Goal: Task Accomplishment & Management: Manage account settings

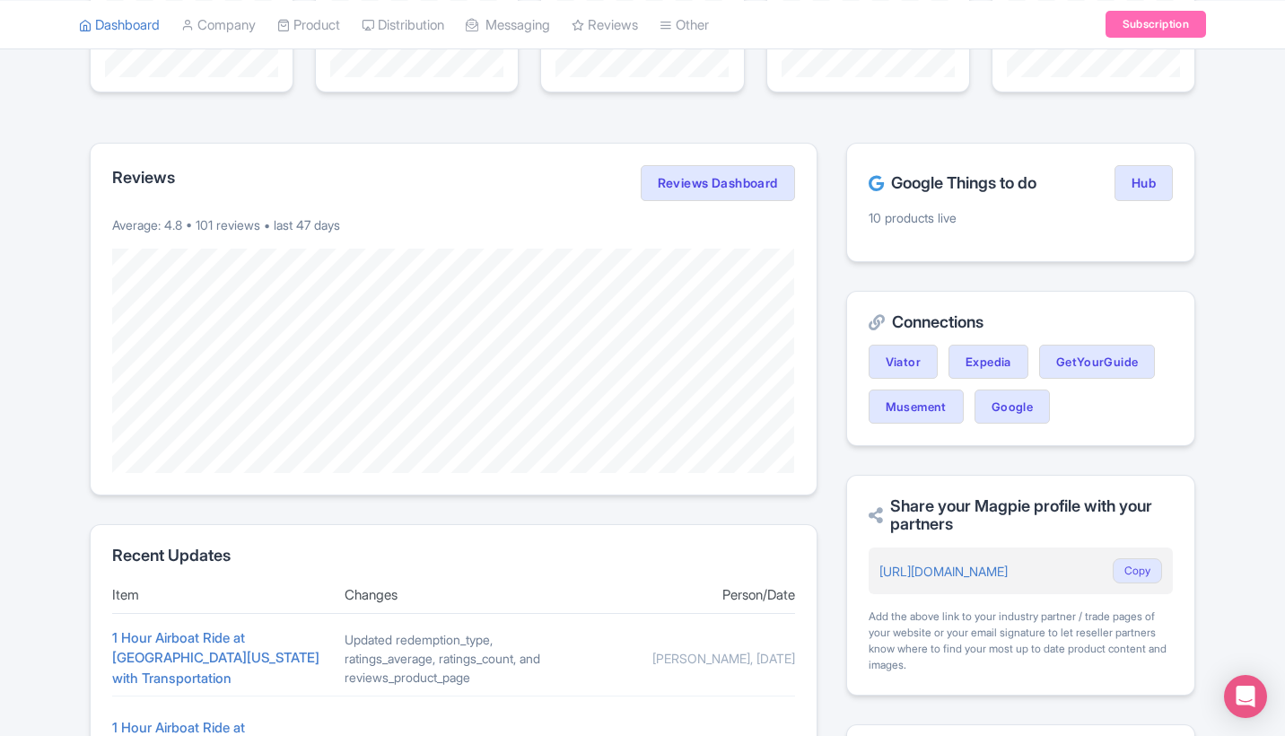
scroll to position [274, 0]
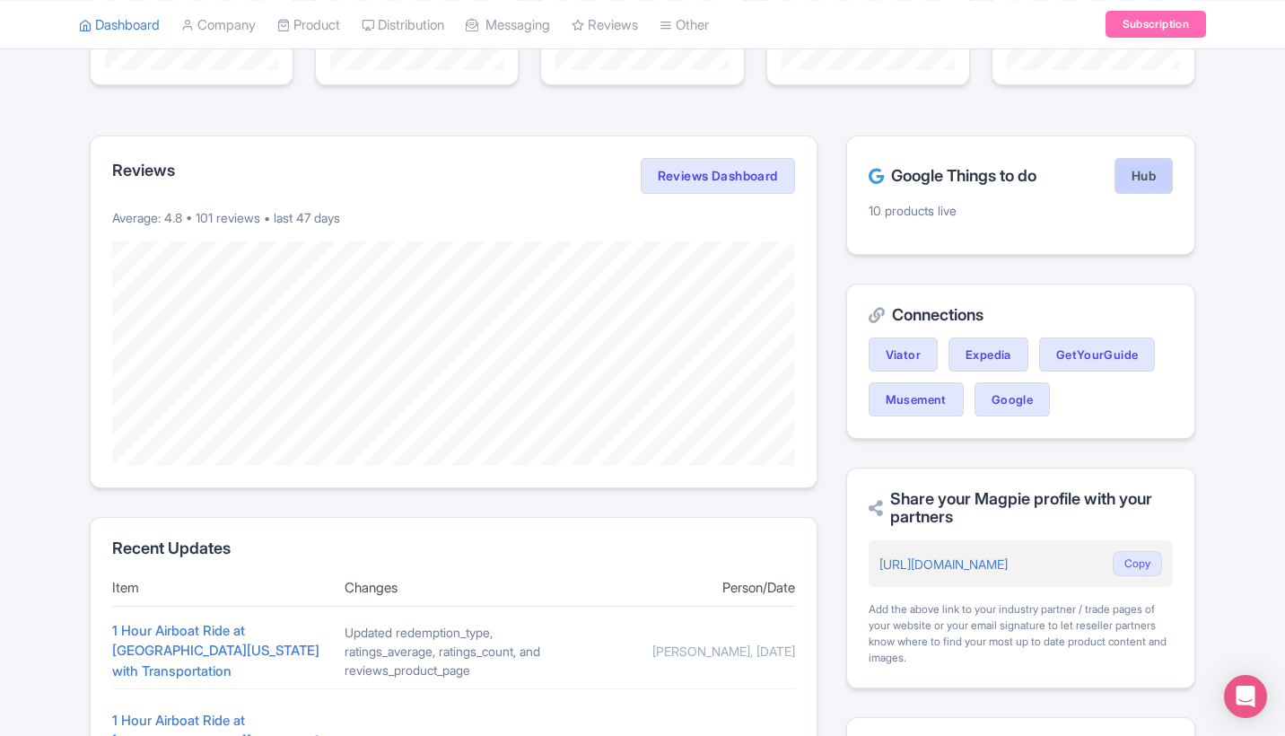
click at [1128, 179] on link "Hub" at bounding box center [1143, 176] width 58 height 36
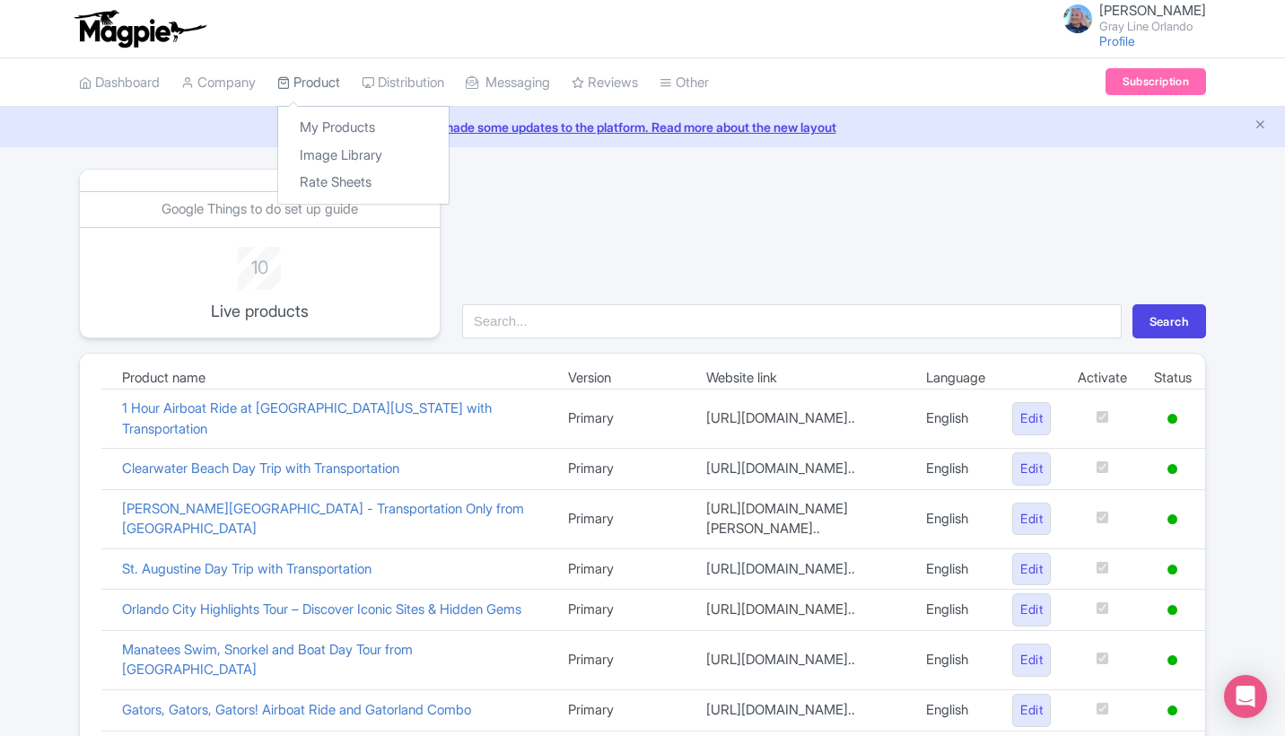
click at [326, 97] on link "Product" at bounding box center [308, 82] width 63 height 49
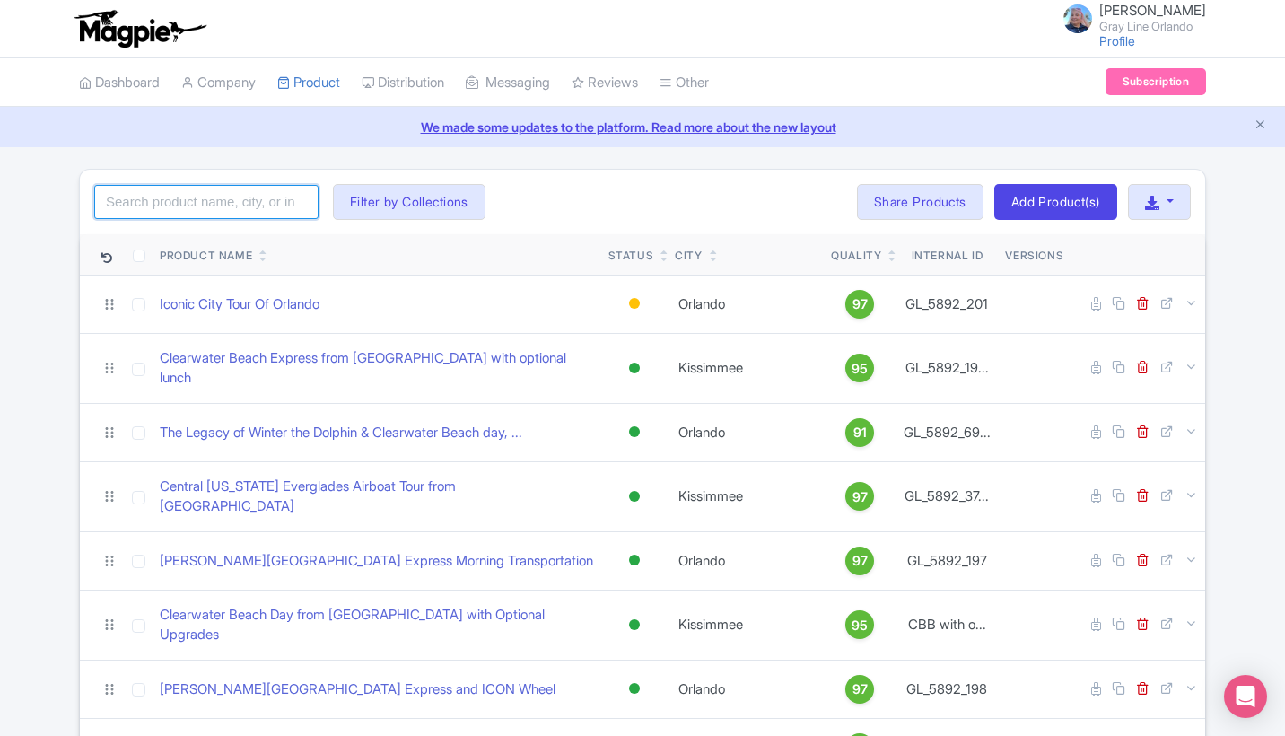
click at [240, 197] on input "search" at bounding box center [206, 202] width 224 height 34
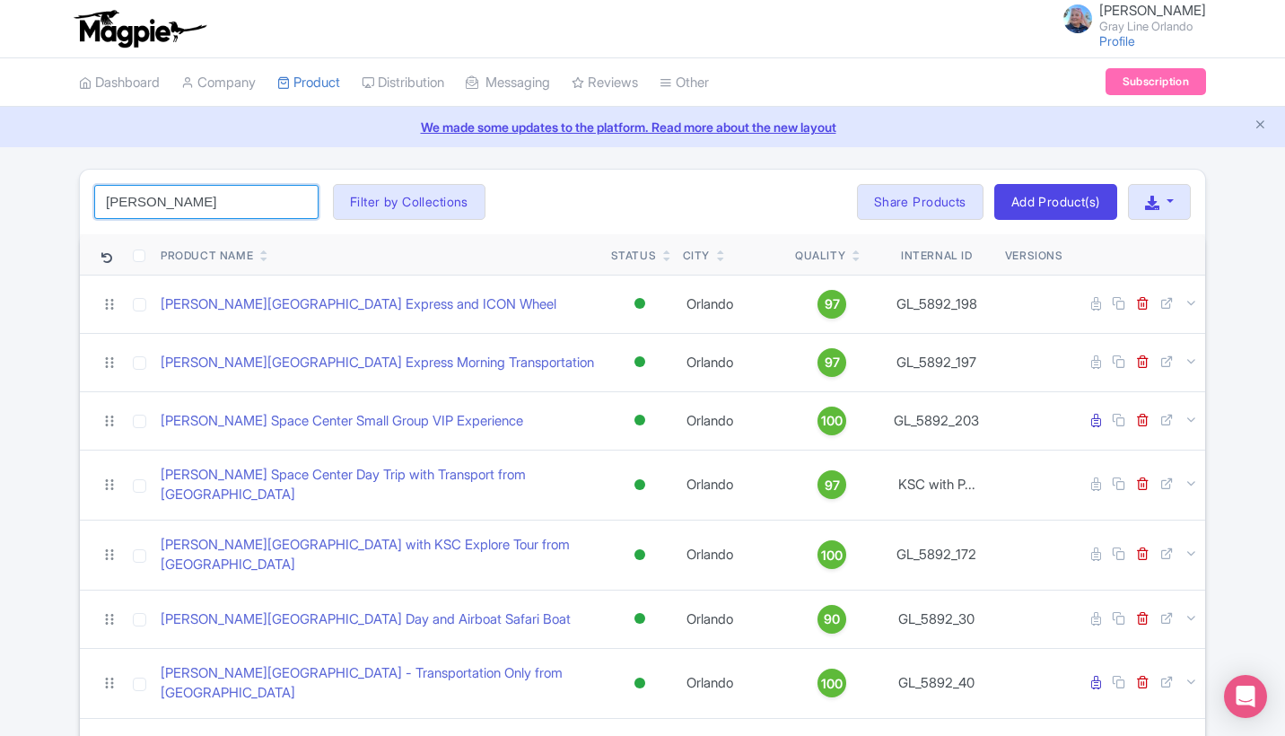
click button "Search" at bounding box center [0, 0] width 0 height 0
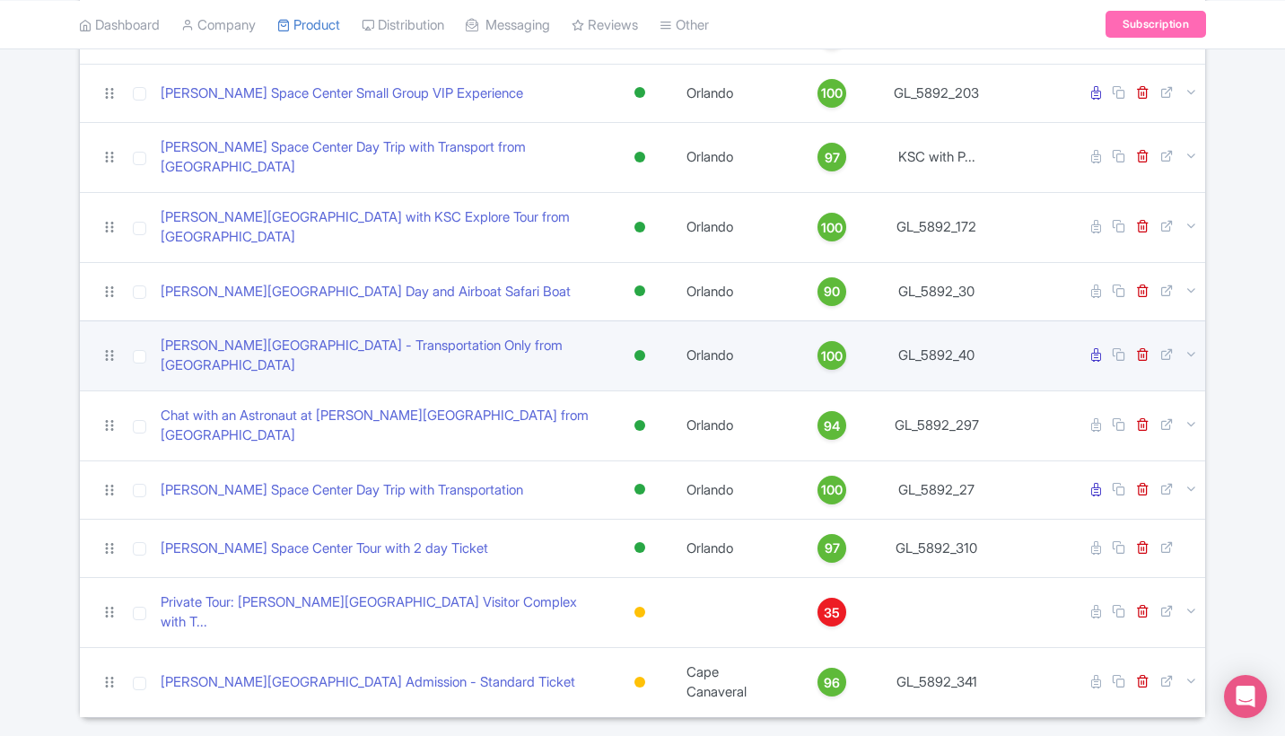
scroll to position [327, 0]
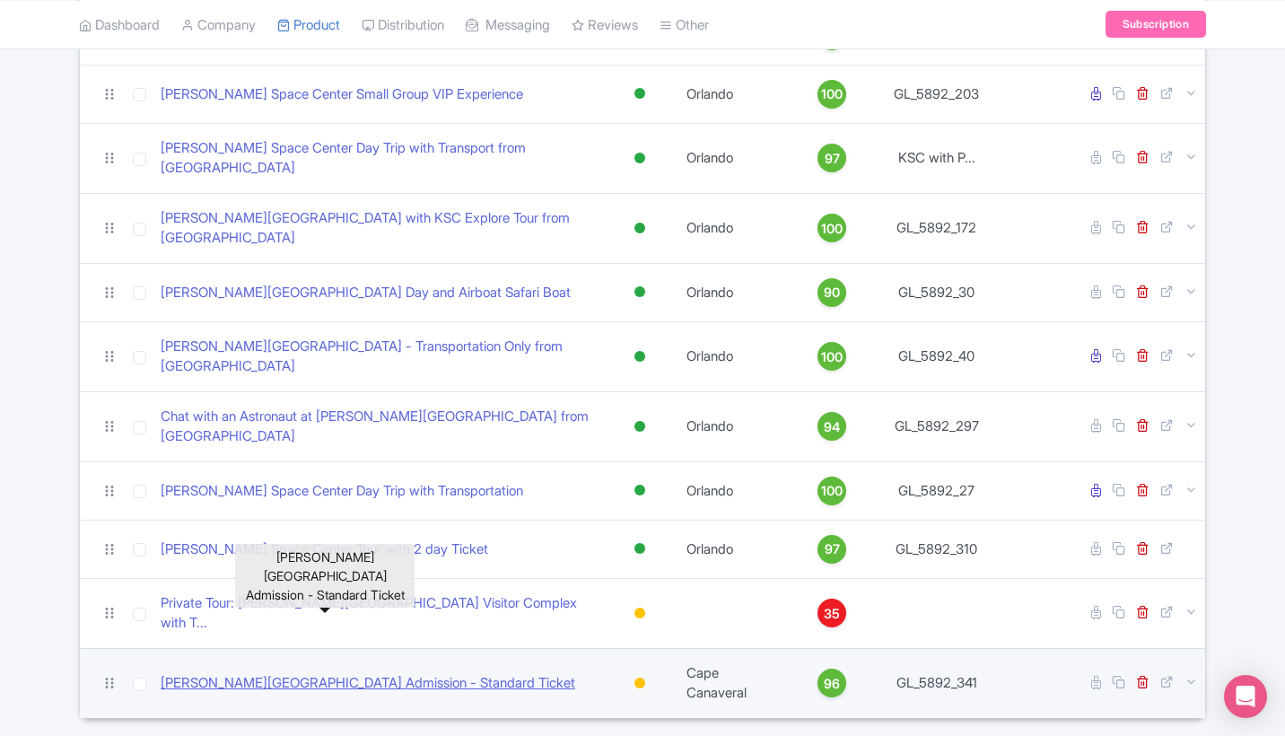
type input "[PERSON_NAME]"
click at [249, 673] on link "[PERSON_NAME][GEOGRAPHIC_DATA] Admission - Standard Ticket" at bounding box center [368, 683] width 415 height 21
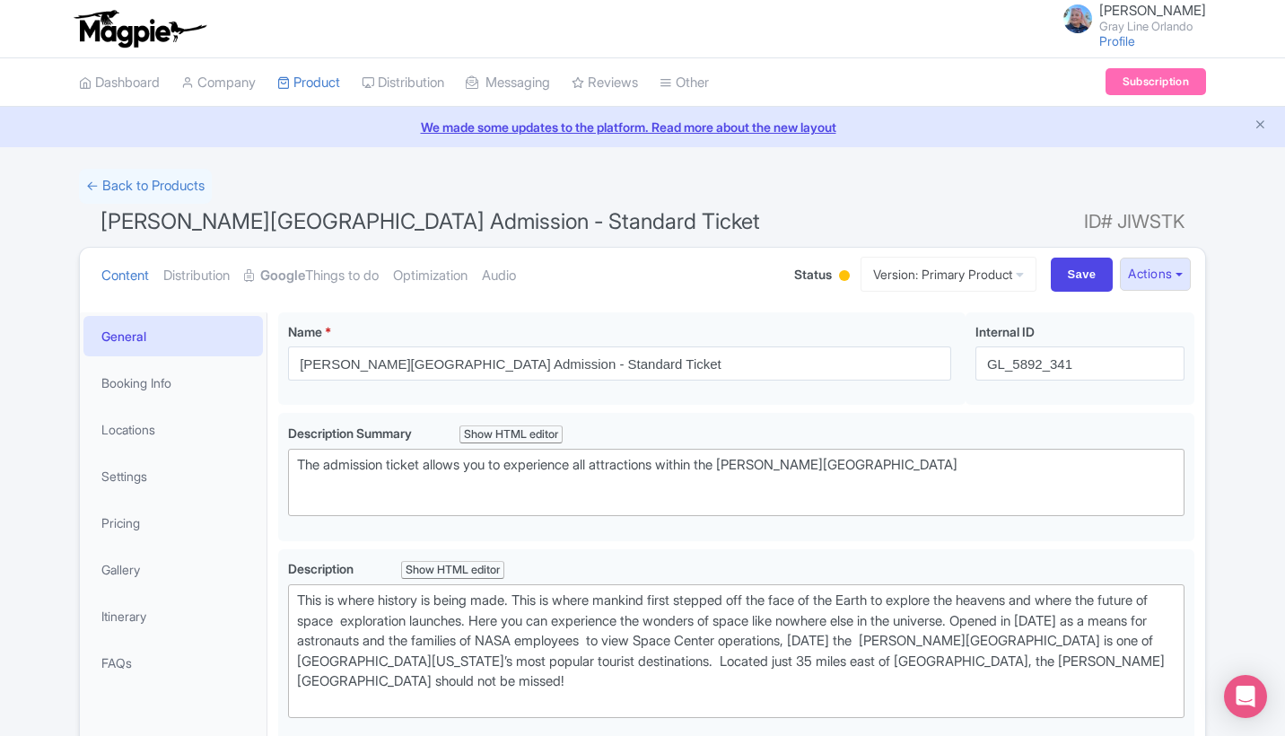
click at [839, 275] on div at bounding box center [844, 275] width 11 height 11
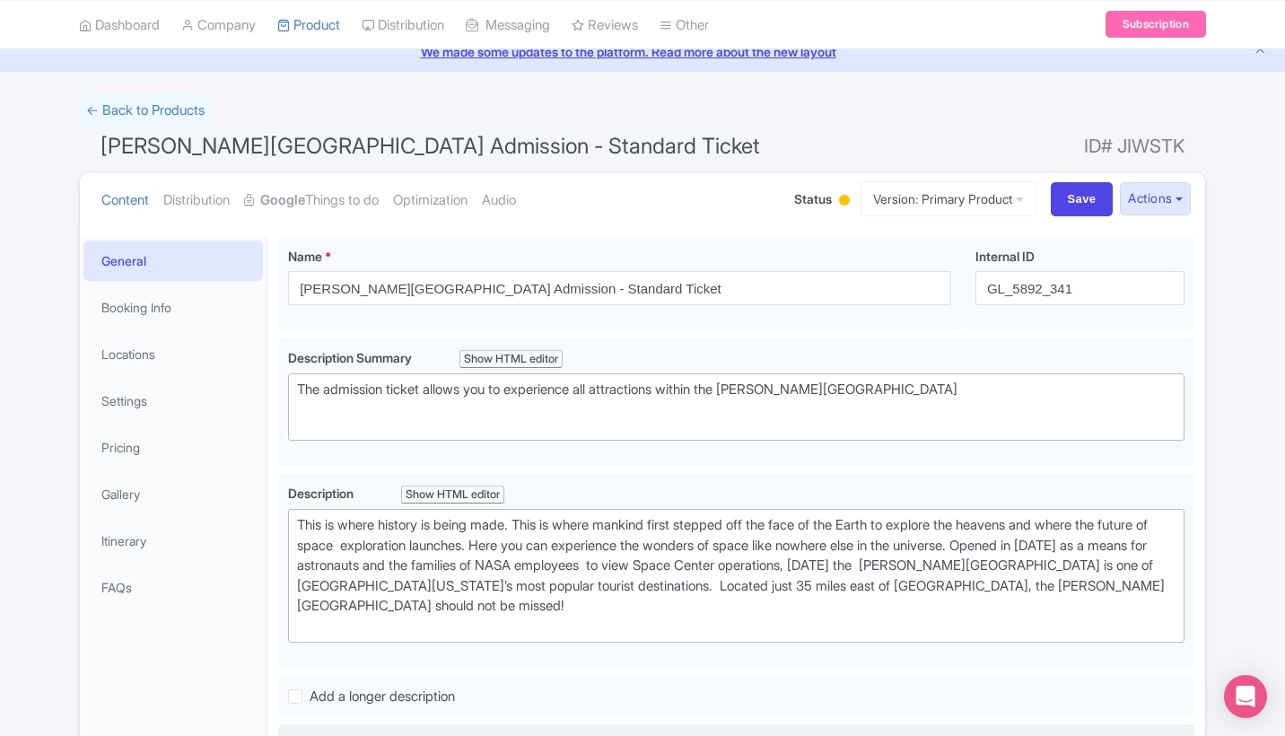
scroll to position [63, 0]
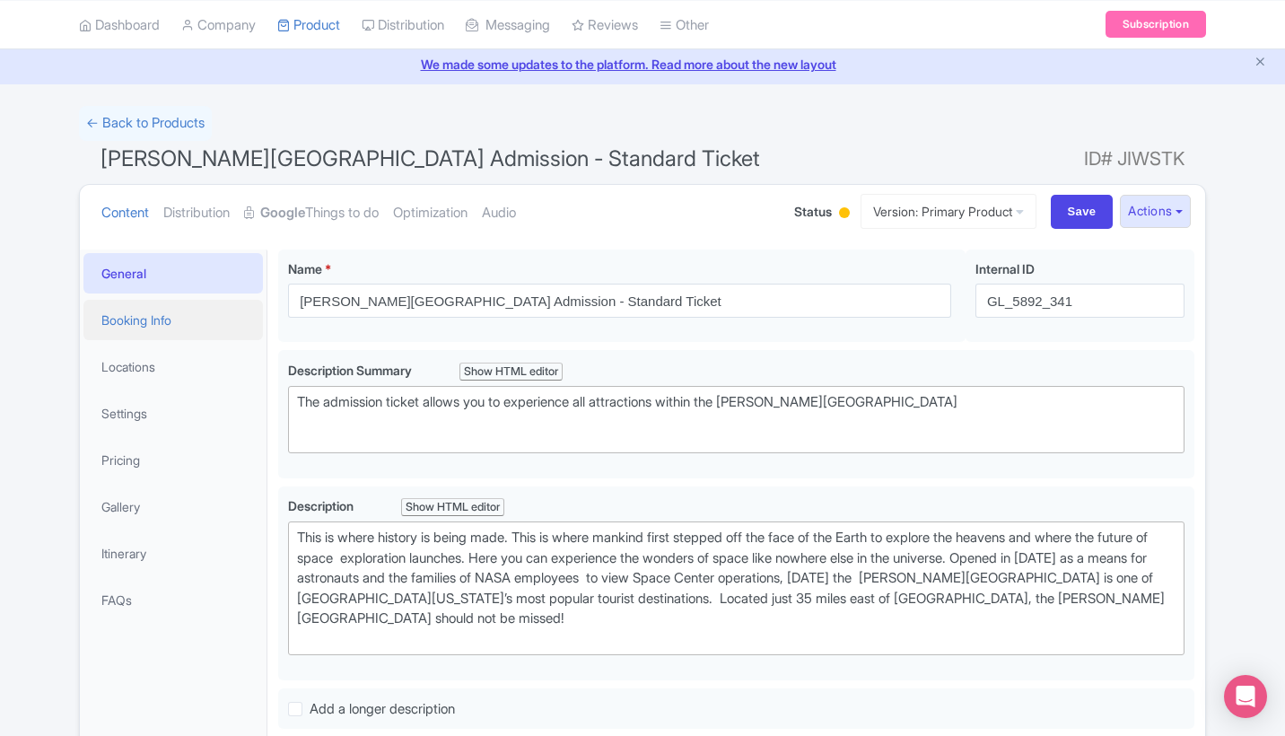
click at [169, 319] on link "Booking Info" at bounding box center [172, 320] width 179 height 40
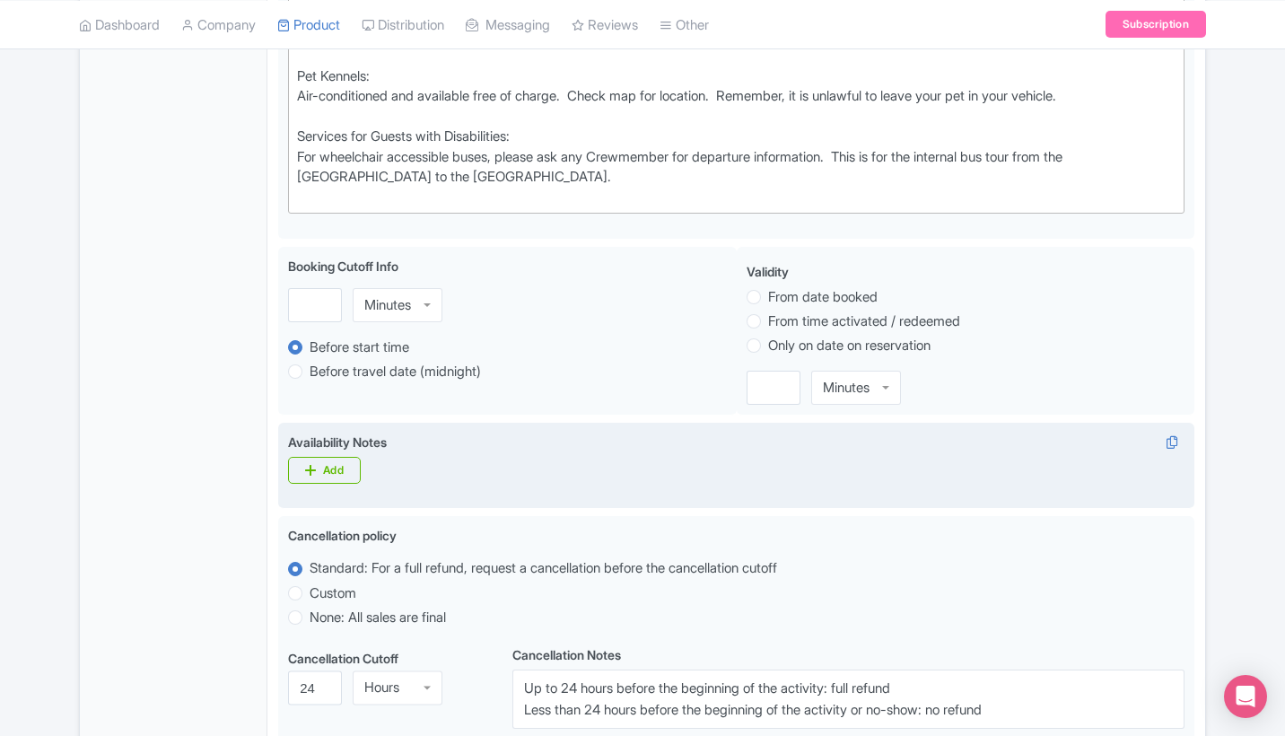
scroll to position [786, 0]
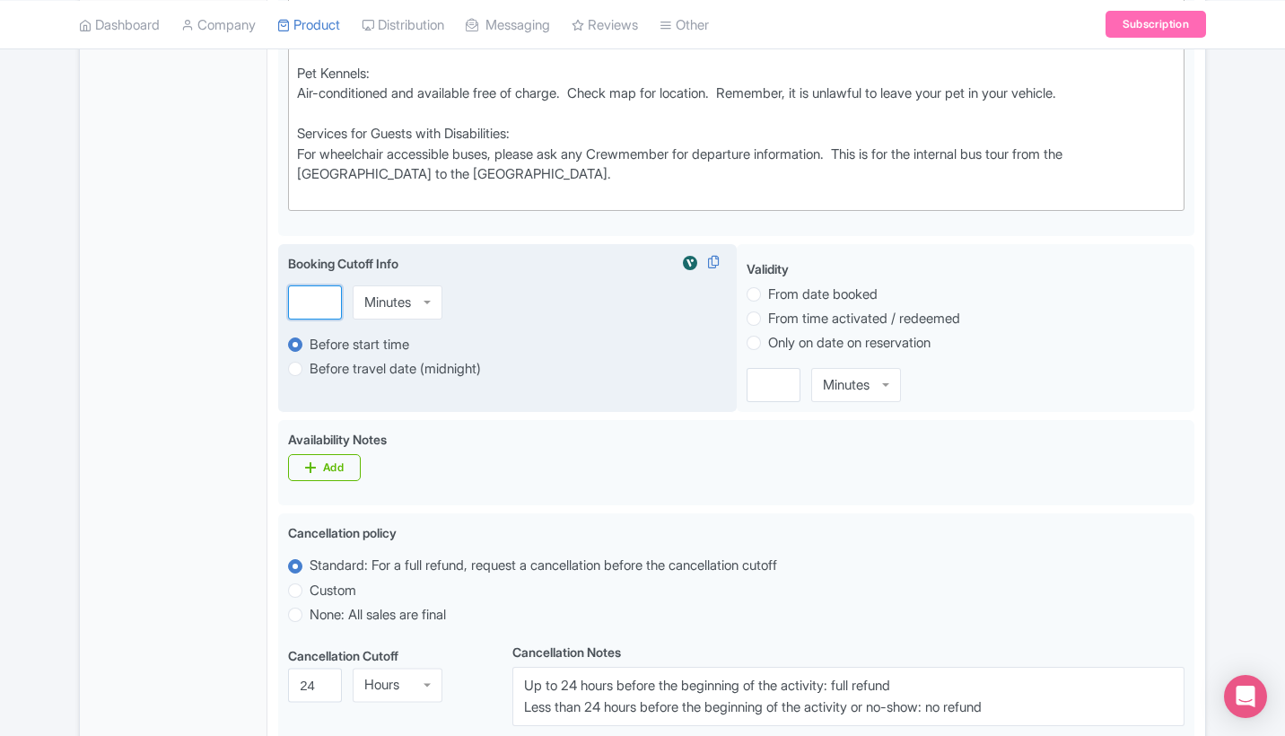
click at [303, 301] on input "number" at bounding box center [315, 302] width 54 height 34
type input "0"
click at [509, 313] on div "Booking Cutoff Info i 0 Minutes Minutes Before start time Before travel date (m…" at bounding box center [507, 328] width 459 height 169
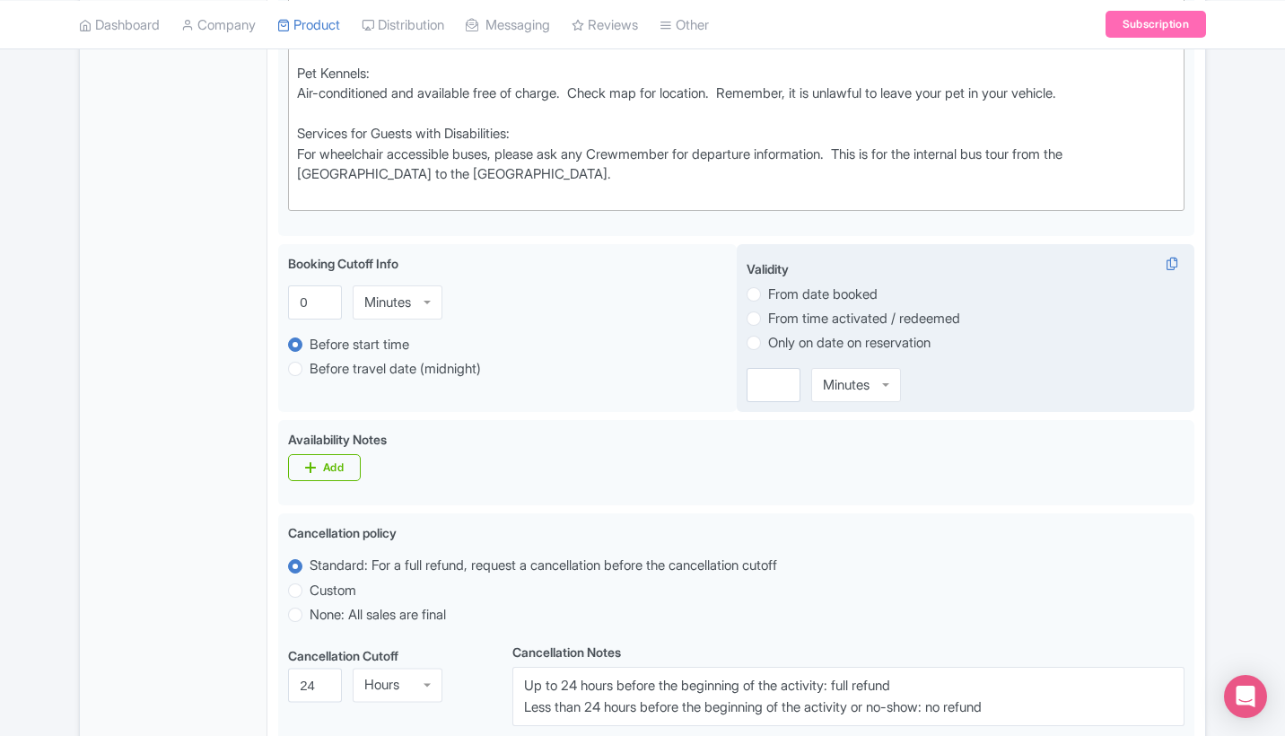
click at [768, 333] on label "Only on date on reservation" at bounding box center [849, 343] width 162 height 21
click at [768, 332] on input "Only on date on reservation" at bounding box center [777, 341] width 18 height 18
radio input "true"
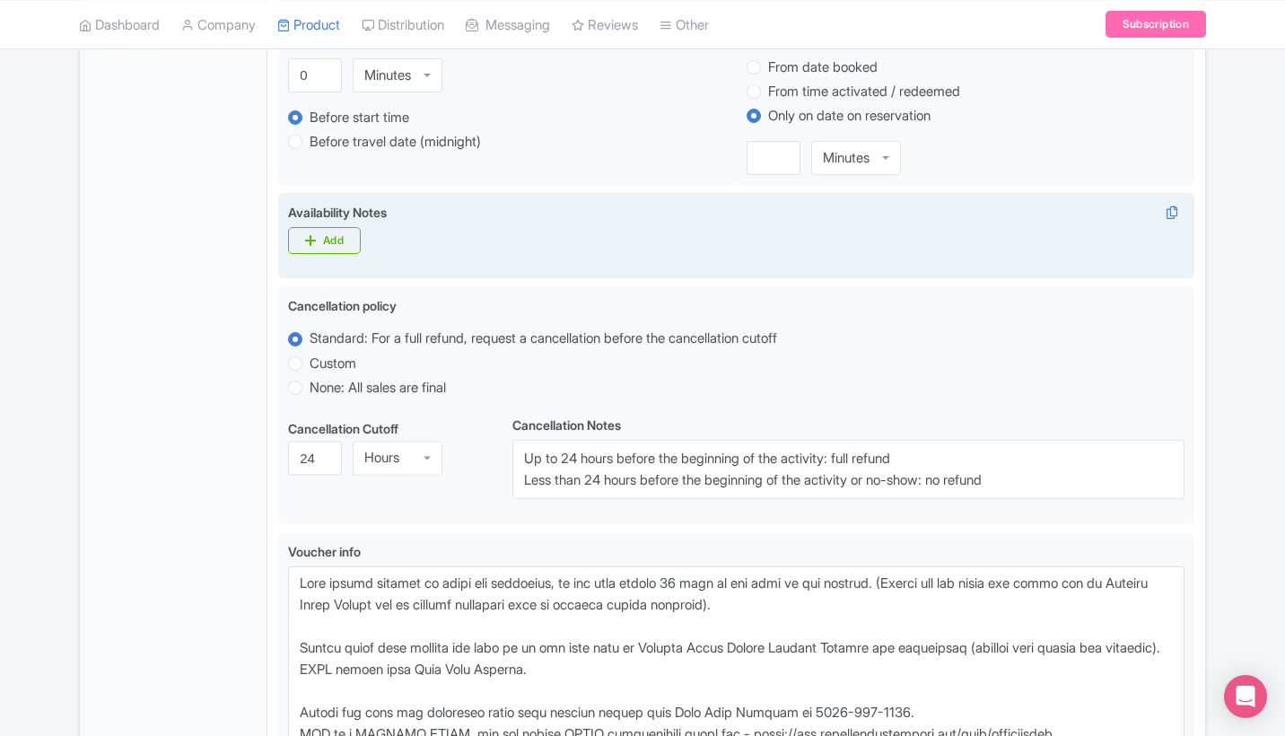
scroll to position [1018, 0]
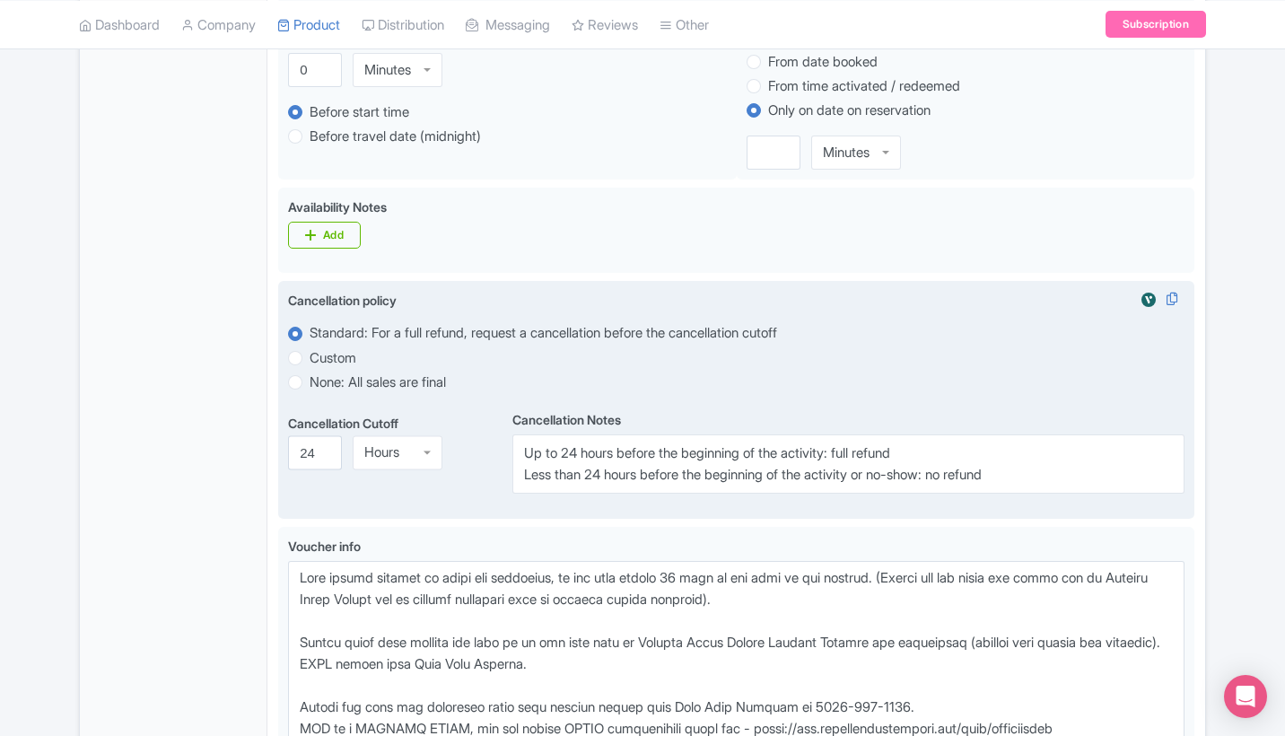
click at [310, 372] on label "None: All sales are final" at bounding box center [378, 382] width 136 height 21
click at [310, 372] on input "None: All sales are final" at bounding box center [319, 380] width 18 height 18
radio input "true"
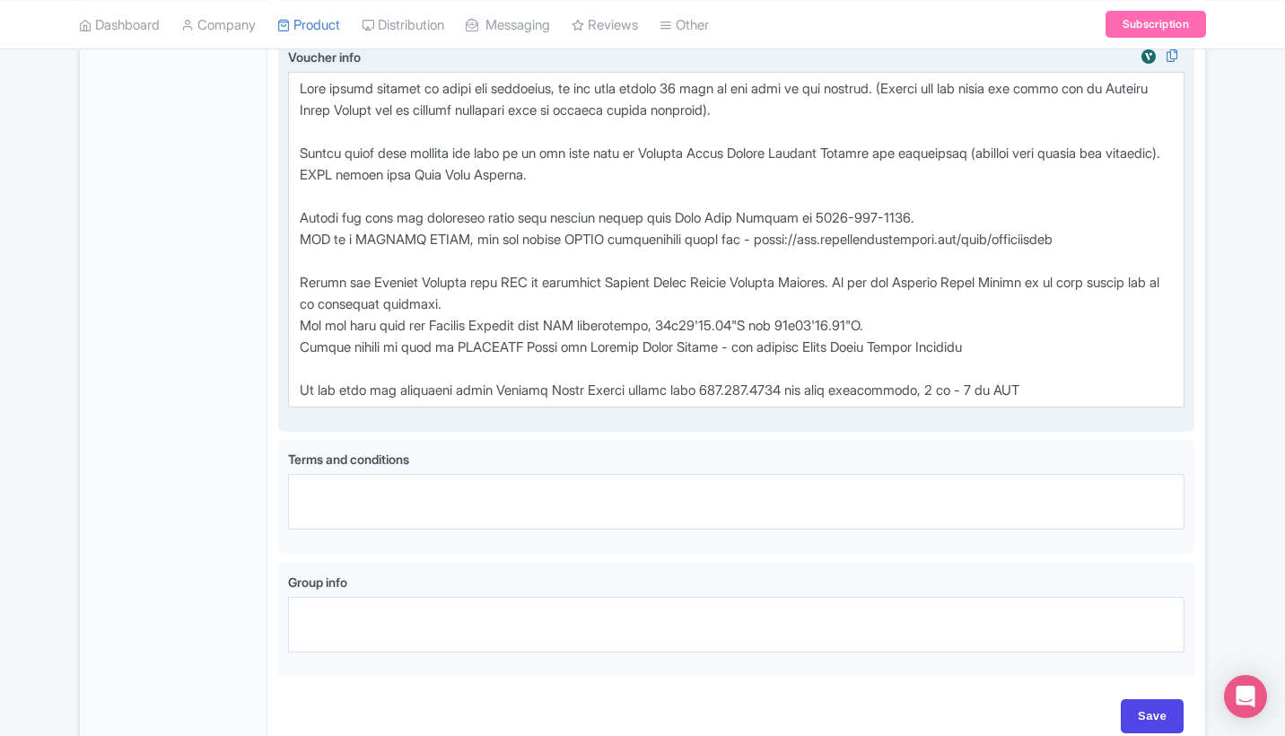
scroll to position [1419, 0]
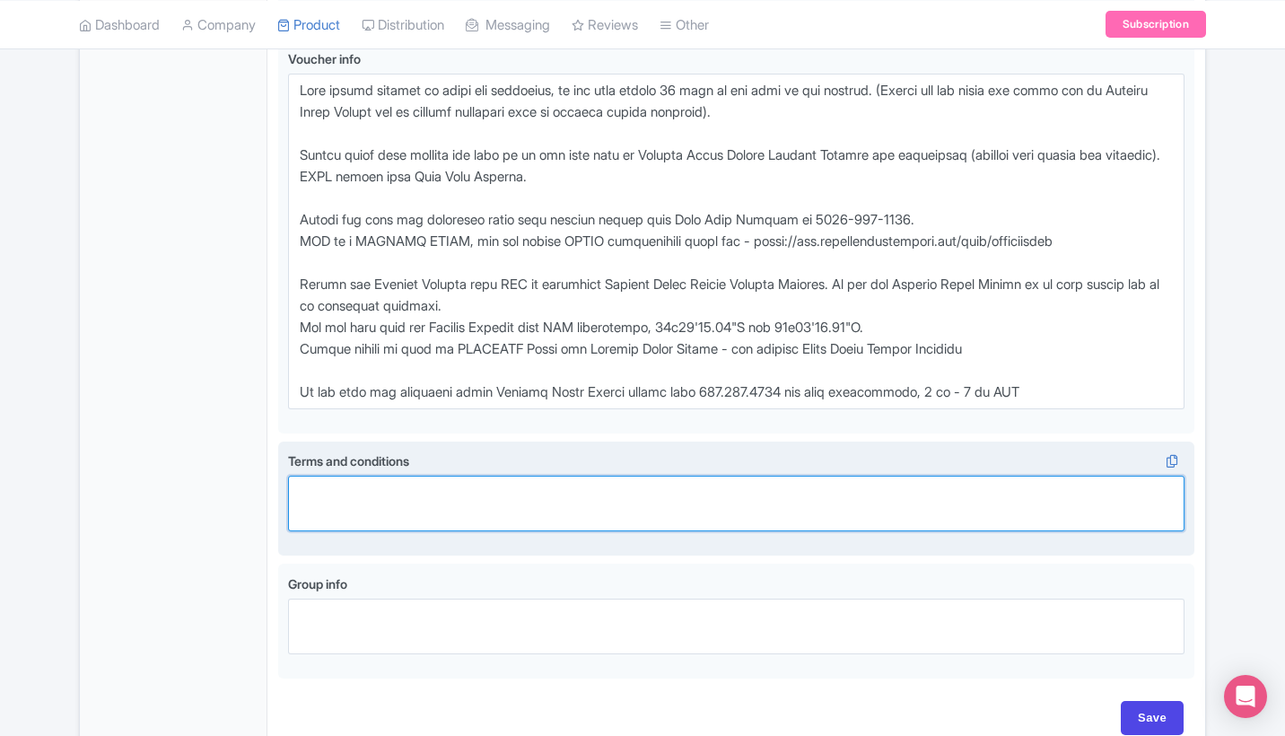
click at [365, 486] on textarea "Terms and conditions" at bounding box center [736, 504] width 896 height 56
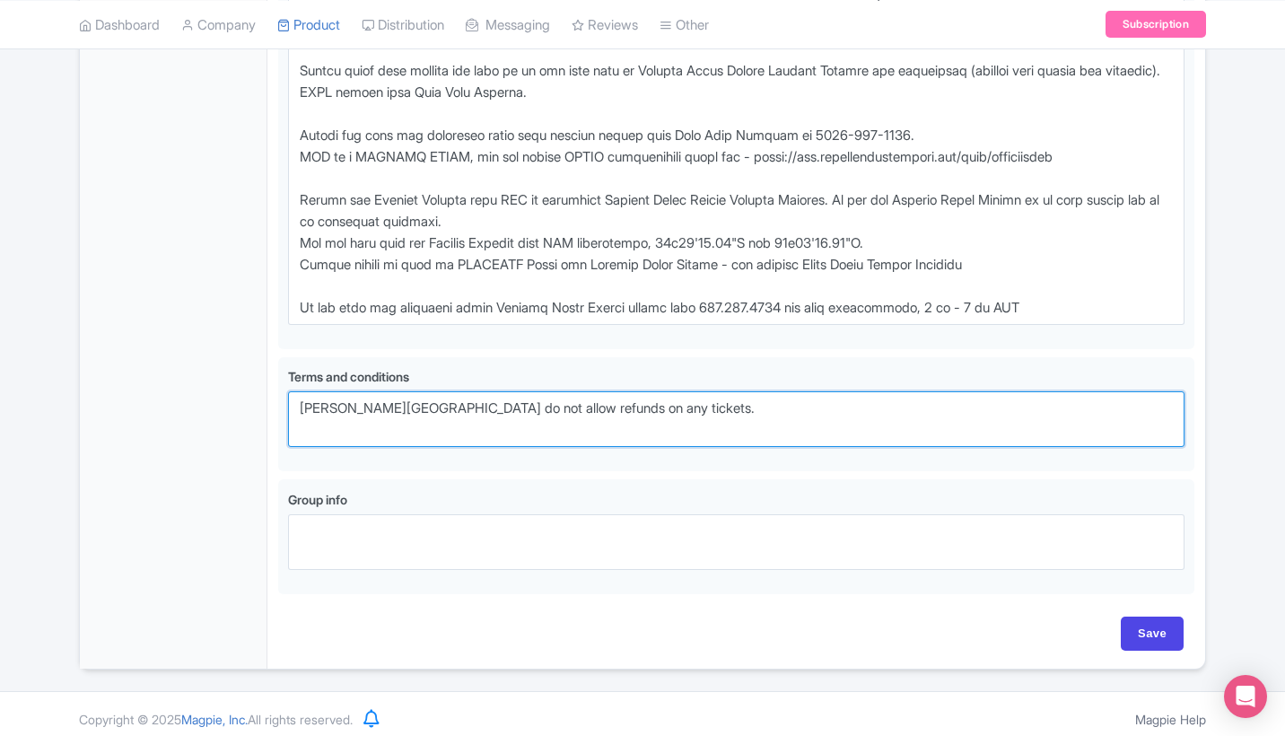
scroll to position [1502, 0]
type textarea "[PERSON_NAME][GEOGRAPHIC_DATA] do not allow refunds on any tickets."
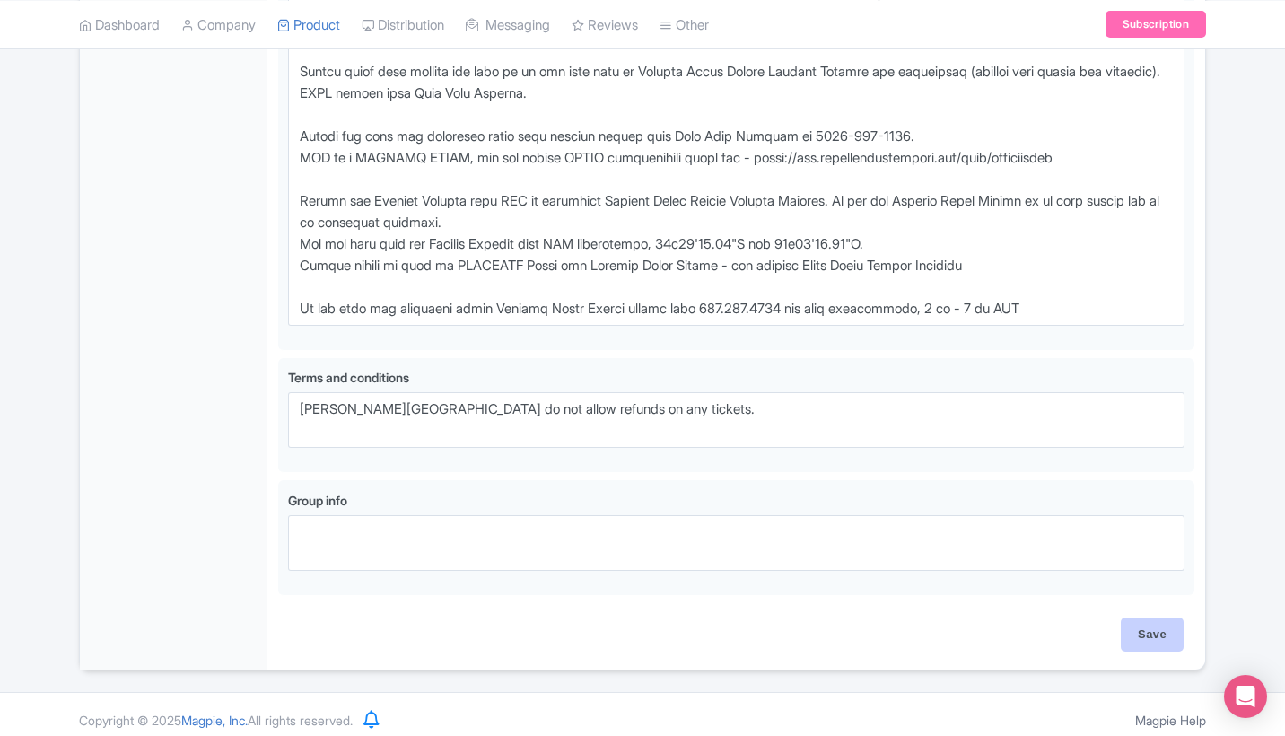
click at [1154, 629] on input "Save" at bounding box center [1152, 634] width 63 height 34
type input "Update Product"
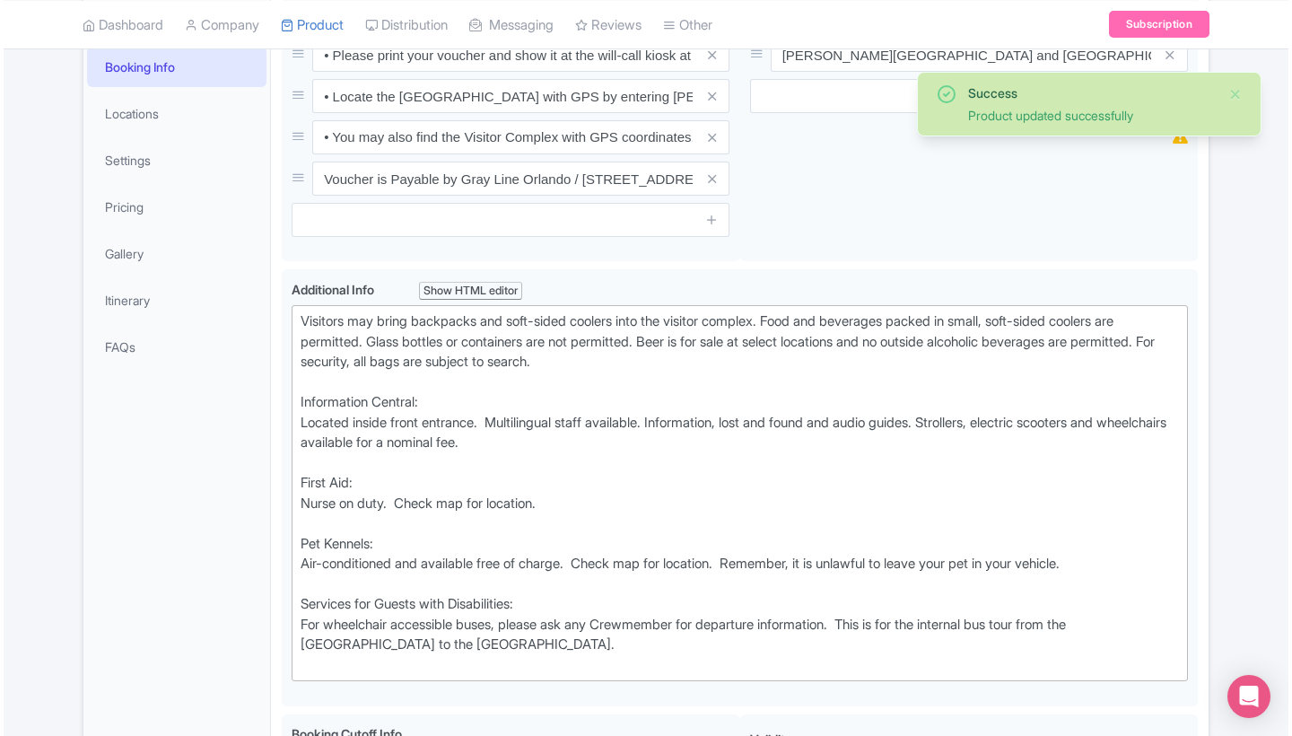
scroll to position [265, 0]
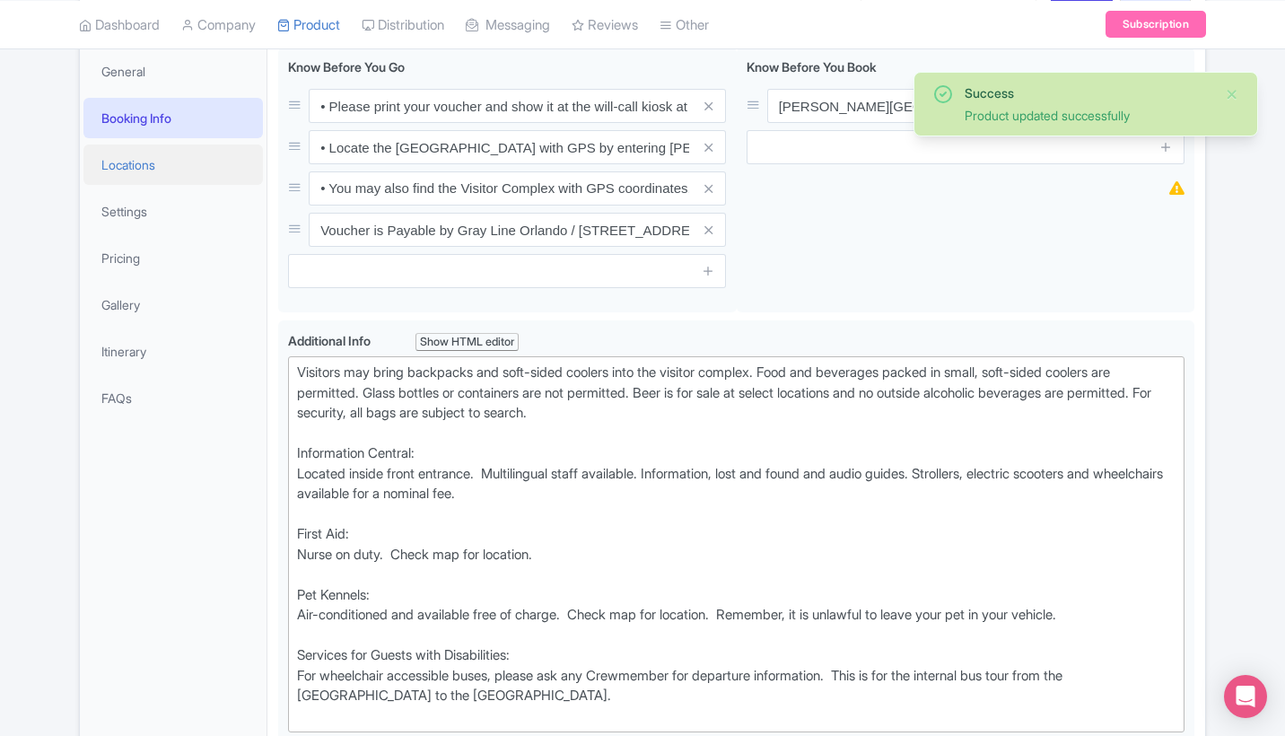
click at [161, 152] on link "Locations" at bounding box center [172, 164] width 179 height 40
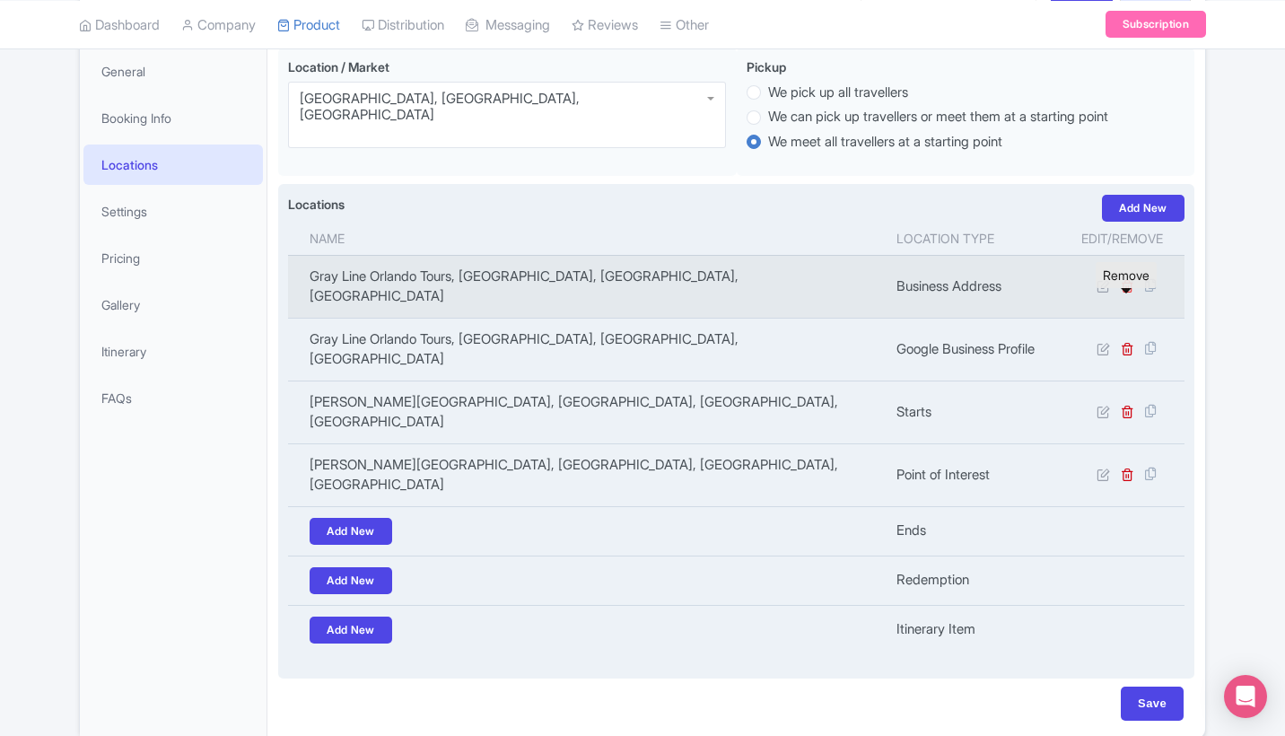
click at [1132, 293] on icon at bounding box center [1127, 285] width 13 height 13
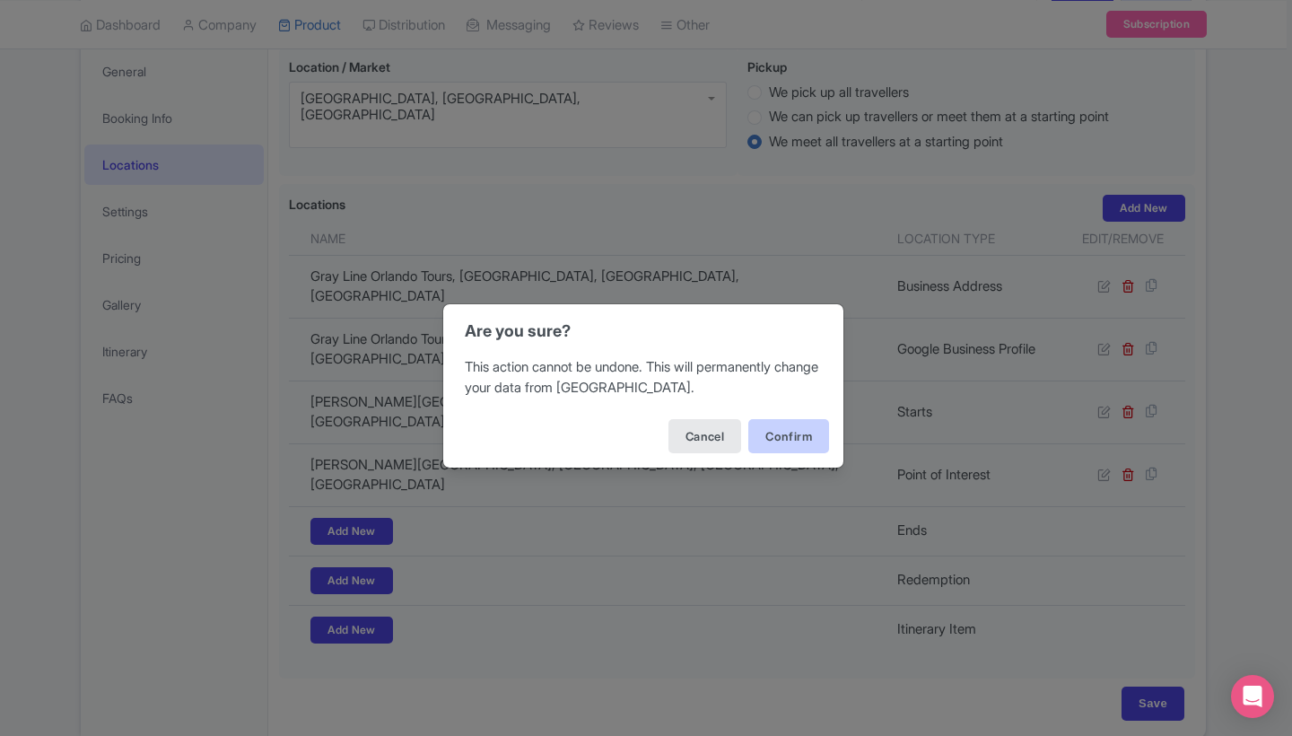
click at [797, 432] on button "Confirm" at bounding box center [788, 436] width 81 height 34
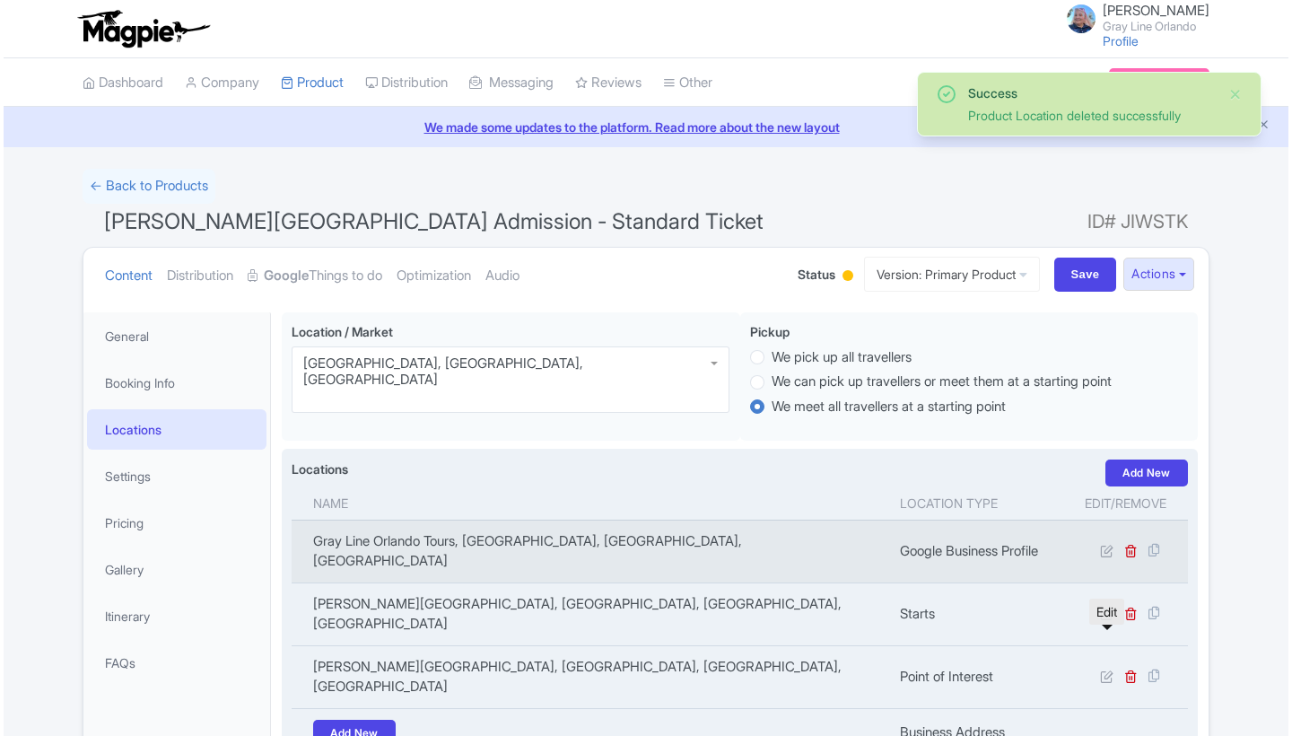
scroll to position [311, 0]
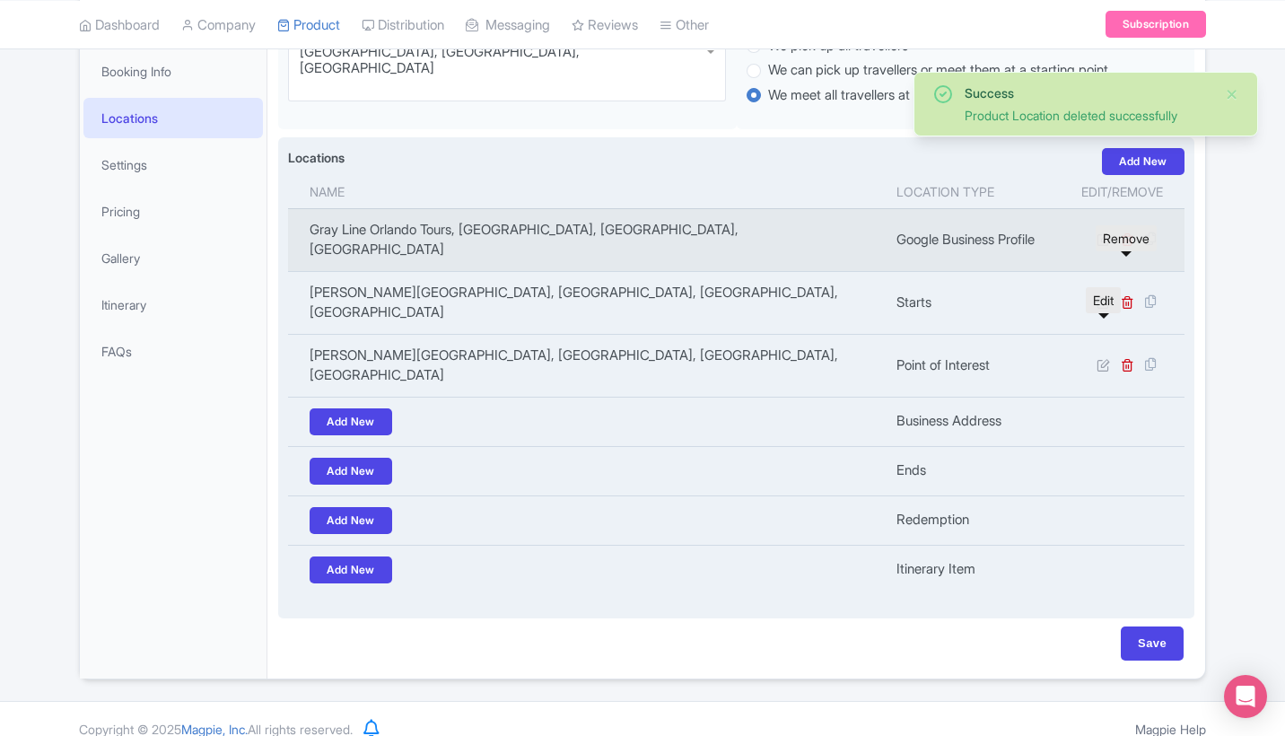
click at [1130, 246] on icon at bounding box center [1127, 238] width 13 height 13
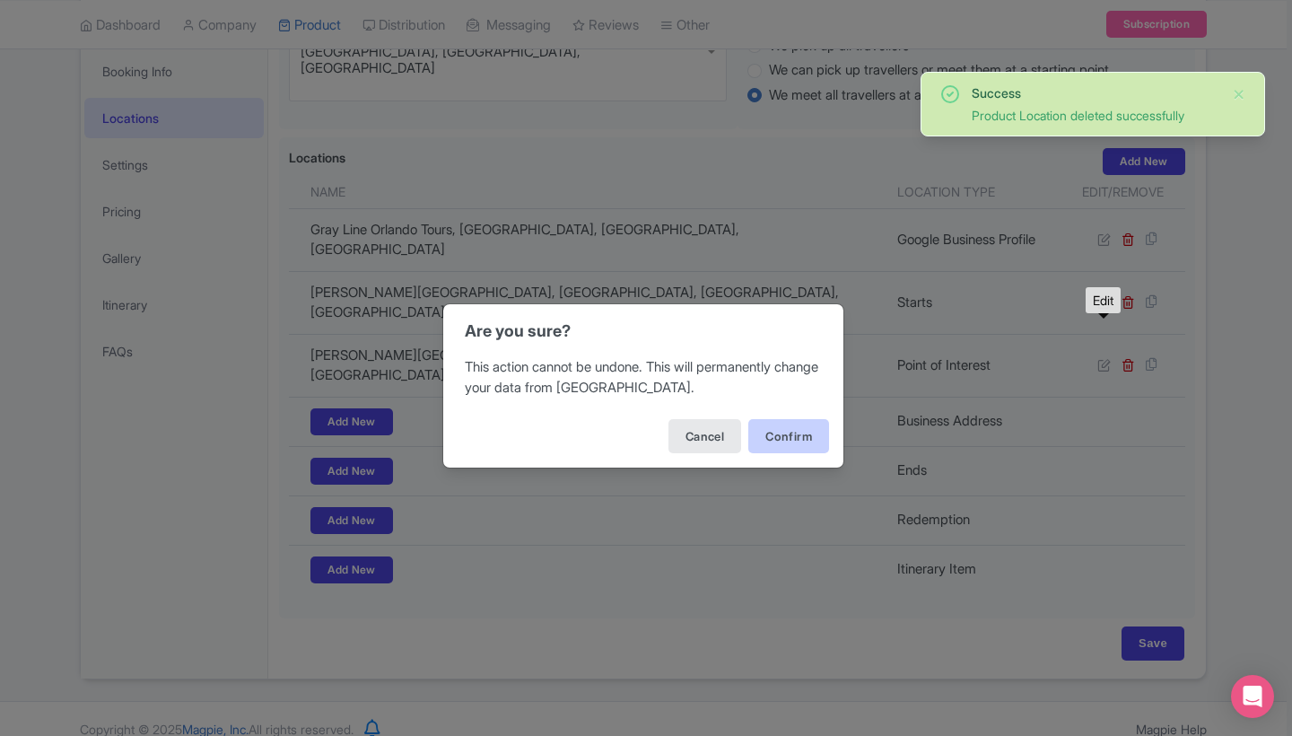
click at [773, 439] on button "Confirm" at bounding box center [788, 436] width 81 height 34
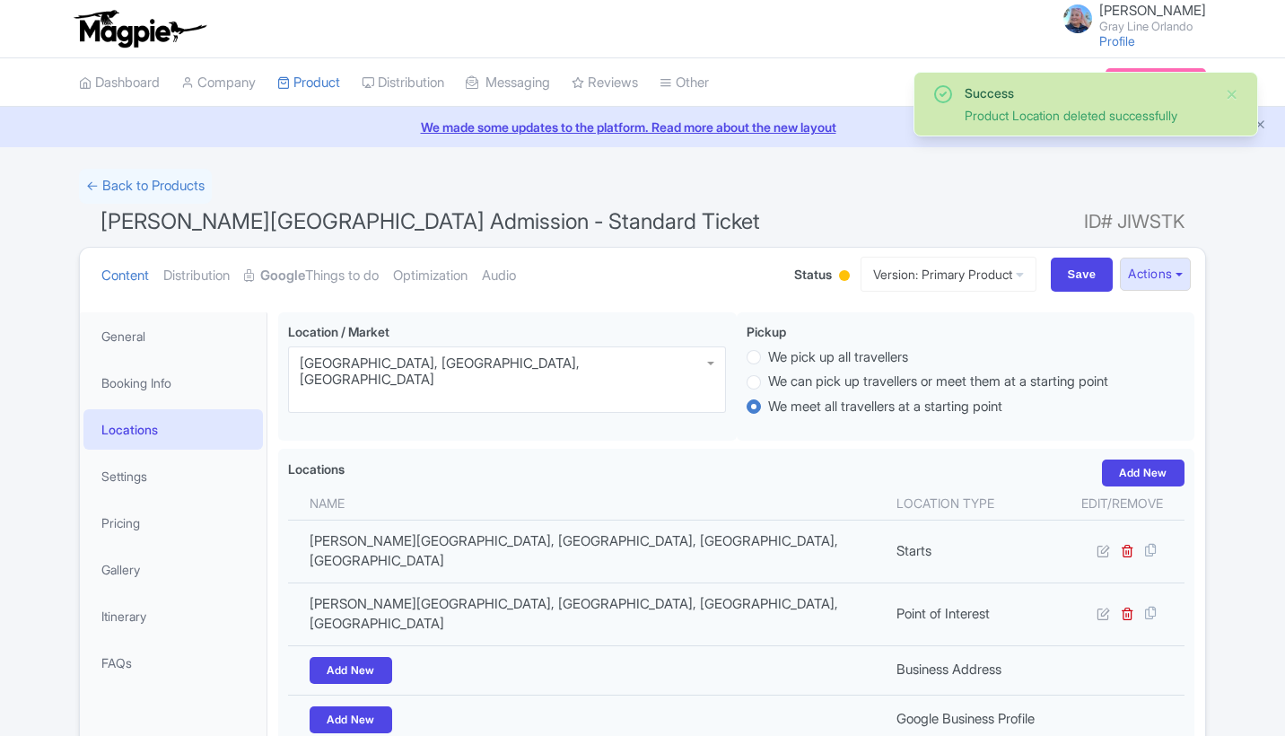
scroll to position [311, 0]
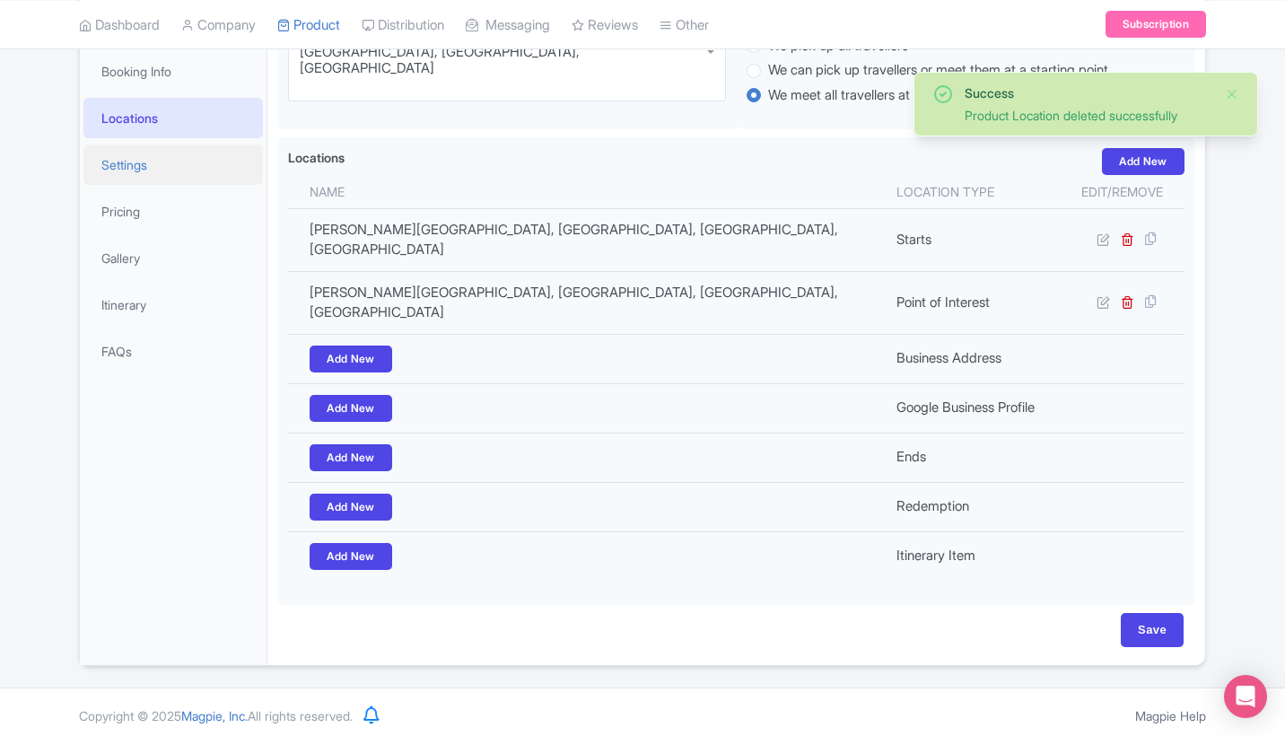
click at [139, 175] on link "Settings" at bounding box center [172, 164] width 179 height 40
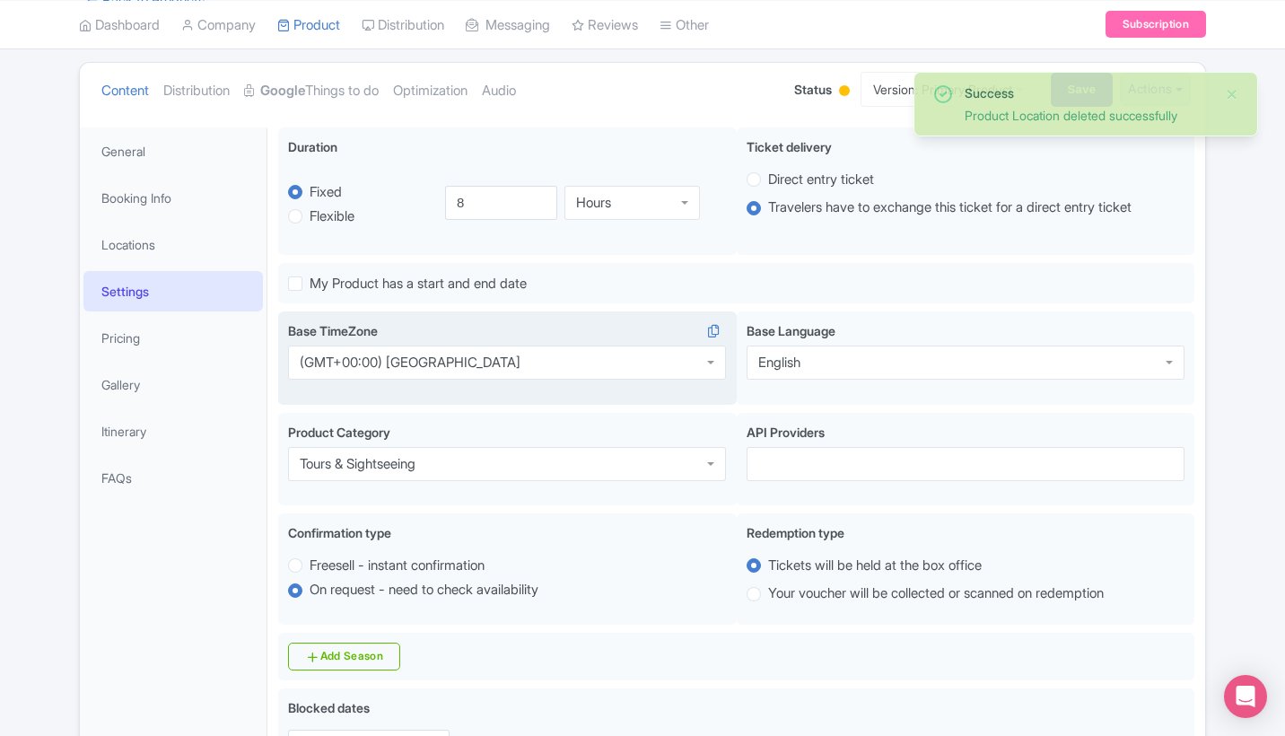
scroll to position [177, 0]
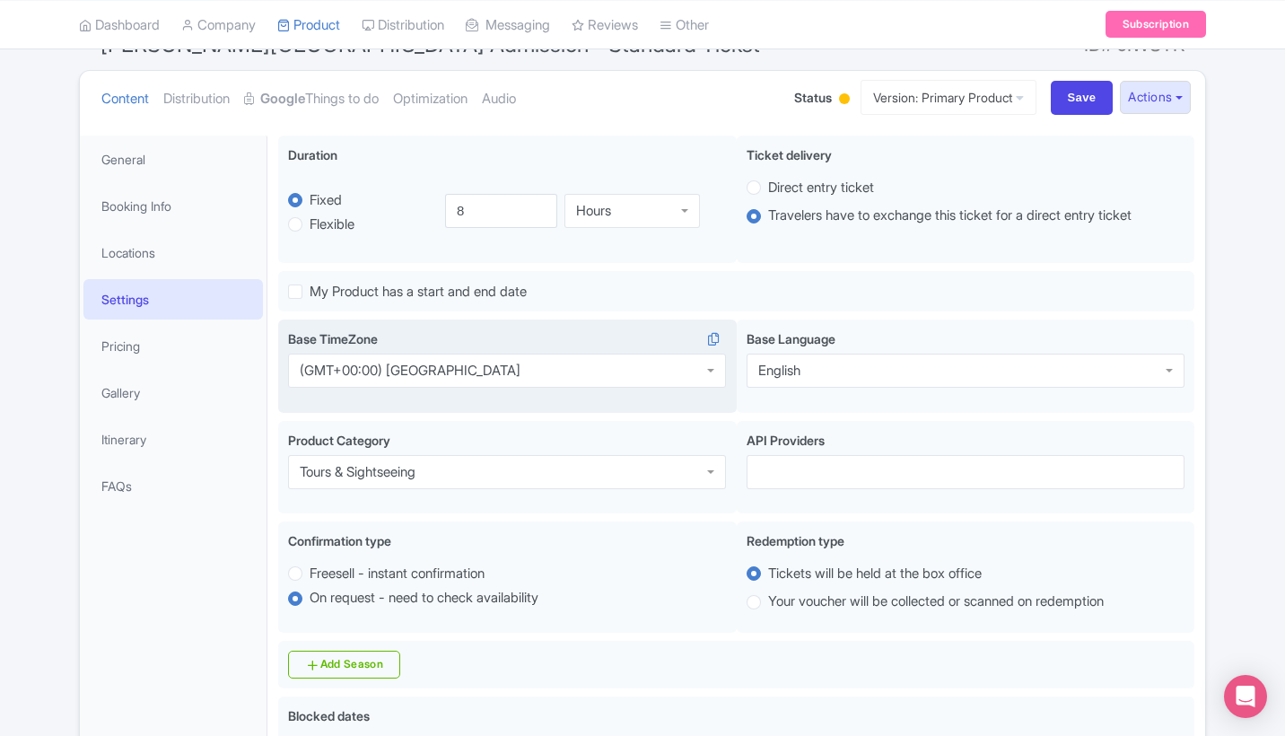
click at [519, 374] on div "(GMT+00:00) [GEOGRAPHIC_DATA]" at bounding box center [507, 371] width 438 height 34
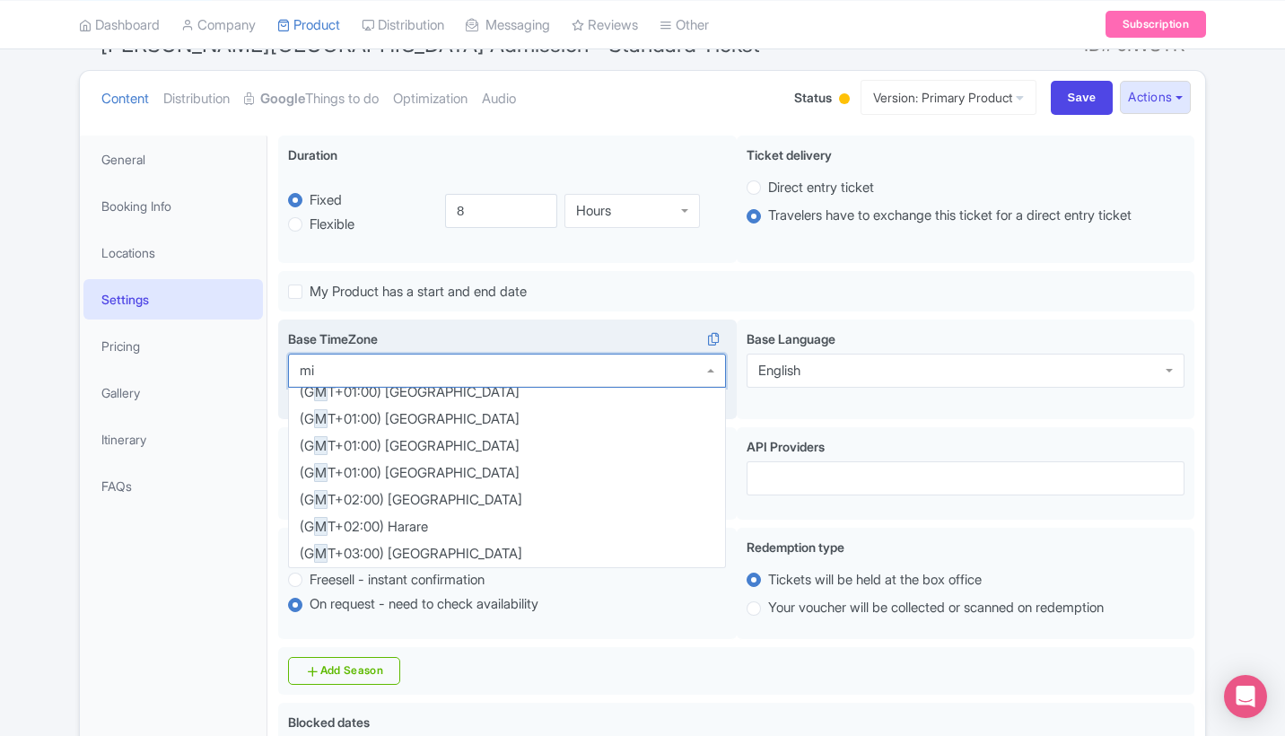
scroll to position [0, 0]
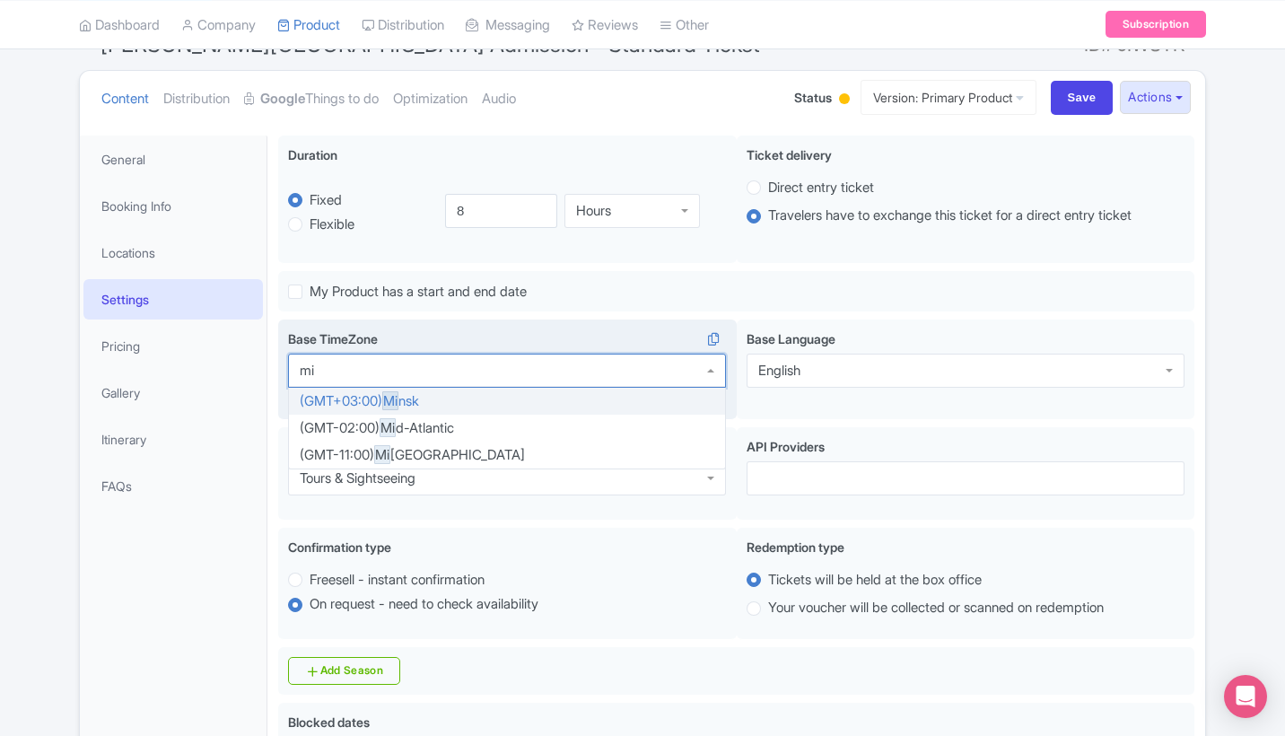
type input "m"
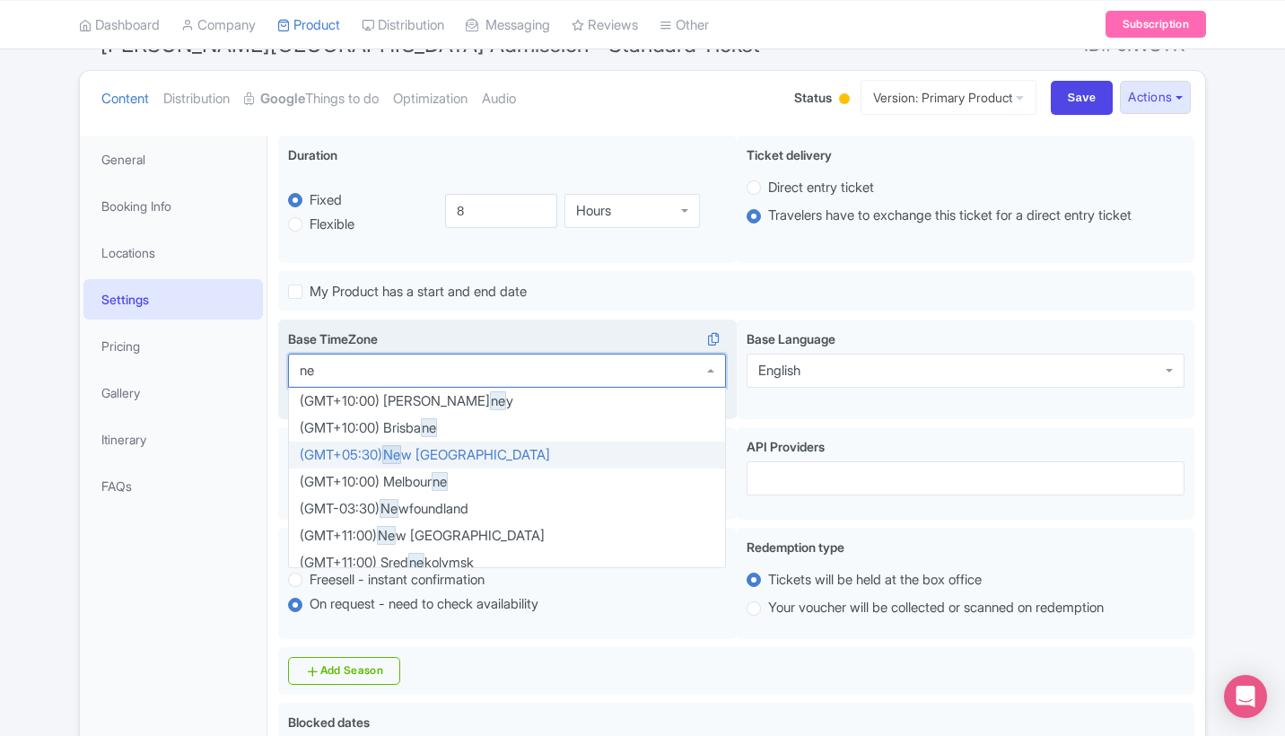
type input "n"
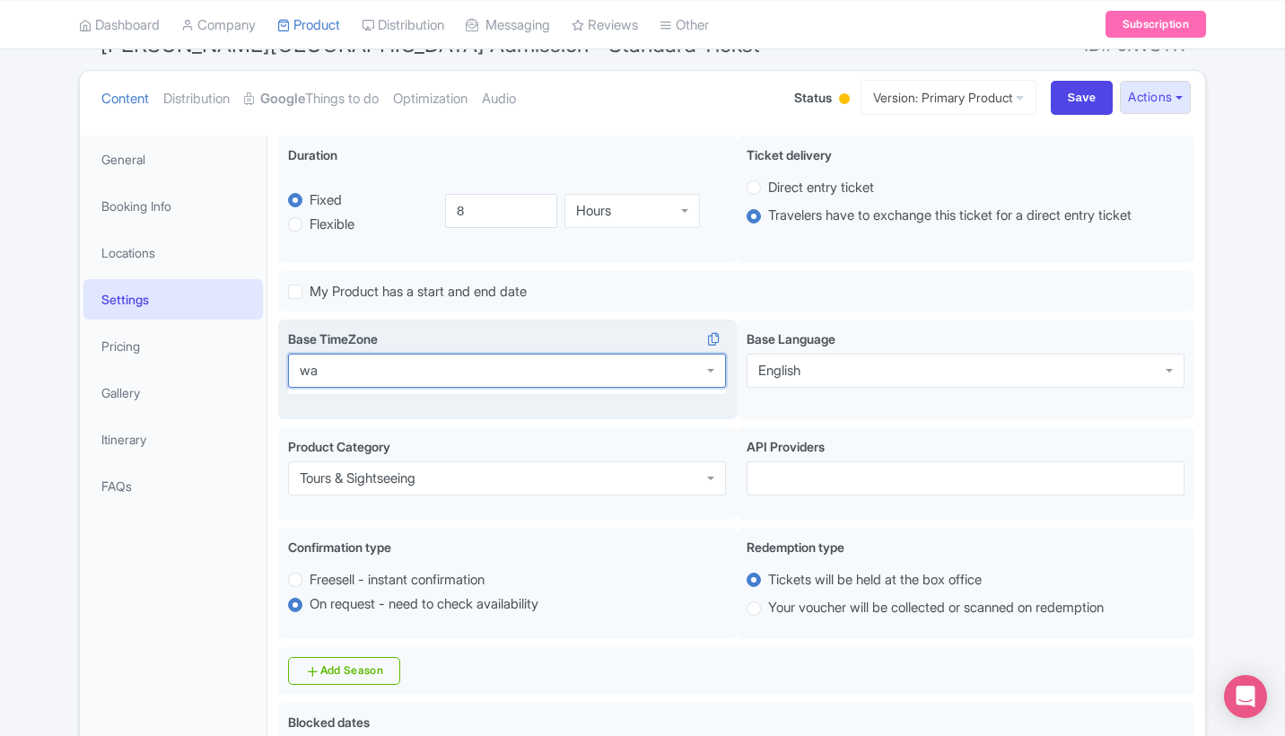
type input "w"
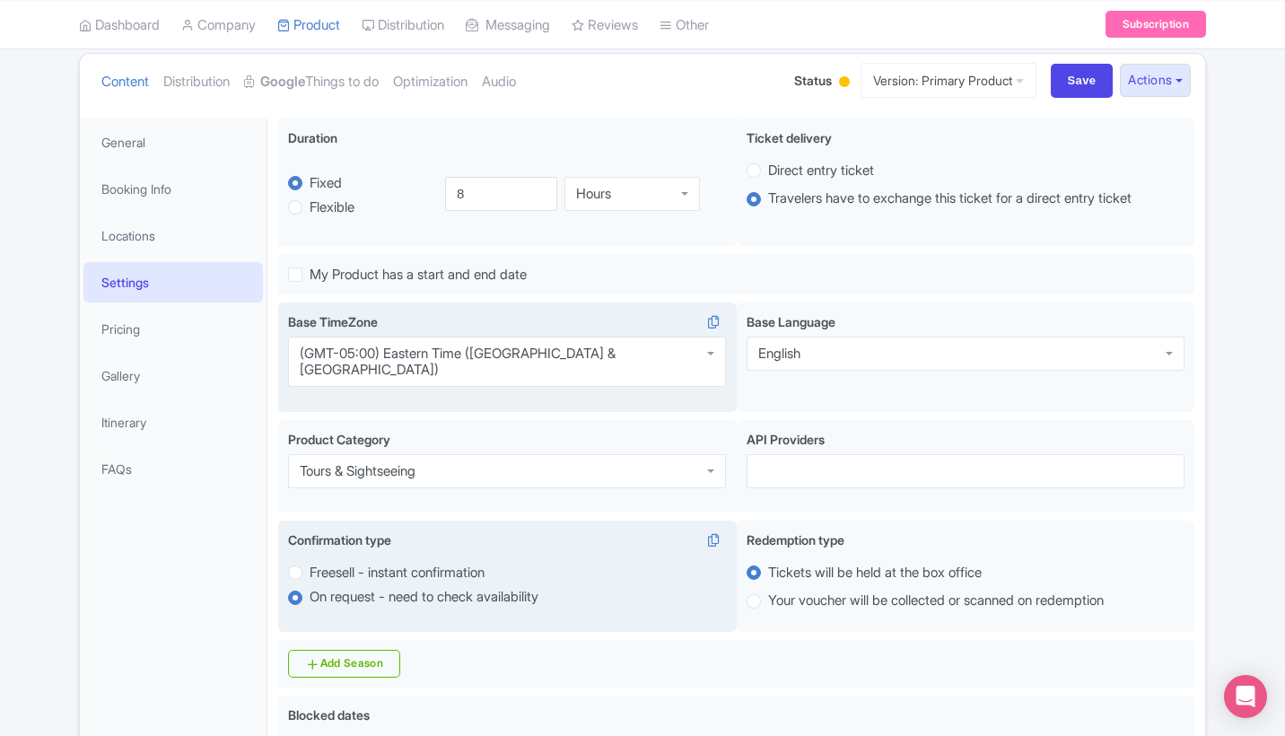
scroll to position [197, 0]
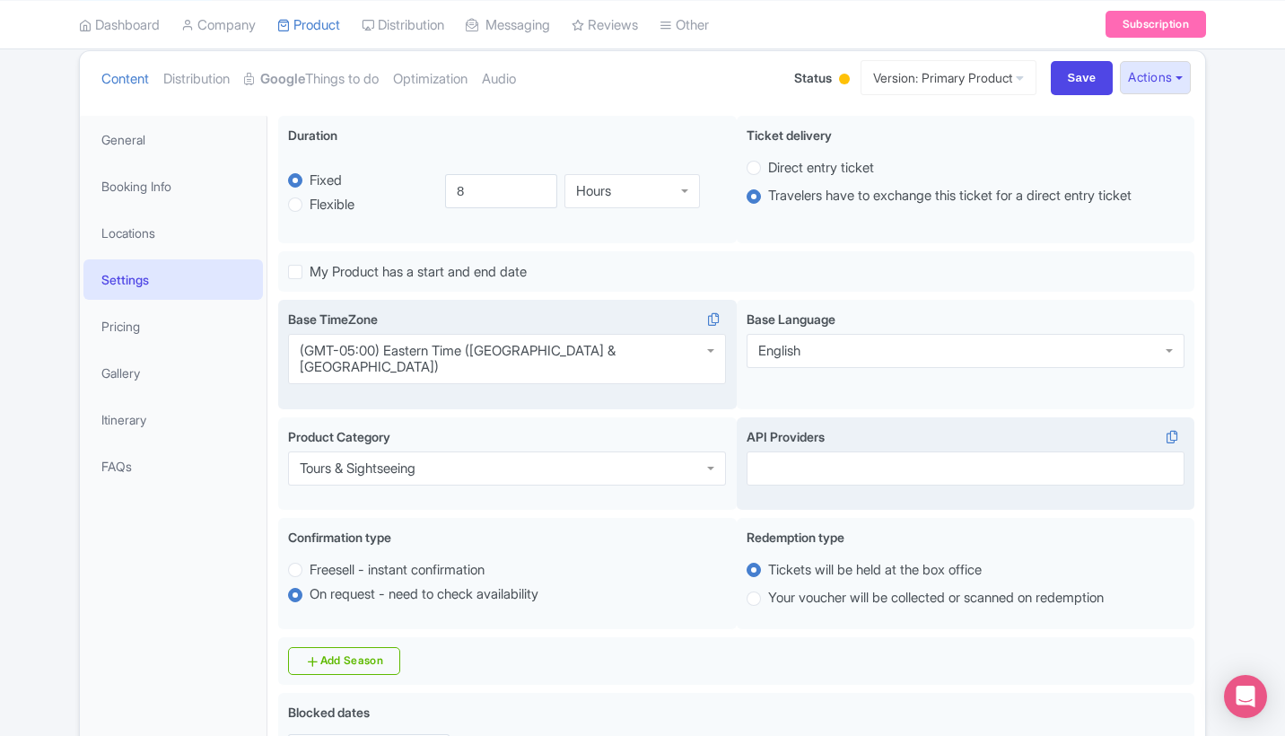
click at [822, 459] on div at bounding box center [966, 468] width 438 height 34
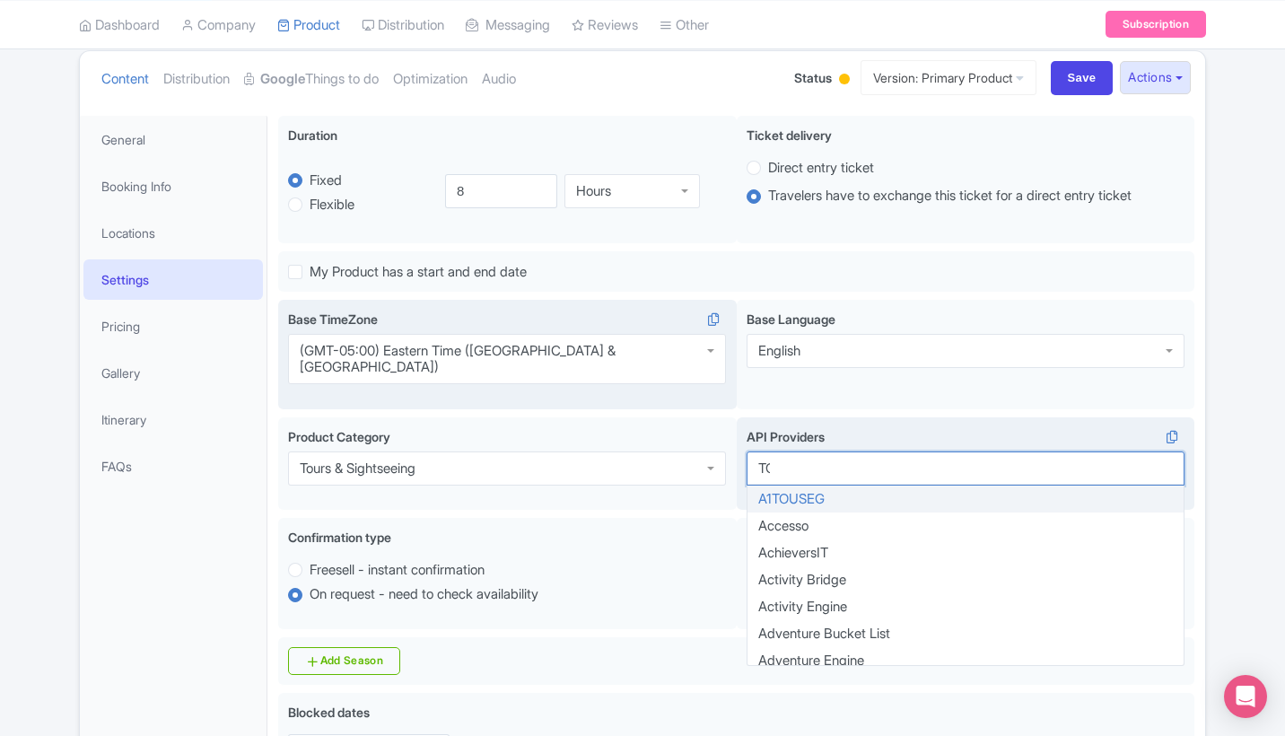
scroll to position [36, 0]
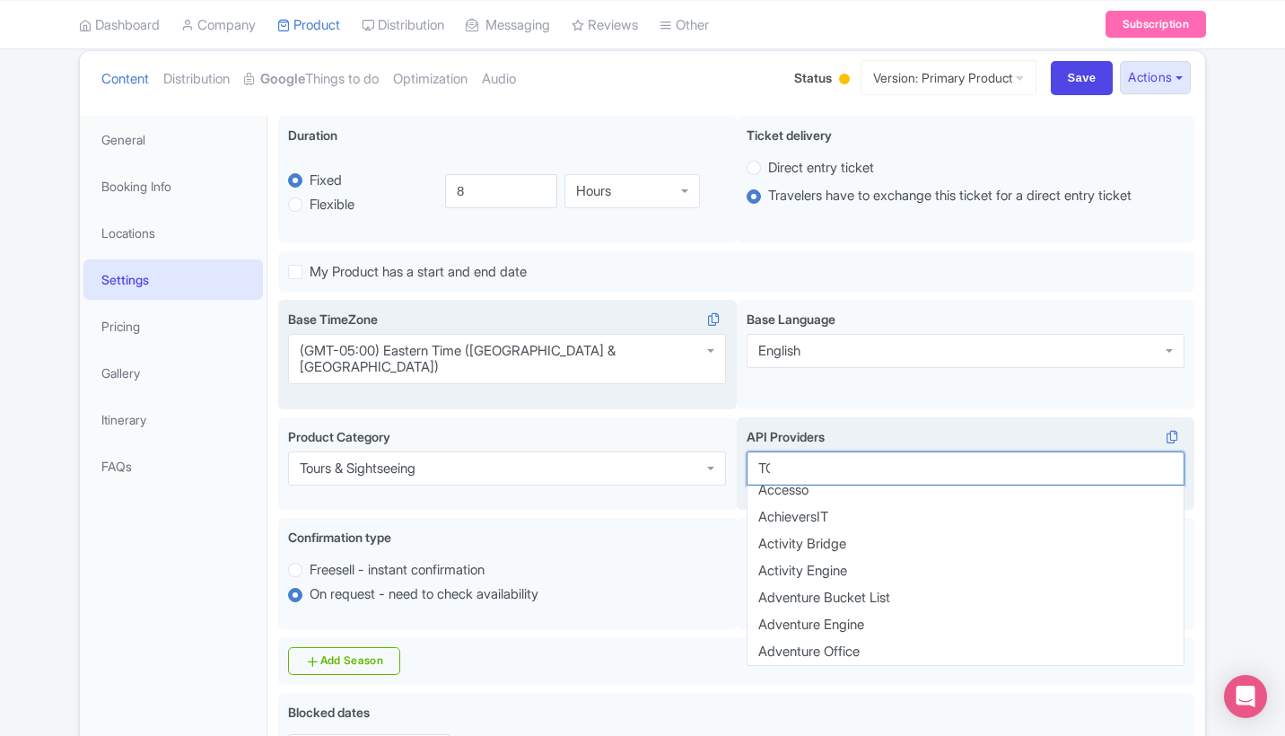
type input "TOur"
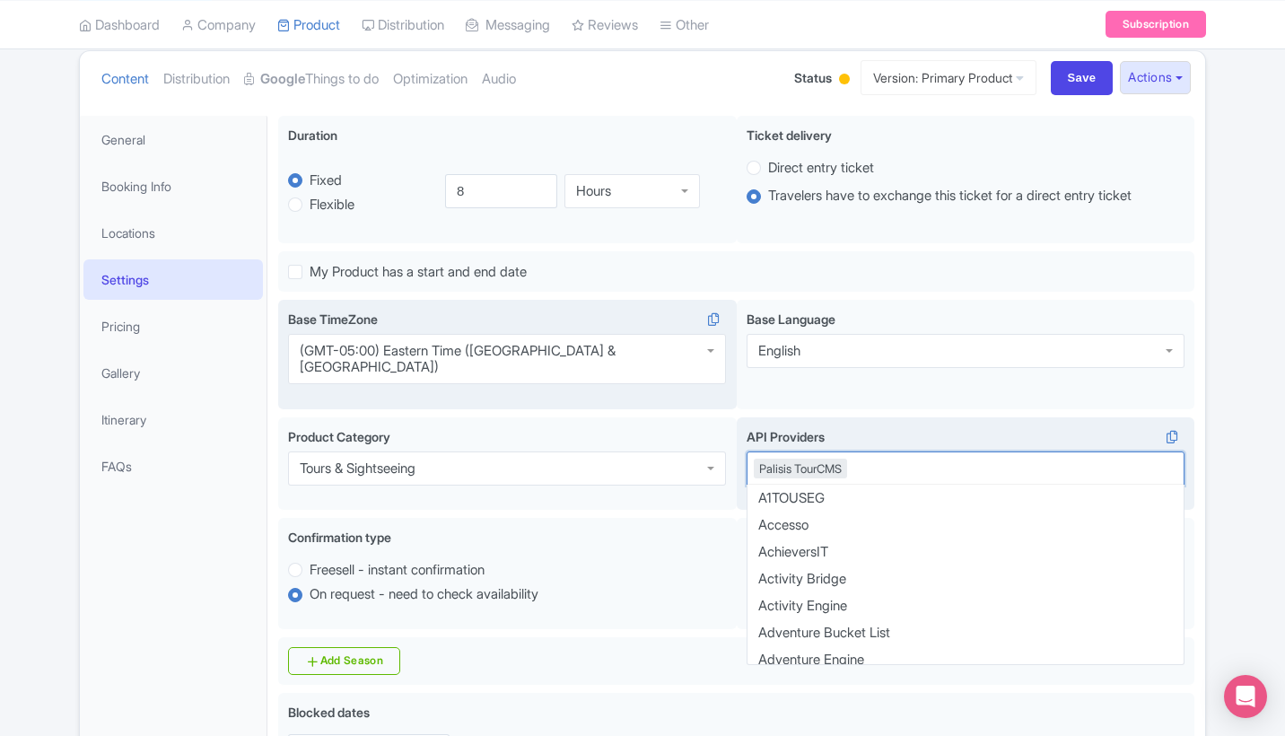
scroll to position [2755, 0]
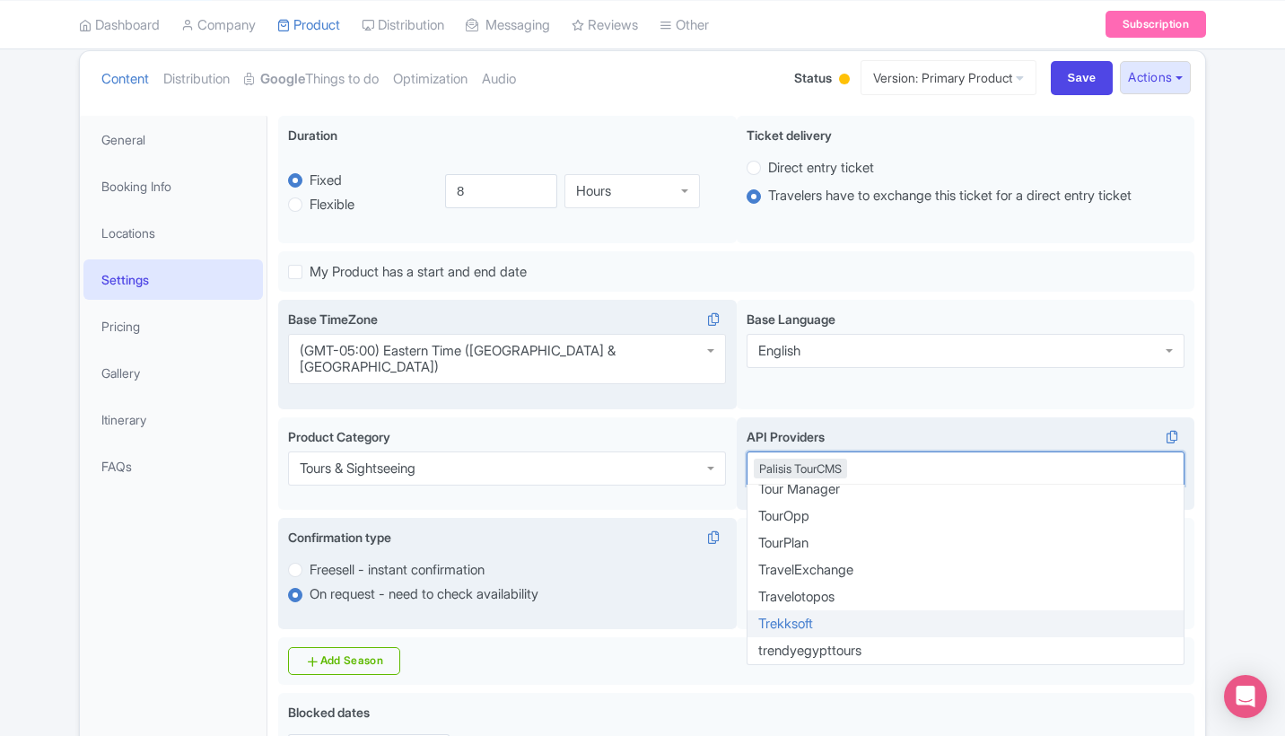
click at [654, 528] on div "Confirmation type i" at bounding box center [507, 541] width 438 height 26
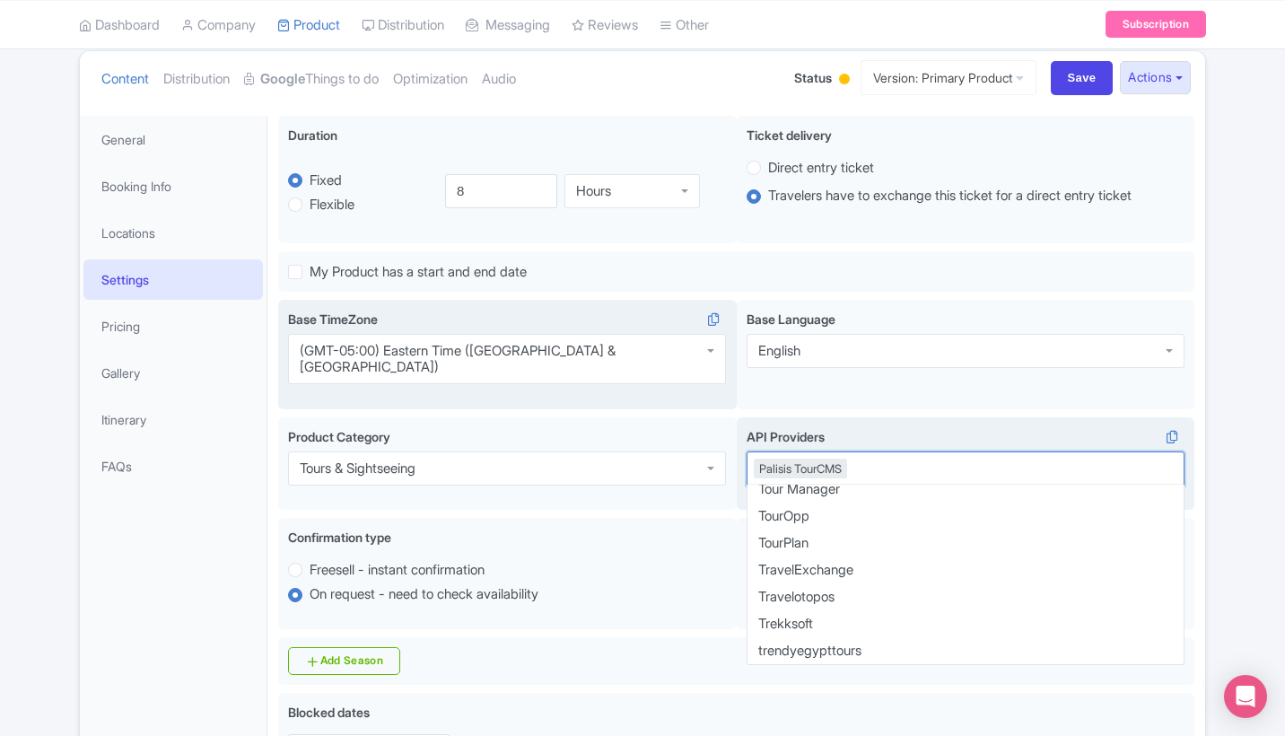
scroll to position [0, 0]
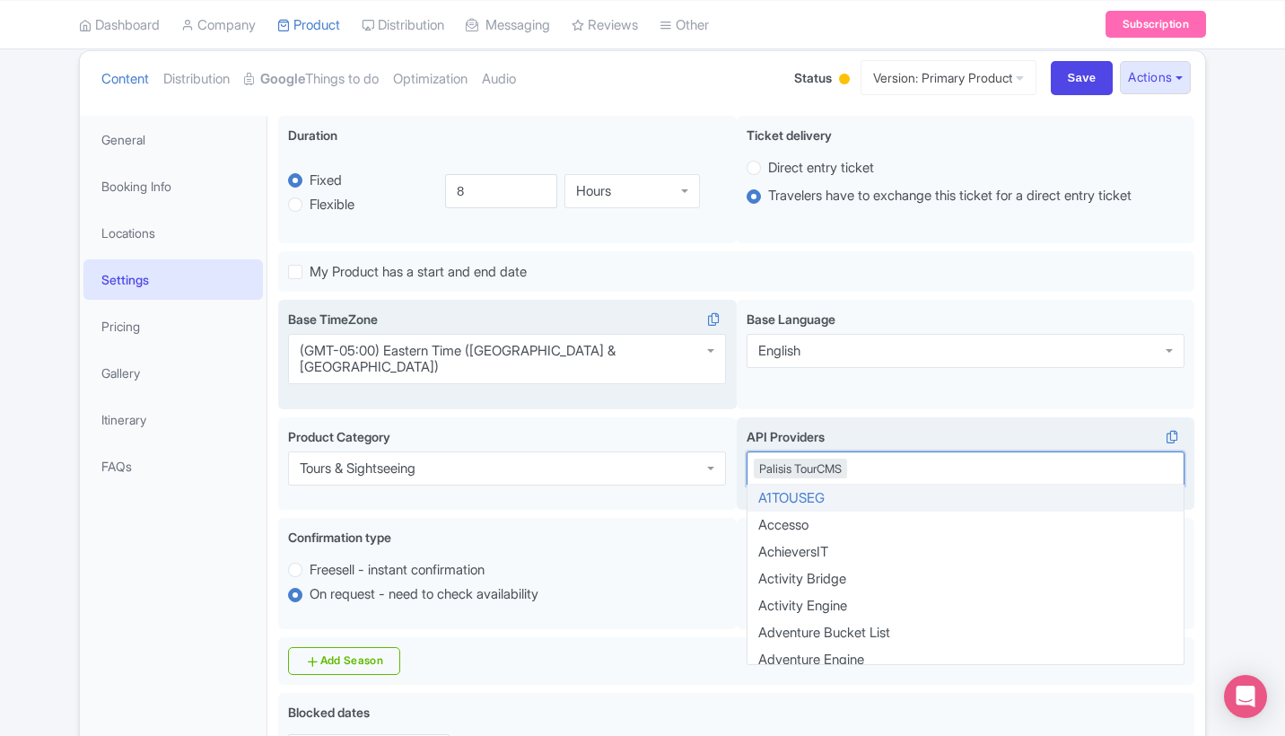
click at [869, 451] on div "Palisis TourCMS" at bounding box center [966, 468] width 438 height 34
type input "ingr"
drag, startPoint x: 848, startPoint y: 471, endPoint x: 828, endPoint y: 481, distance: 22.1
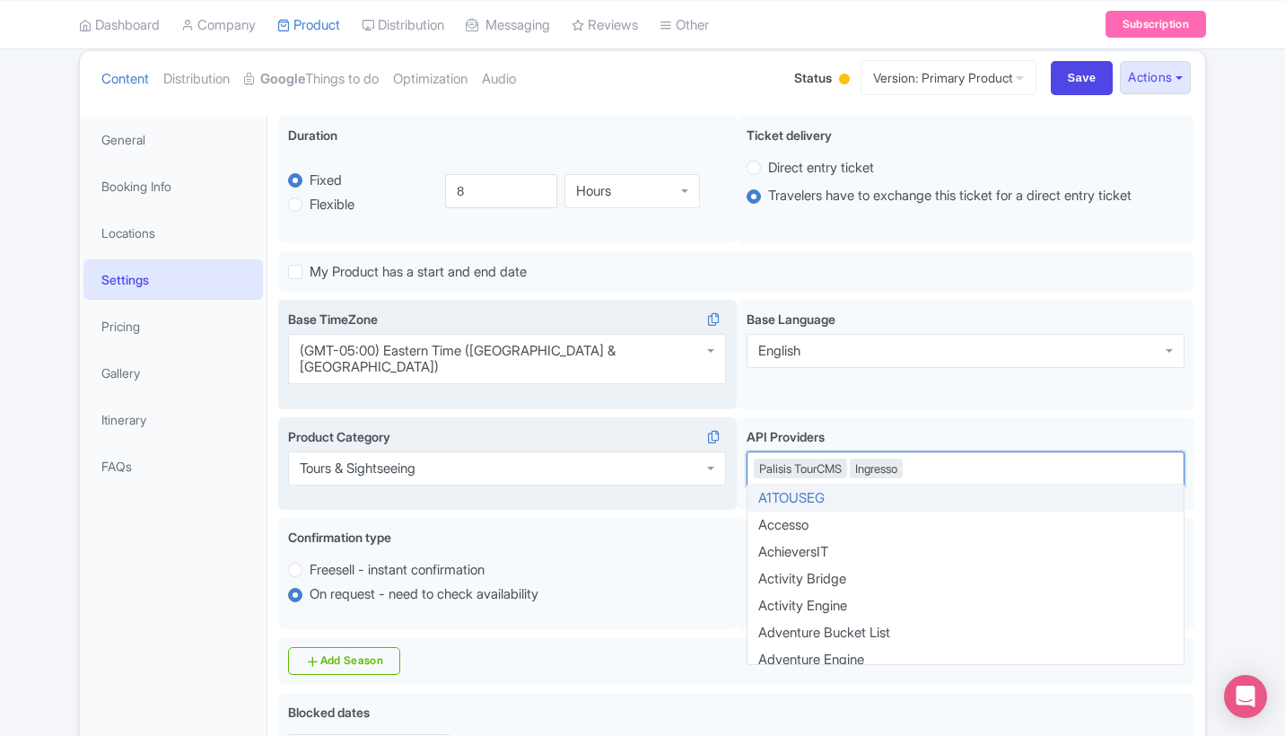
click at [707, 417] on div "Tours & Sightseeing Product Category Tours & Sightseeing Tours & Sightseeing" at bounding box center [507, 463] width 459 height 93
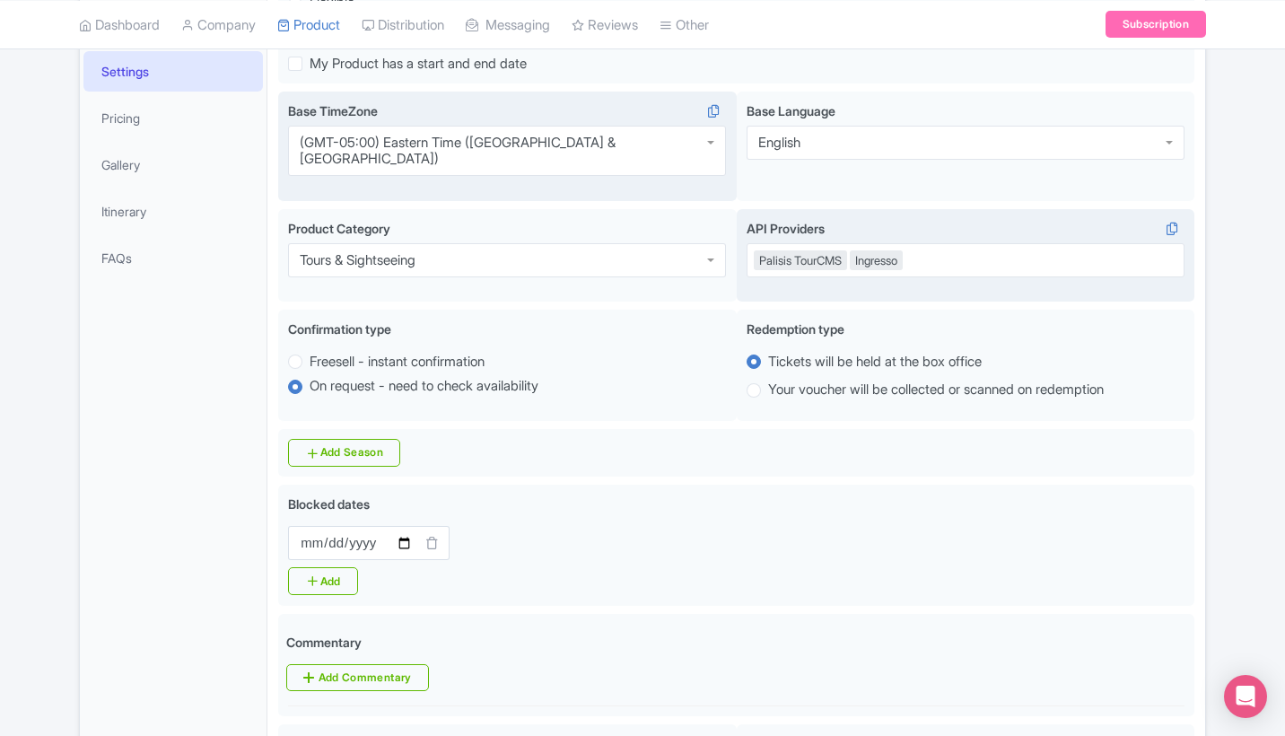
scroll to position [423, 0]
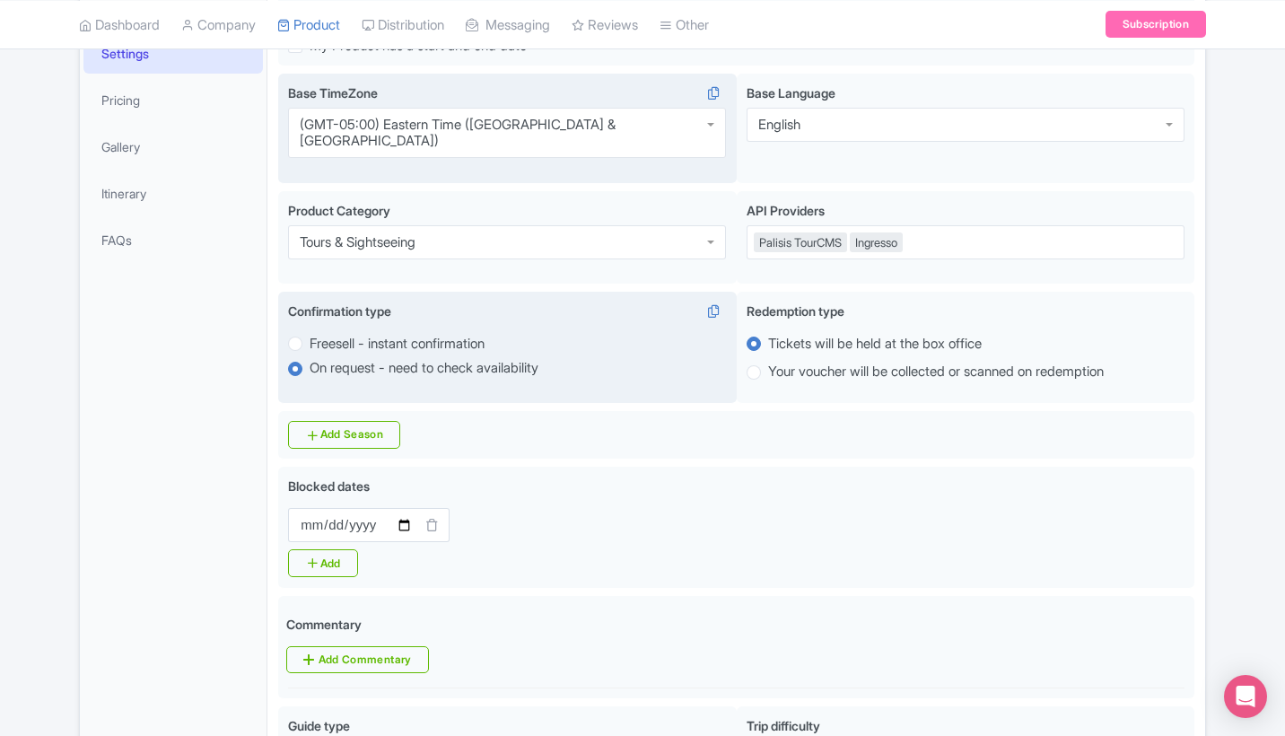
click at [310, 334] on label "Freesell - instant confirmation" at bounding box center [397, 344] width 175 height 21
click at [310, 333] on input "Freesell - instant confirmation" at bounding box center [319, 342] width 18 height 18
radio input "true"
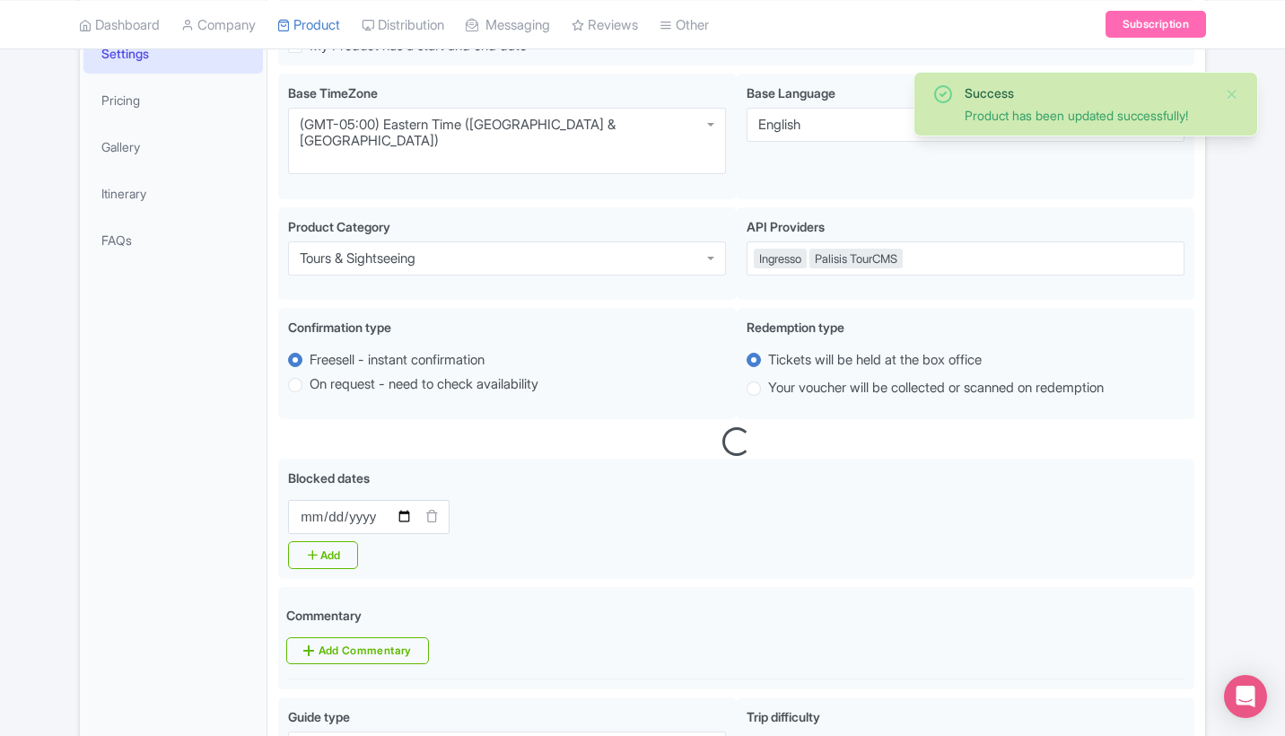
scroll to position [379, 0]
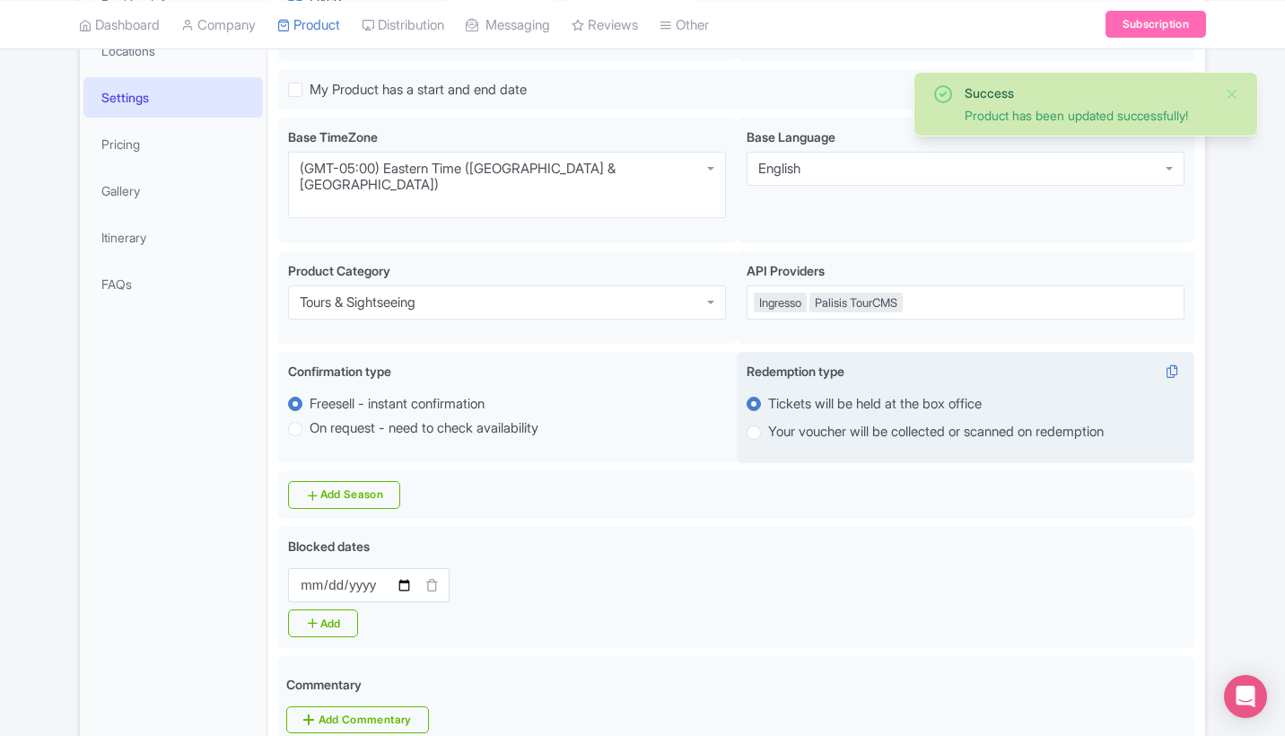
click at [764, 422] on label "Your voucher will be collected or scanned on redemption" at bounding box center [966, 432] width 438 height 21
click at [768, 422] on input "Your voucher will be collected or scanned on redemption" at bounding box center [777, 431] width 18 height 18
radio input "true"
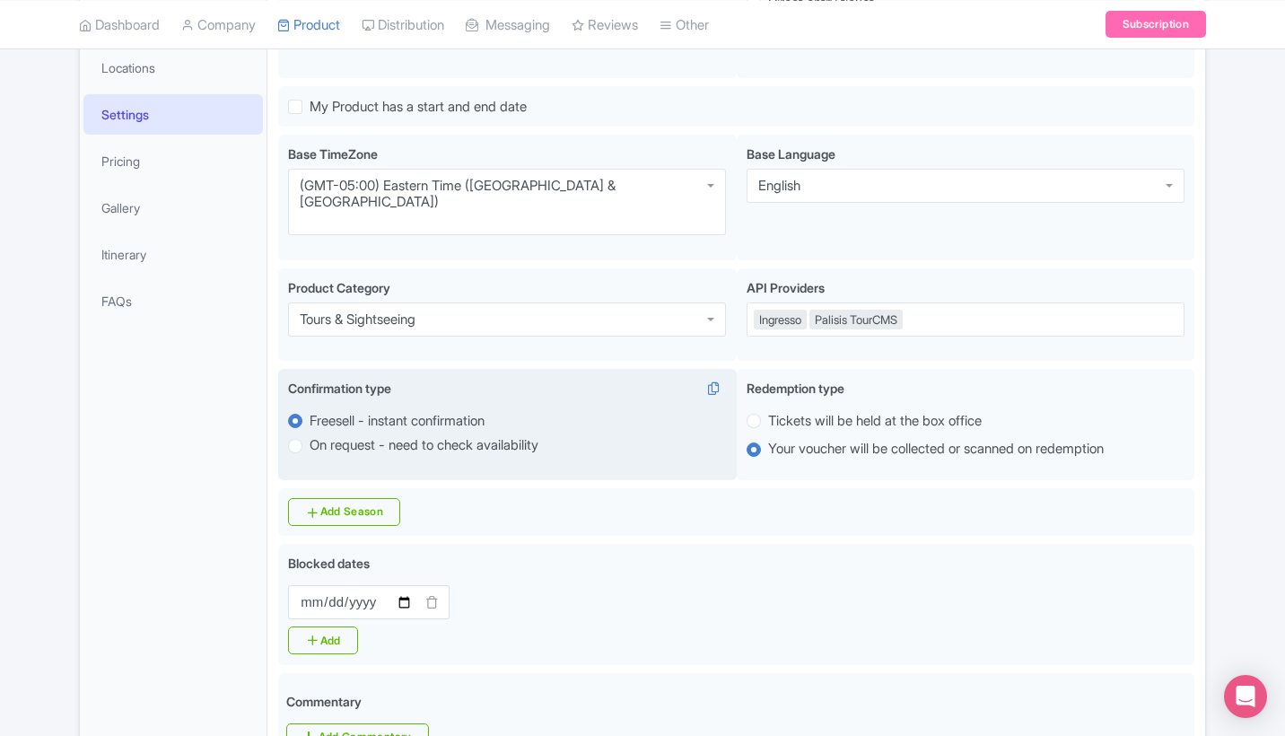
scroll to position [358, 0]
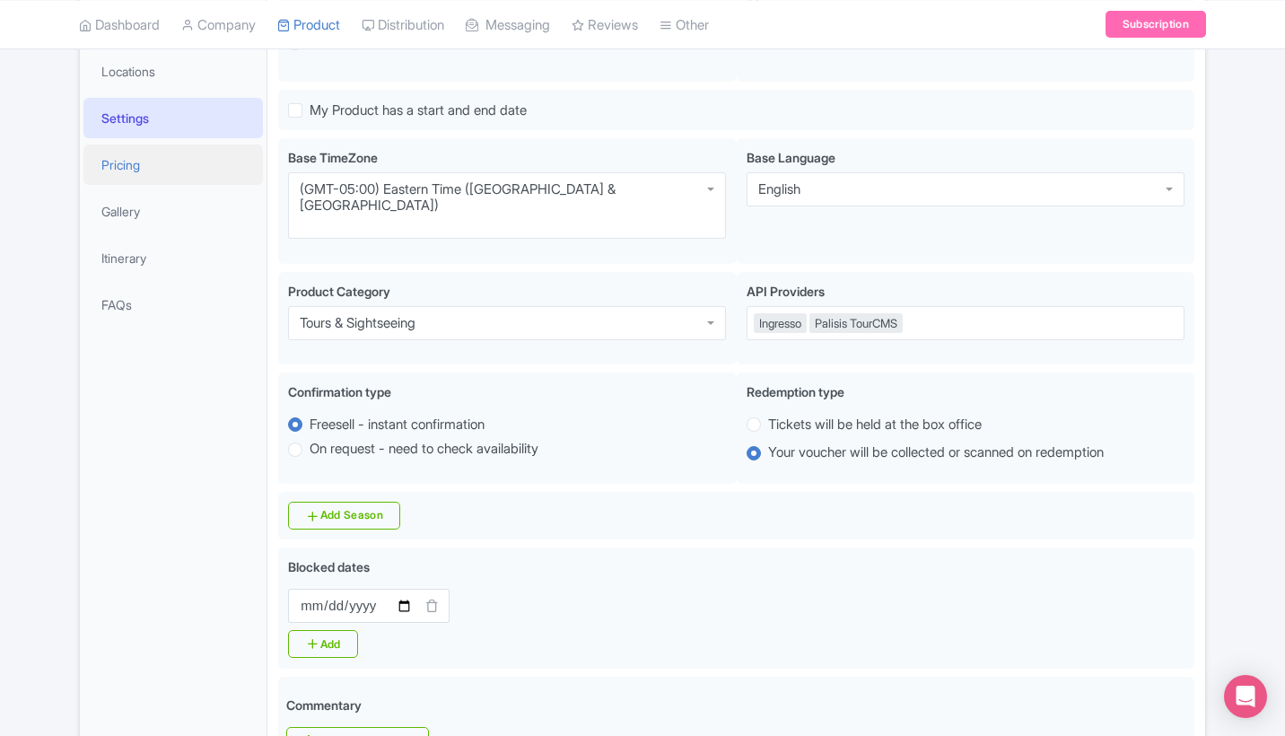
click at [162, 168] on link "Pricing" at bounding box center [172, 164] width 179 height 40
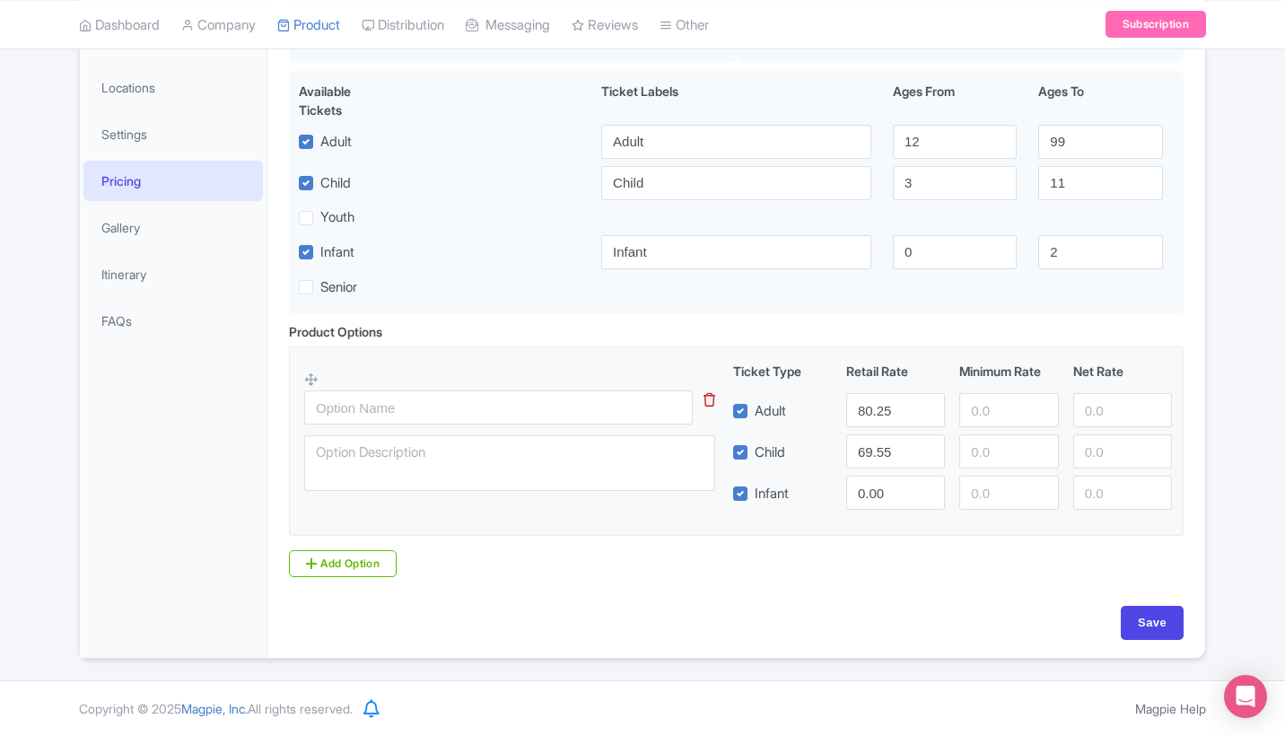
scroll to position [341, 0]
click at [415, 403] on input "text" at bounding box center [498, 408] width 389 height 34
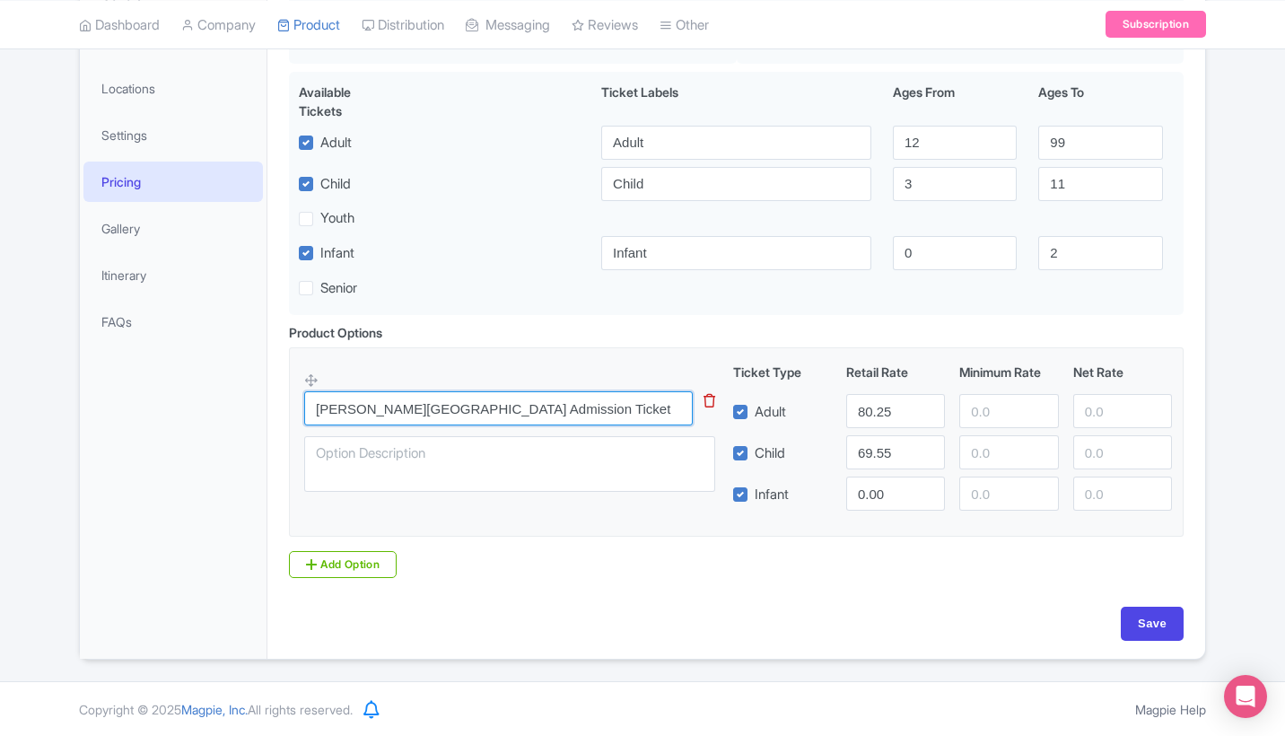
type input "[PERSON_NAME][GEOGRAPHIC_DATA] Admission Ticket"
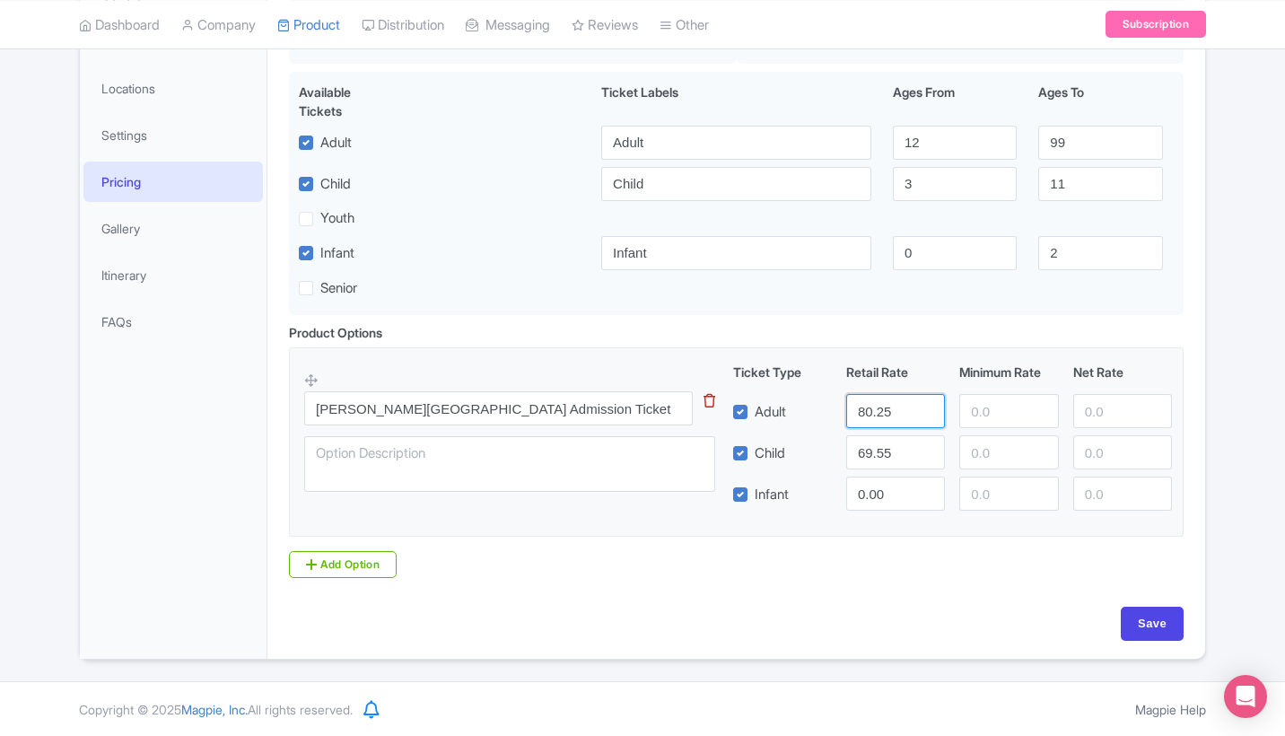
click at [889, 413] on input "80.25" at bounding box center [895, 411] width 99 height 34
type input "82.39"
drag, startPoint x: 903, startPoint y: 458, endPoint x: 781, endPoint y: 453, distance: 122.1
click at [781, 453] on div "Child 69.55" at bounding box center [953, 452] width 454 height 34
type input "71.69"
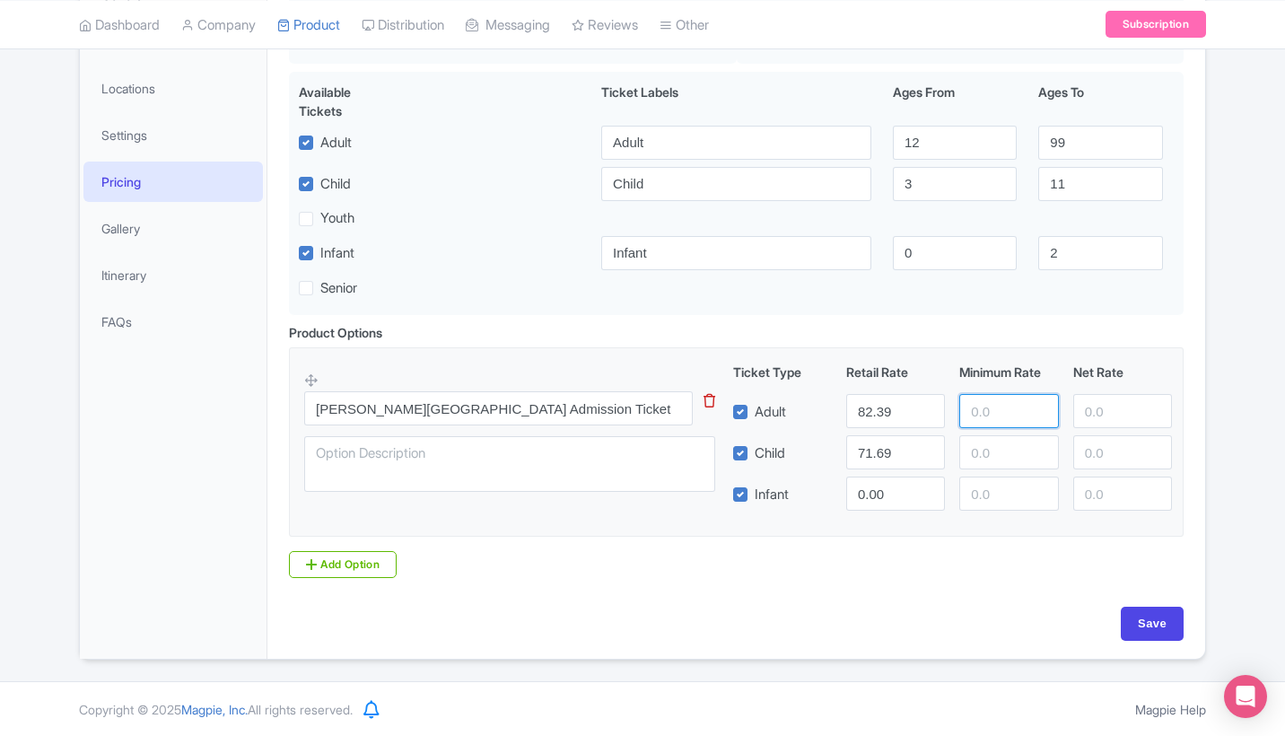
click at [1006, 415] on input "number" at bounding box center [1008, 411] width 99 height 34
click at [1141, 625] on input "Save" at bounding box center [1152, 624] width 63 height 34
type input "Update Product"
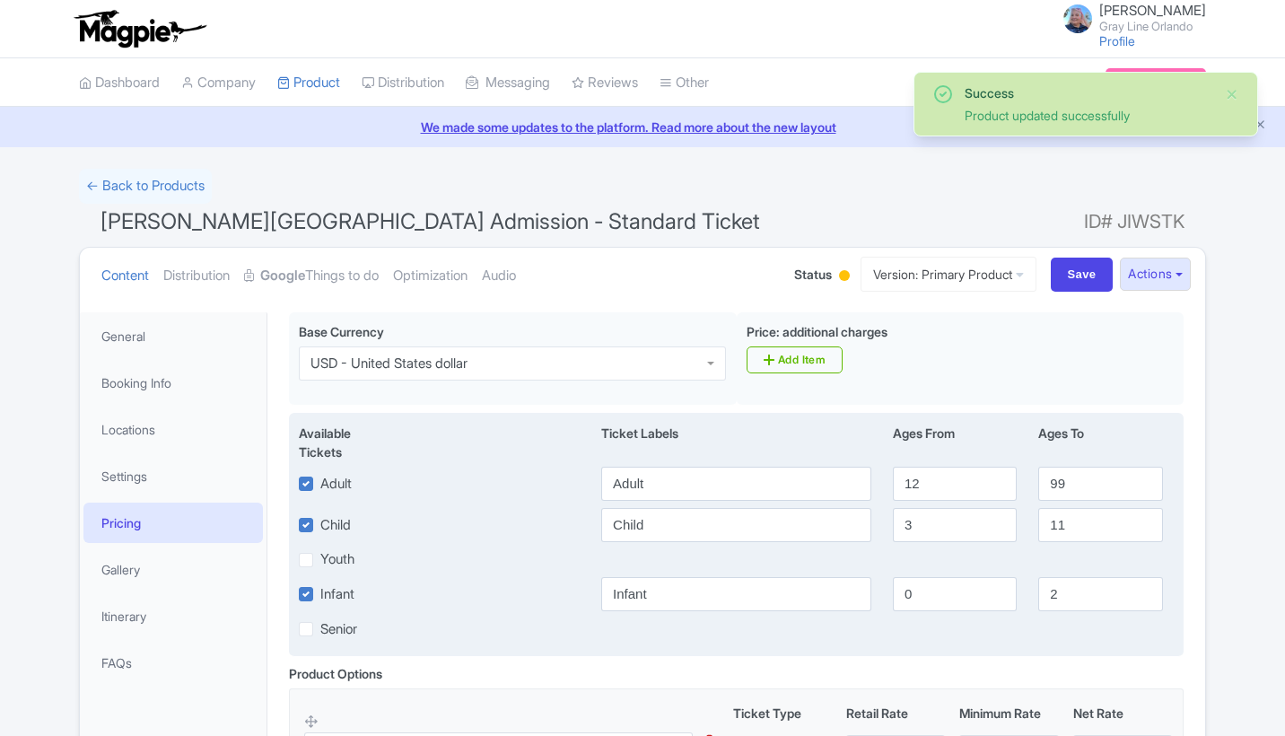
scroll to position [311, 0]
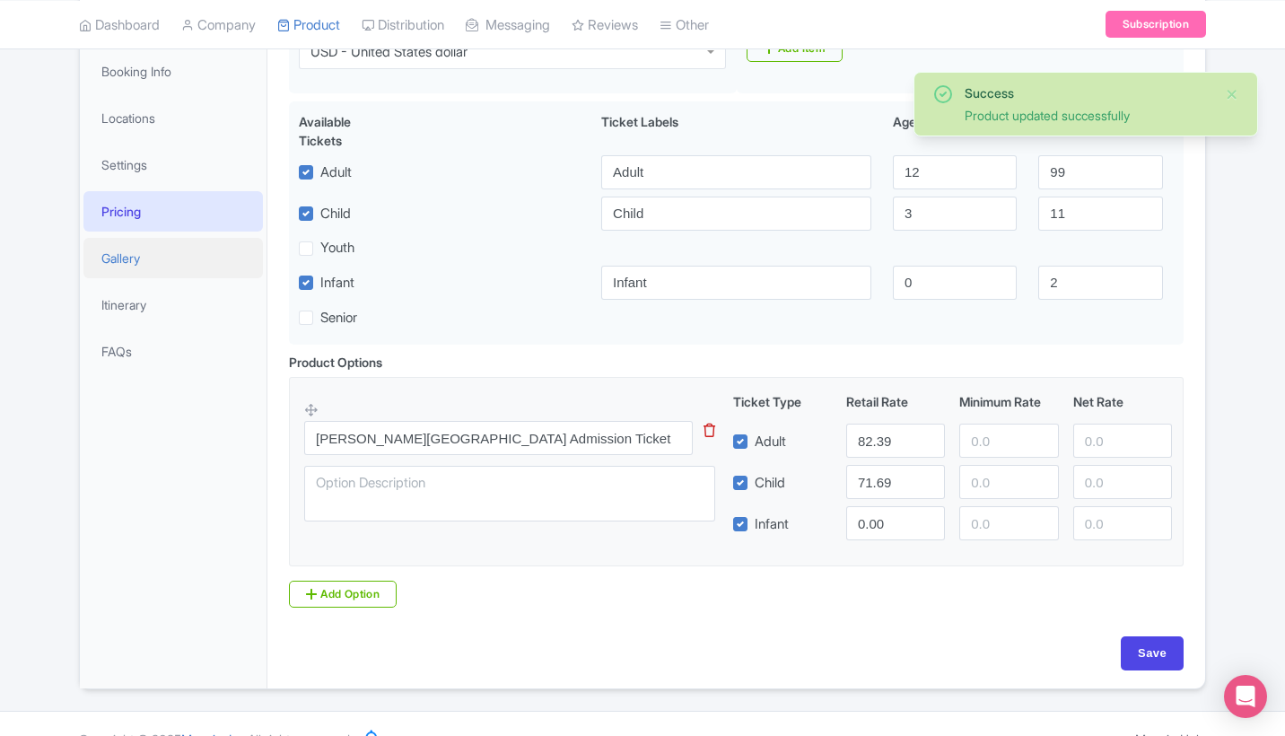
click at [183, 253] on link "Gallery" at bounding box center [172, 258] width 179 height 40
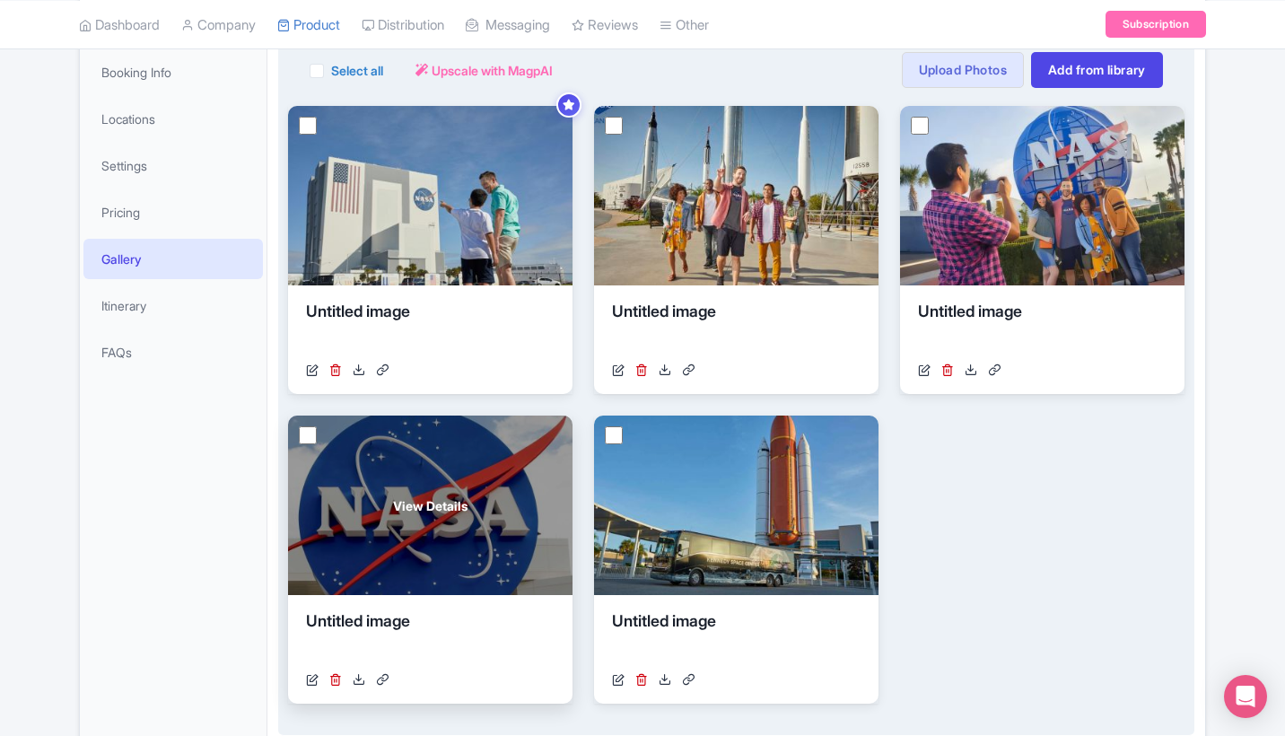
scroll to position [288, 0]
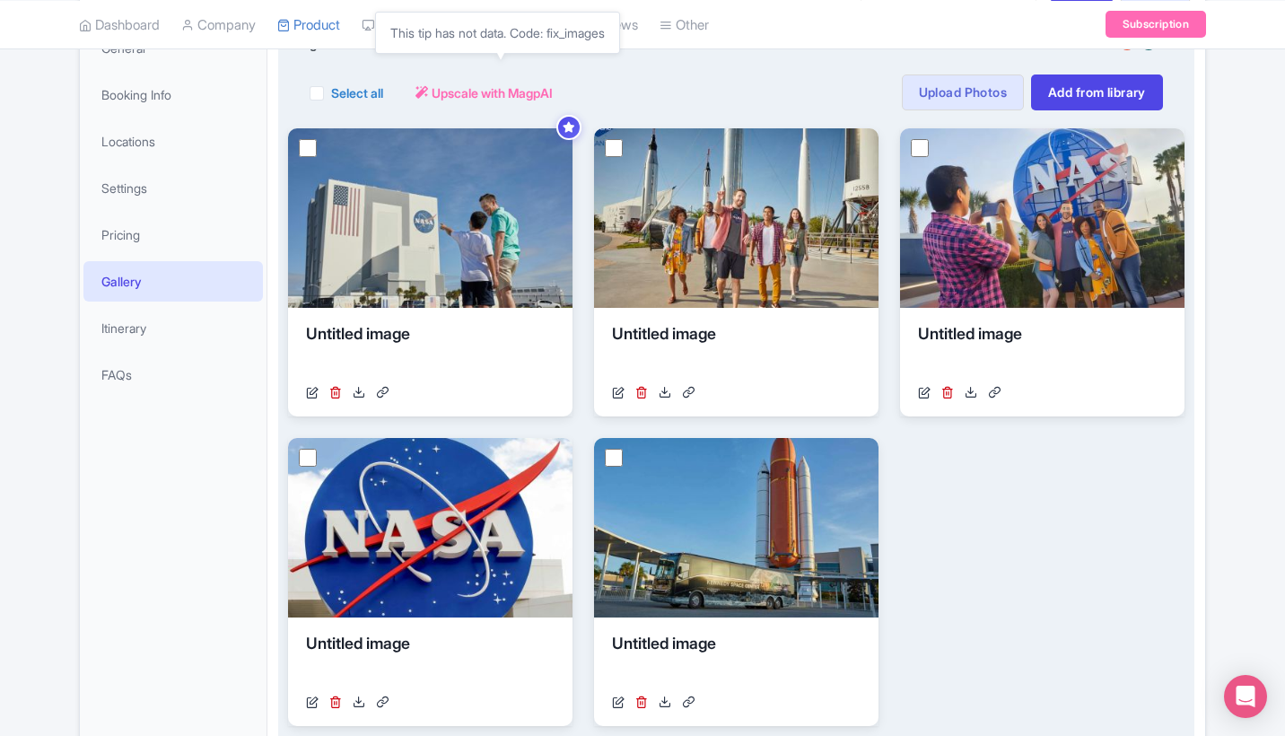
click at [451, 90] on span "Upscale with MagpAI" at bounding box center [492, 92] width 121 height 19
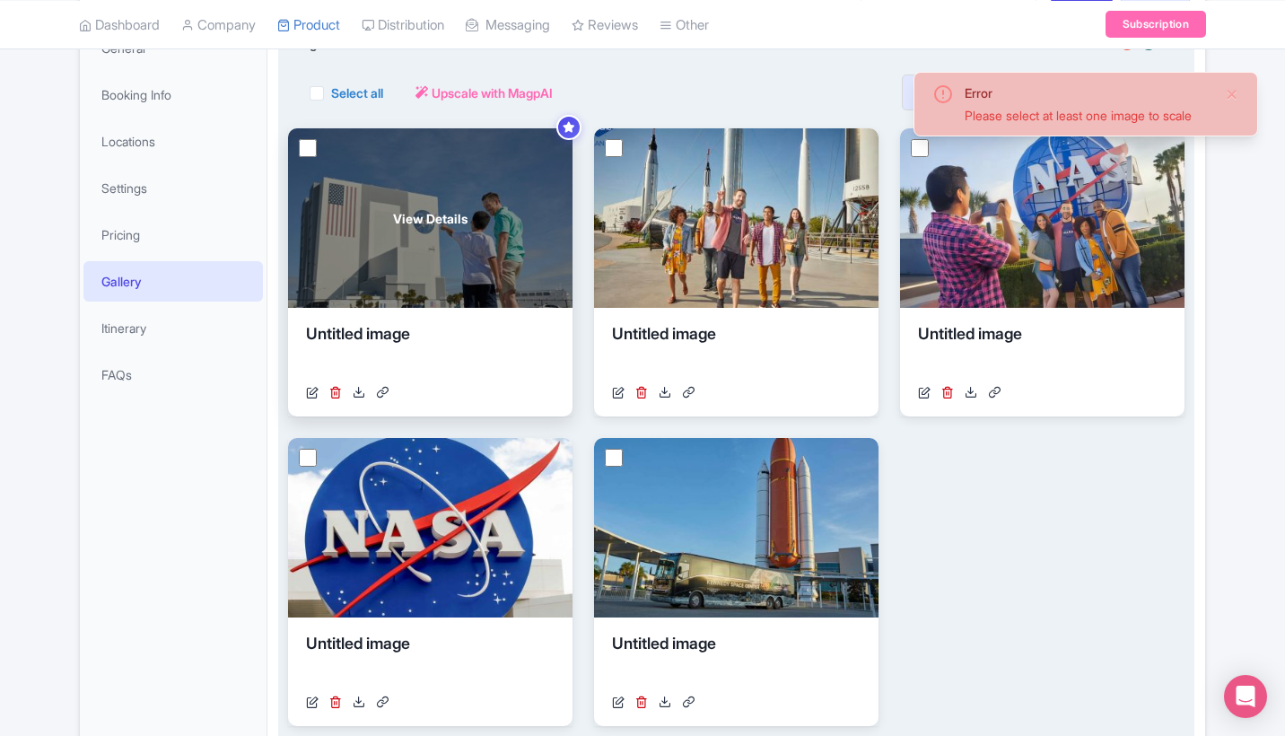
click at [304, 145] on input "checkbox" at bounding box center [308, 148] width 18 height 18
checkbox input "true"
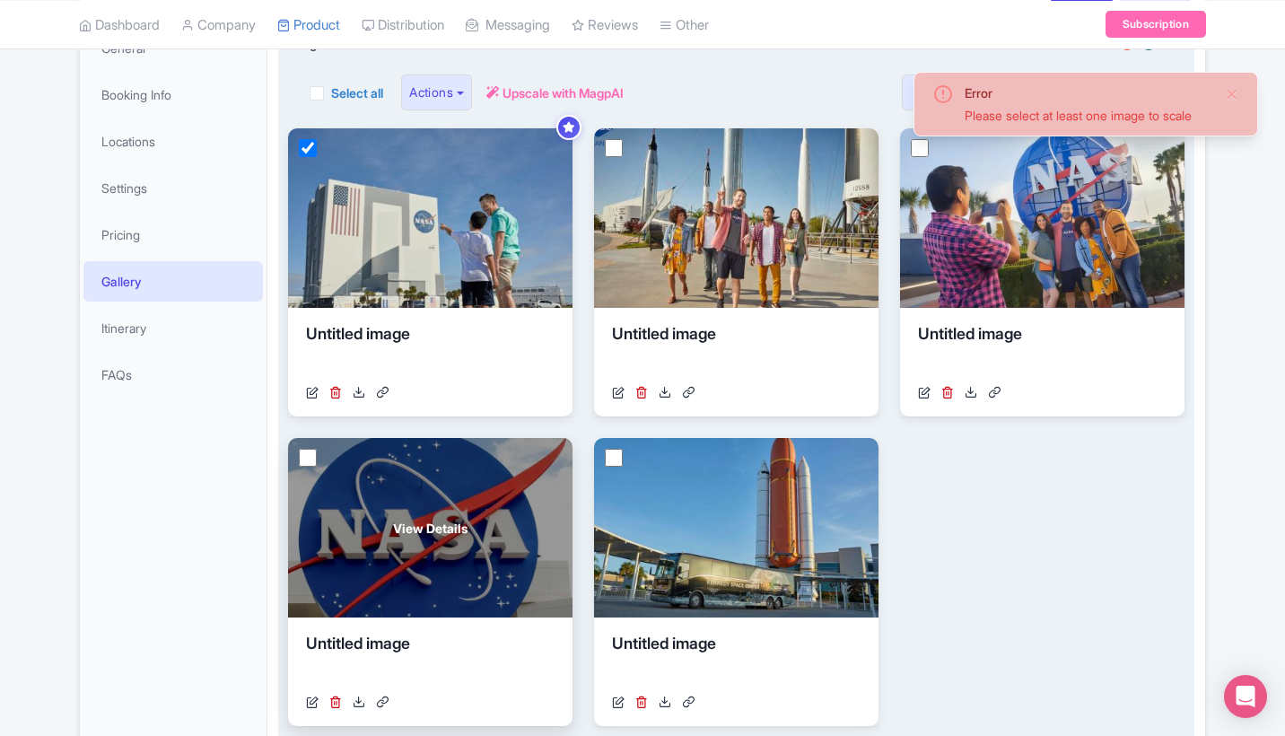
click at [305, 454] on input "checkbox" at bounding box center [308, 458] width 18 height 18
checkbox input "true"
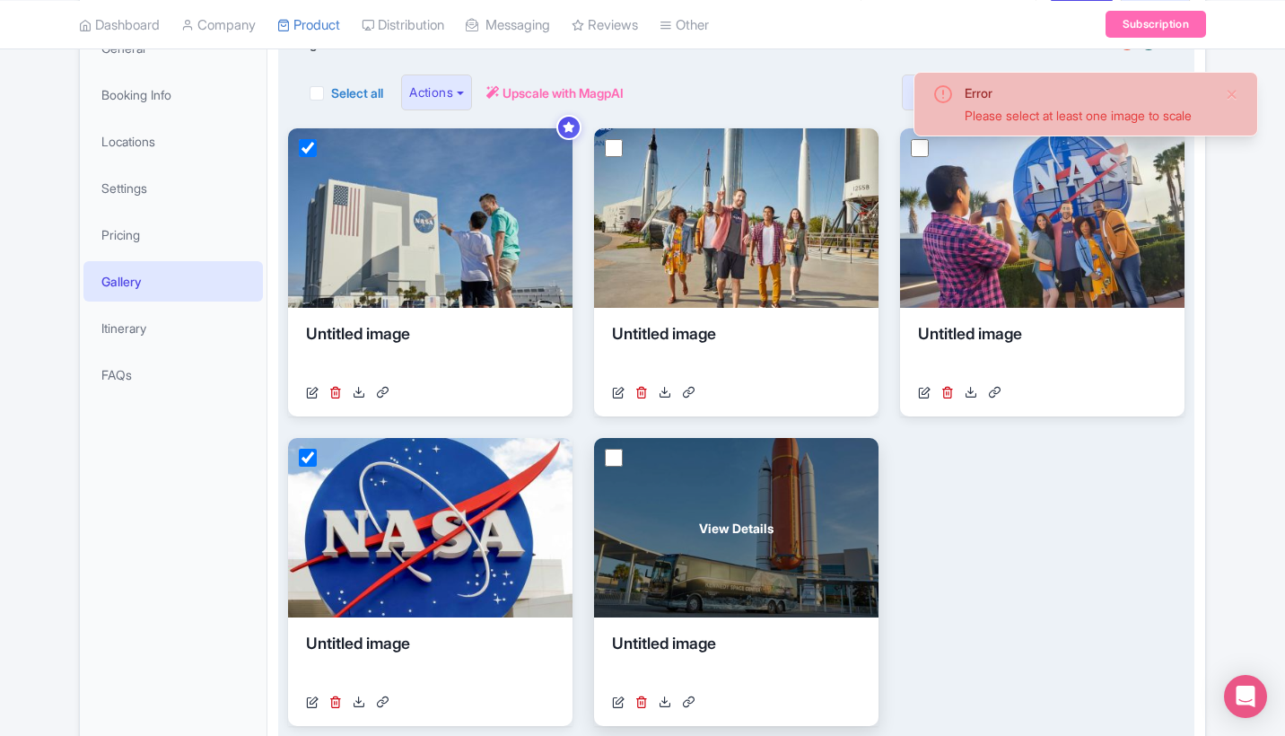
click at [621, 454] on input "checkbox" at bounding box center [614, 458] width 18 height 18
checkbox input "true"
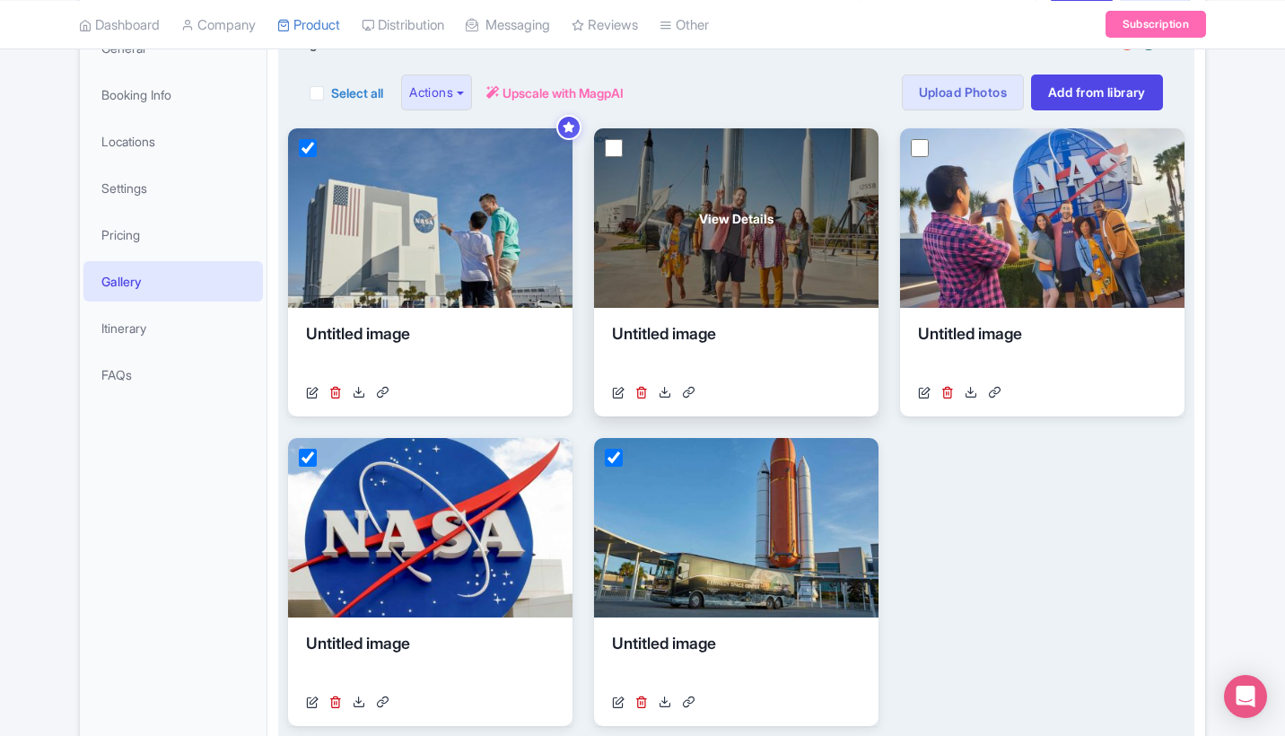
click at [619, 142] on input "checkbox" at bounding box center [614, 148] width 18 height 18
checkbox input "true"
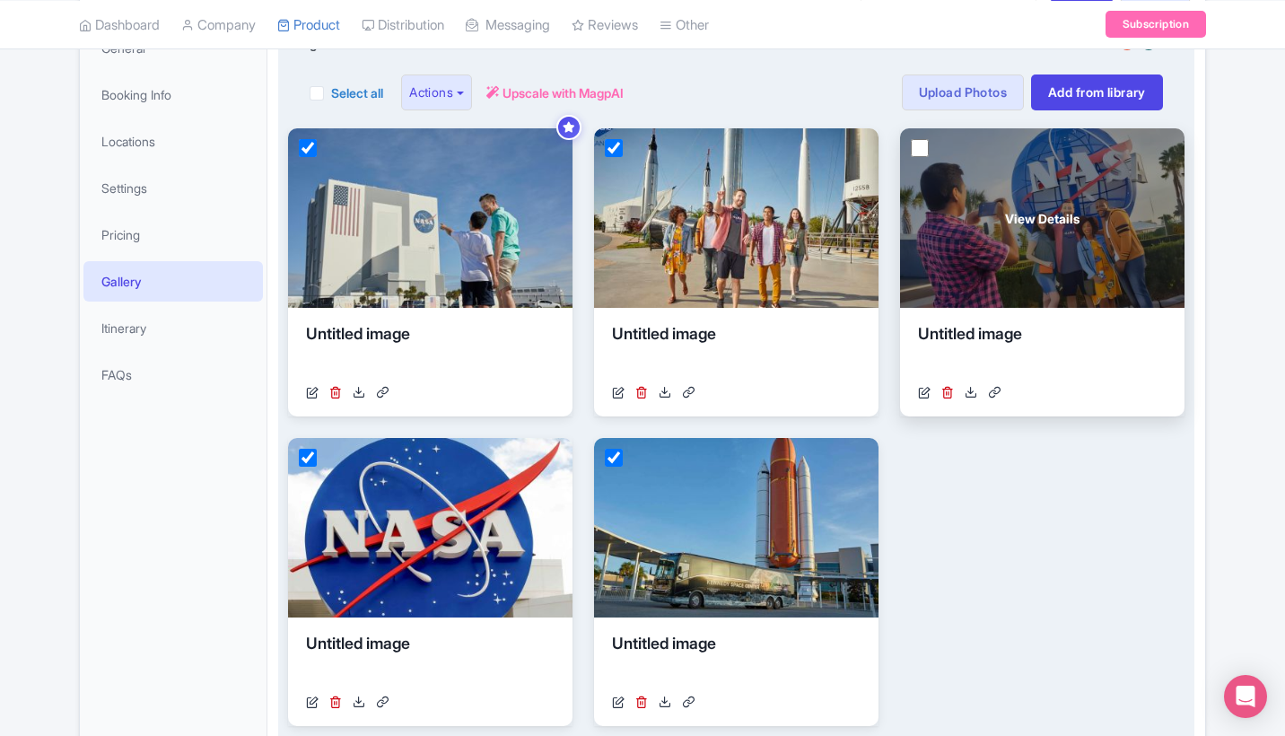
click at [918, 145] on input "checkbox" at bounding box center [920, 148] width 18 height 18
checkbox input "true"
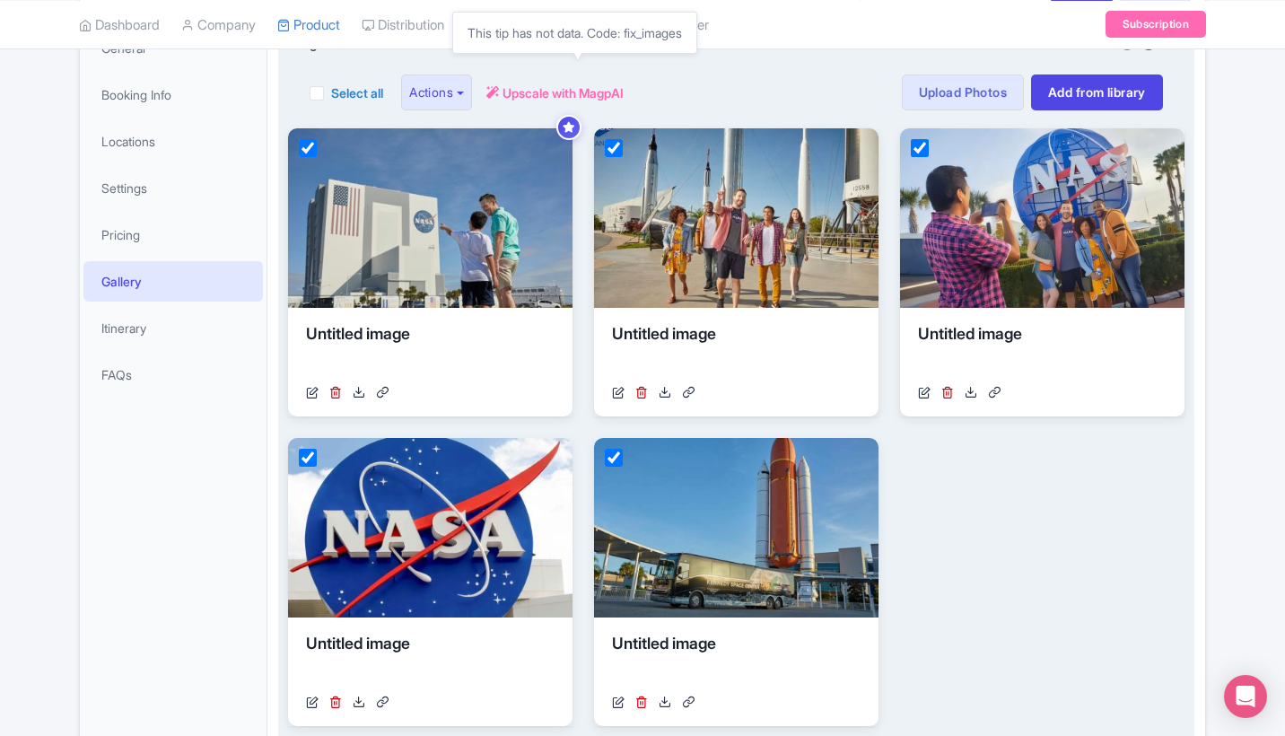
click at [564, 90] on span "Upscale with MagpAI" at bounding box center [563, 92] width 121 height 19
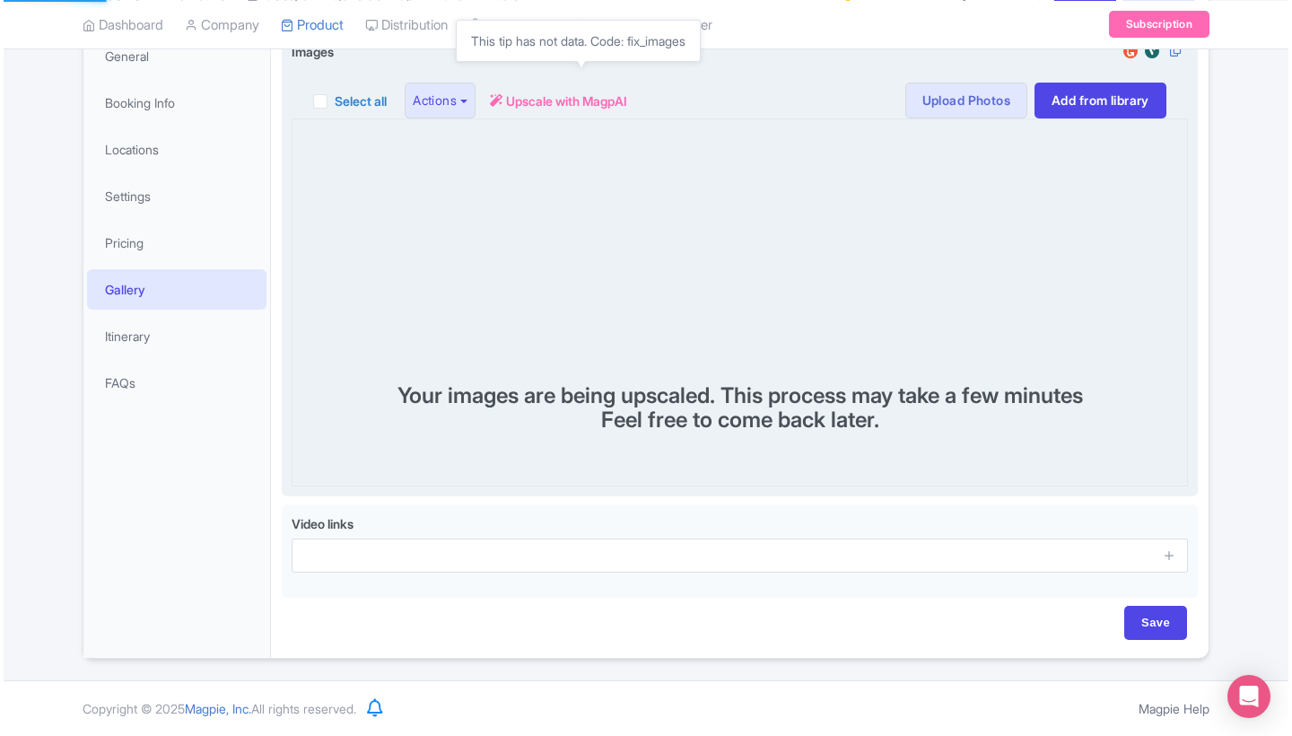
scroll to position [277, 0]
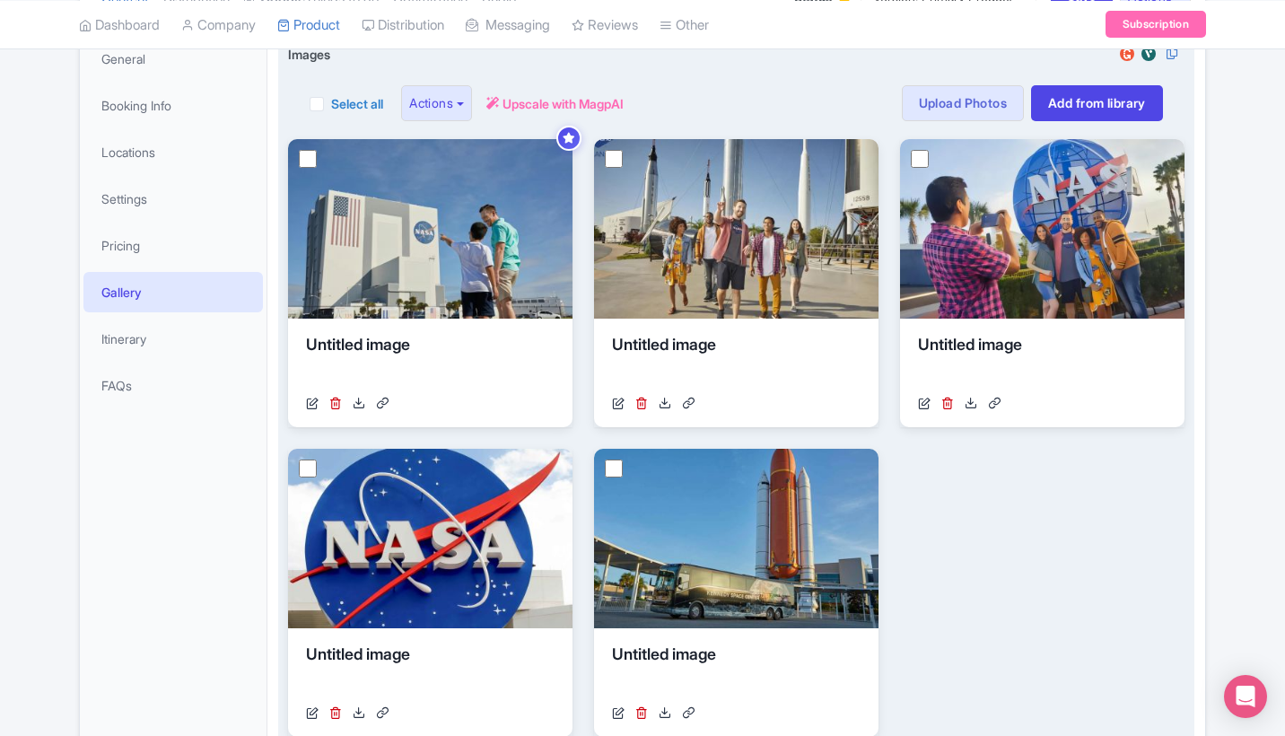
click at [331, 108] on label "Select all" at bounding box center [357, 103] width 52 height 19
click at [331, 104] on input "Select all" at bounding box center [337, 98] width 12 height 12
checkbox input "true"
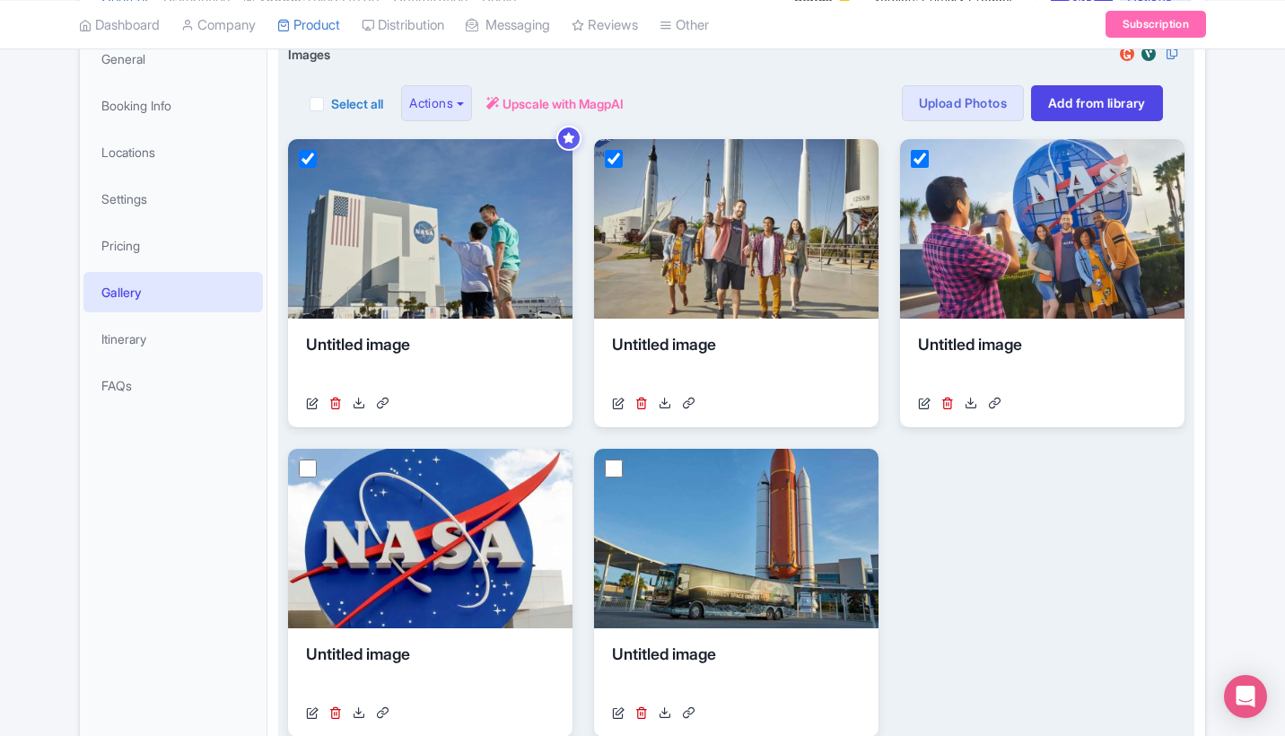
checkbox input "true"
click at [572, 104] on span "Upscale with MagpAI" at bounding box center [563, 103] width 121 height 19
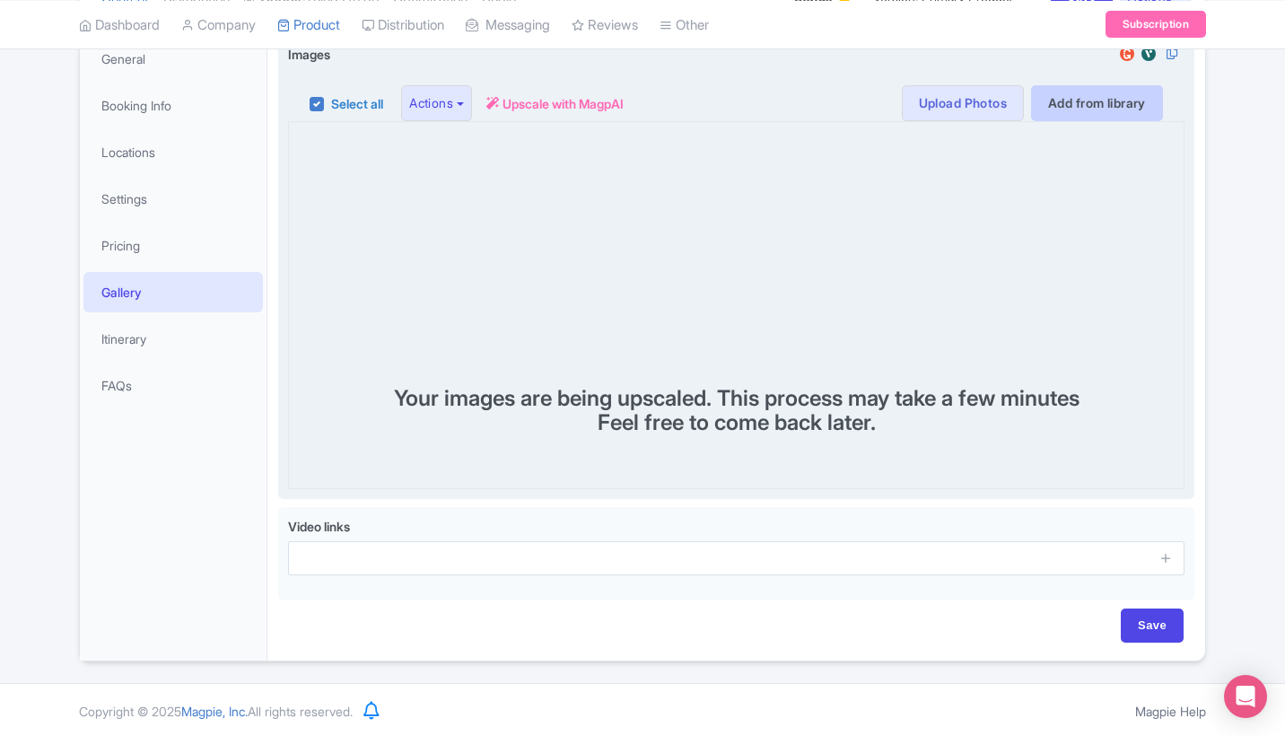
click at [1073, 101] on link "Add from library" at bounding box center [1097, 103] width 132 height 36
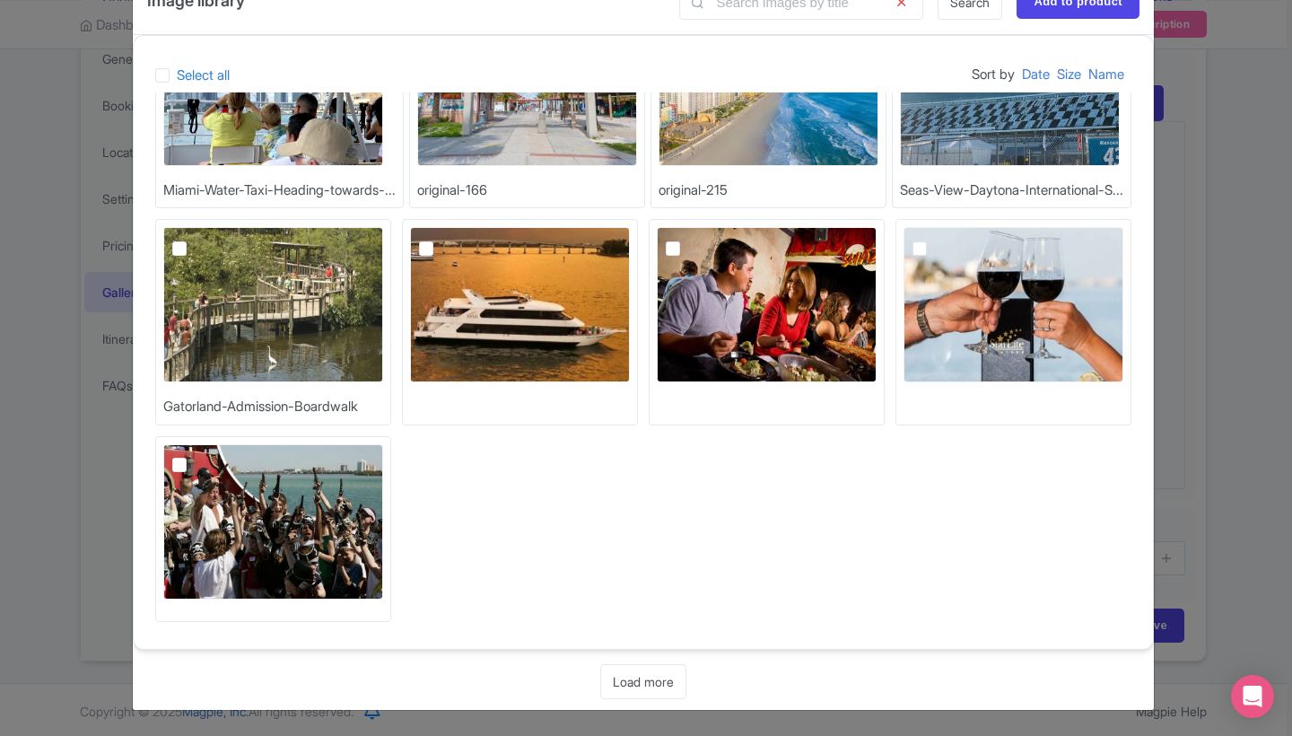
scroll to position [56, 0]
click at [636, 676] on link "Load more" at bounding box center [643, 681] width 86 height 35
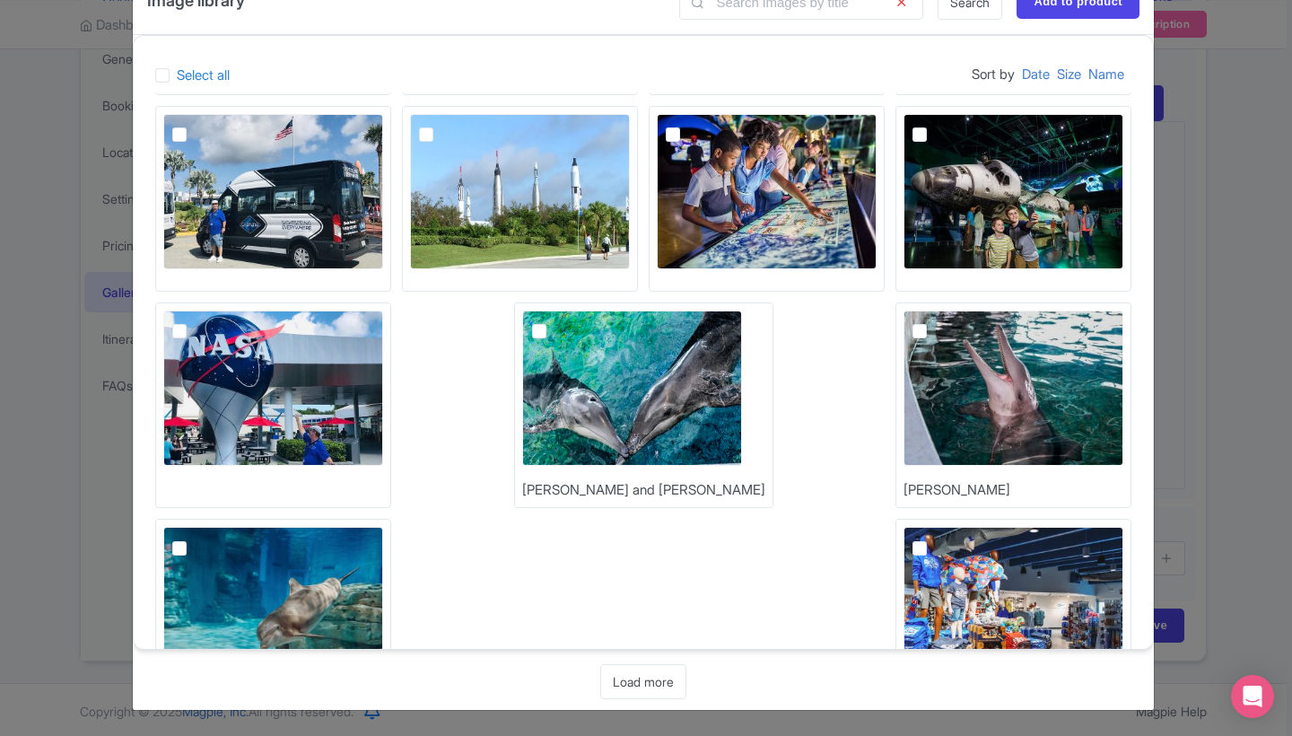
scroll to position [858, 0]
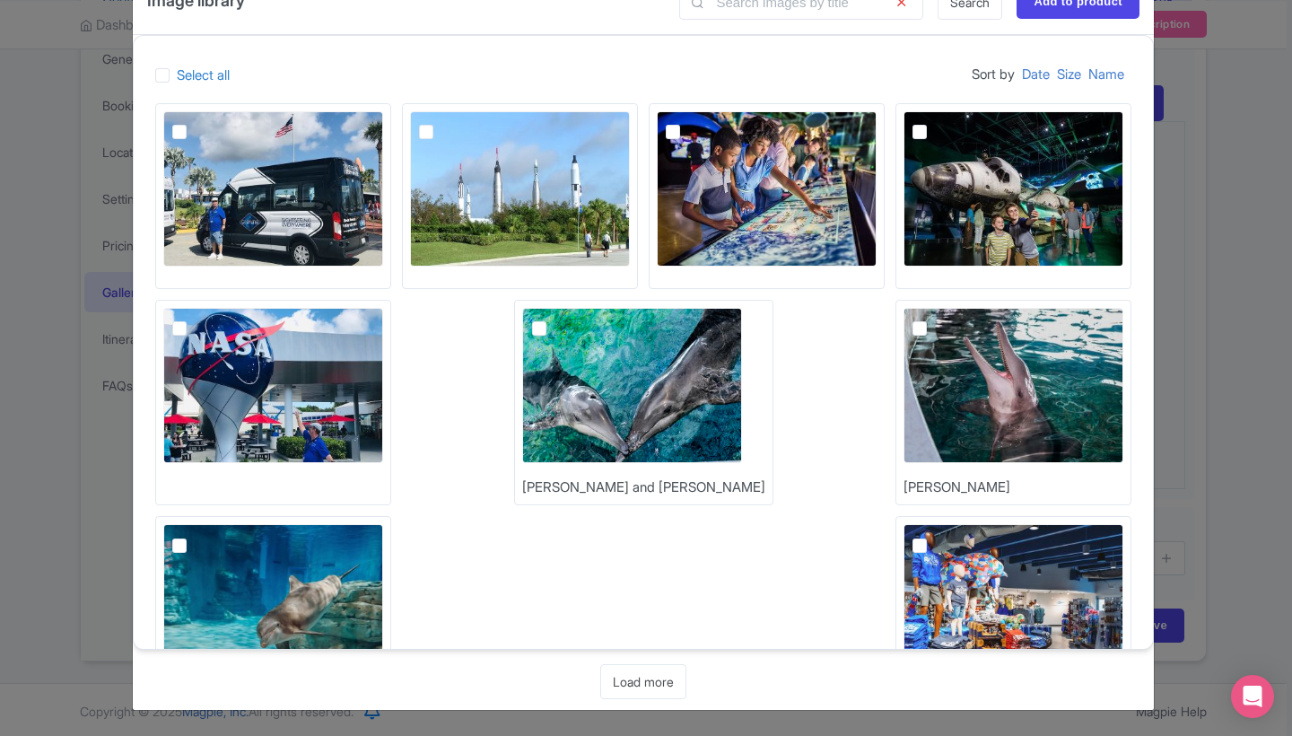
checkbox input "true"
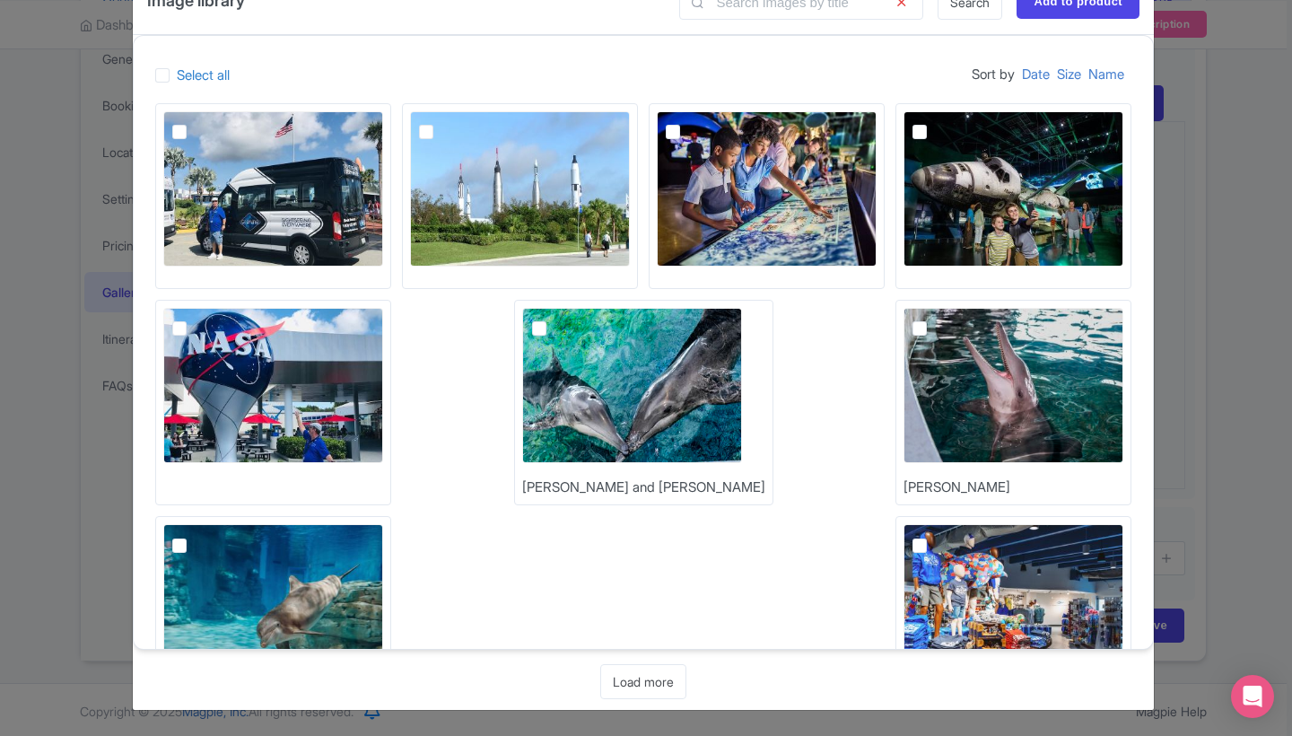
checkbox input "true"
click at [687, 122] on label at bounding box center [687, 122] width 0 height 0
click at [687, 123] on input "checkbox" at bounding box center [693, 117] width 12 height 12
checkbox input "true"
click at [904, 267] on img at bounding box center [1014, 188] width 220 height 155
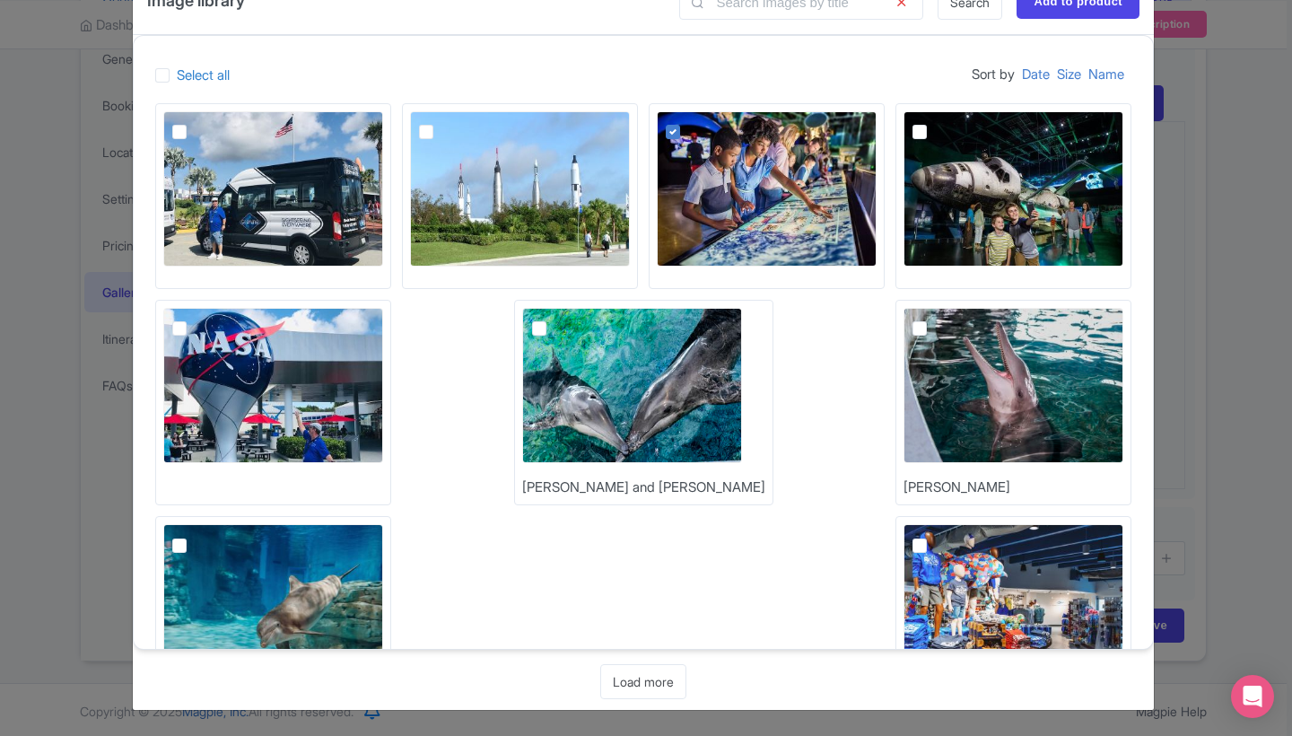
click at [934, 123] on input "checkbox" at bounding box center [940, 117] width 12 height 12
checkbox input "true"
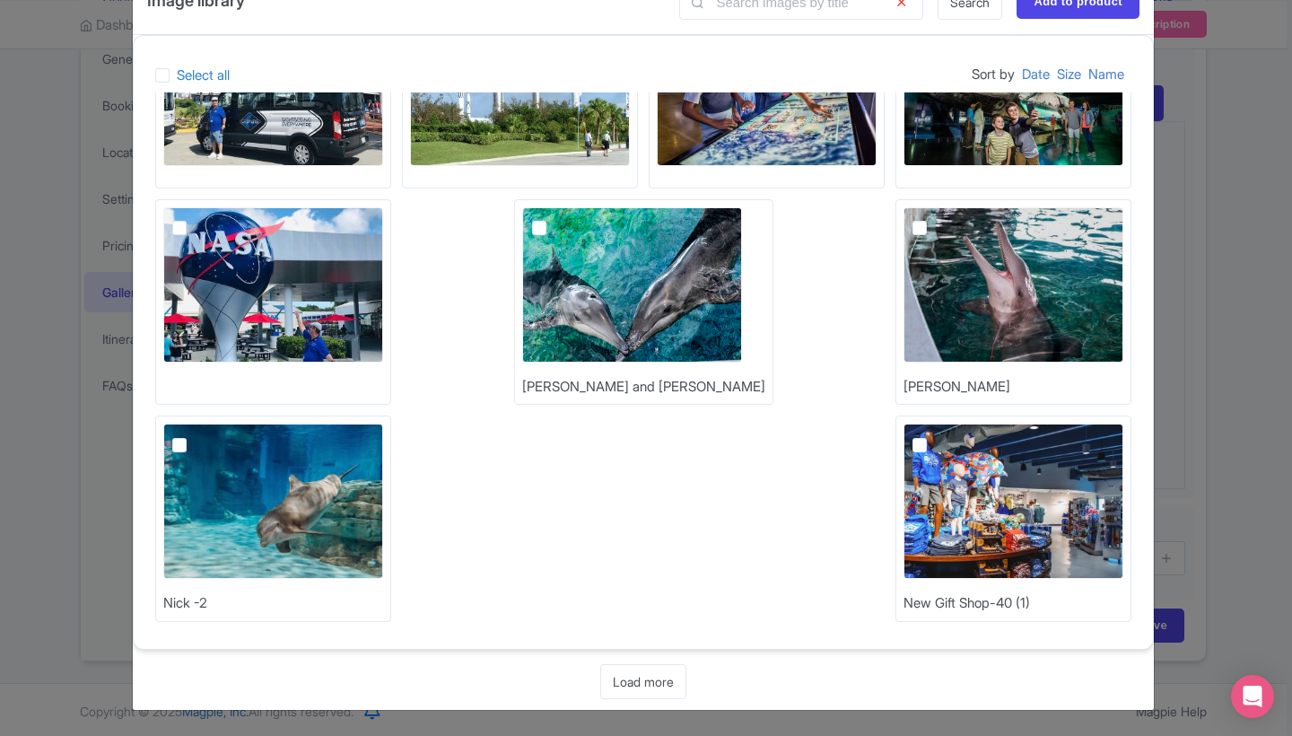
scroll to position [957, 0]
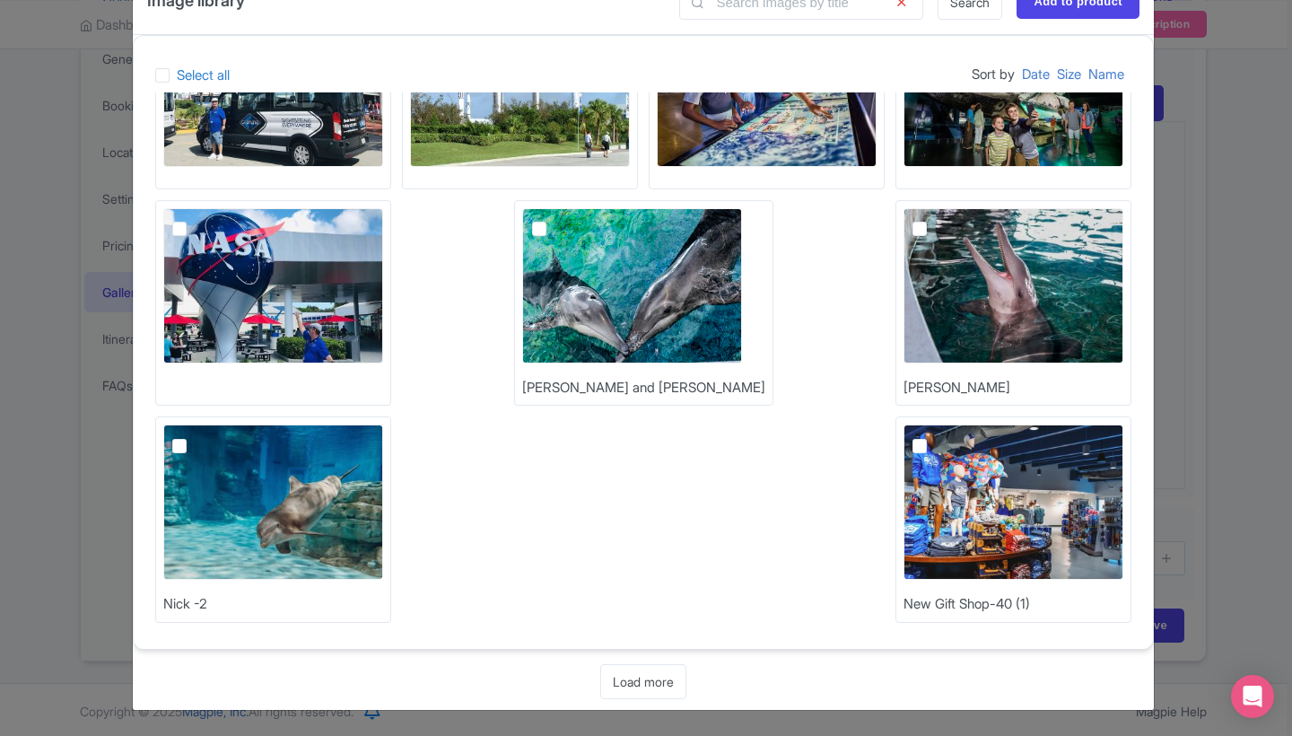
click at [934, 435] on label at bounding box center [934, 435] width 0 height 0
click at [934, 436] on input "checkbox" at bounding box center [940, 430] width 12 height 12
checkbox input "true"
click at [624, 687] on link "Load more" at bounding box center [643, 681] width 86 height 35
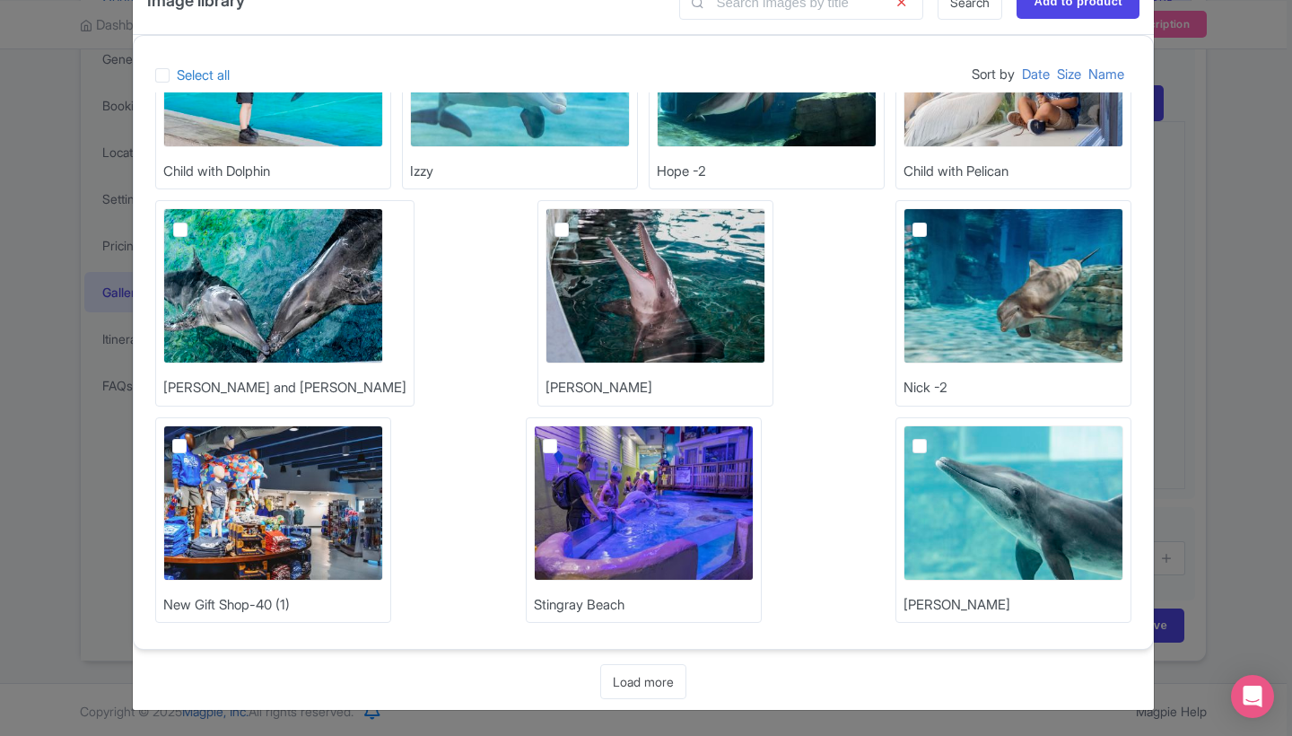
scroll to position [1606, 0]
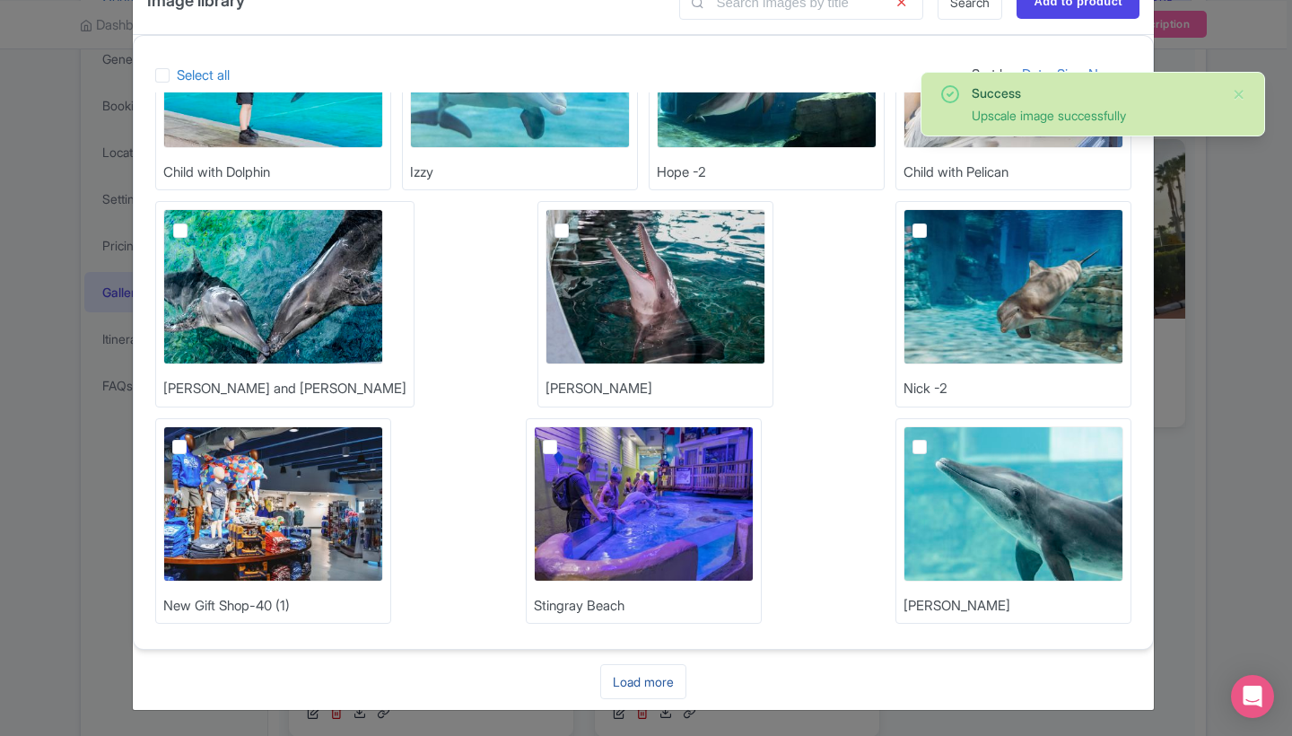
click at [646, 689] on link "Load more" at bounding box center [643, 681] width 86 height 35
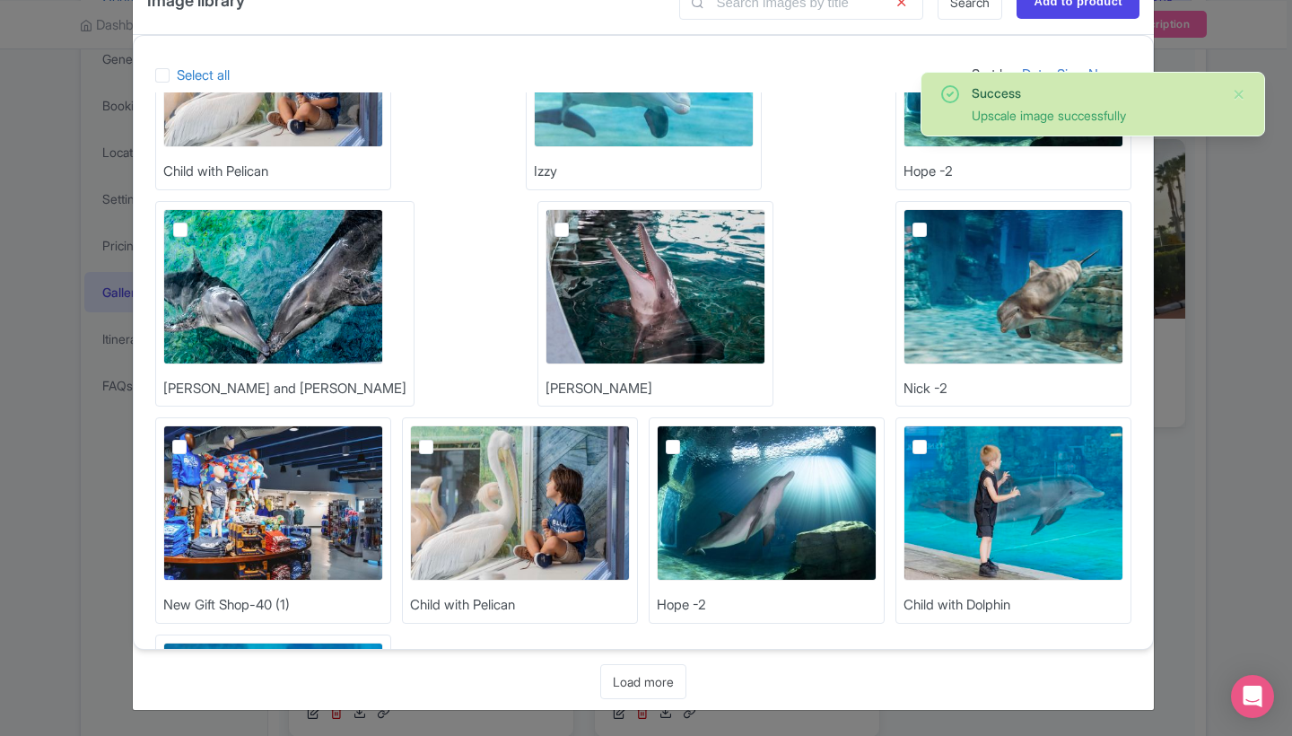
scroll to position [2255, 0]
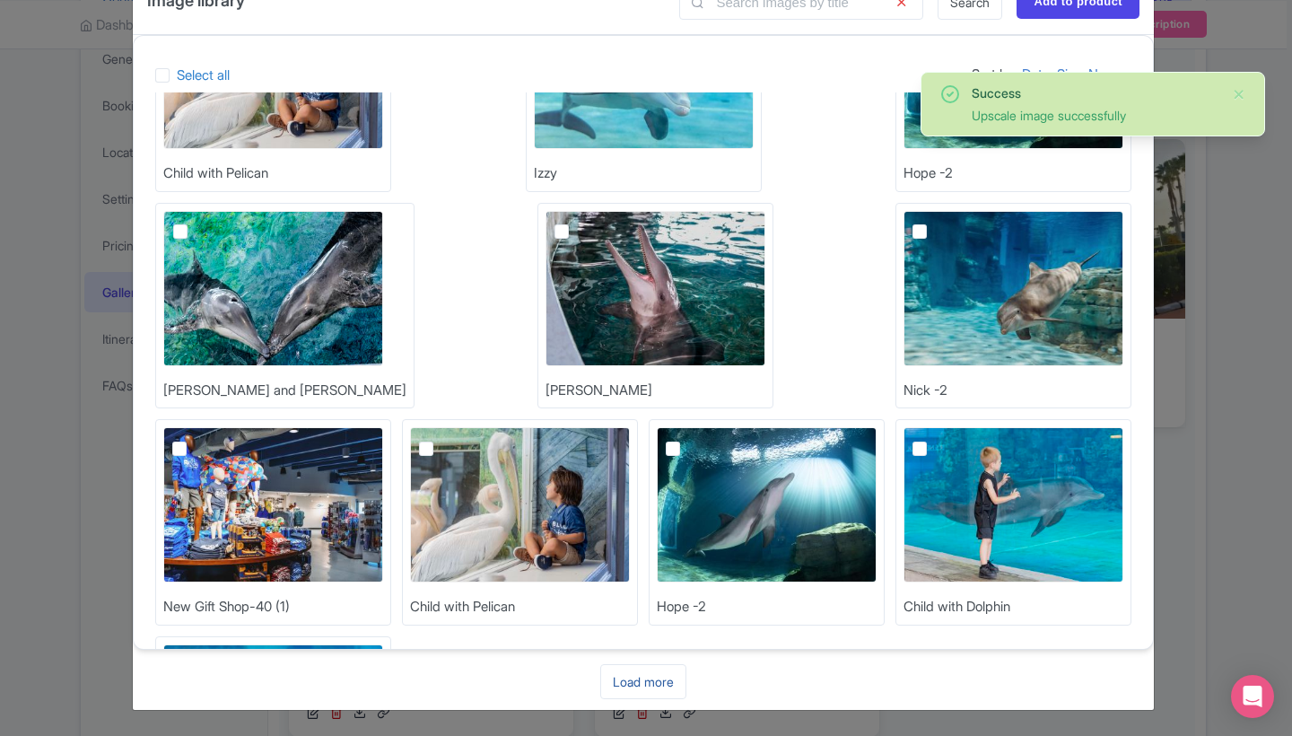
click at [655, 679] on link "Load more" at bounding box center [643, 681] width 86 height 35
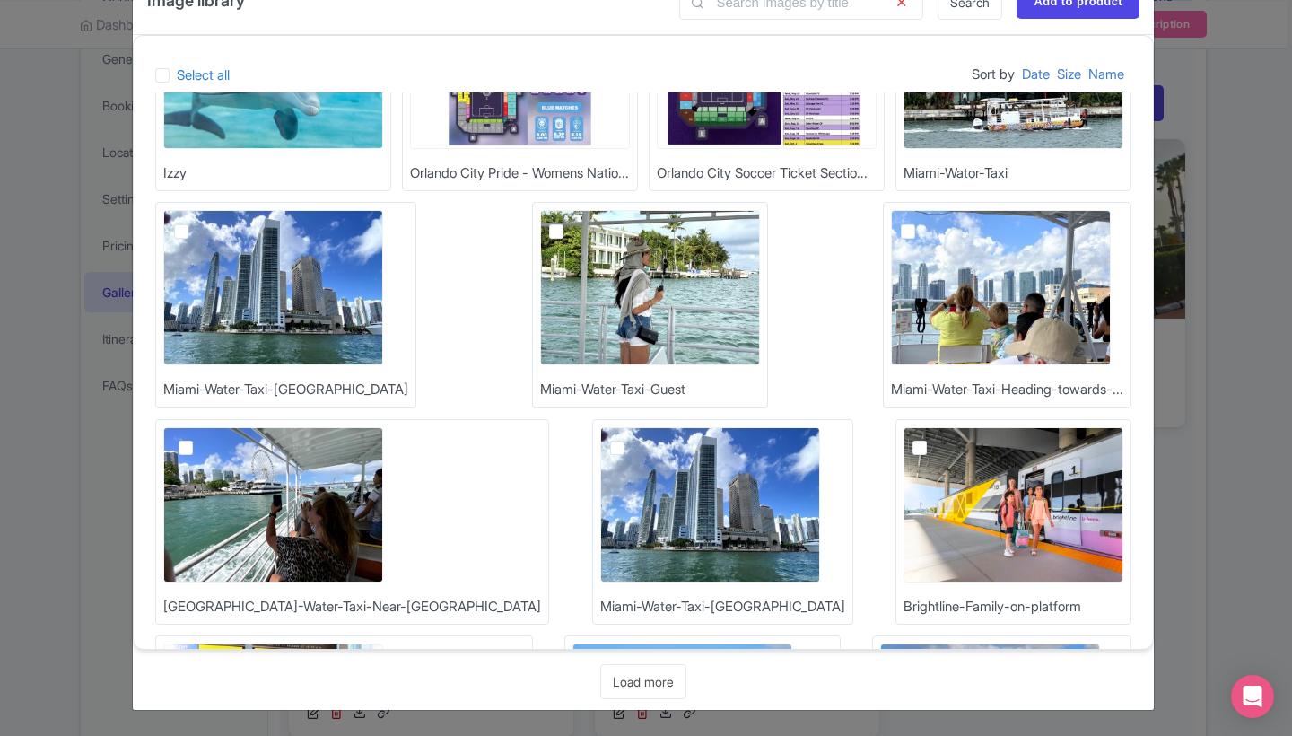
scroll to position [2904, 0]
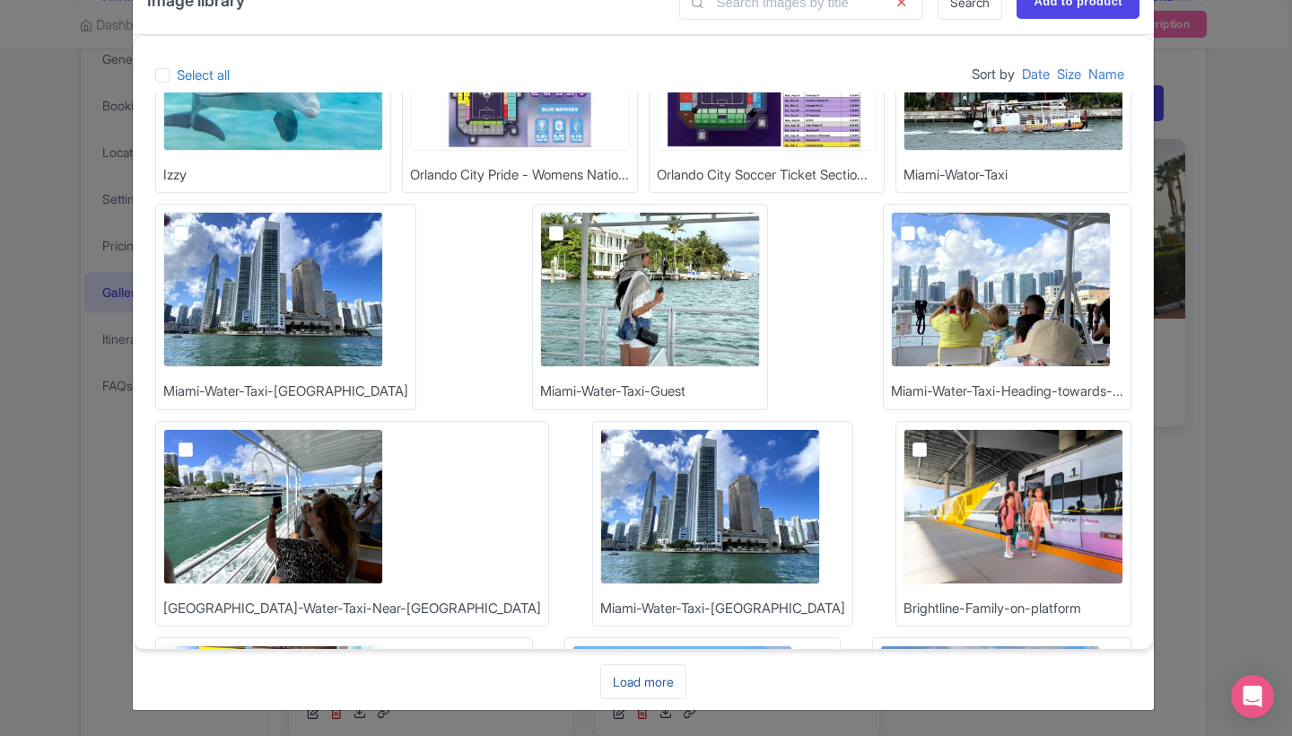
click at [653, 692] on link "Load more" at bounding box center [643, 681] width 86 height 35
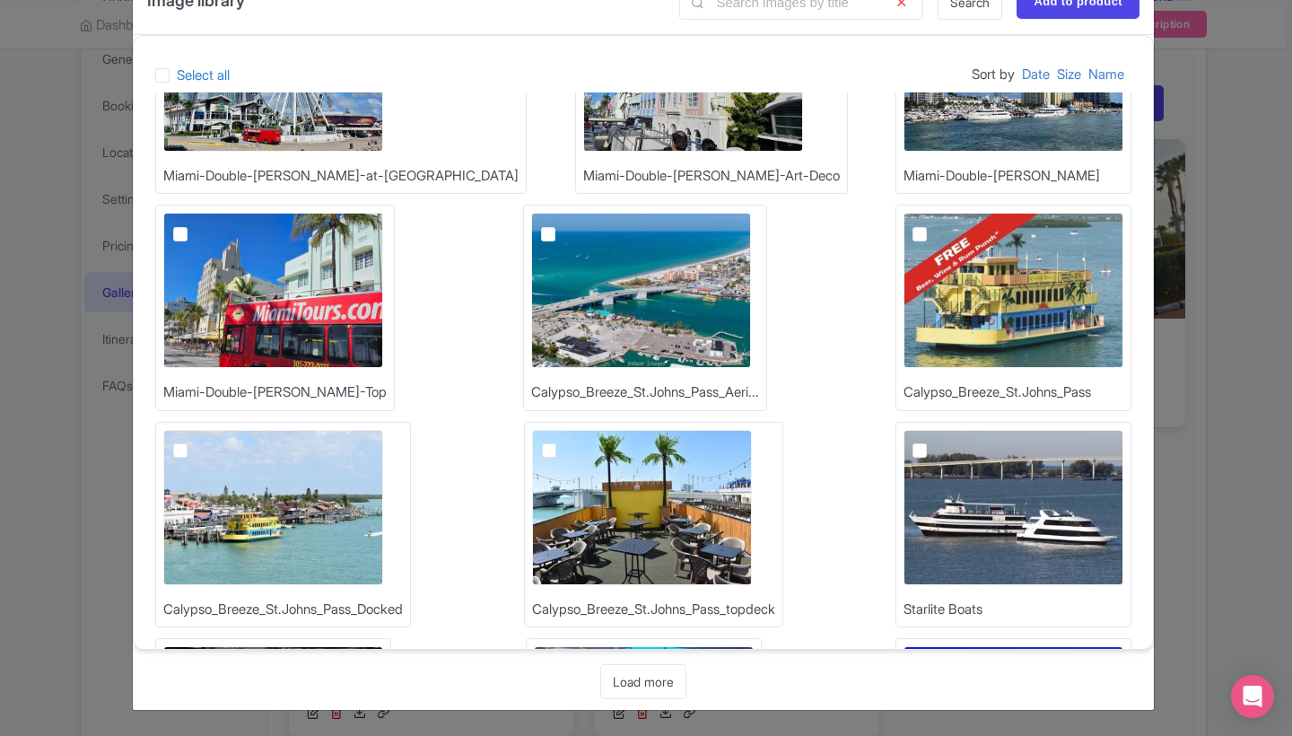
scroll to position [3769, 0]
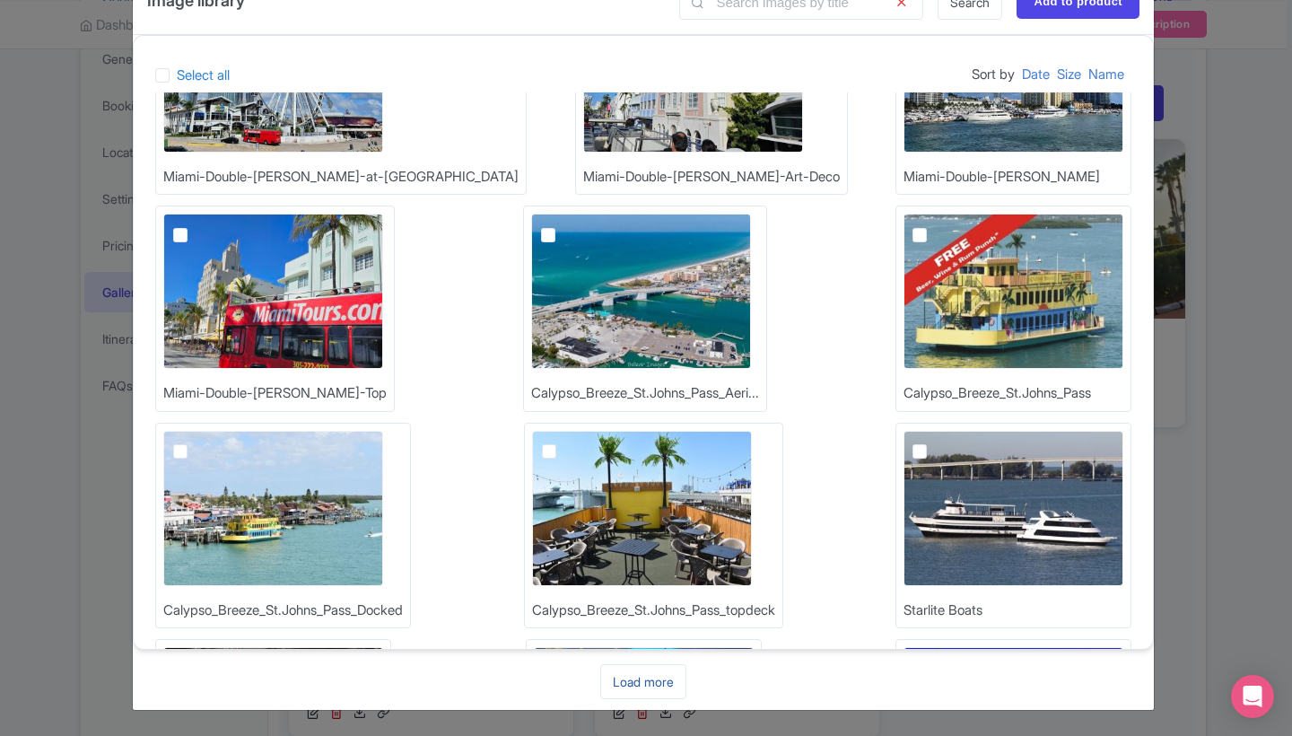
click at [642, 680] on link "Load more" at bounding box center [643, 681] width 86 height 35
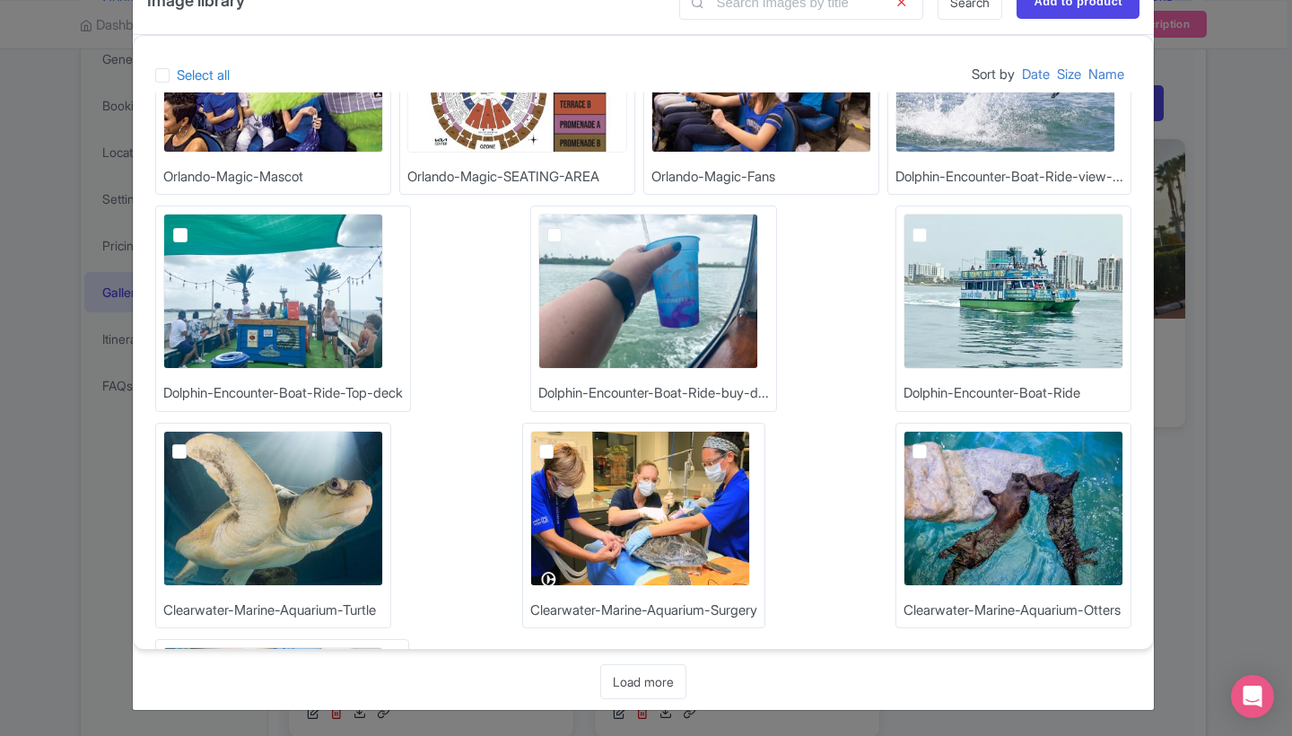
scroll to position [4634, 0]
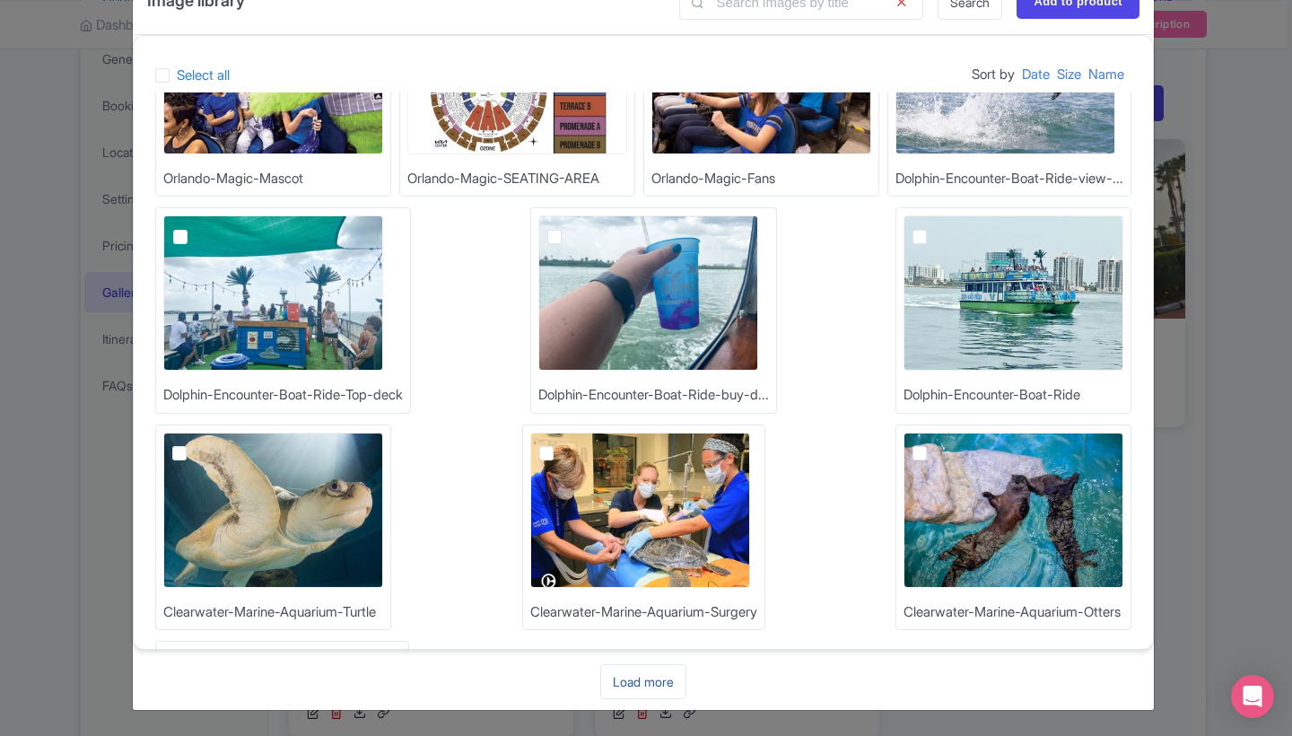
click at [652, 688] on link "Load more" at bounding box center [643, 681] width 86 height 35
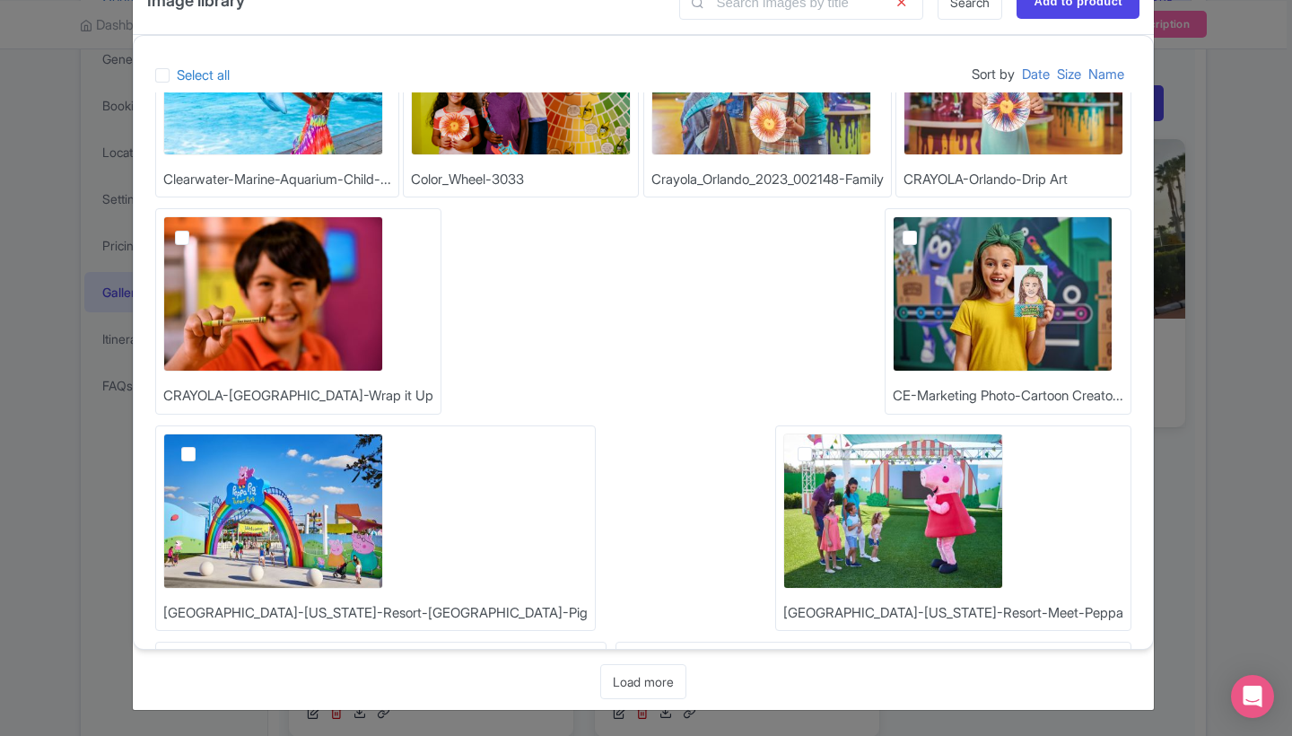
scroll to position [5499, 0]
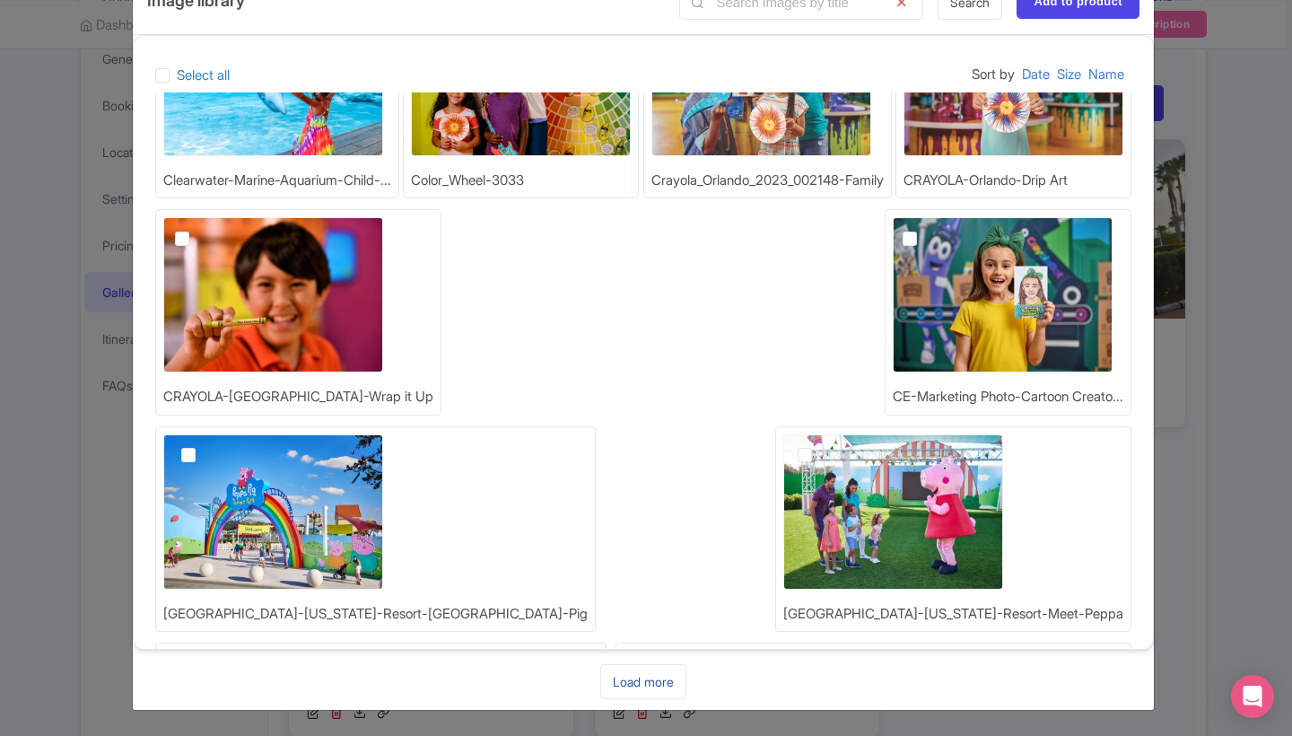
click at [660, 682] on link "Load more" at bounding box center [643, 681] width 86 height 35
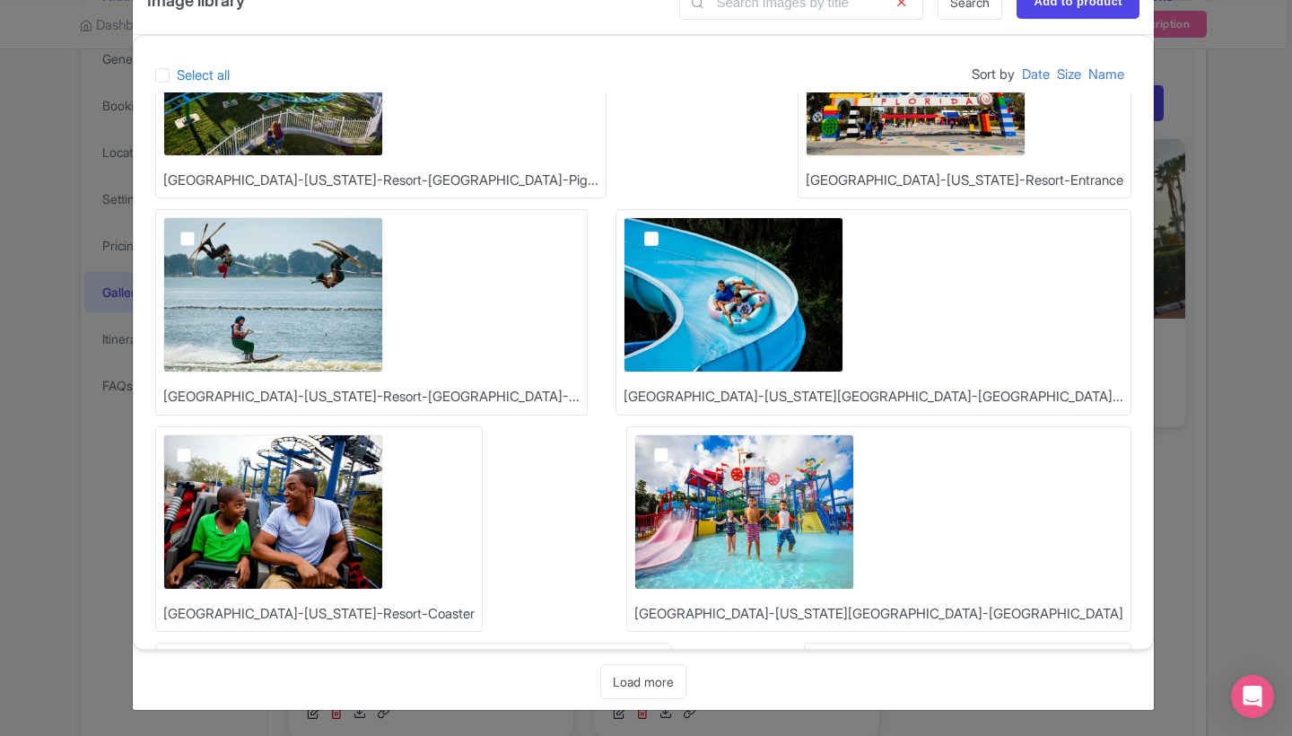
scroll to position [6364, 0]
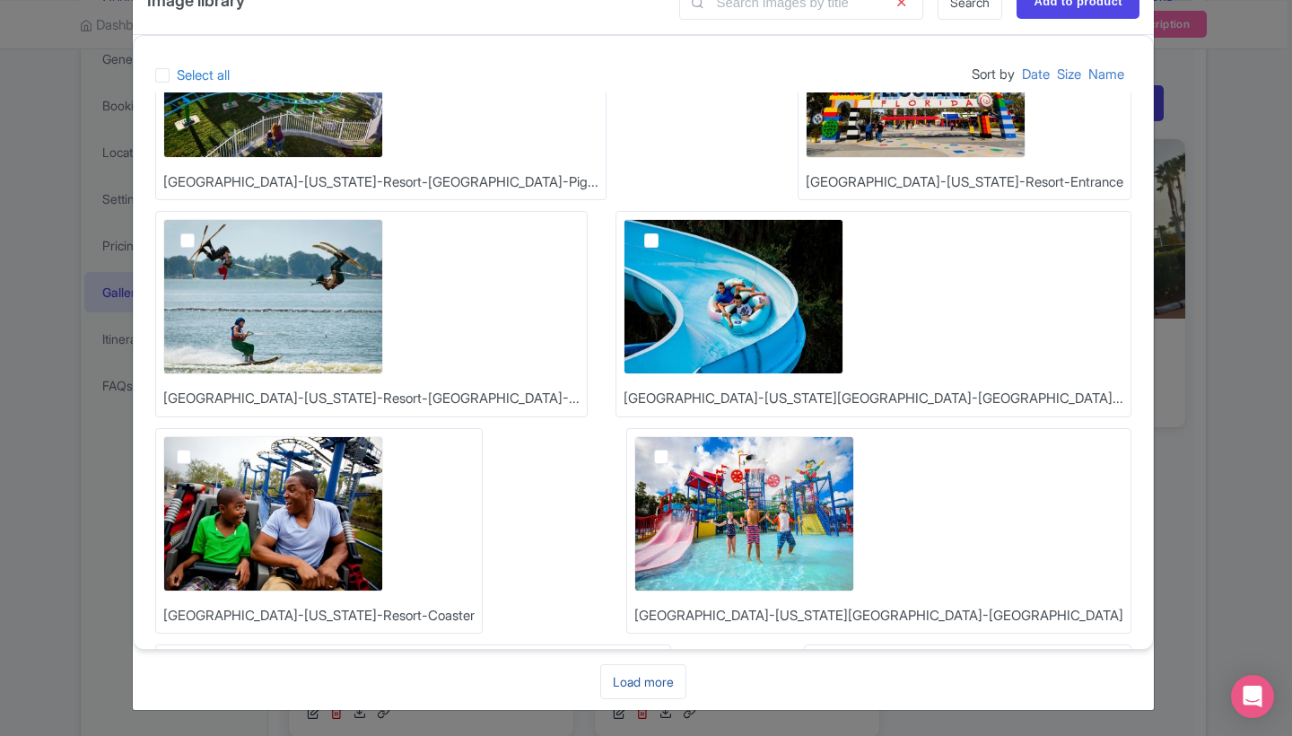
click at [645, 692] on link "Load more" at bounding box center [643, 681] width 86 height 35
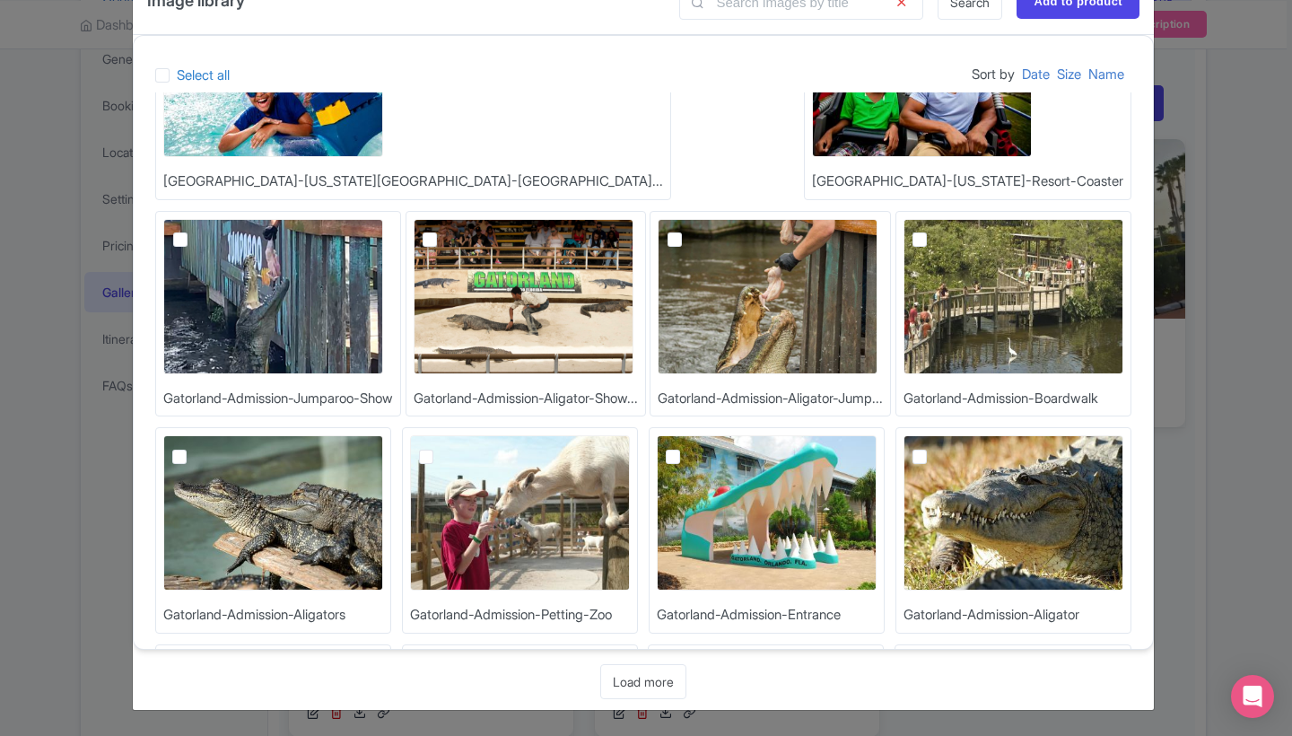
scroll to position [7013, 0]
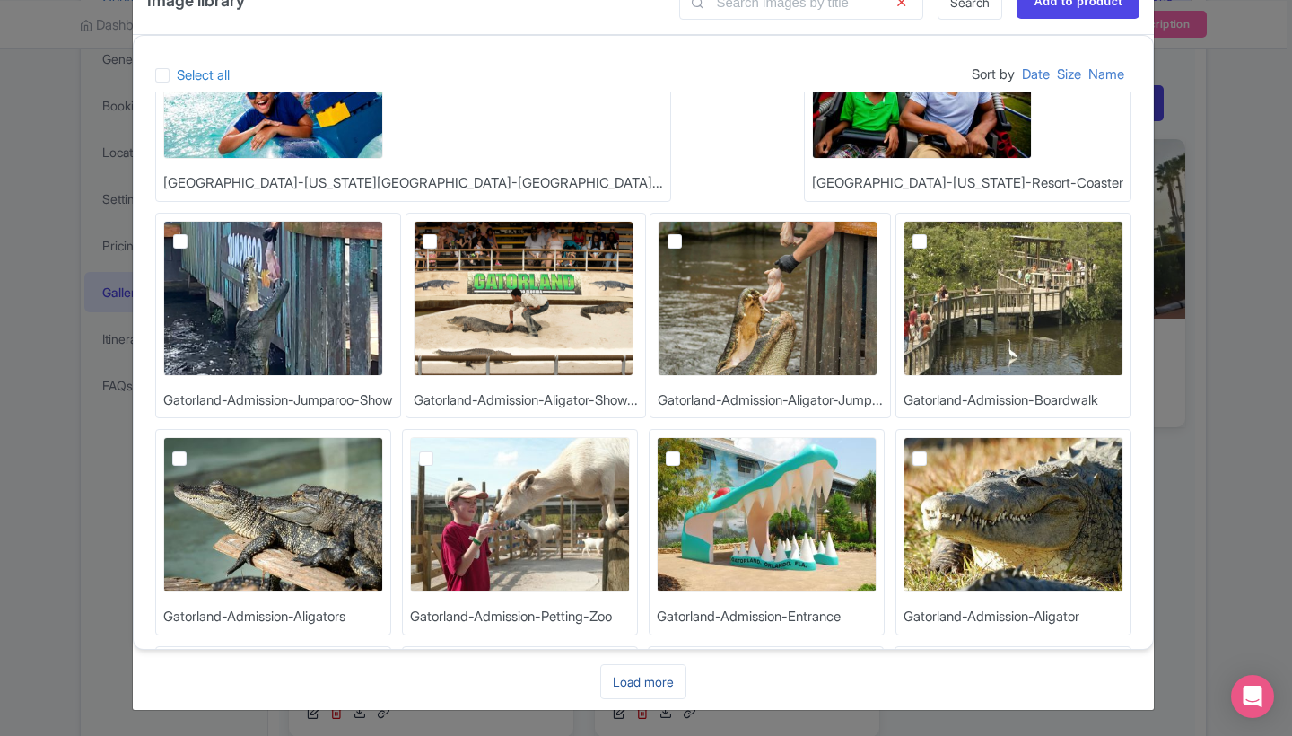
click at [633, 682] on link "Load more" at bounding box center [643, 681] width 86 height 35
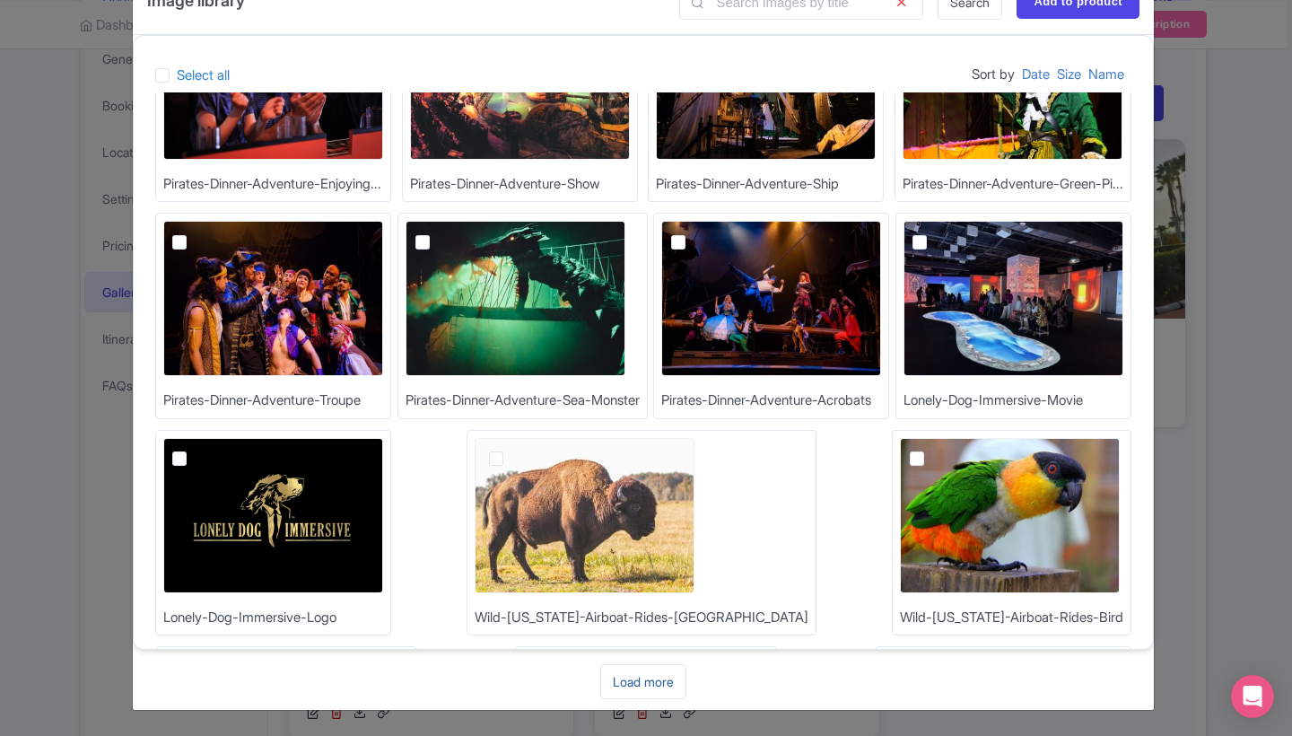
scroll to position [7661, 0]
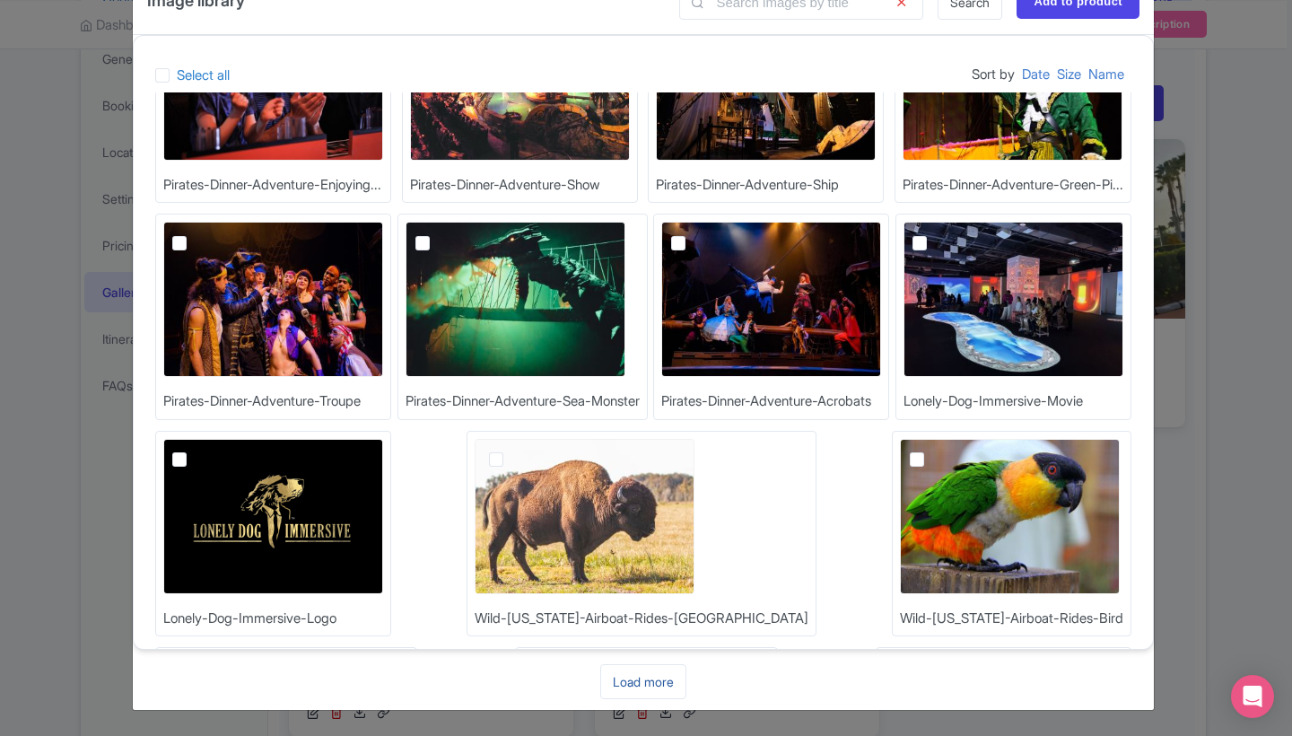
click at [627, 687] on link "Load more" at bounding box center [643, 681] width 86 height 35
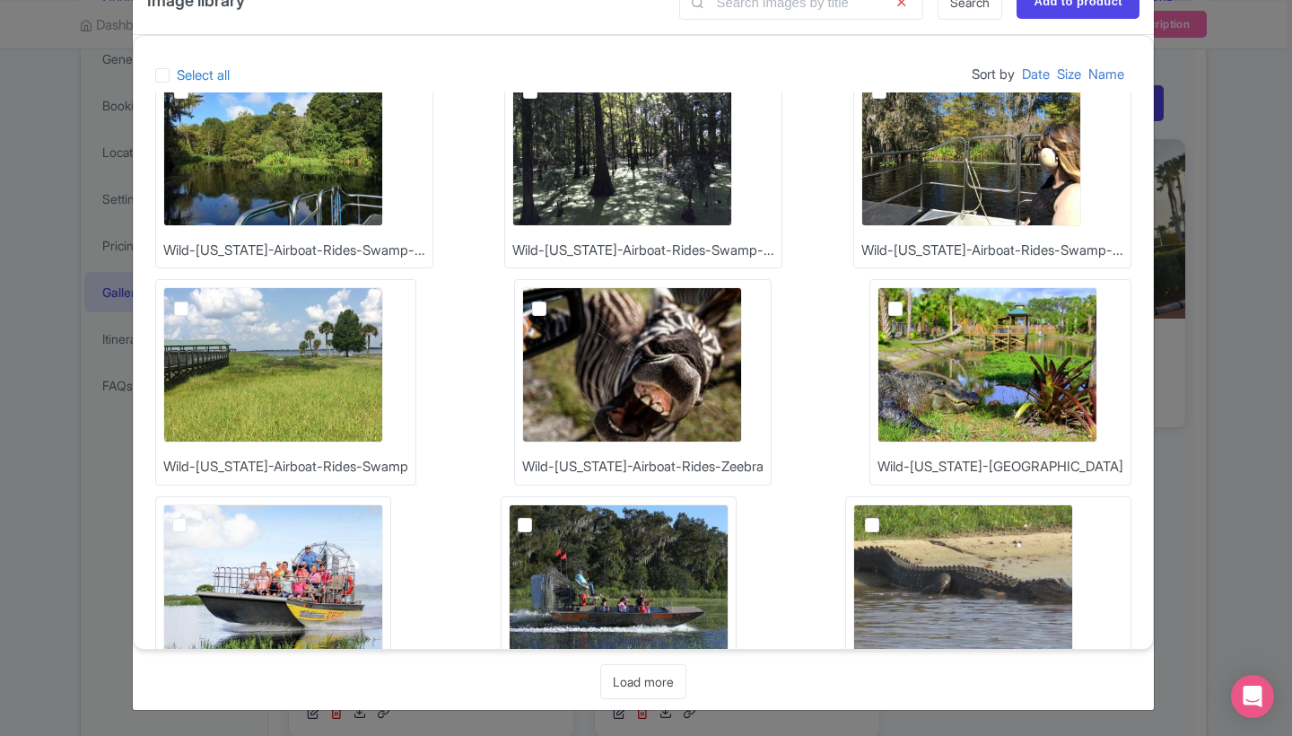
scroll to position [8526, 0]
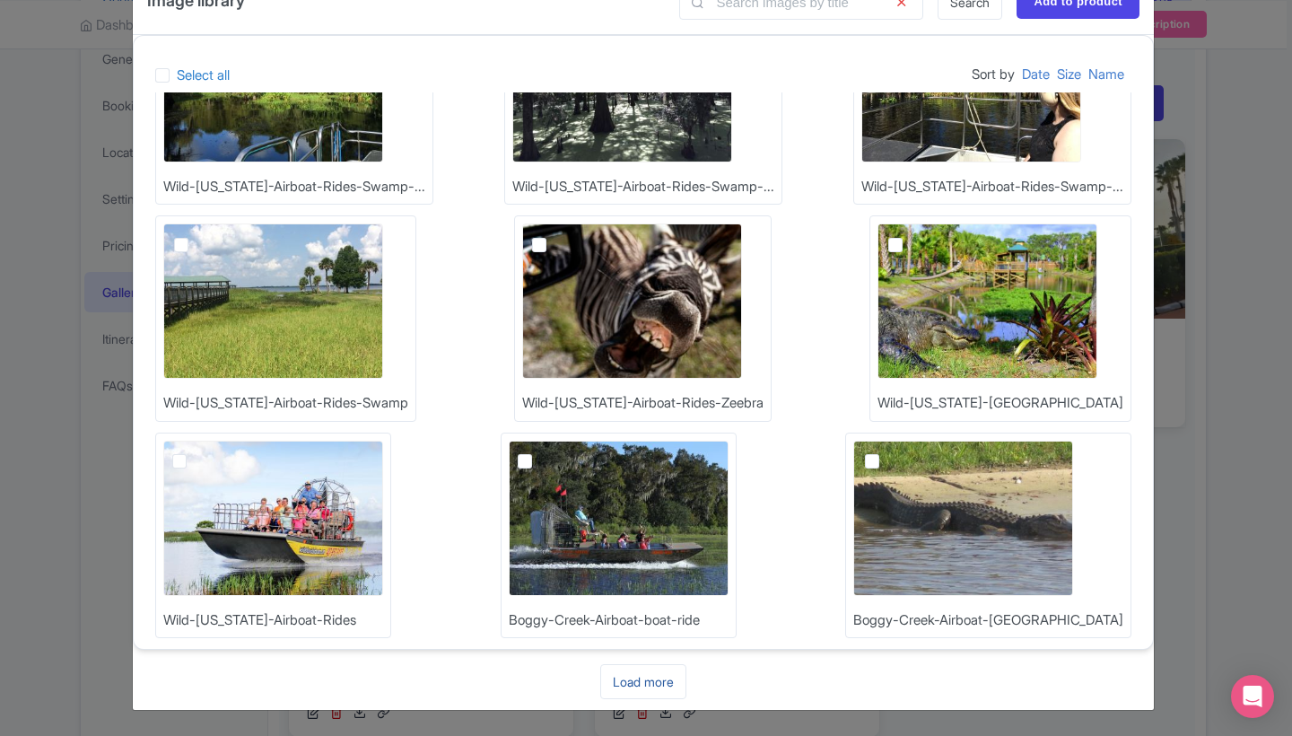
click at [633, 684] on link "Load more" at bounding box center [643, 681] width 86 height 35
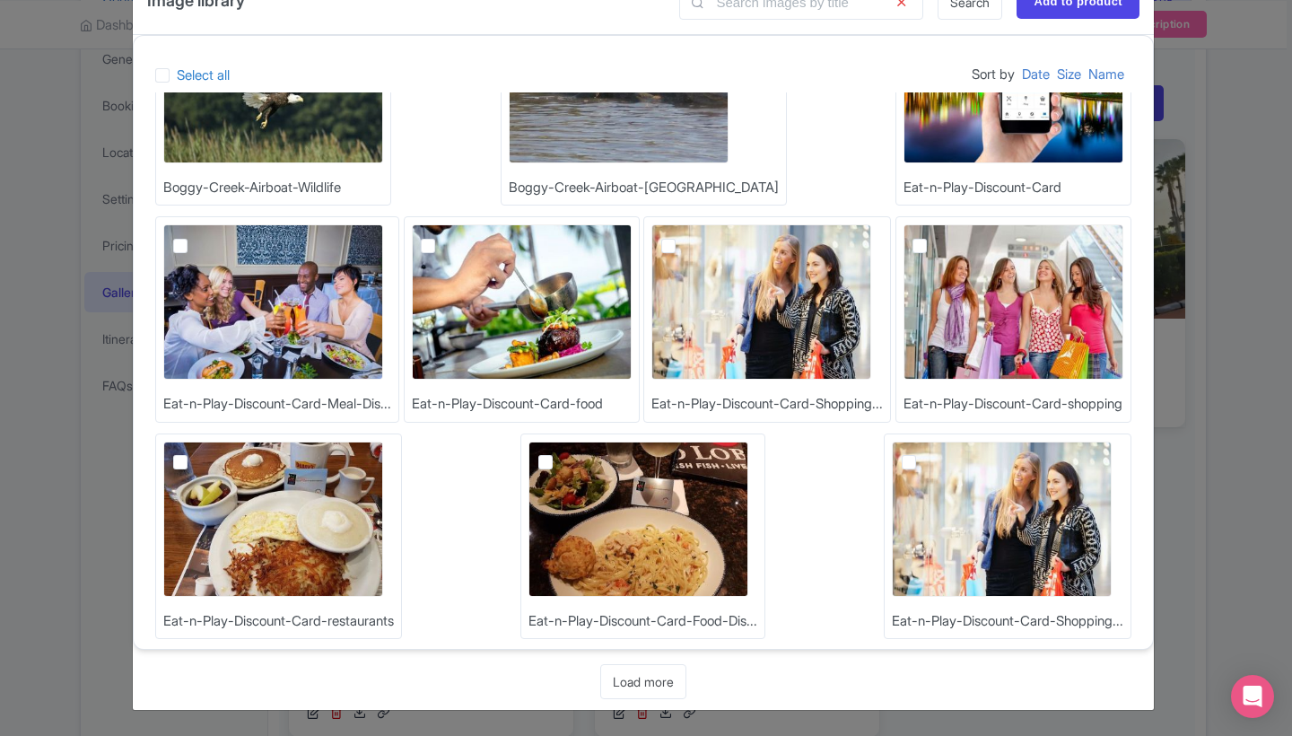
scroll to position [9391, 0]
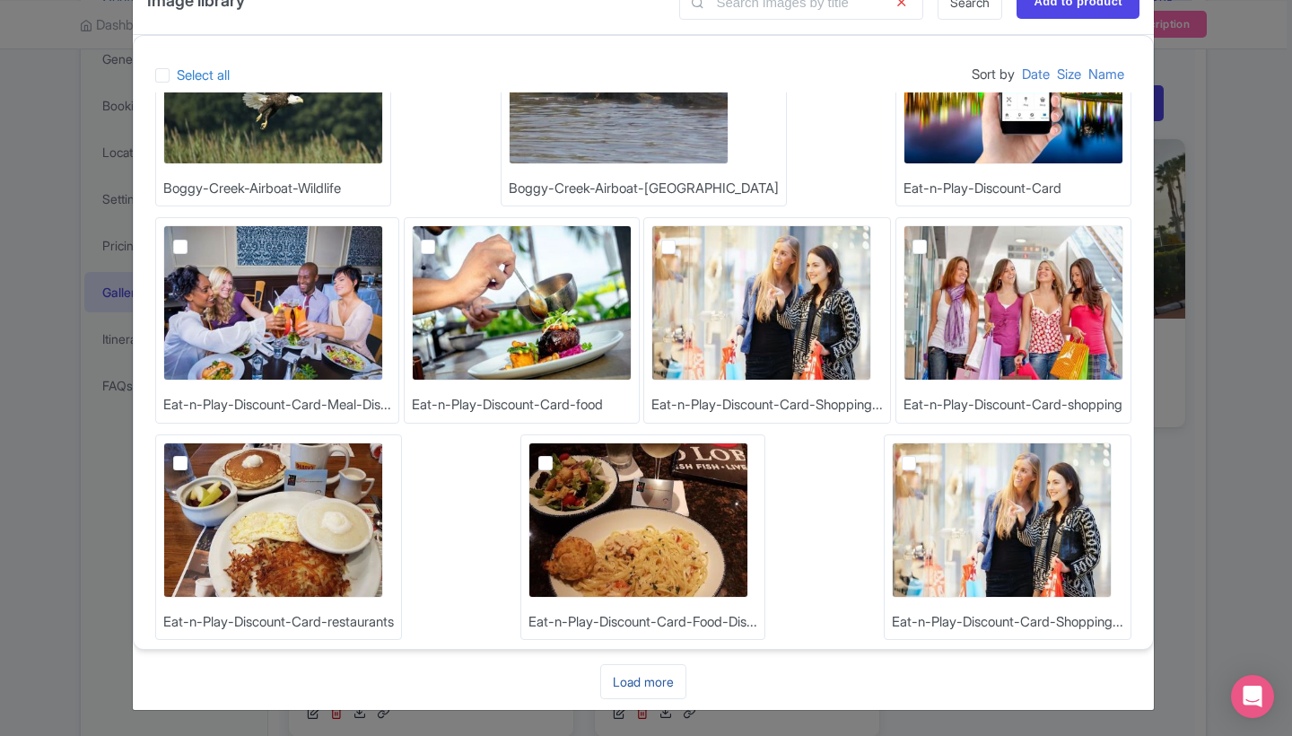
click at [640, 685] on link "Load more" at bounding box center [643, 681] width 86 height 35
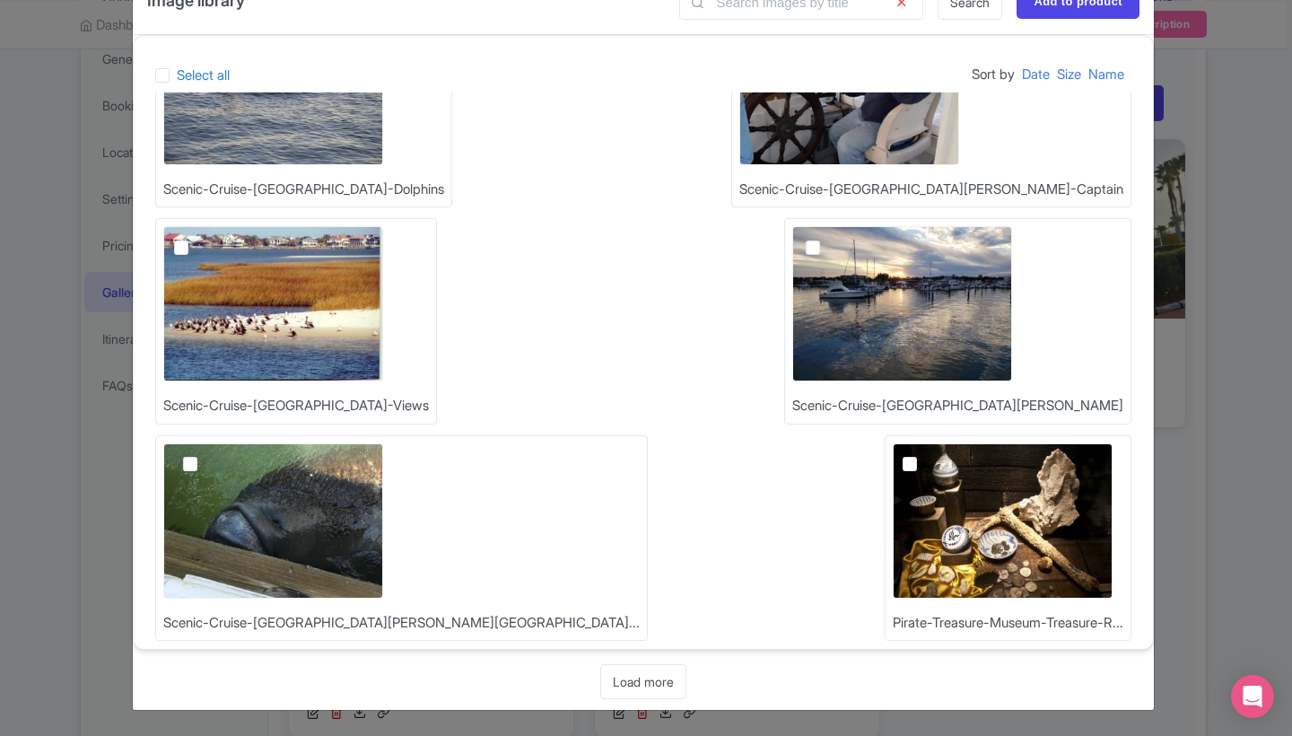
scroll to position [10256, 0]
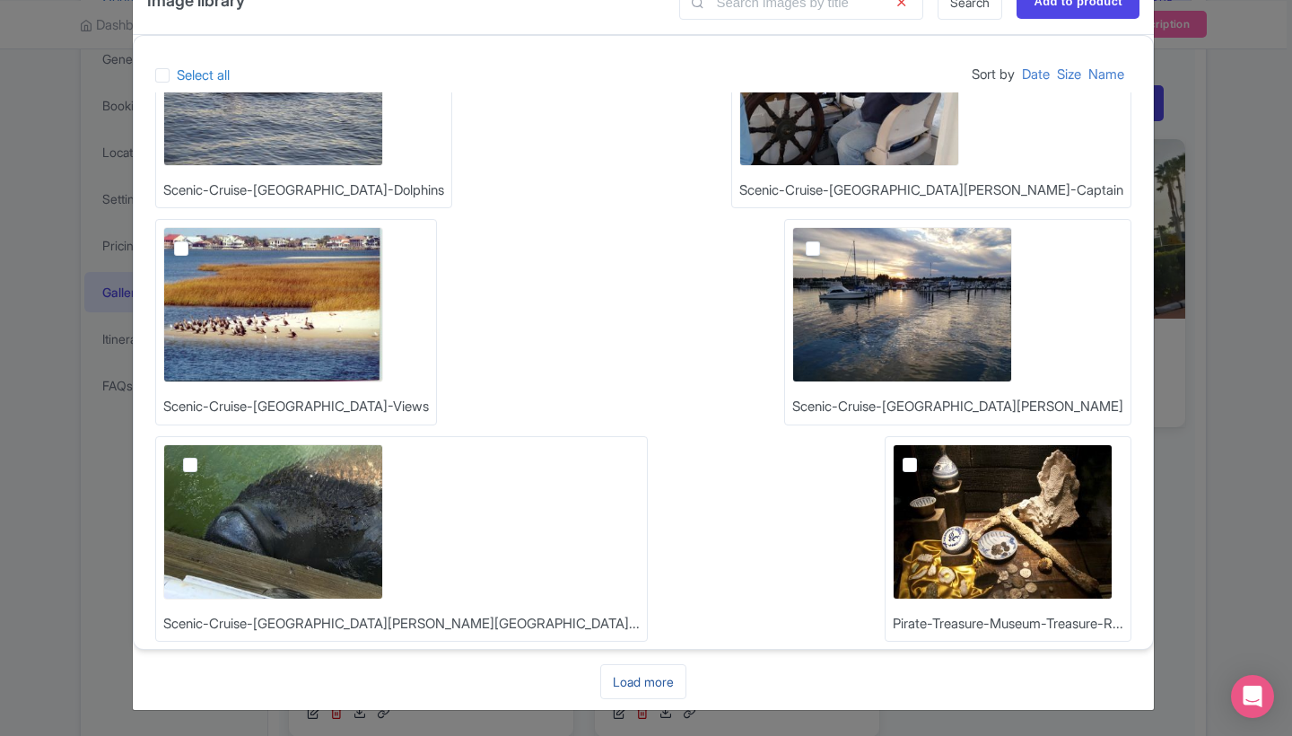
click at [649, 678] on link "Load more" at bounding box center [643, 681] width 86 height 35
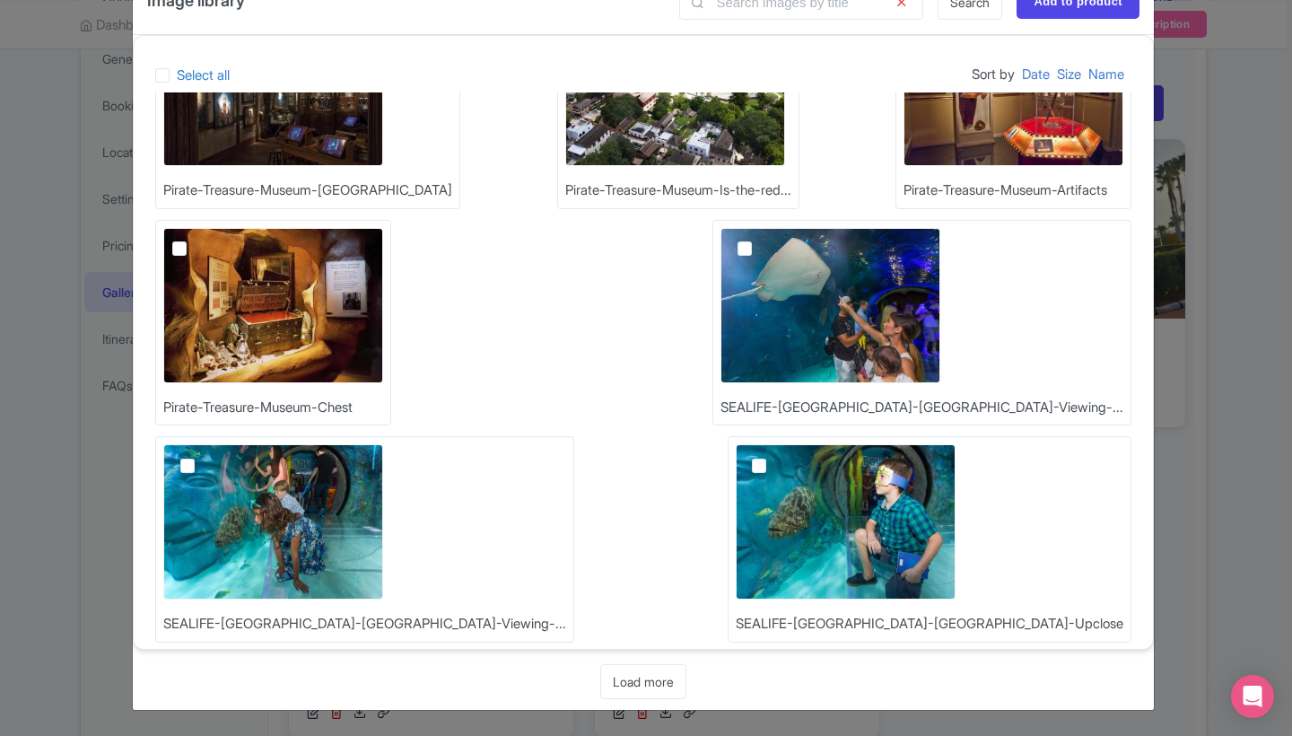
scroll to position [10905, 0]
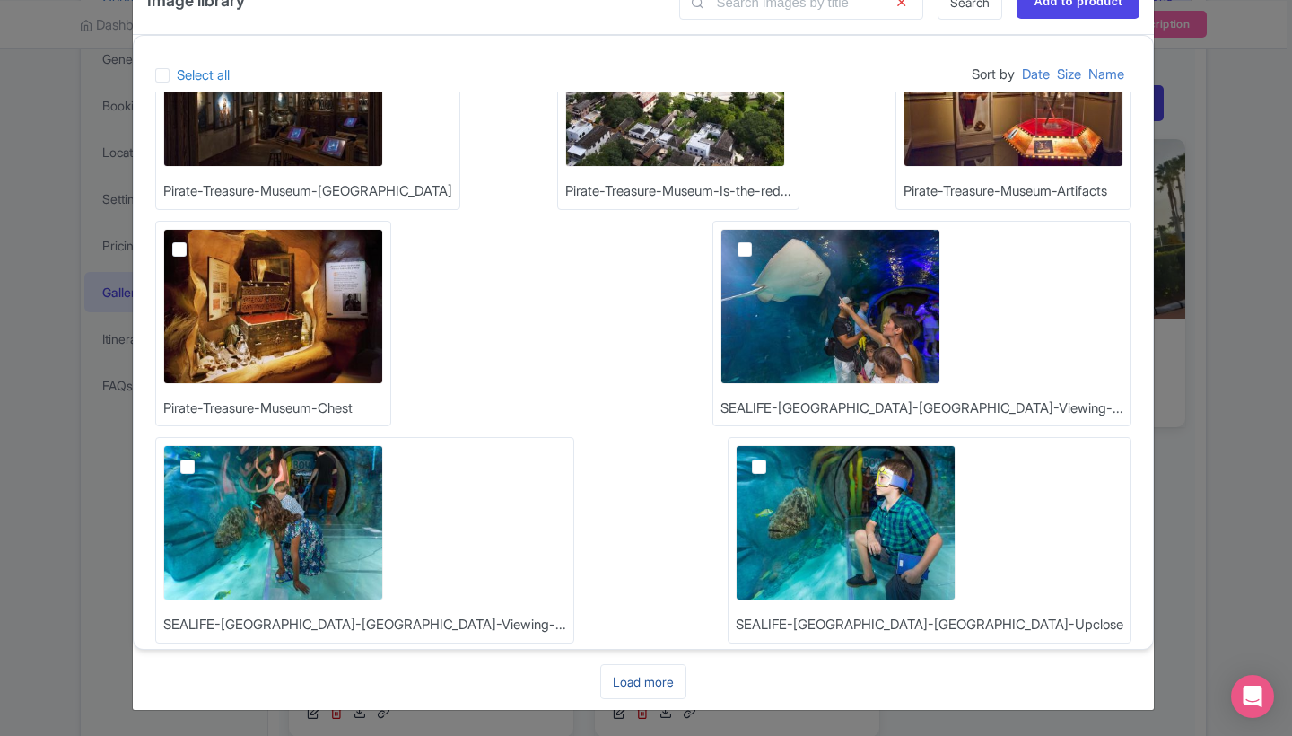
click at [657, 682] on link "Load more" at bounding box center [643, 681] width 86 height 35
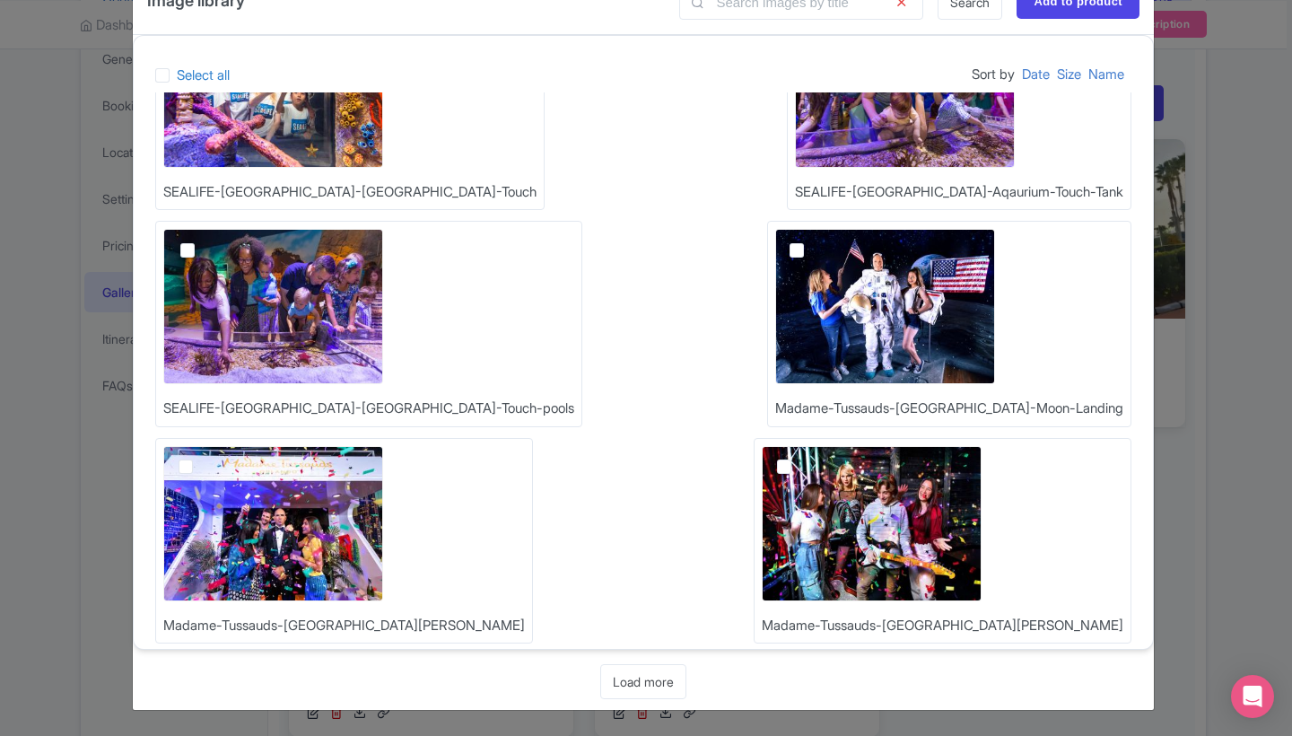
scroll to position [11554, 0]
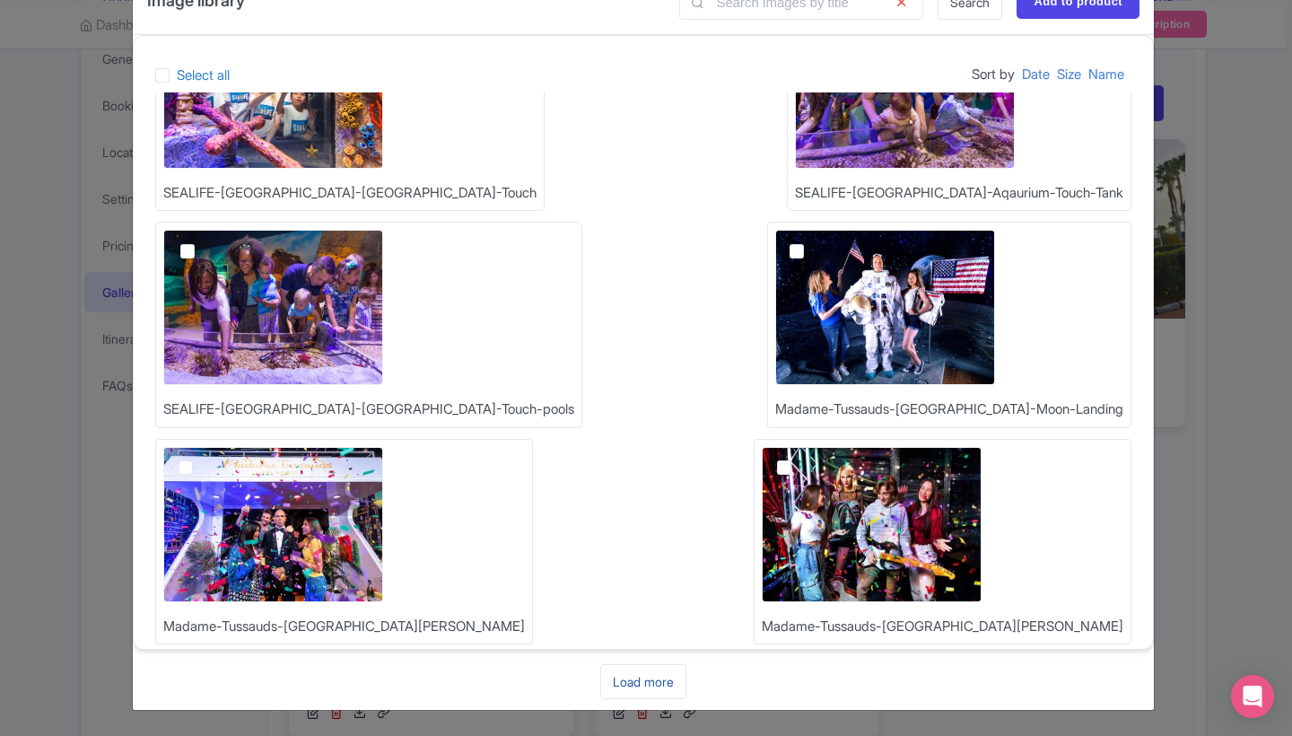
click at [638, 688] on link "Load more" at bounding box center [643, 681] width 86 height 35
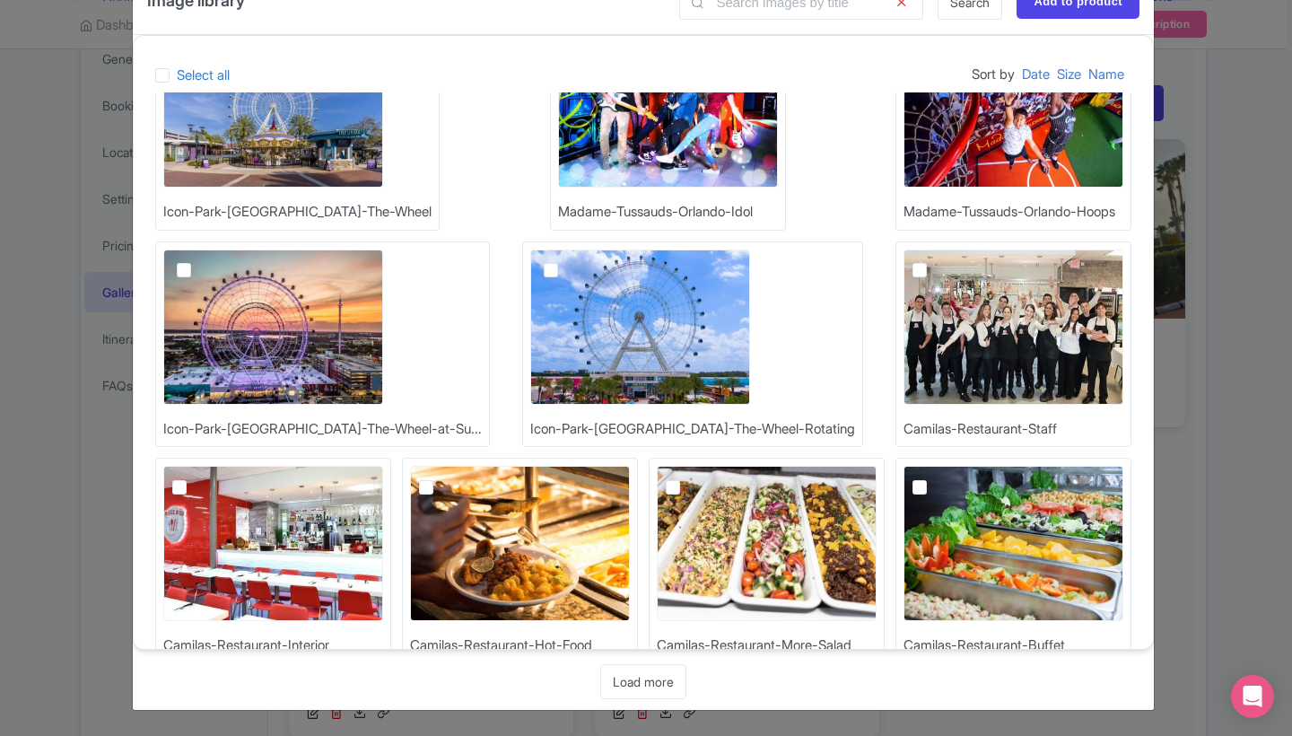
scroll to position [12183, 0]
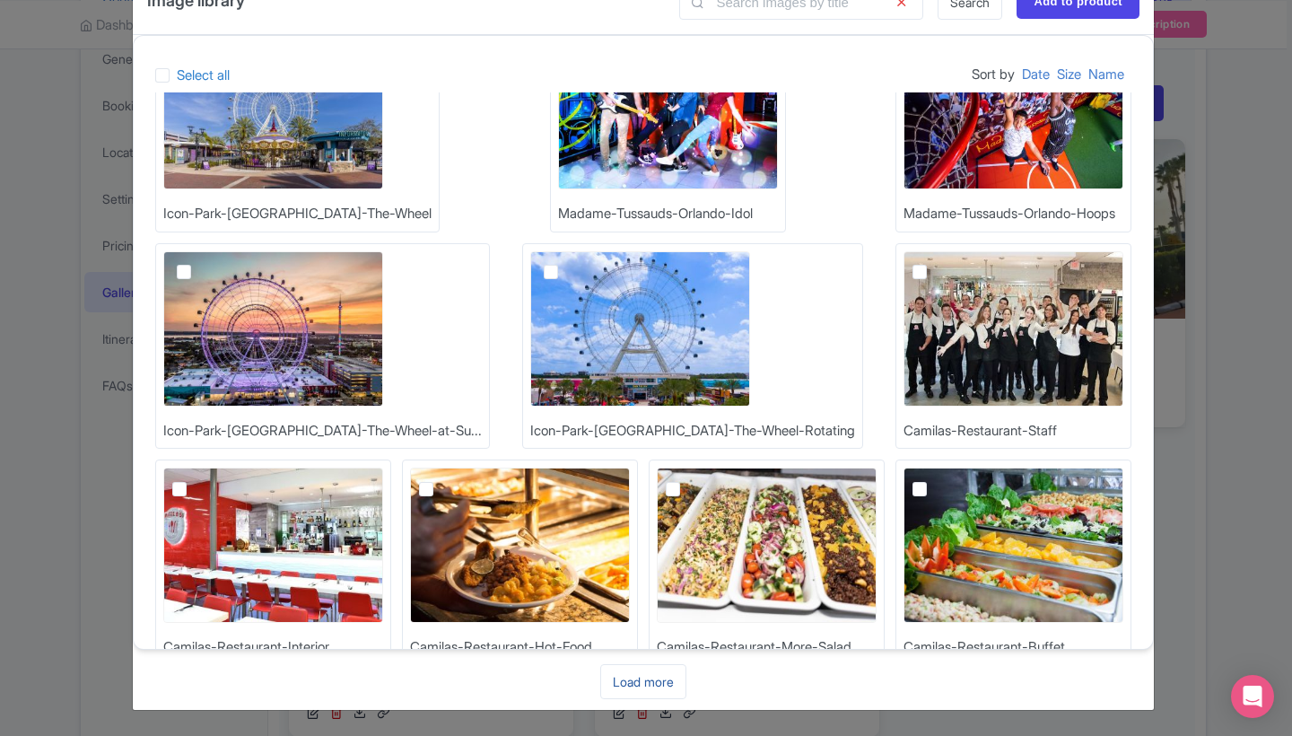
click at [636, 680] on link "Load more" at bounding box center [643, 681] width 86 height 35
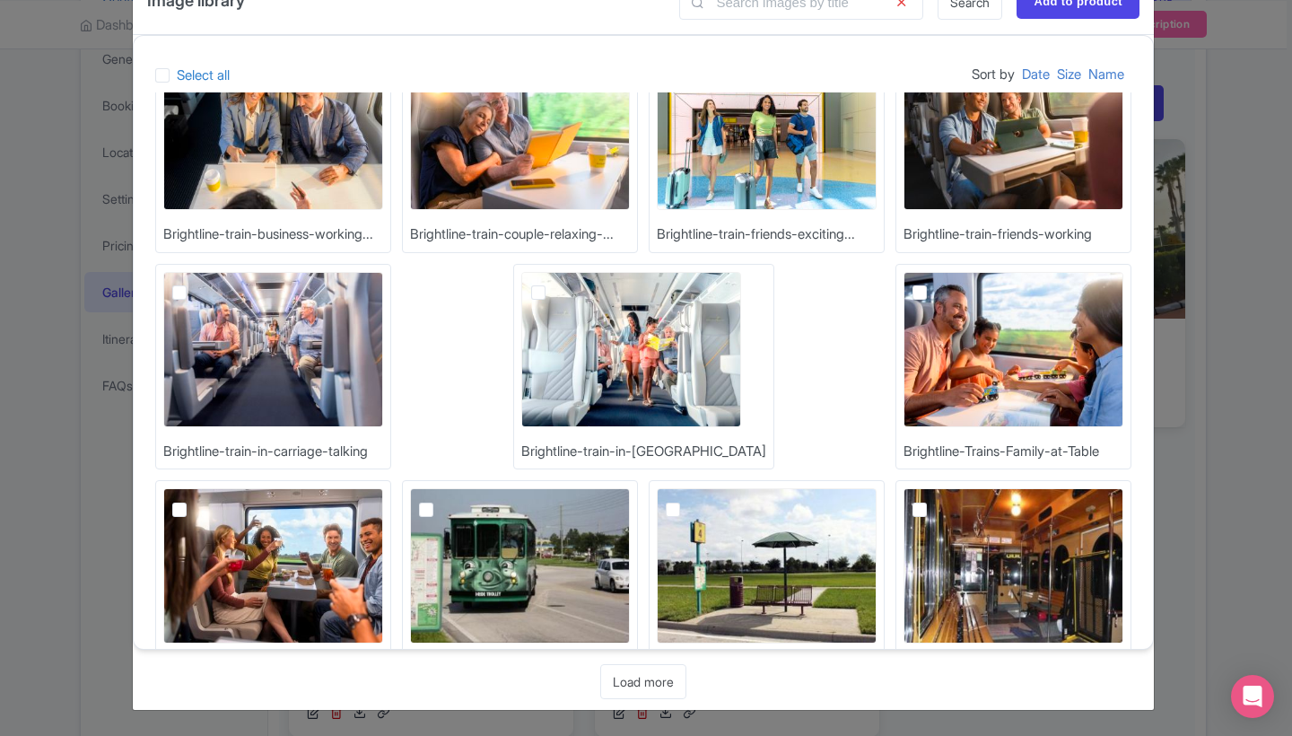
scroll to position [13028, 0]
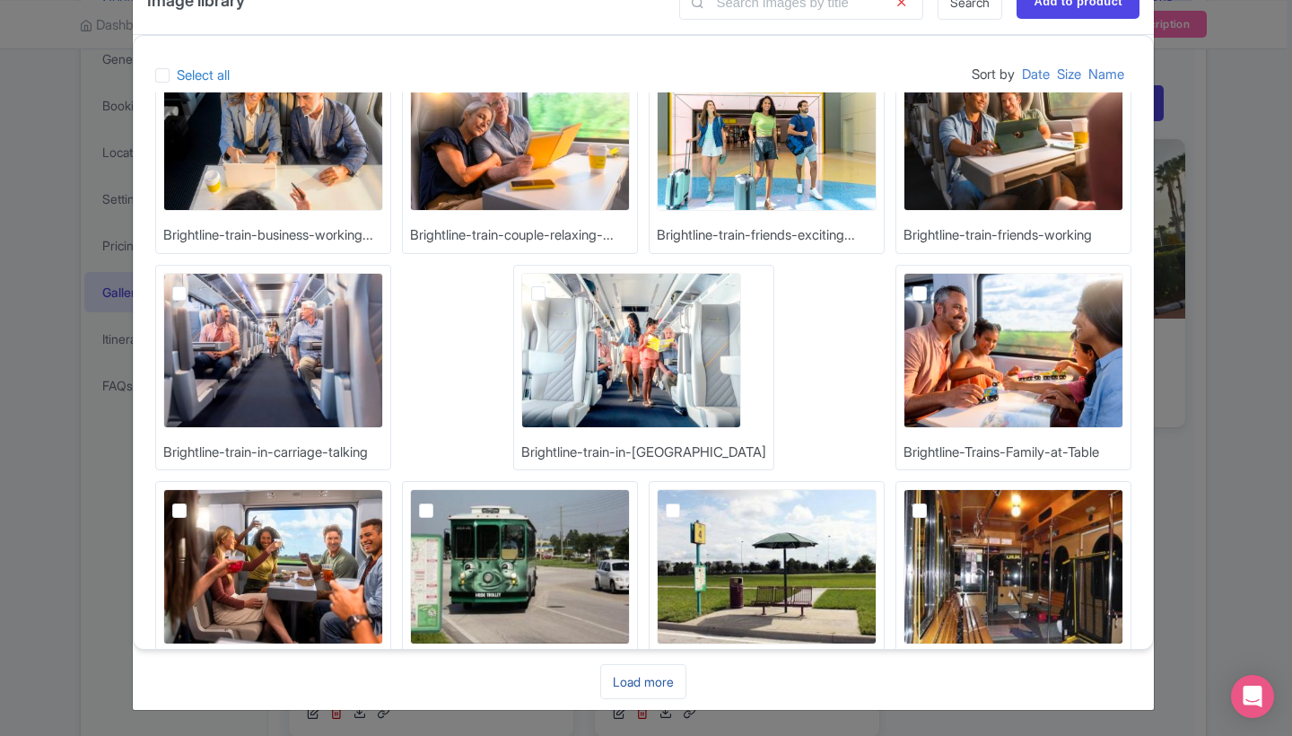
click at [635, 686] on link "Load more" at bounding box center [643, 681] width 86 height 35
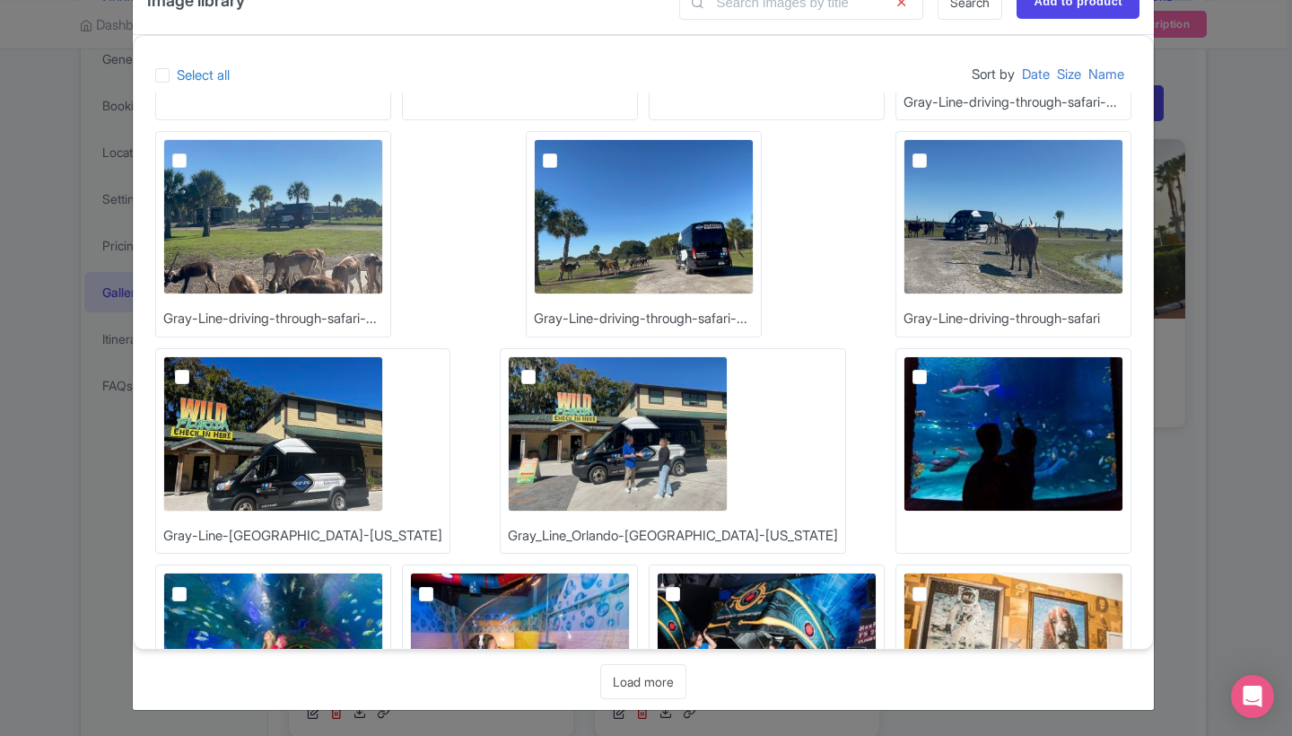
scroll to position [13831, 0]
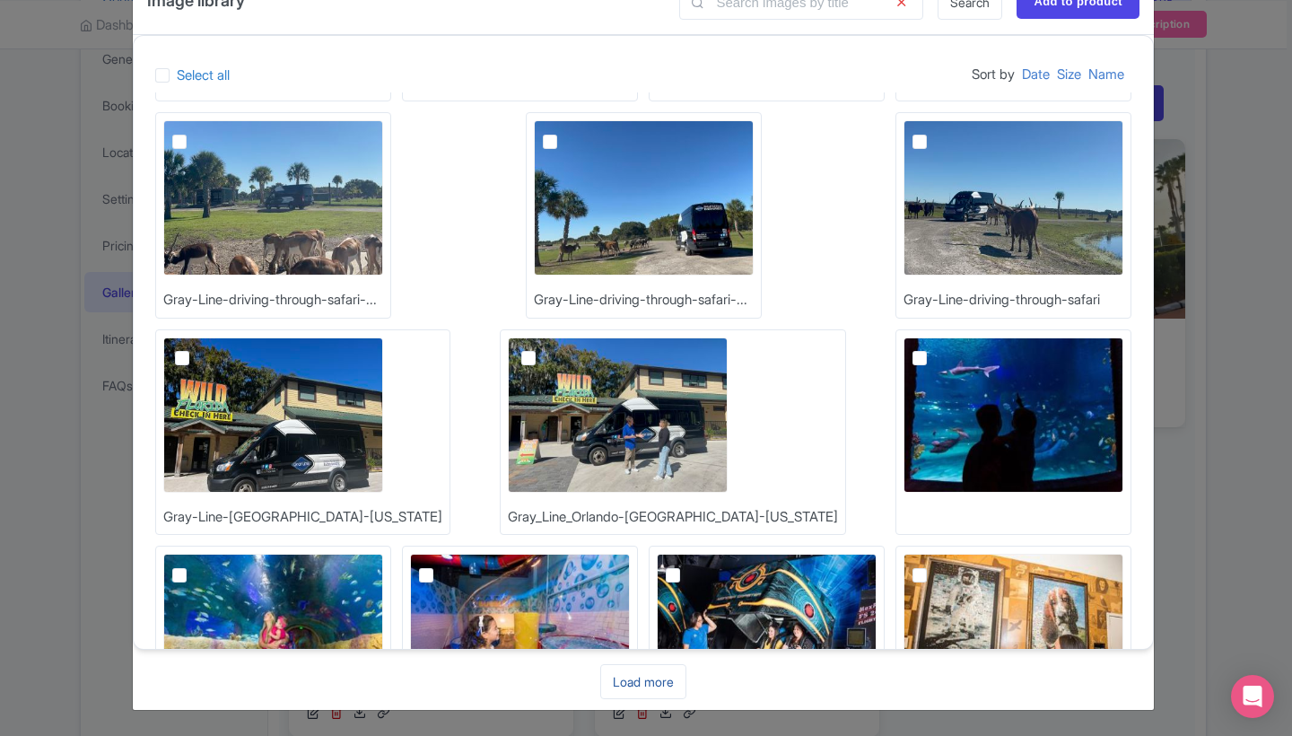
click at [628, 680] on link "Load more" at bounding box center [643, 681] width 86 height 35
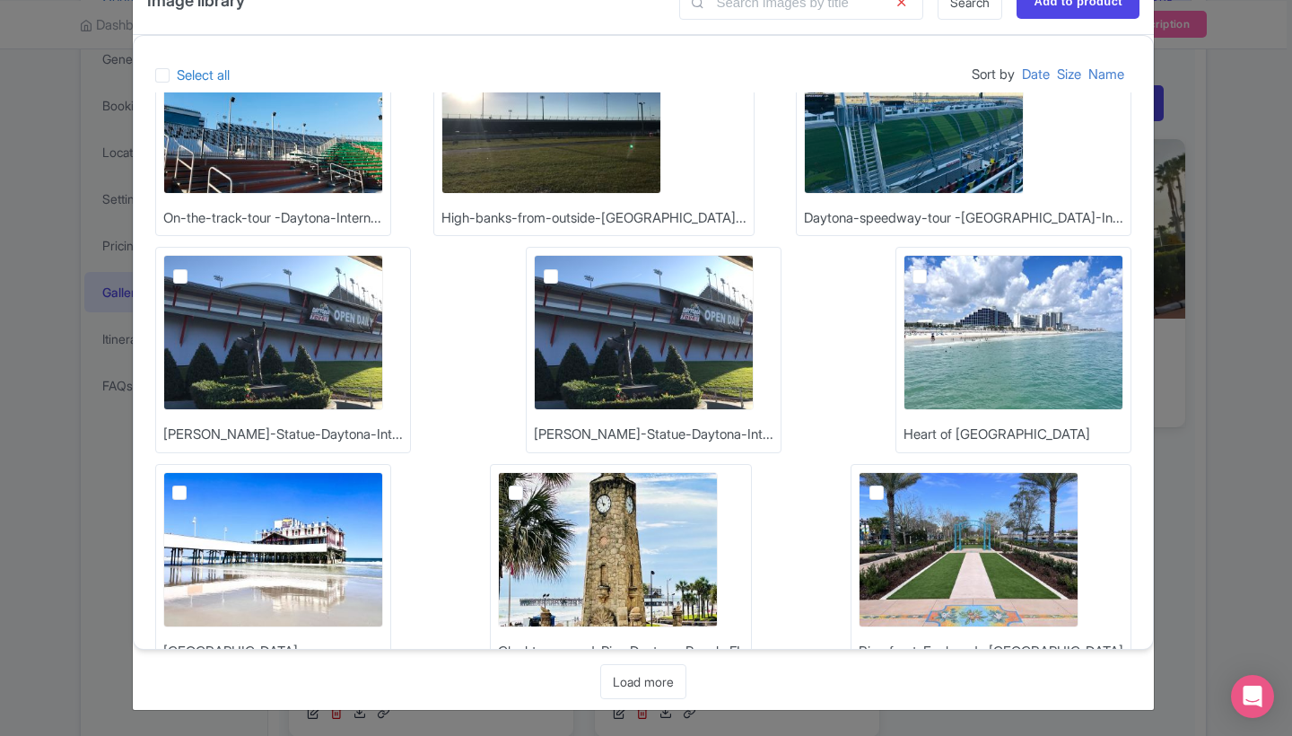
scroll to position [14758, 0]
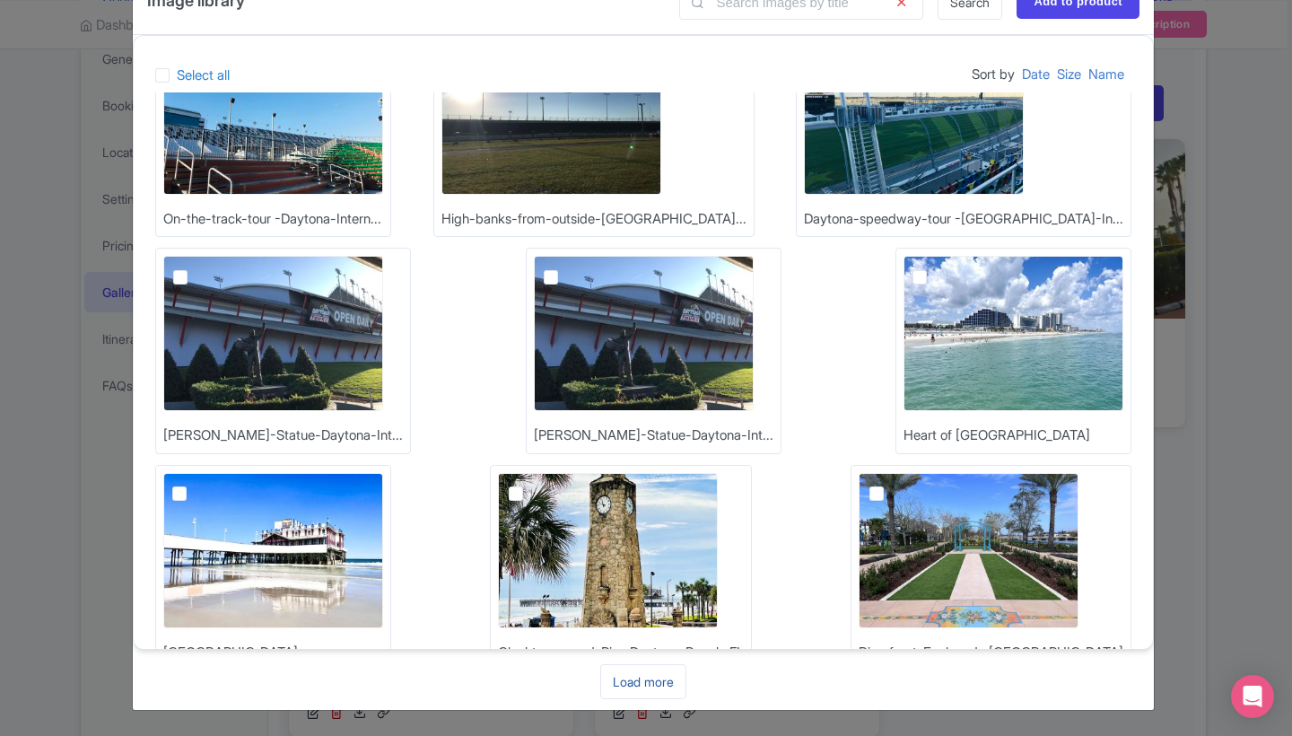
click at [636, 686] on link "Load more" at bounding box center [643, 681] width 86 height 35
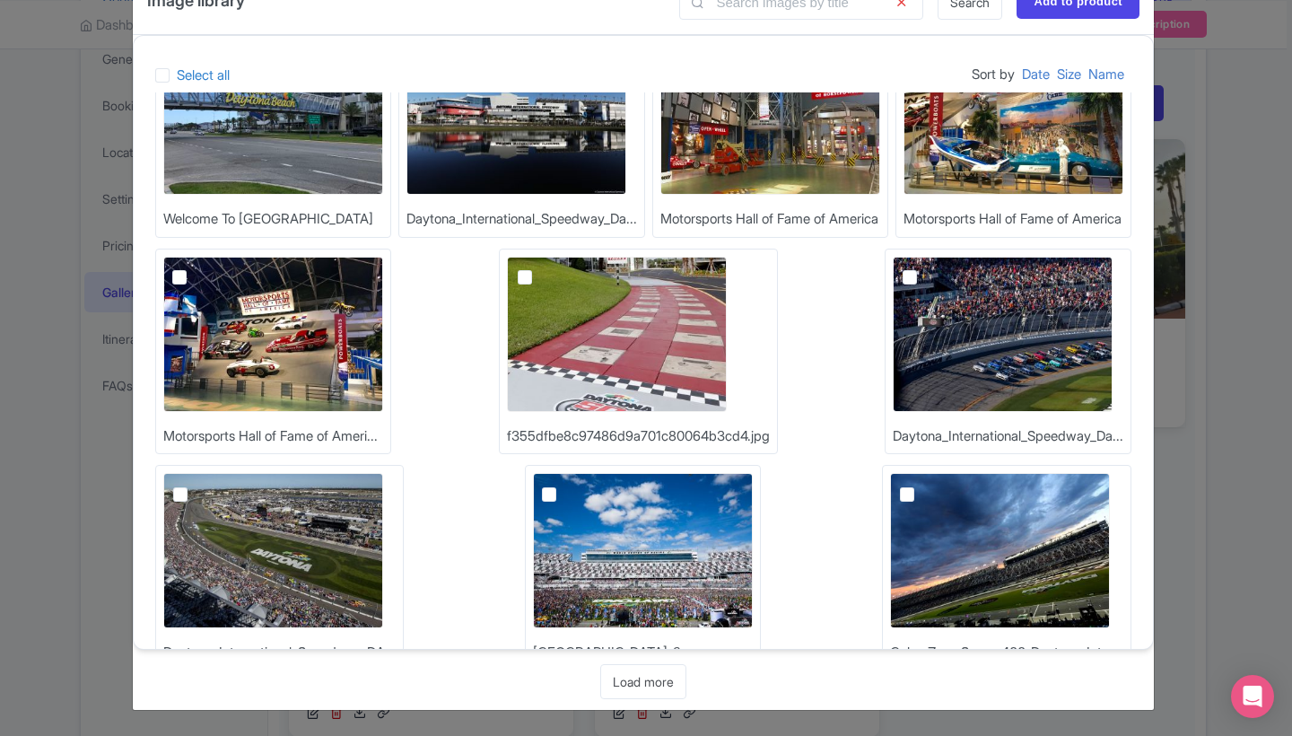
scroll to position [15407, 0]
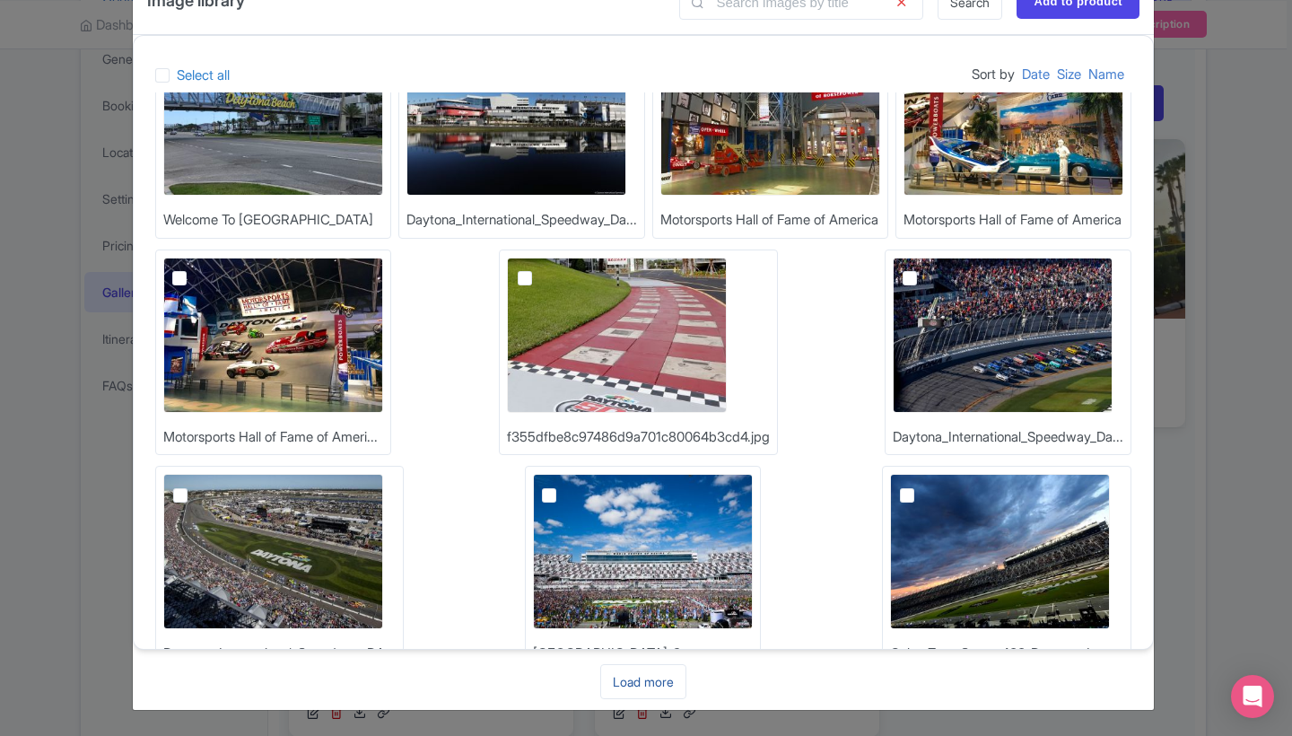
click at [652, 686] on link "Load more" at bounding box center [643, 681] width 86 height 35
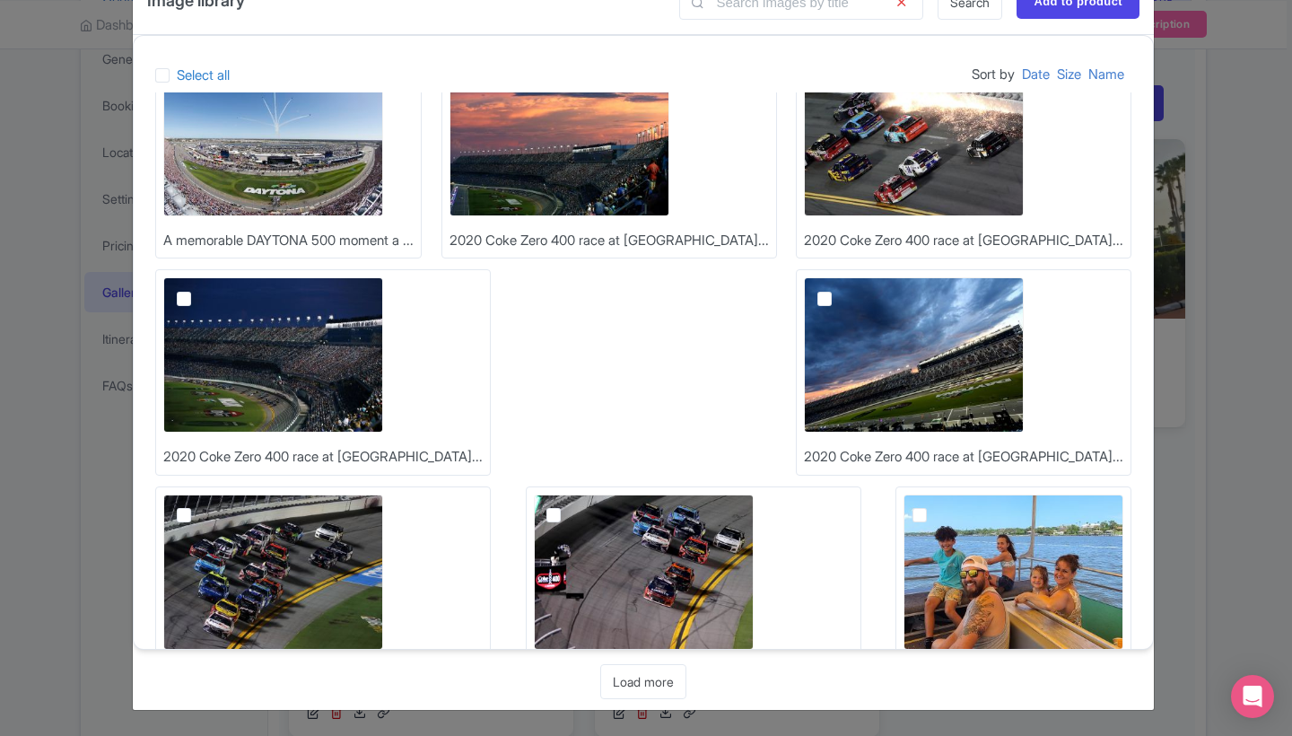
scroll to position [16036, 0]
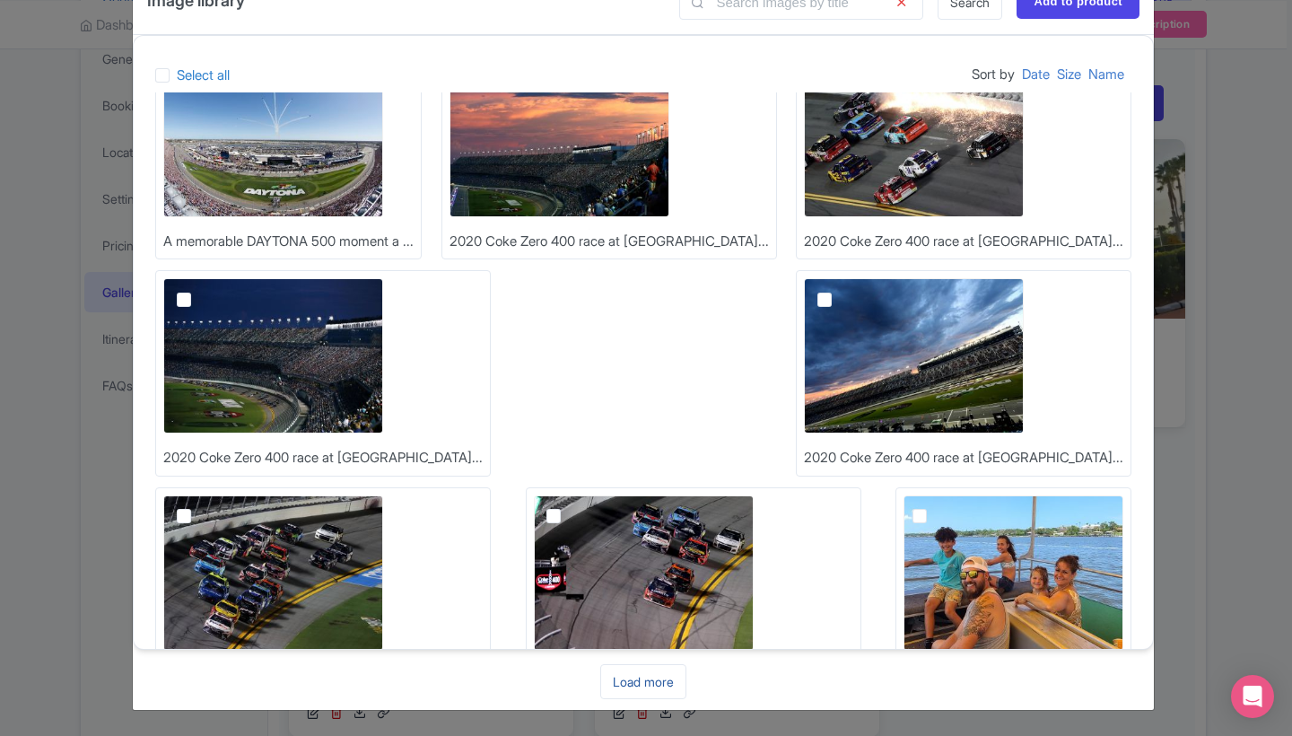
click at [644, 690] on link "Load more" at bounding box center [643, 681] width 86 height 35
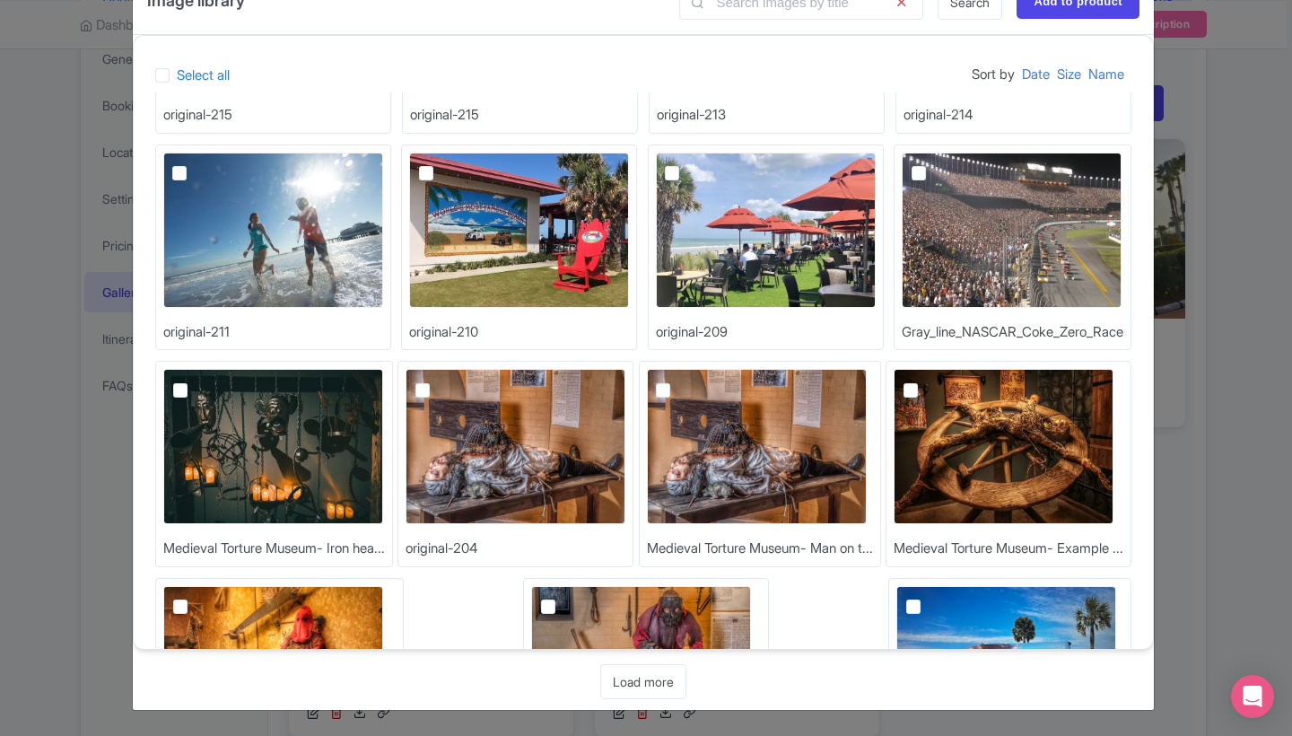
scroll to position [16829, 0]
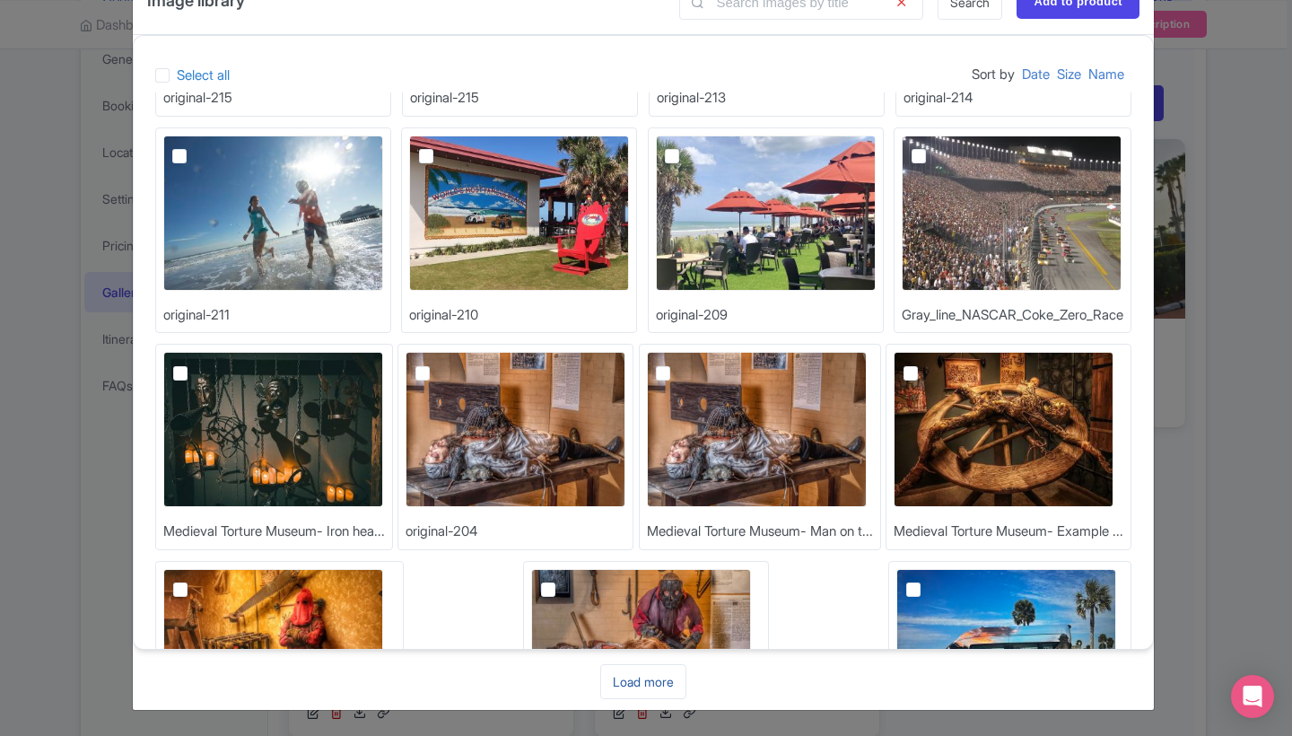
click at [638, 691] on link "Load more" at bounding box center [643, 681] width 86 height 35
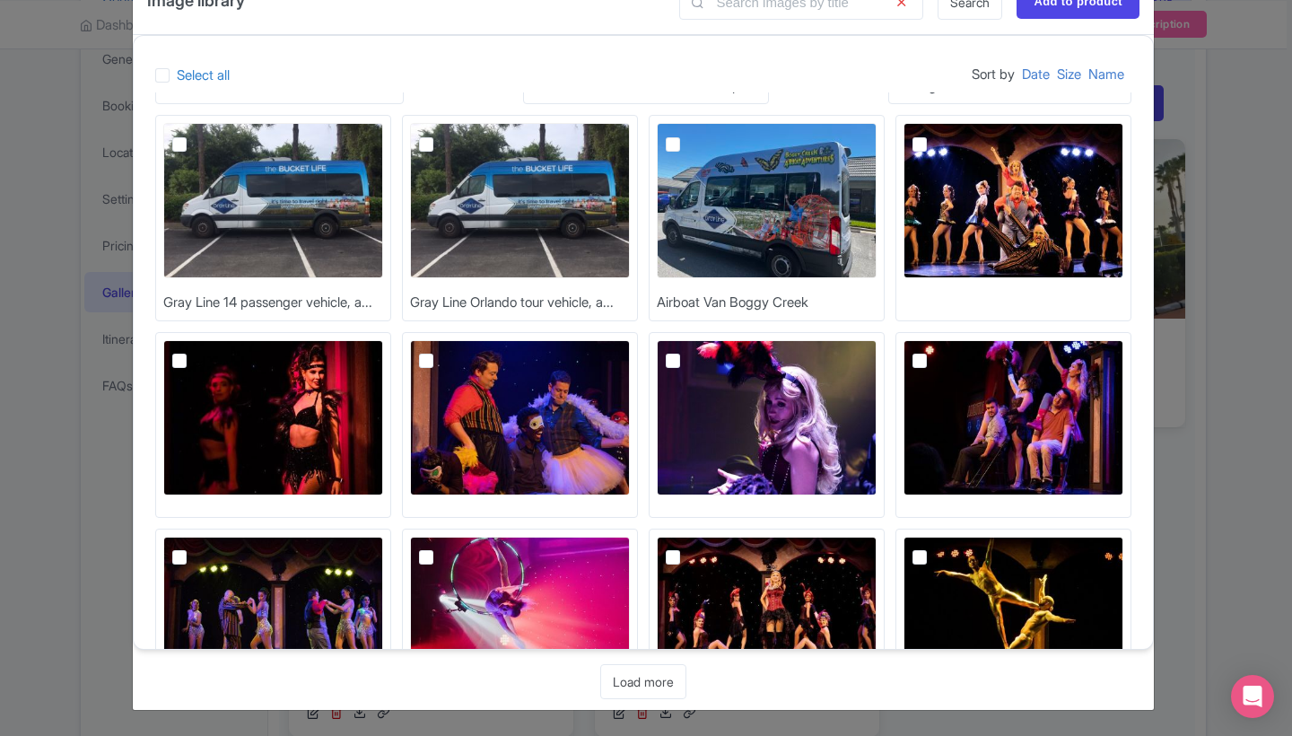
scroll to position [17491, 0]
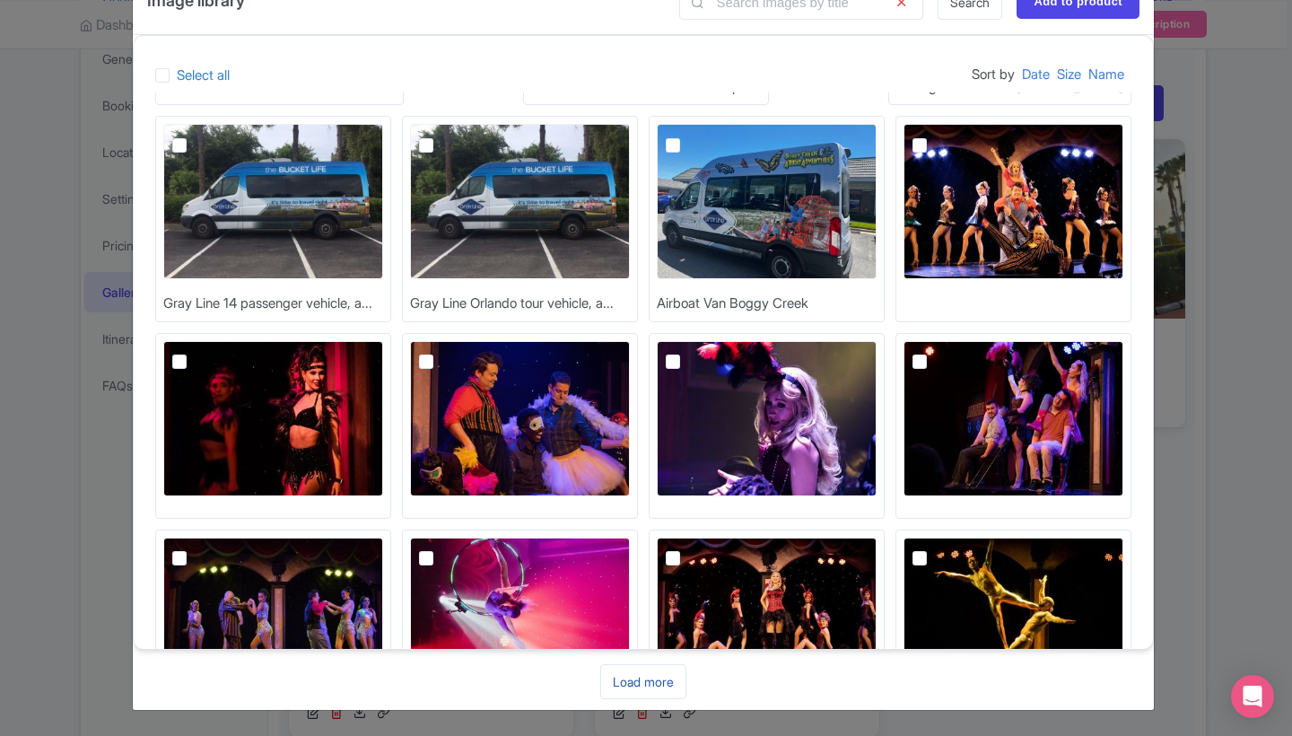
click at [641, 682] on link "Load more" at bounding box center [643, 681] width 86 height 35
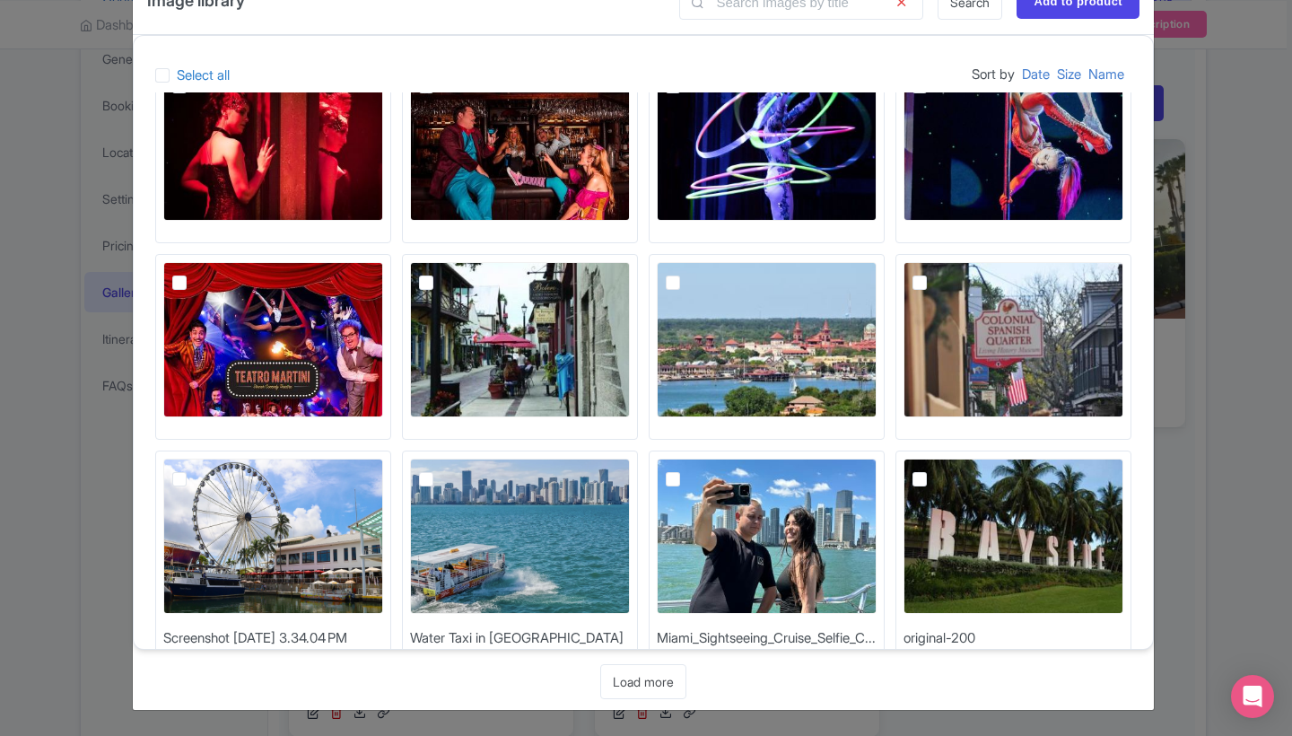
scroll to position [18242, 0]
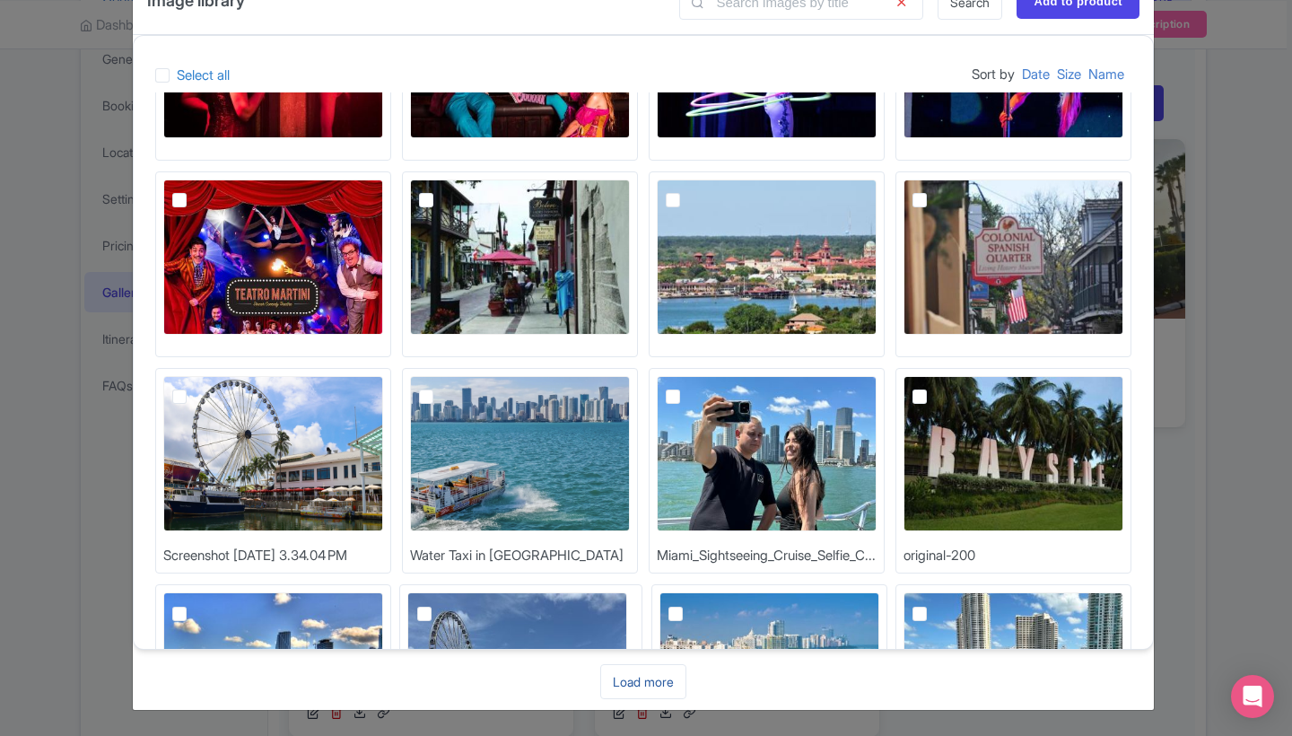
click at [633, 691] on link "Load more" at bounding box center [643, 681] width 86 height 35
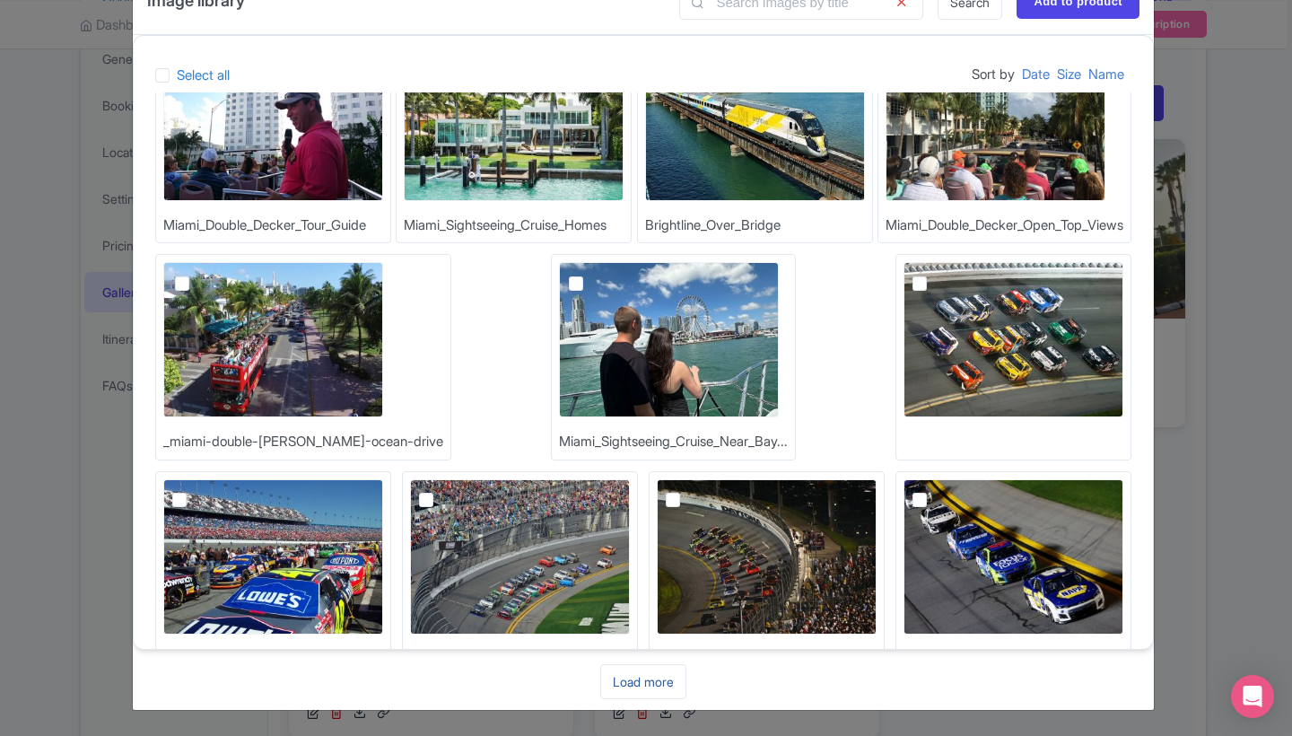
scroll to position [19005, 0]
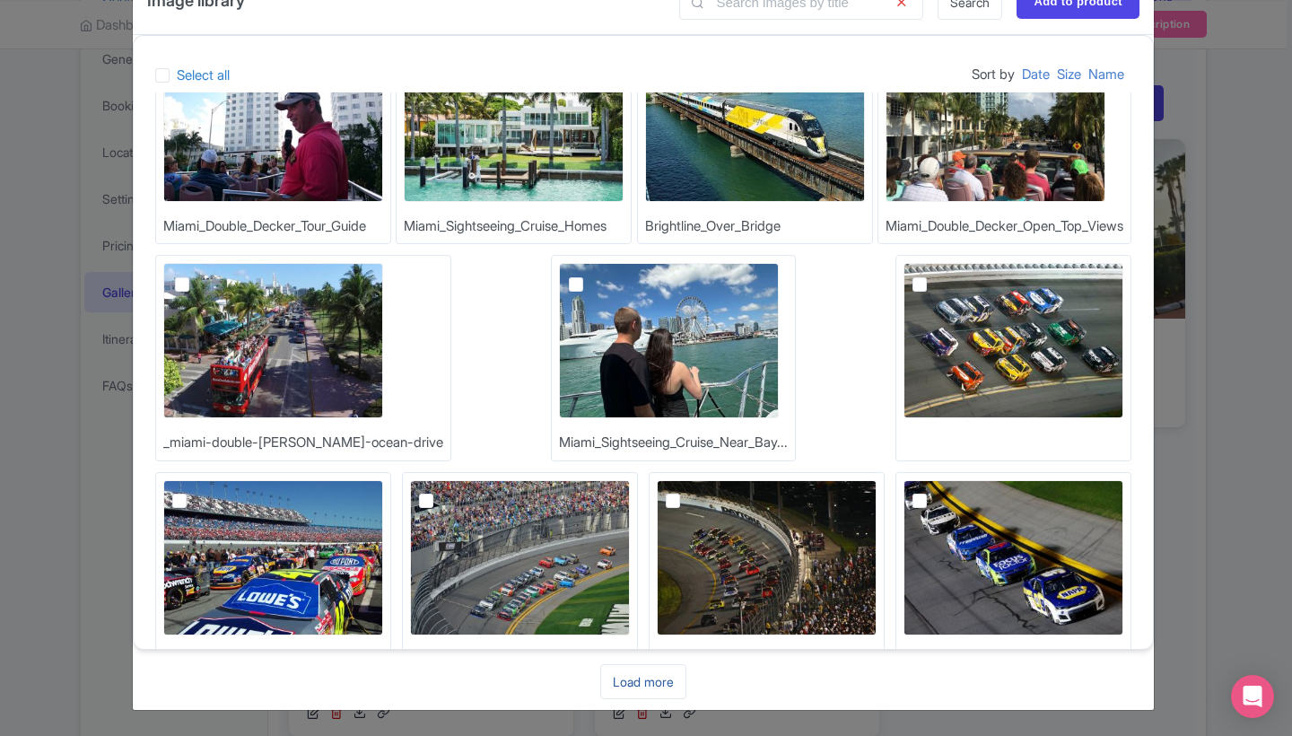
click at [651, 696] on link "Load more" at bounding box center [643, 681] width 86 height 35
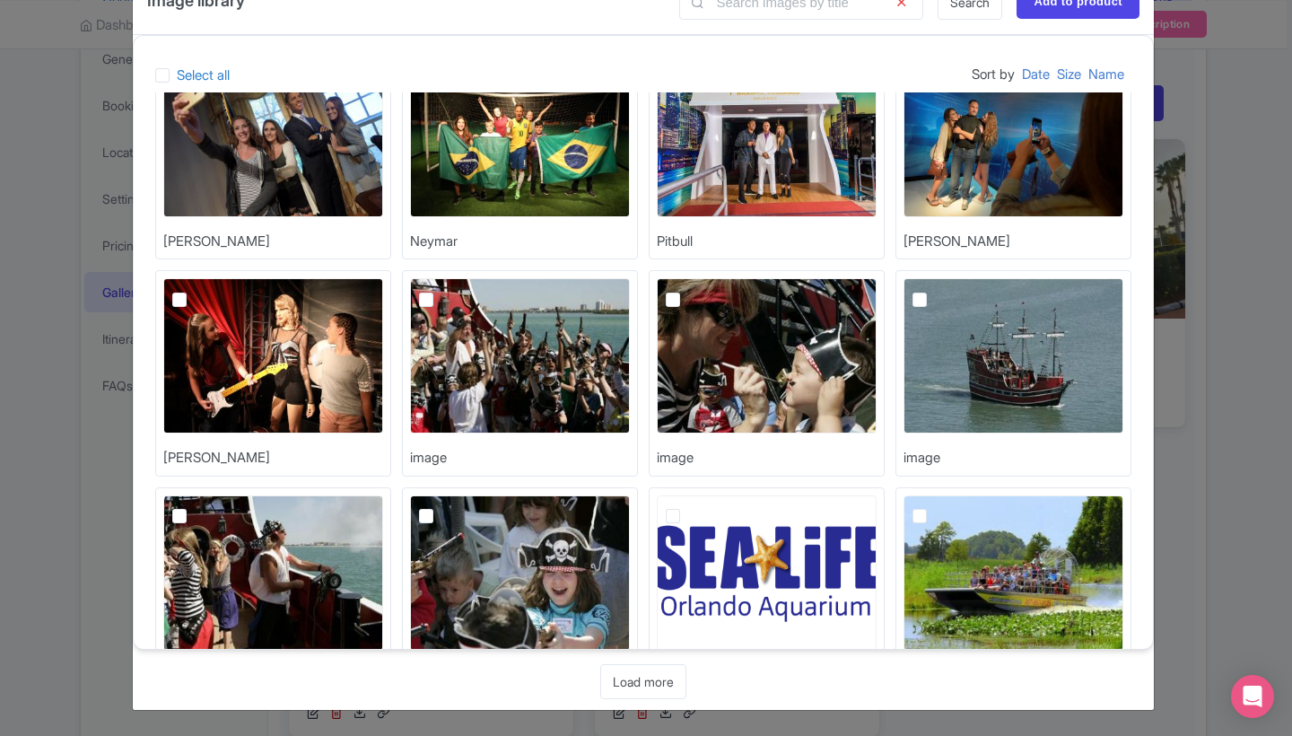
scroll to position [19614, 0]
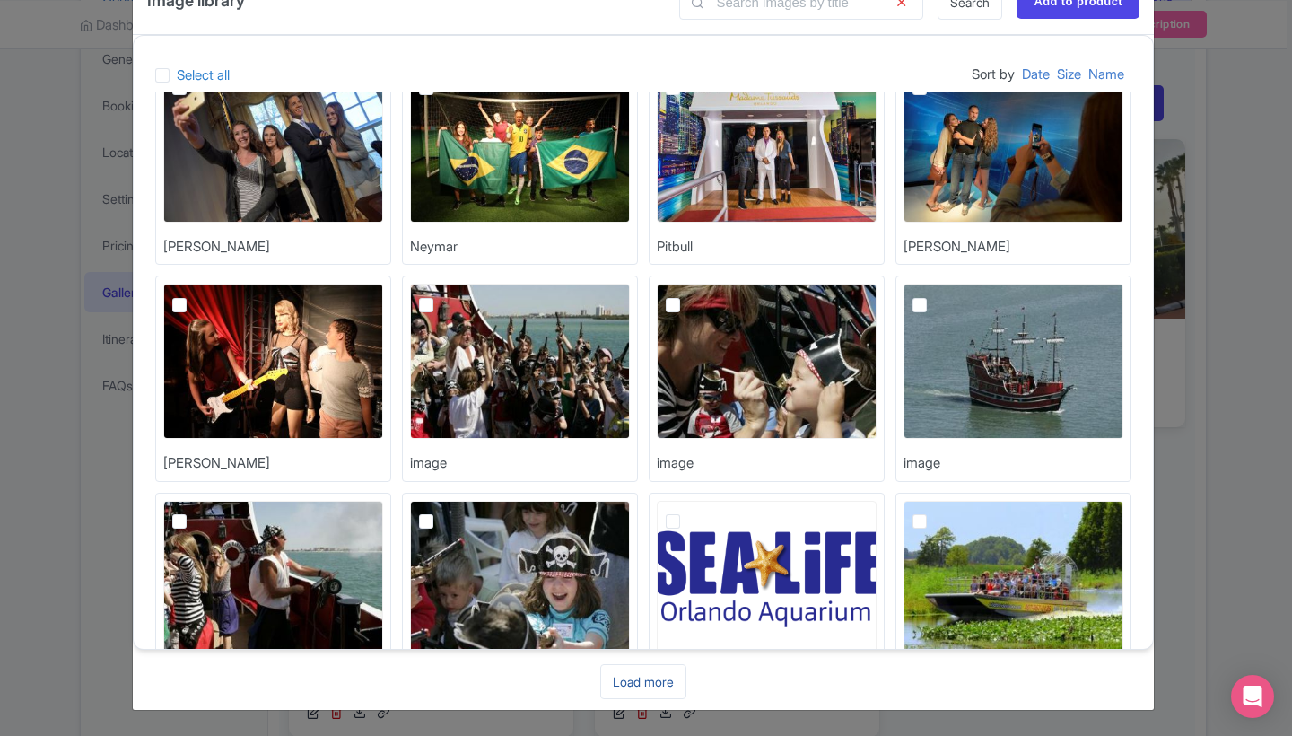
click at [648, 686] on link "Load more" at bounding box center [643, 681] width 86 height 35
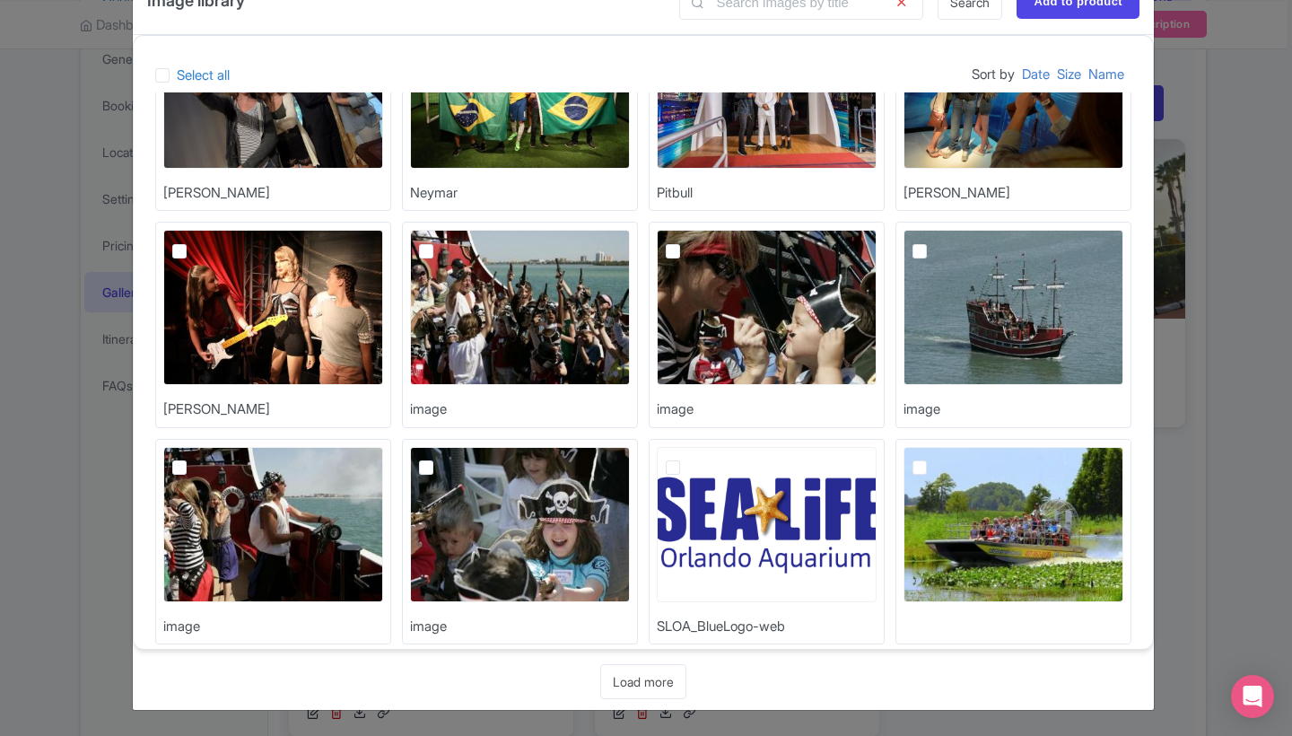
scroll to position [19506, 0]
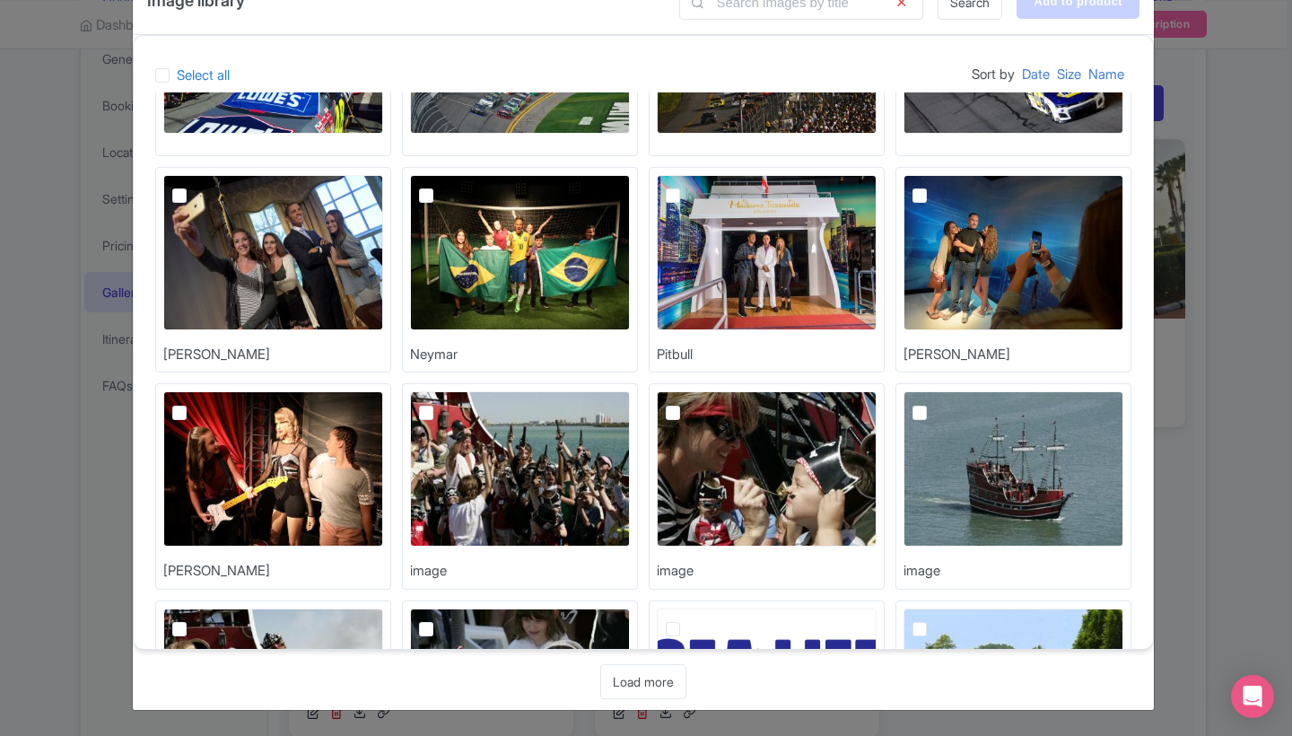
click at [1082, 13] on input "Add to product" at bounding box center [1078, 2] width 123 height 34
type input "Adding..."
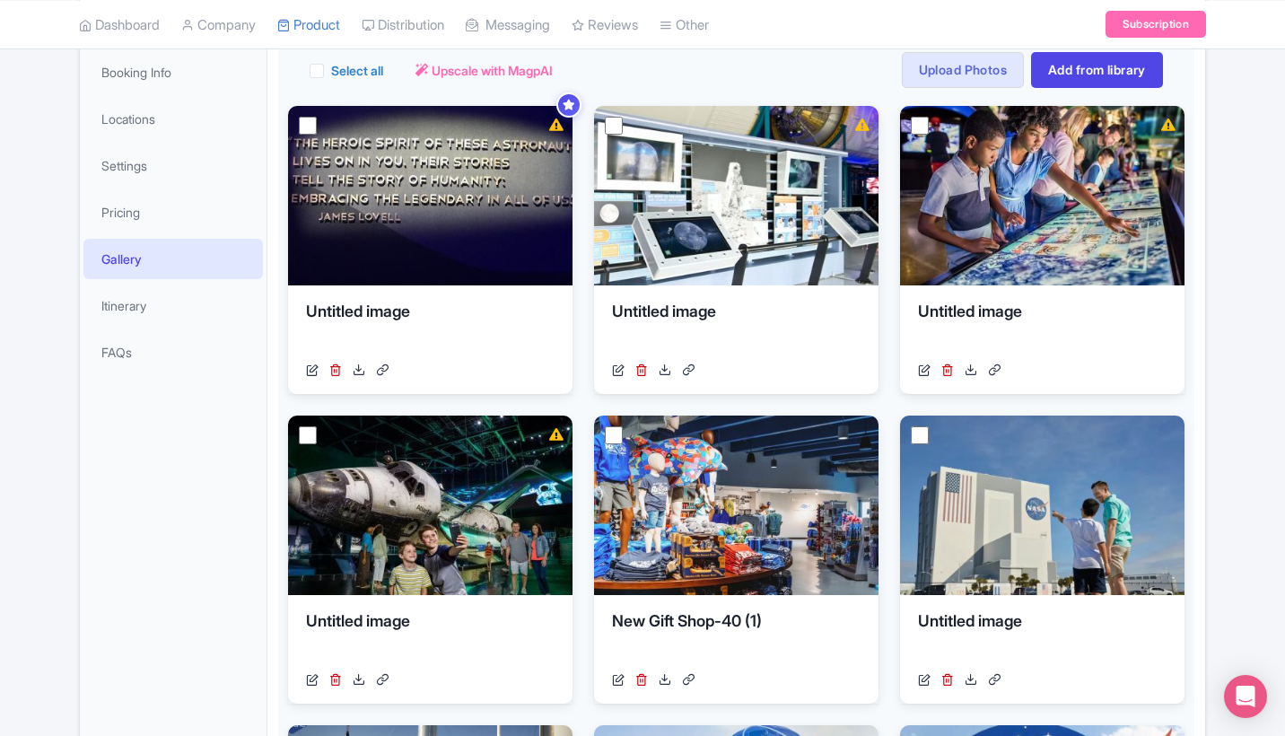
scroll to position [130, 0]
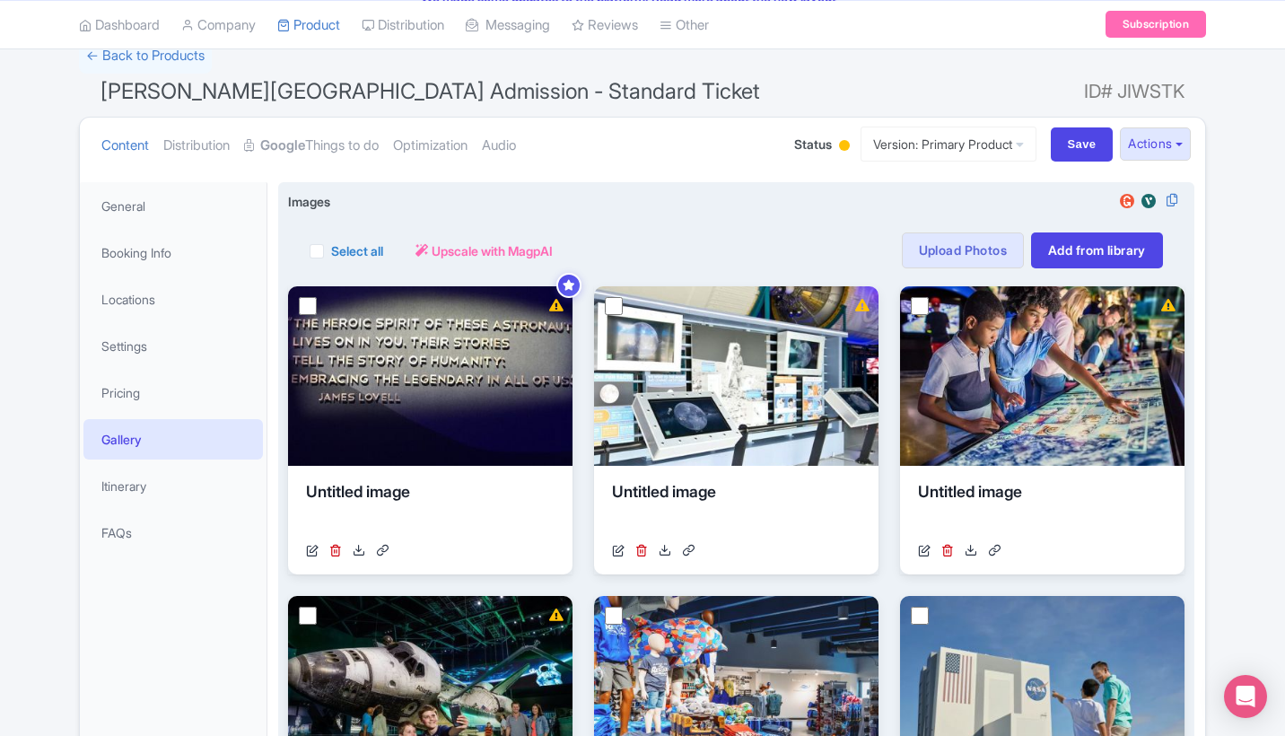
click at [331, 249] on label "Select all" at bounding box center [357, 250] width 52 height 19
click at [331, 249] on input "Select all" at bounding box center [337, 246] width 12 height 12
checkbox input "true"
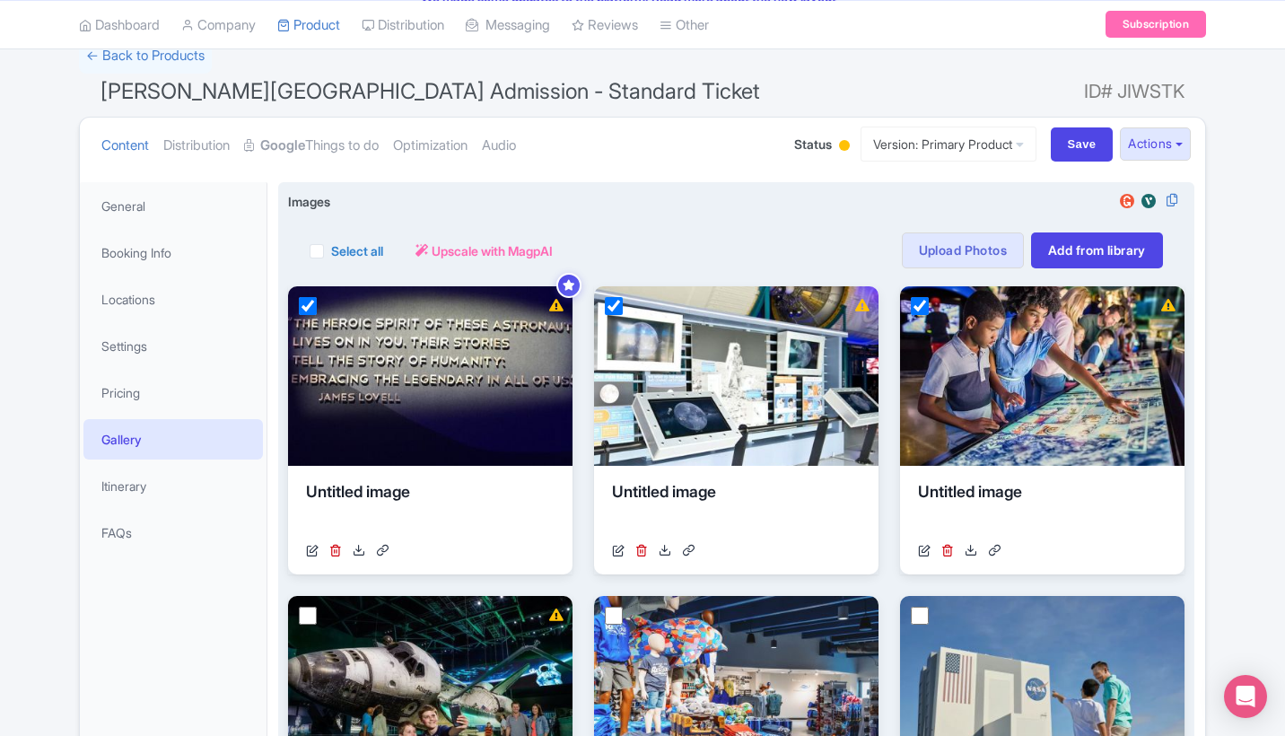
checkbox input "true"
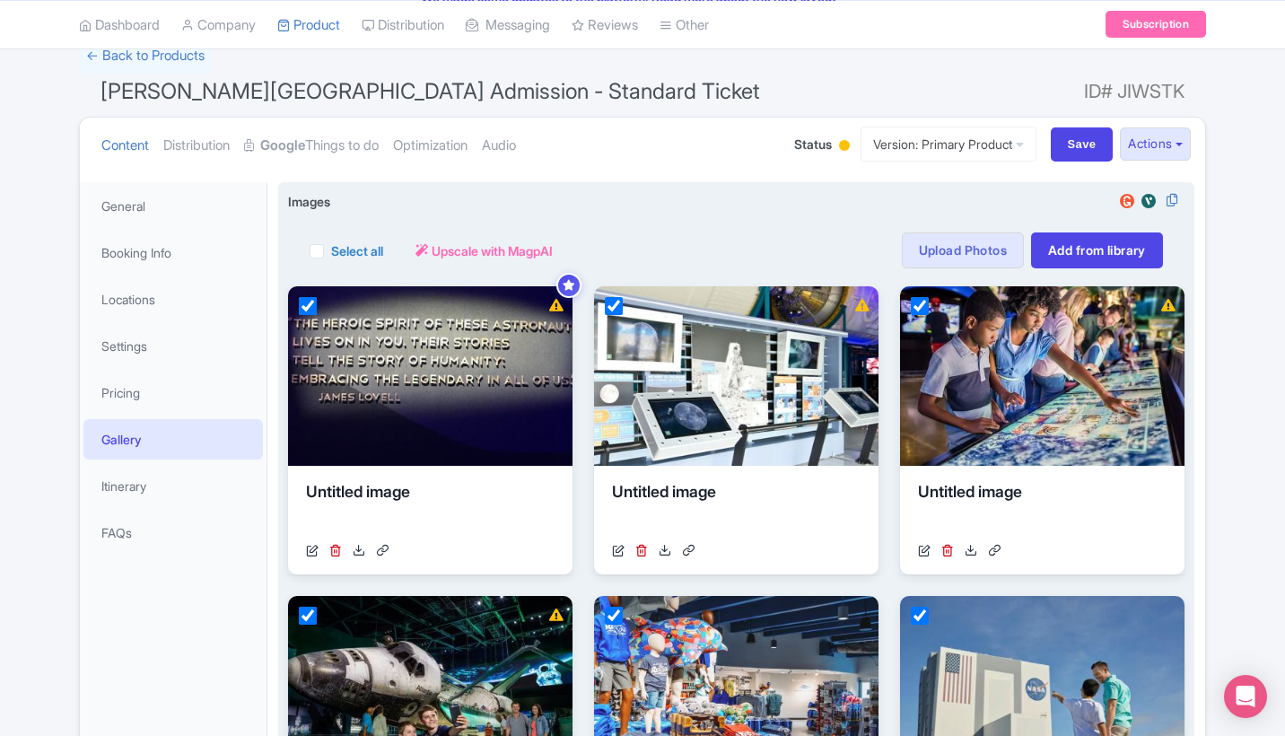
checkbox input "true"
click at [529, 244] on span "Upscale with MagpAI" at bounding box center [563, 250] width 121 height 19
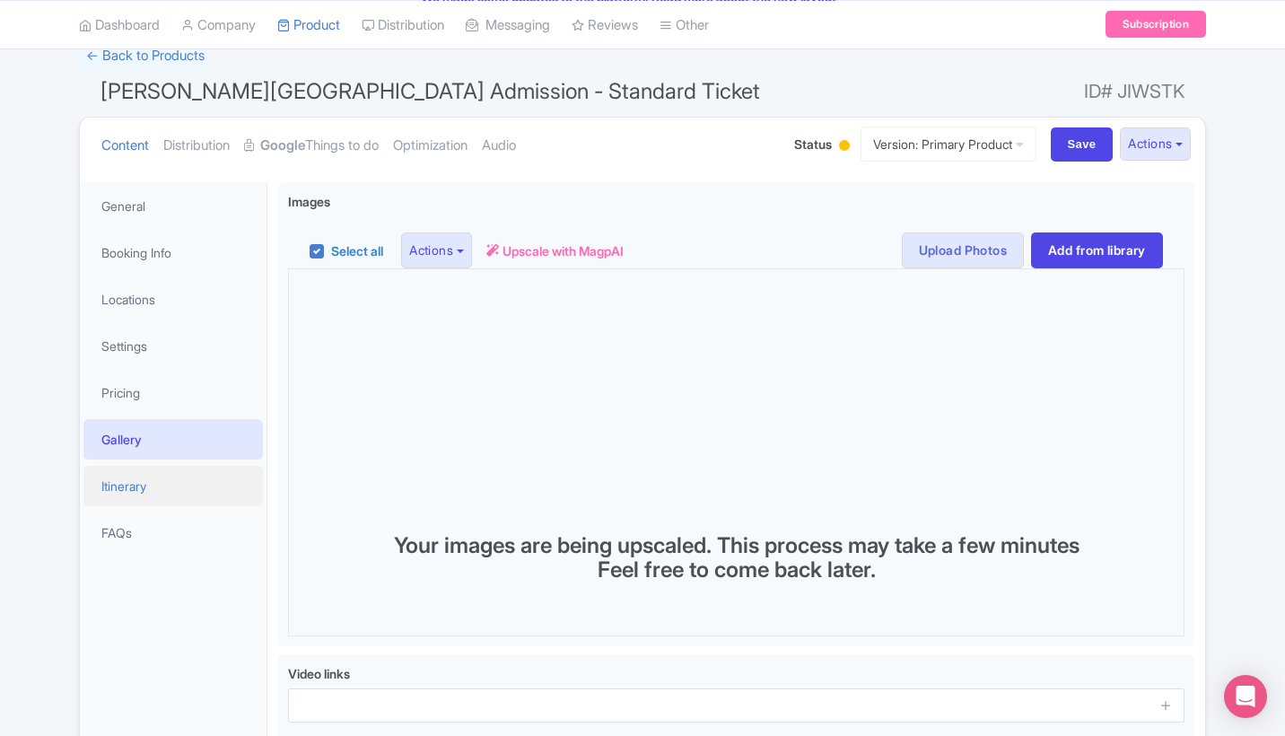
click at [135, 488] on link "Itinerary" at bounding box center [172, 486] width 179 height 40
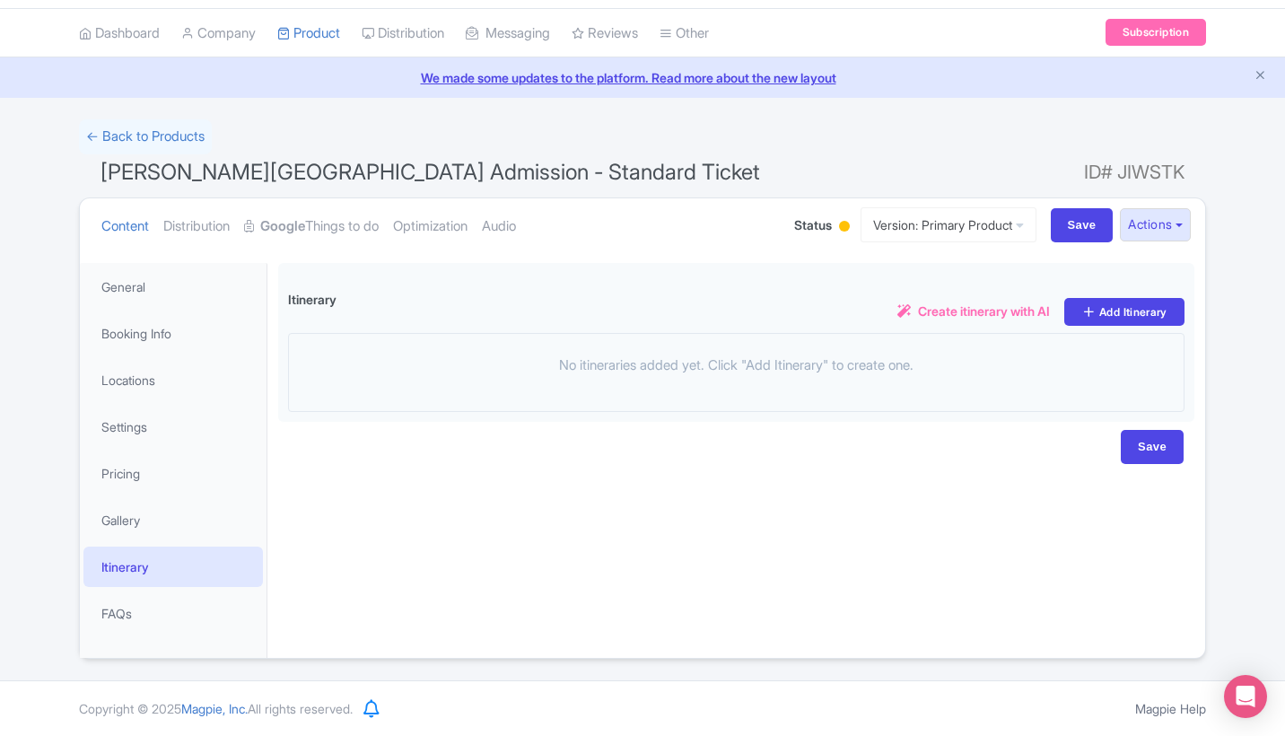
scroll to position [48, 0]
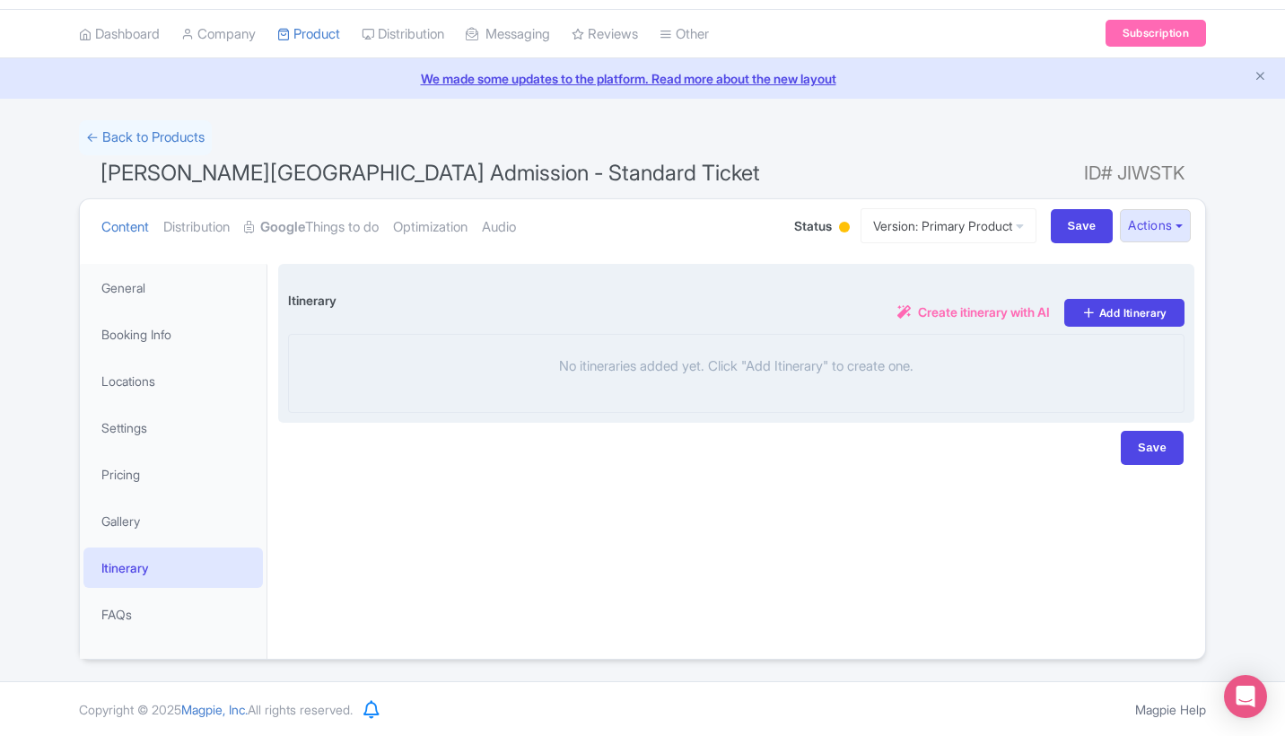
click at [982, 314] on span "Create itinerary with AI" at bounding box center [984, 311] width 132 height 19
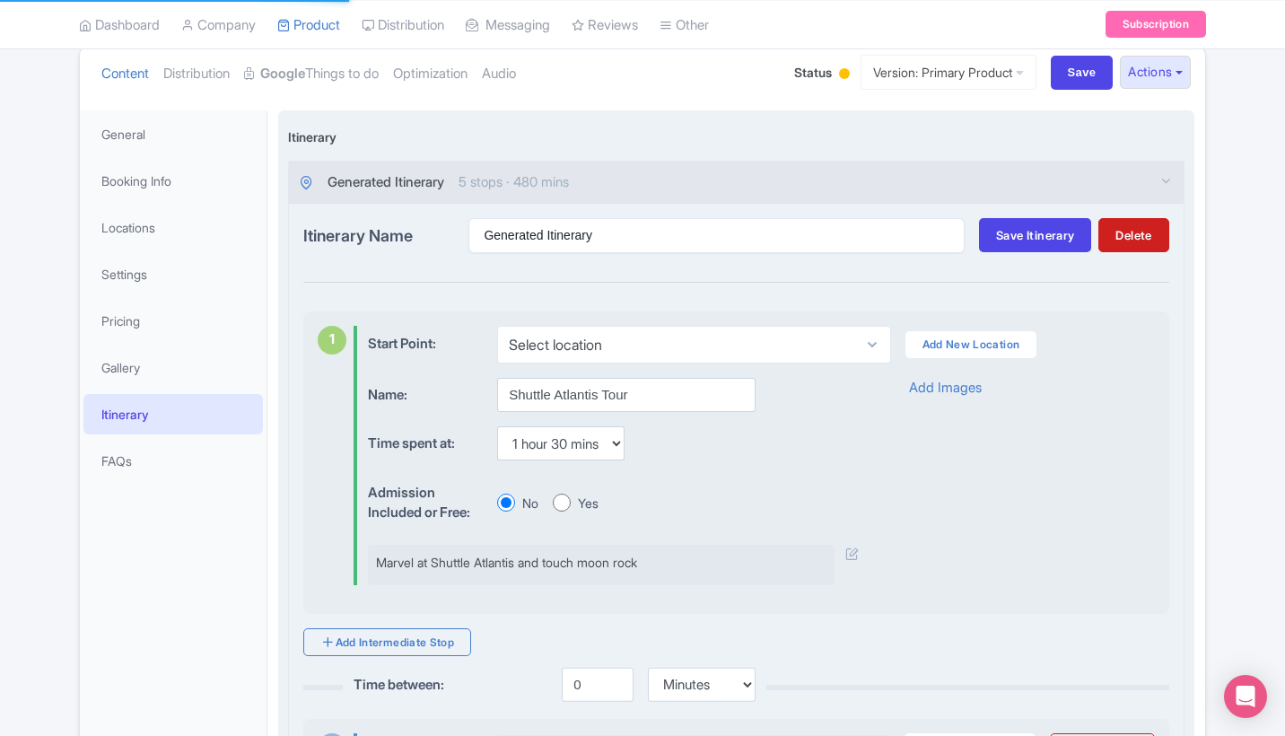
scroll to position [199, 0]
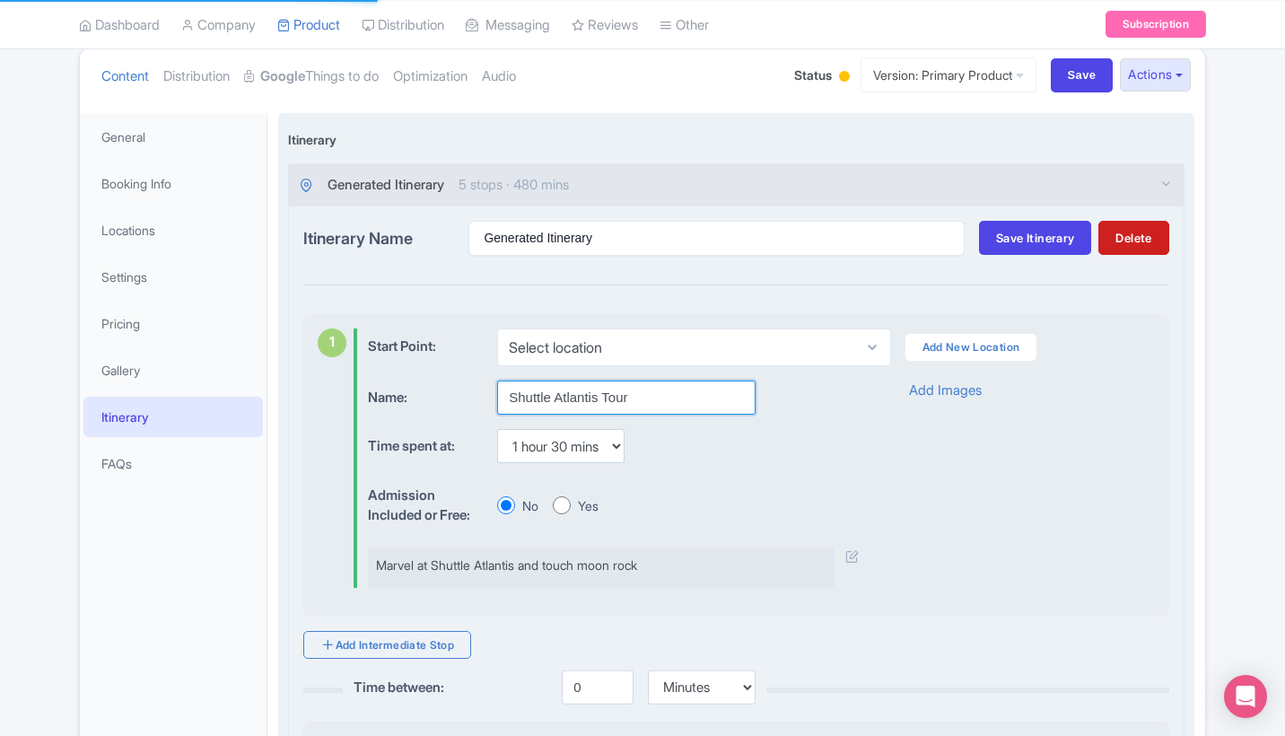
click at [642, 392] on input "Shuttle Atlantis Tour" at bounding box center [626, 397] width 258 height 34
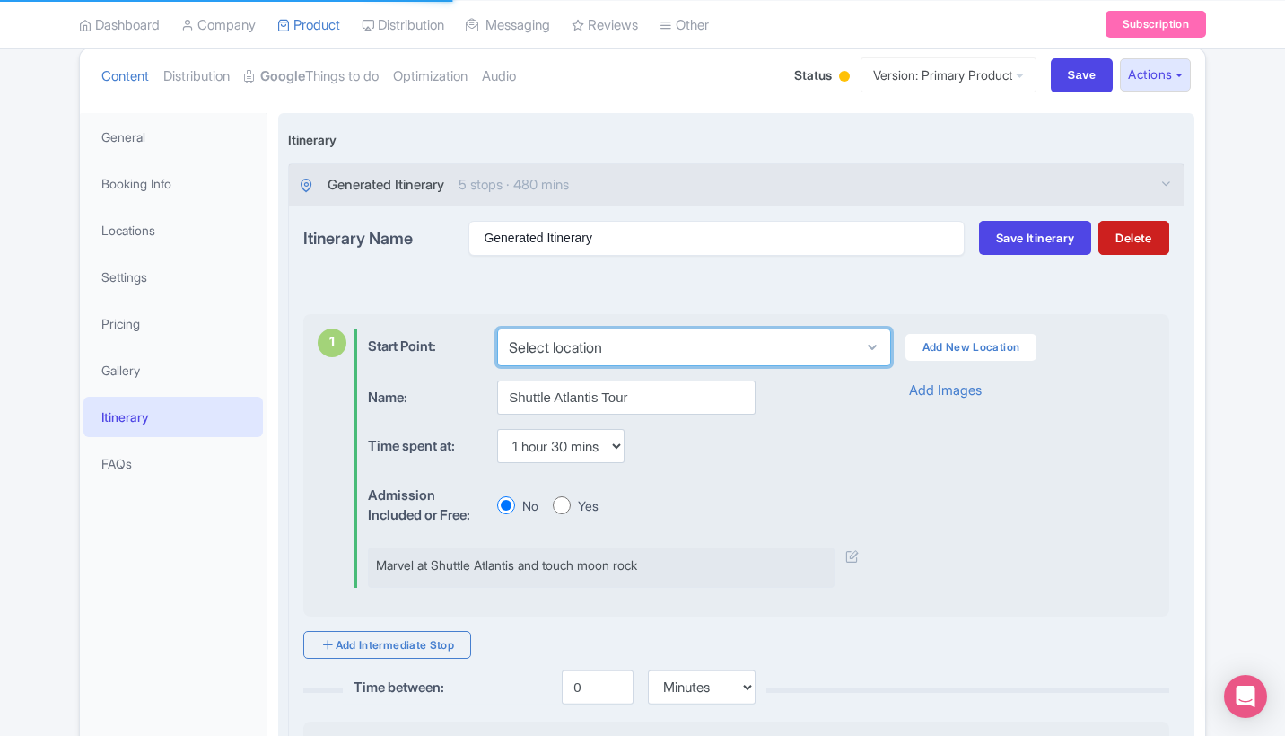
select select "95e0f590-3909-4af5-a03e-5c9d557b9b1c"
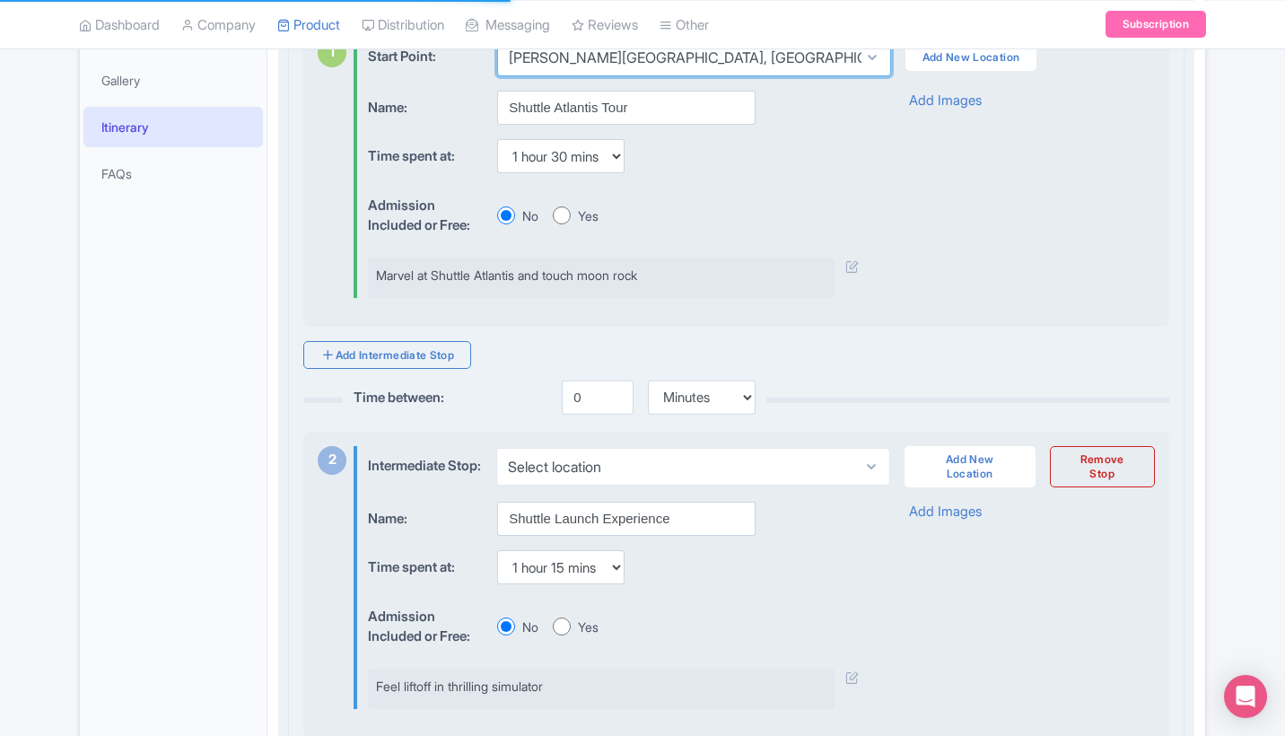
scroll to position [485, 0]
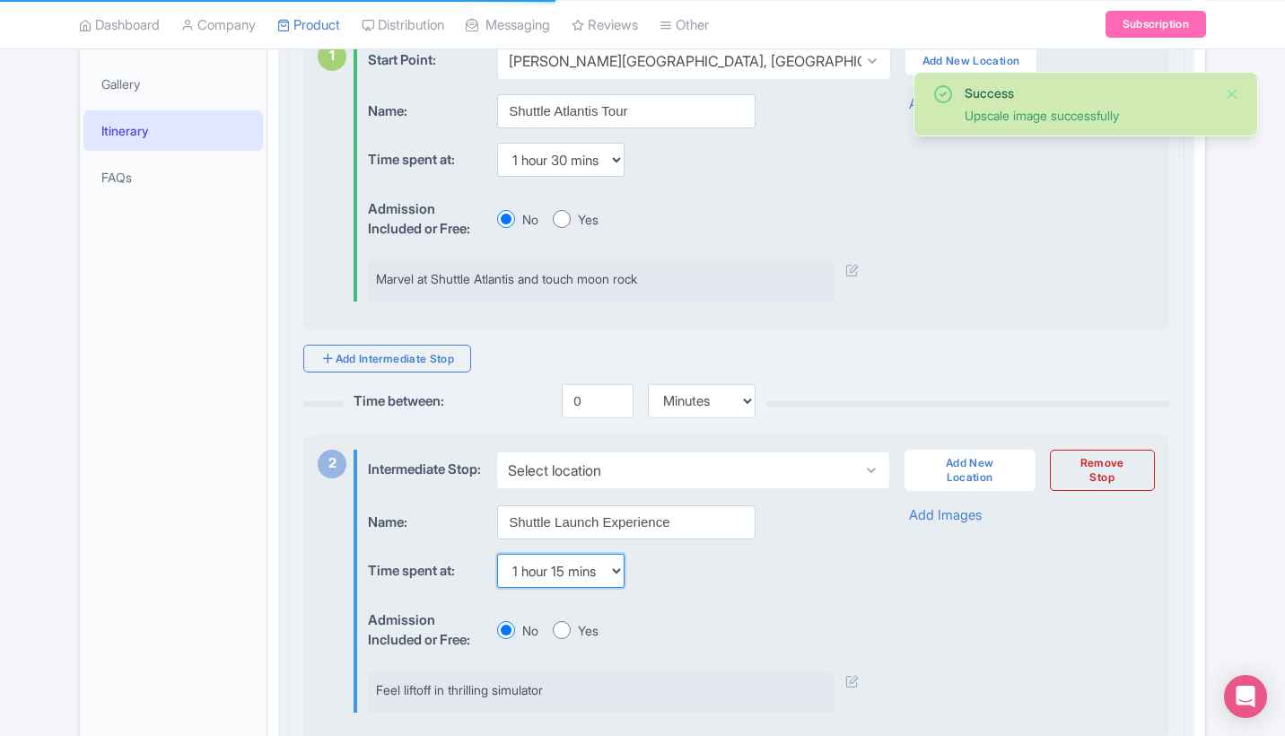
select select "15"
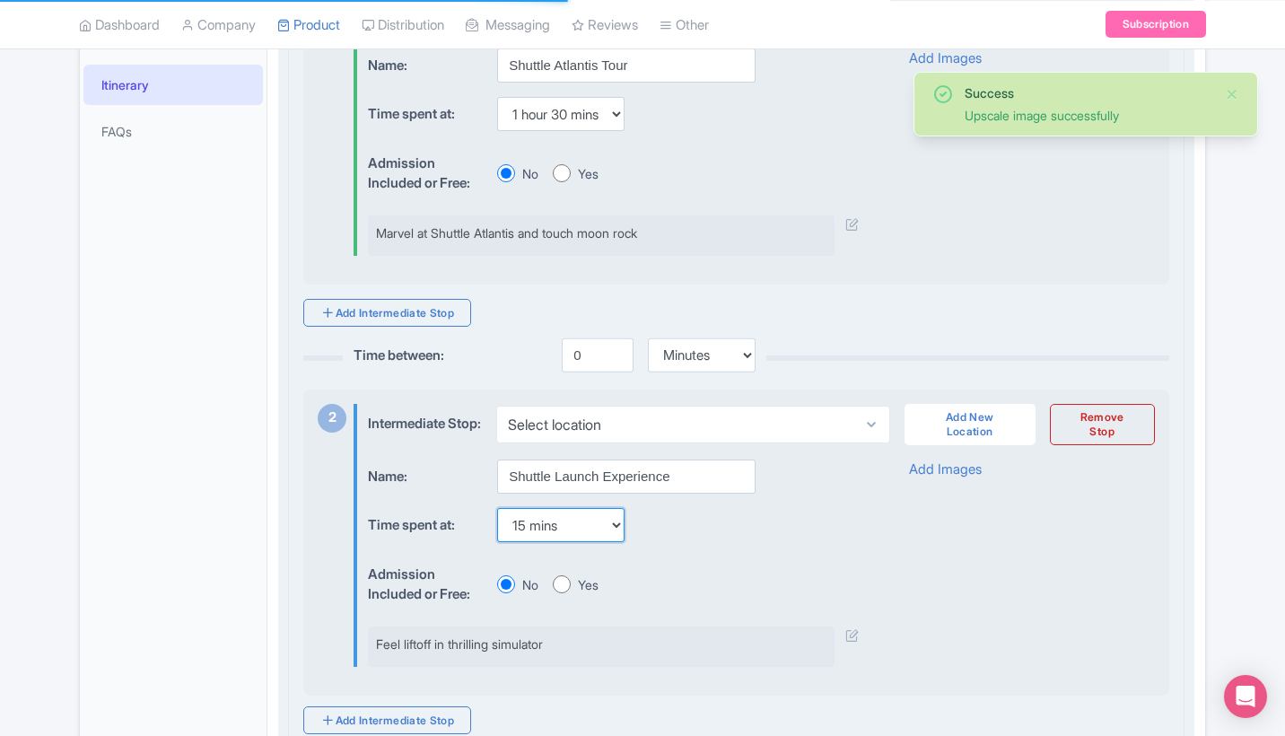
scroll to position [543, 0]
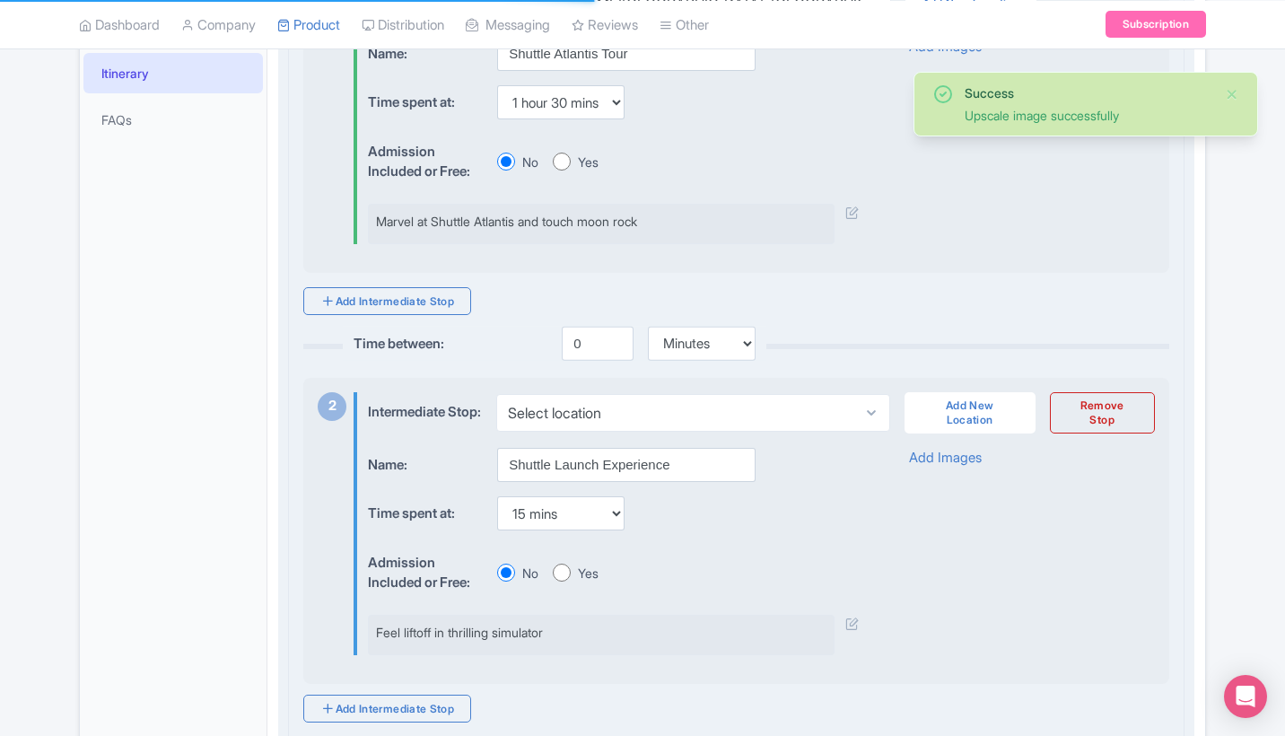
click at [566, 580] on input "Yes" at bounding box center [562, 573] width 18 height 18
radio input "true"
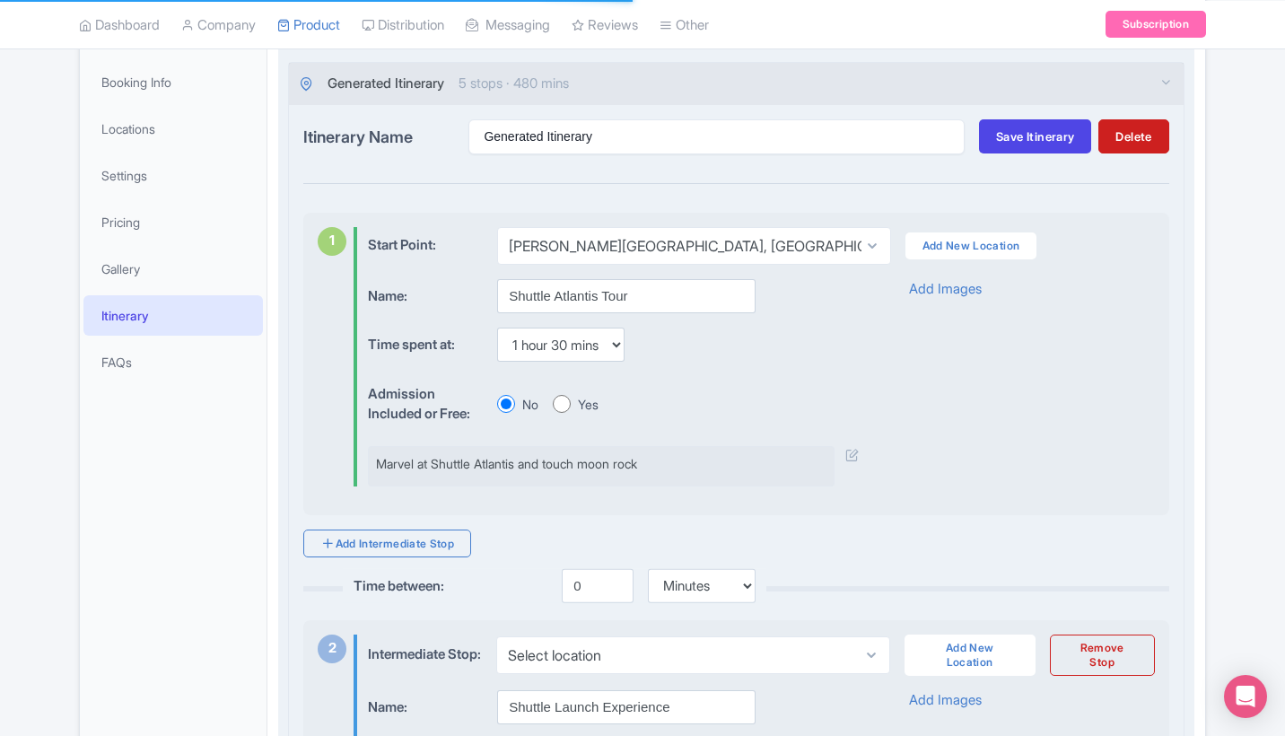
scroll to position [300, 0]
click at [646, 300] on input "Shuttle Atlantis Tour" at bounding box center [626, 297] width 258 height 34
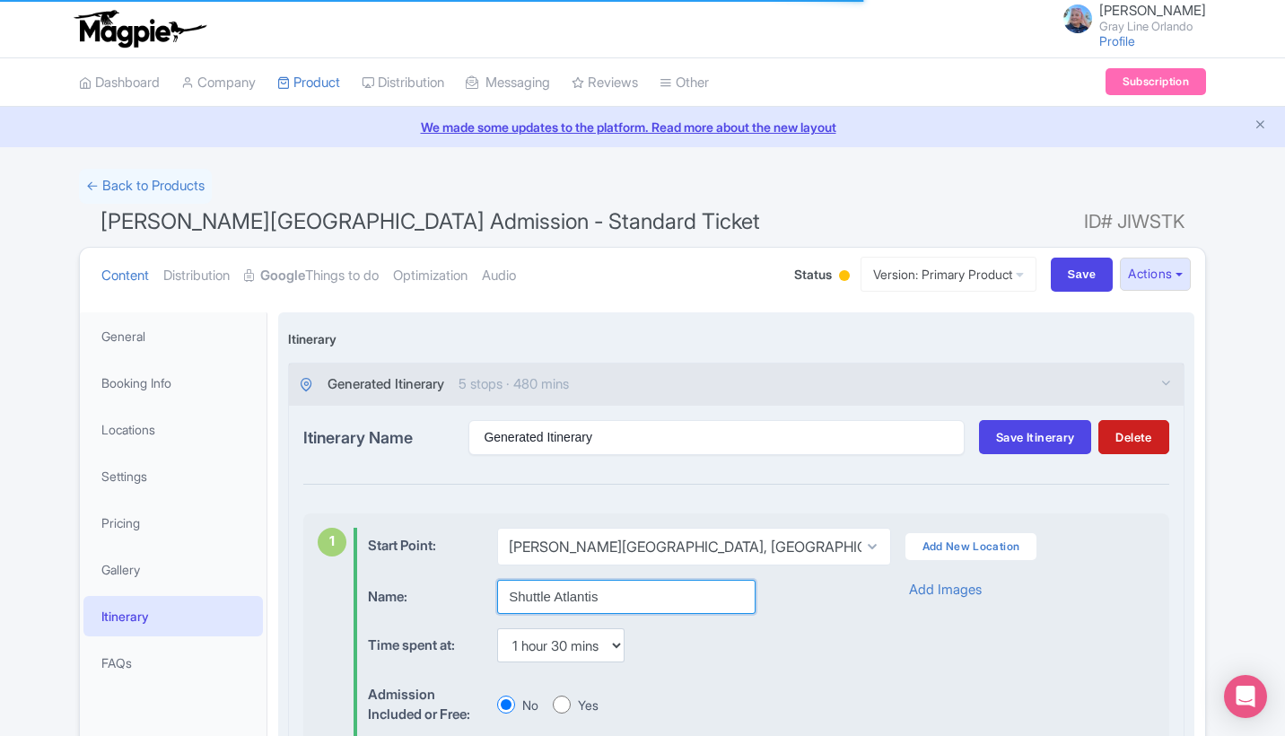
scroll to position [0, 0]
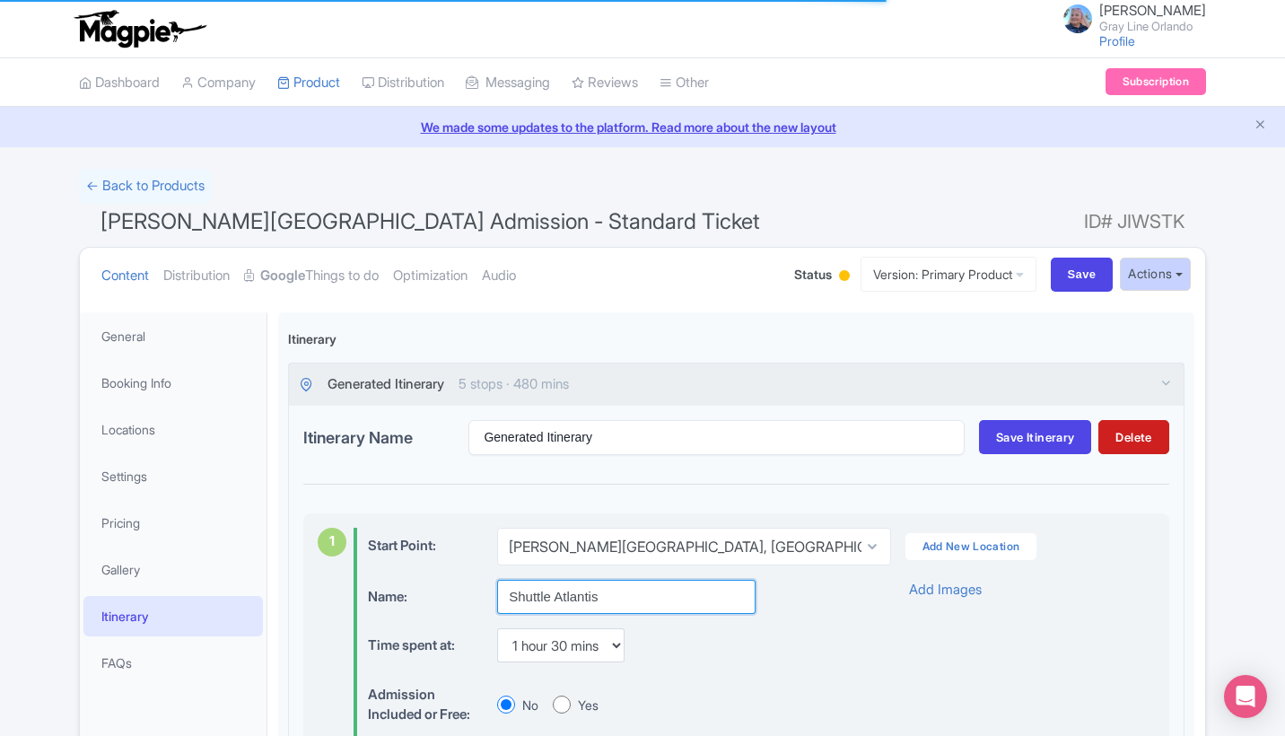
type input "Shuttle Atlantis"
click at [1138, 273] on button "Actions" at bounding box center [1155, 274] width 71 height 33
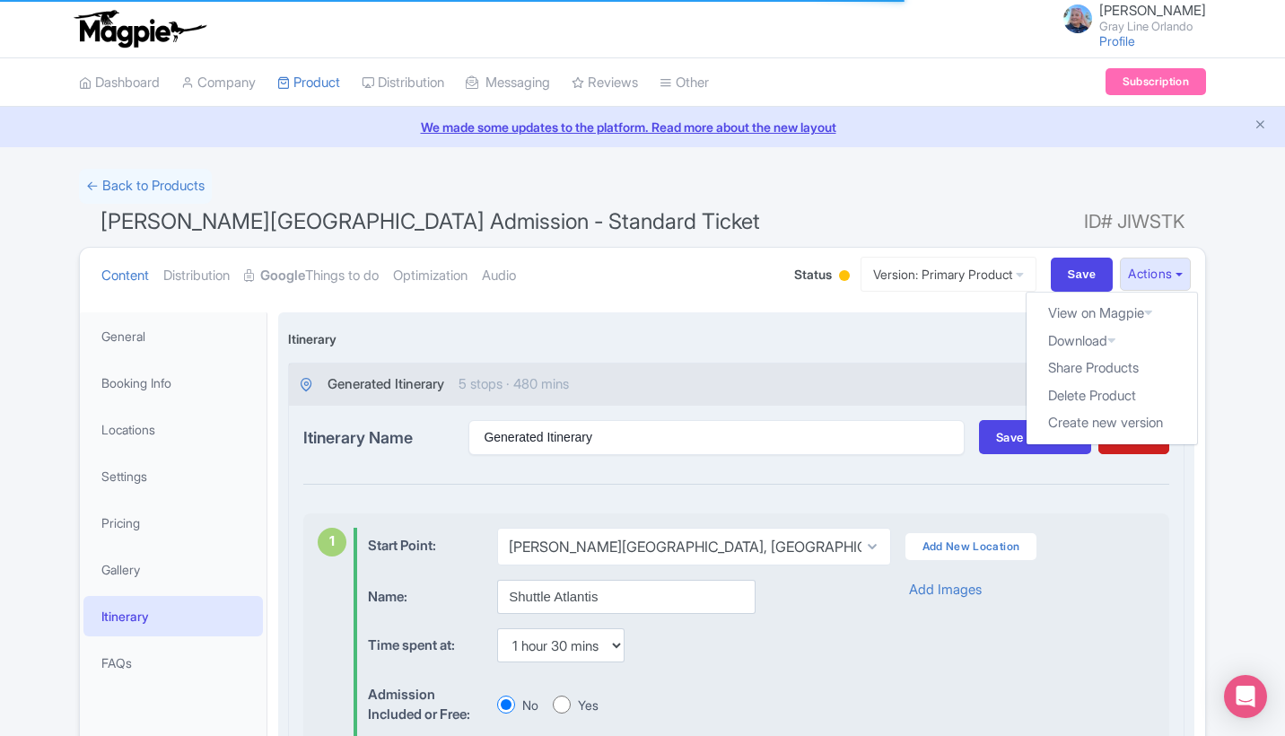
click at [902, 344] on div "Itinerary i" at bounding box center [736, 342] width 896 height 40
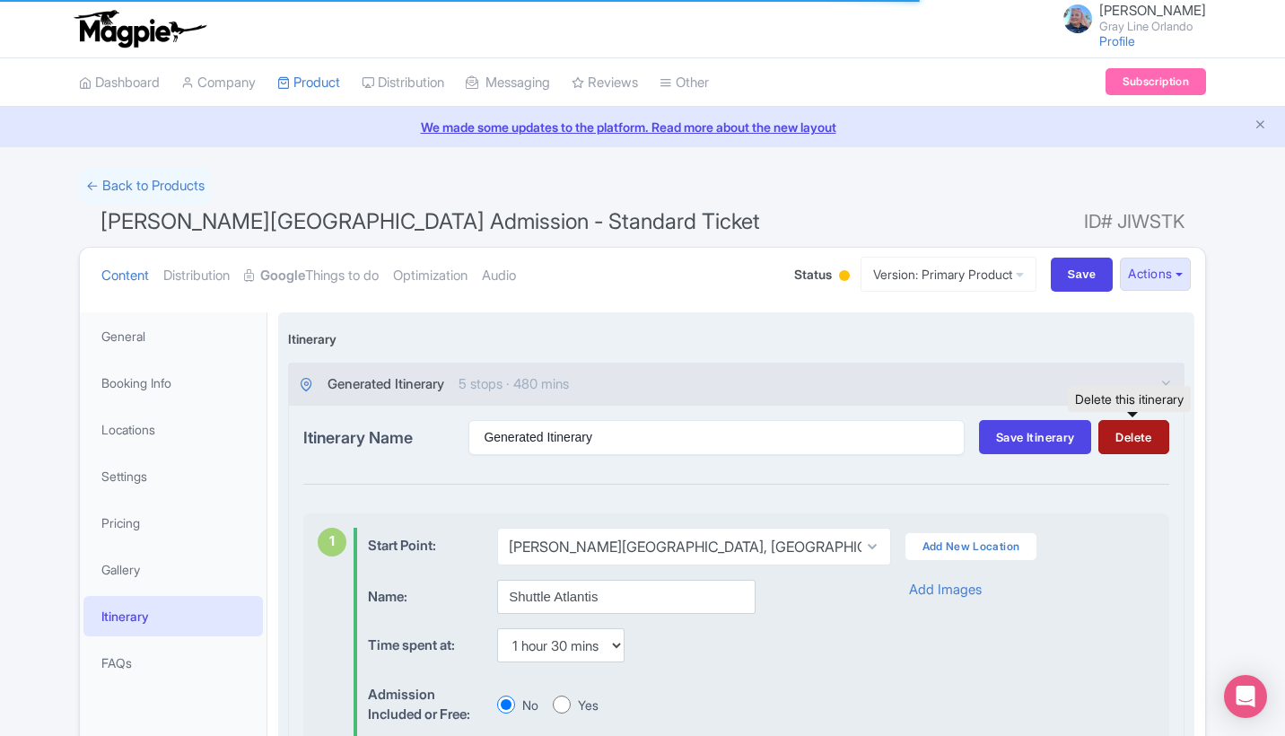
click at [1133, 427] on button "Delete" at bounding box center [1133, 437] width 70 height 34
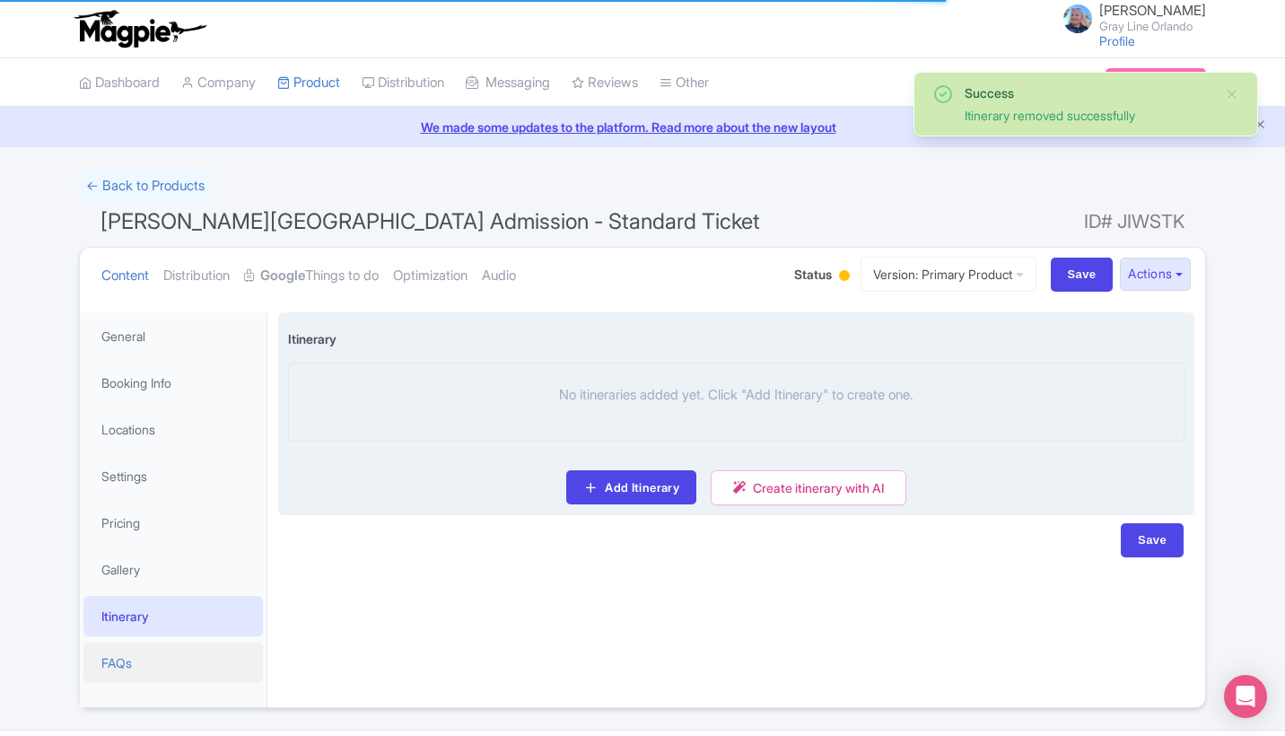
click at [129, 659] on link "FAQs" at bounding box center [172, 662] width 179 height 40
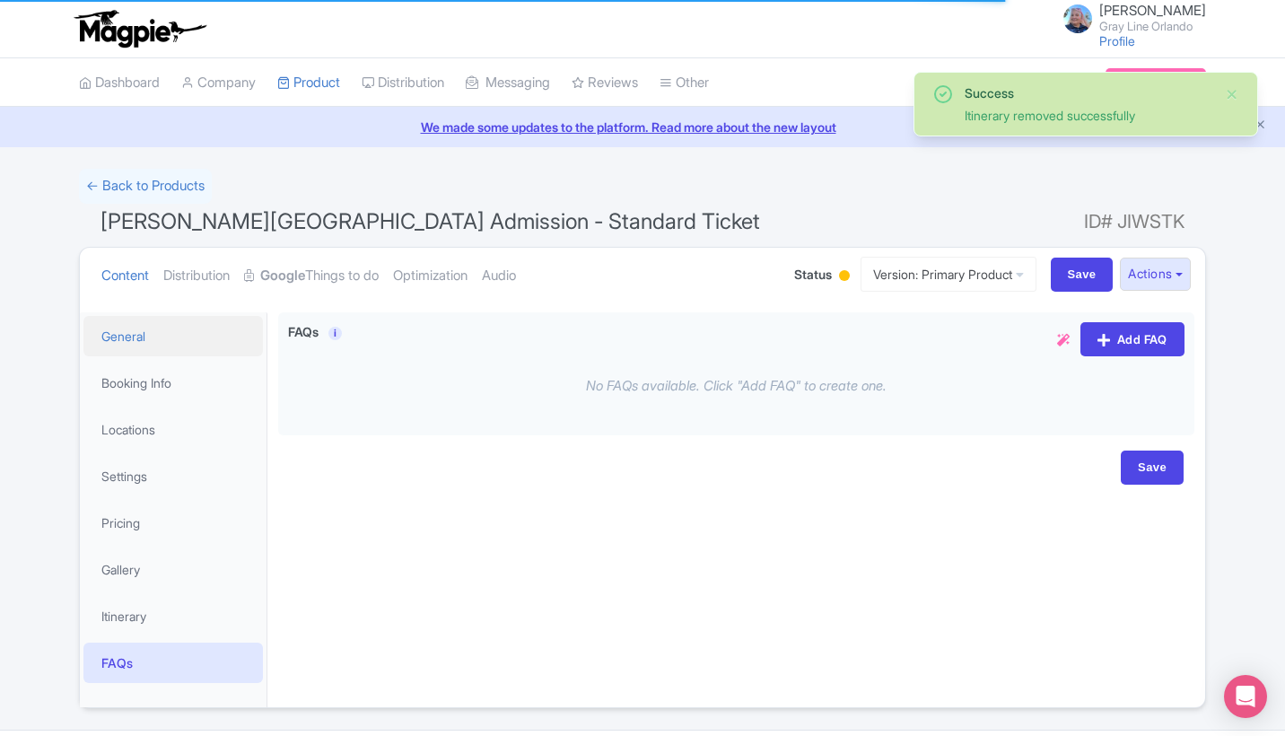
click at [188, 338] on link "General" at bounding box center [172, 336] width 179 height 40
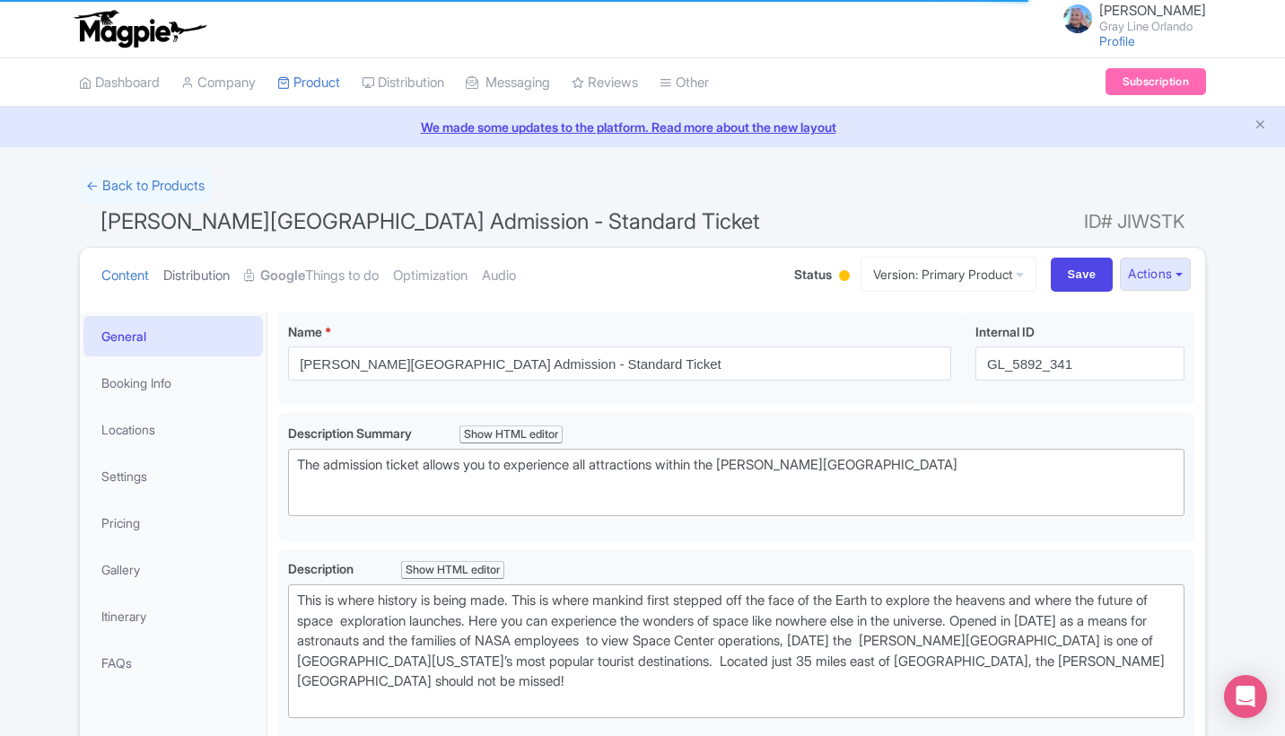
click at [209, 281] on link "Distribution" at bounding box center [196, 276] width 66 height 57
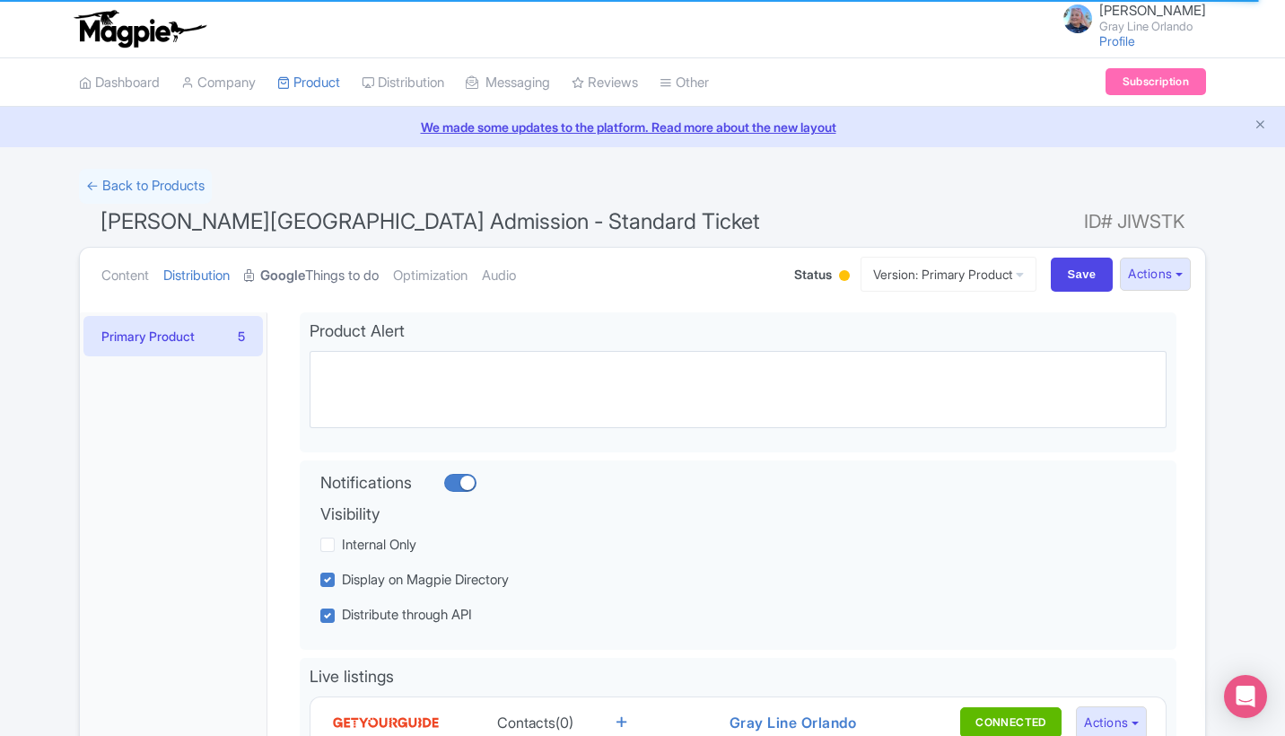
click at [335, 286] on link "Google Things to do" at bounding box center [311, 276] width 135 height 57
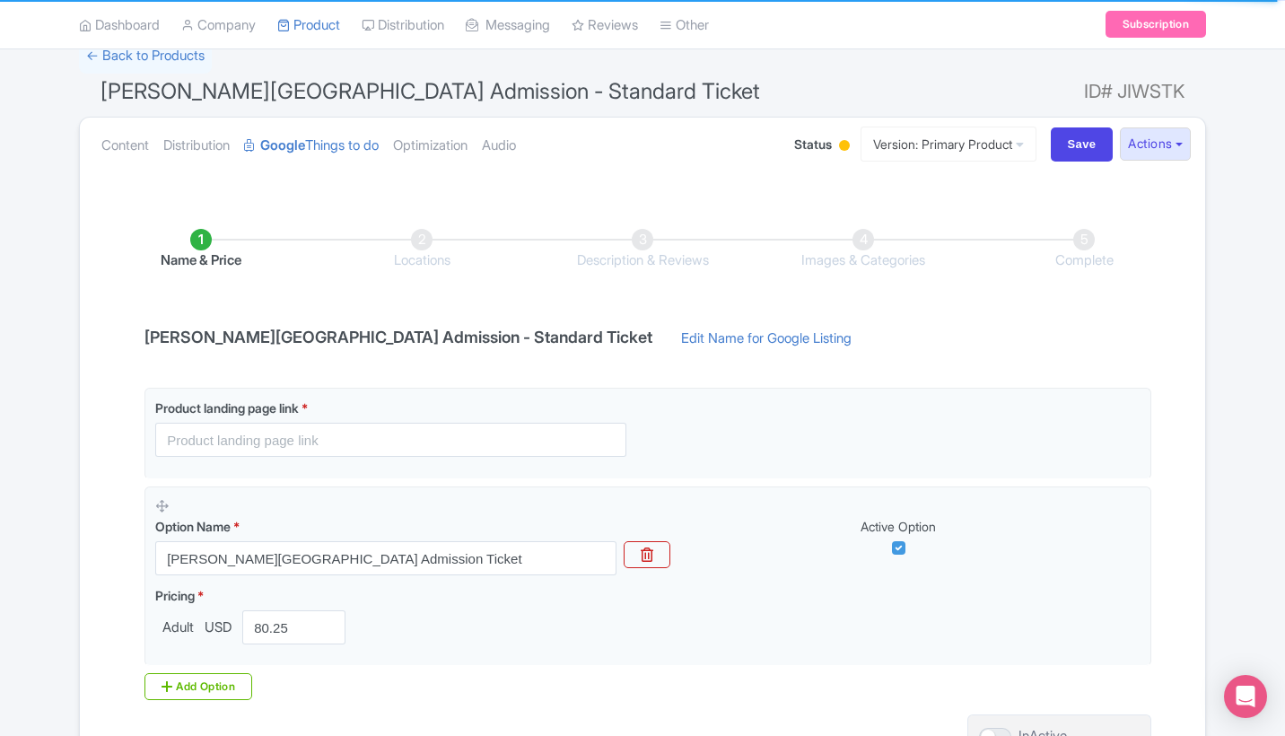
scroll to position [150, 0]
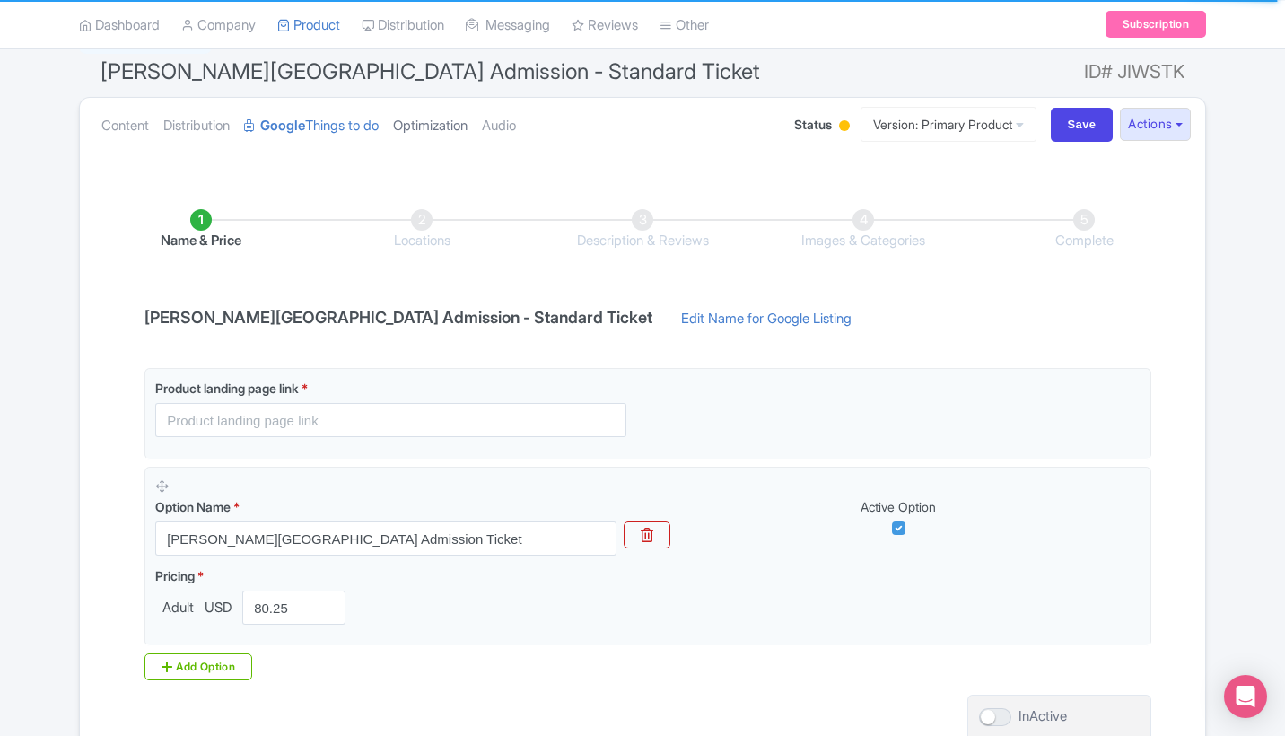
click at [454, 136] on link "Optimization" at bounding box center [430, 126] width 74 height 57
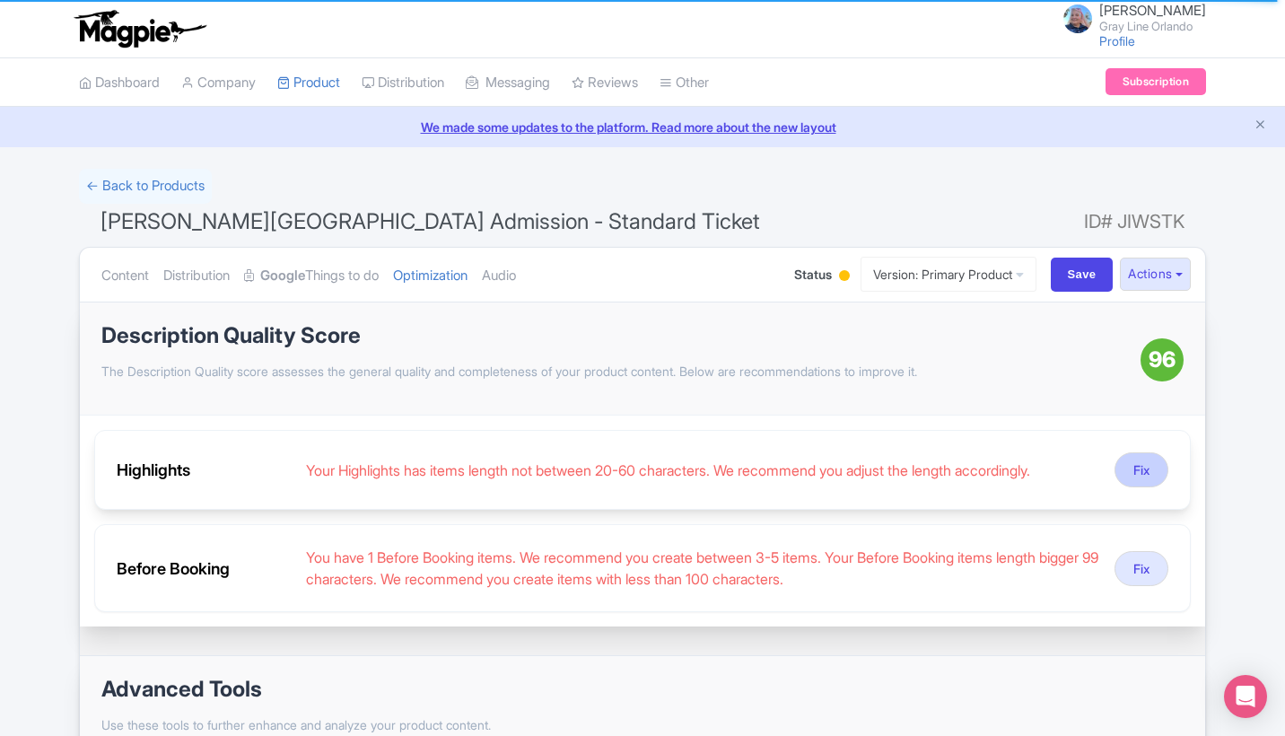
click at [1140, 478] on button "Fix" at bounding box center [1141, 469] width 54 height 35
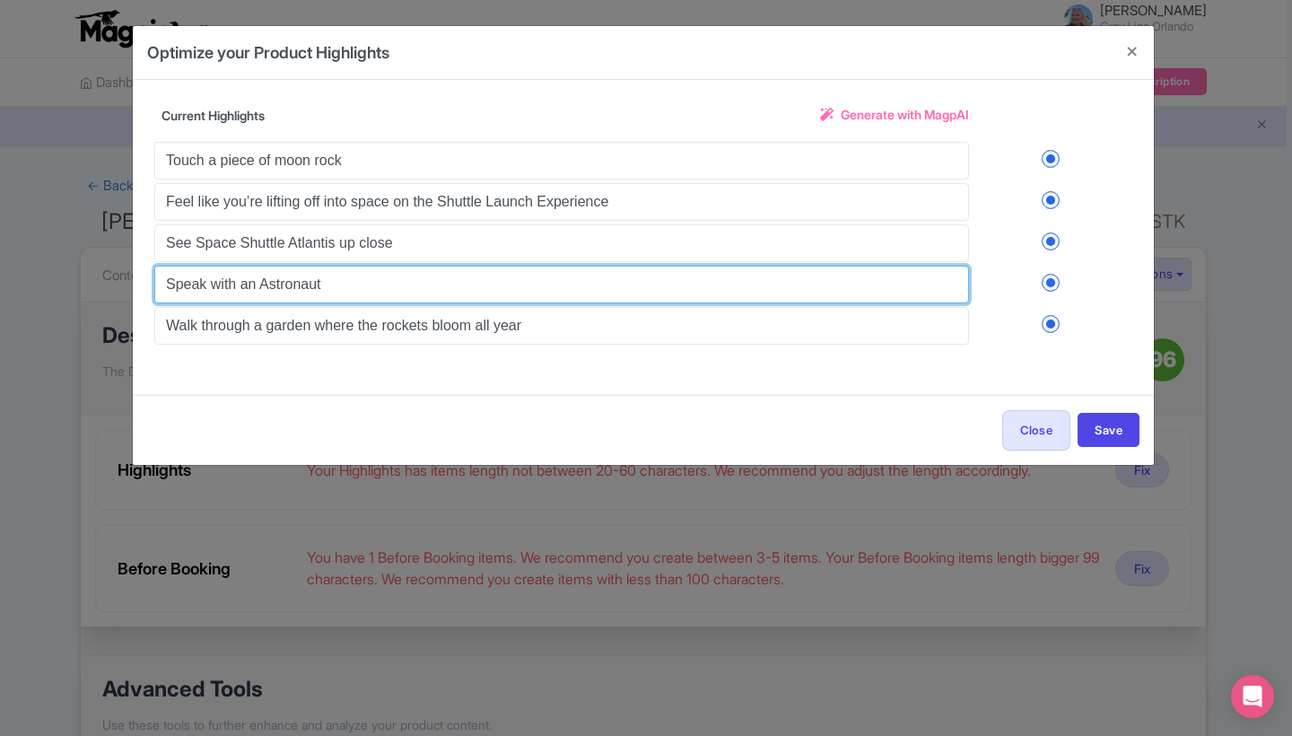
click at [463, 293] on input "Speak with an Astronaut" at bounding box center [561, 285] width 815 height 38
type input "Speak with an Astronaut at the Astronaut Encounter"
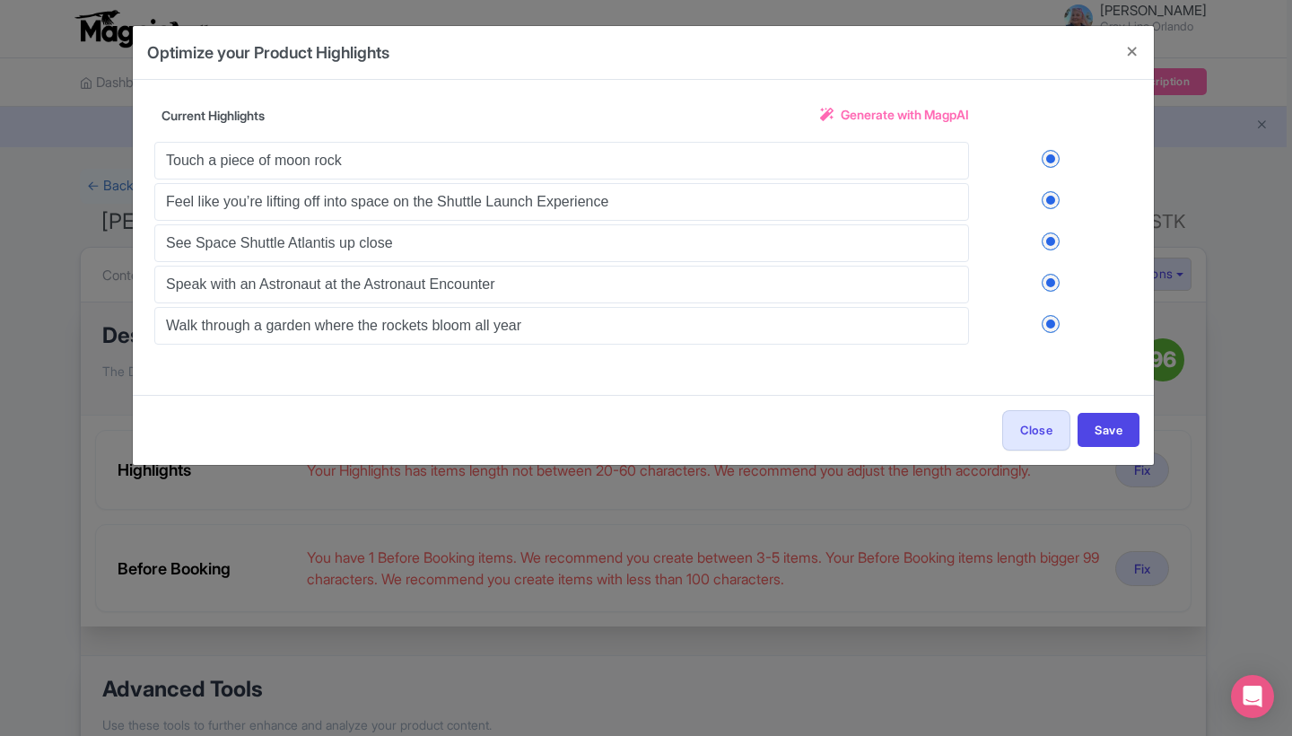
drag, startPoint x: 512, startPoint y: 315, endPoint x: 916, endPoint y: 113, distance: 451.5
click at [916, 113] on span "Generate with MagpAI" at bounding box center [905, 114] width 128 height 19
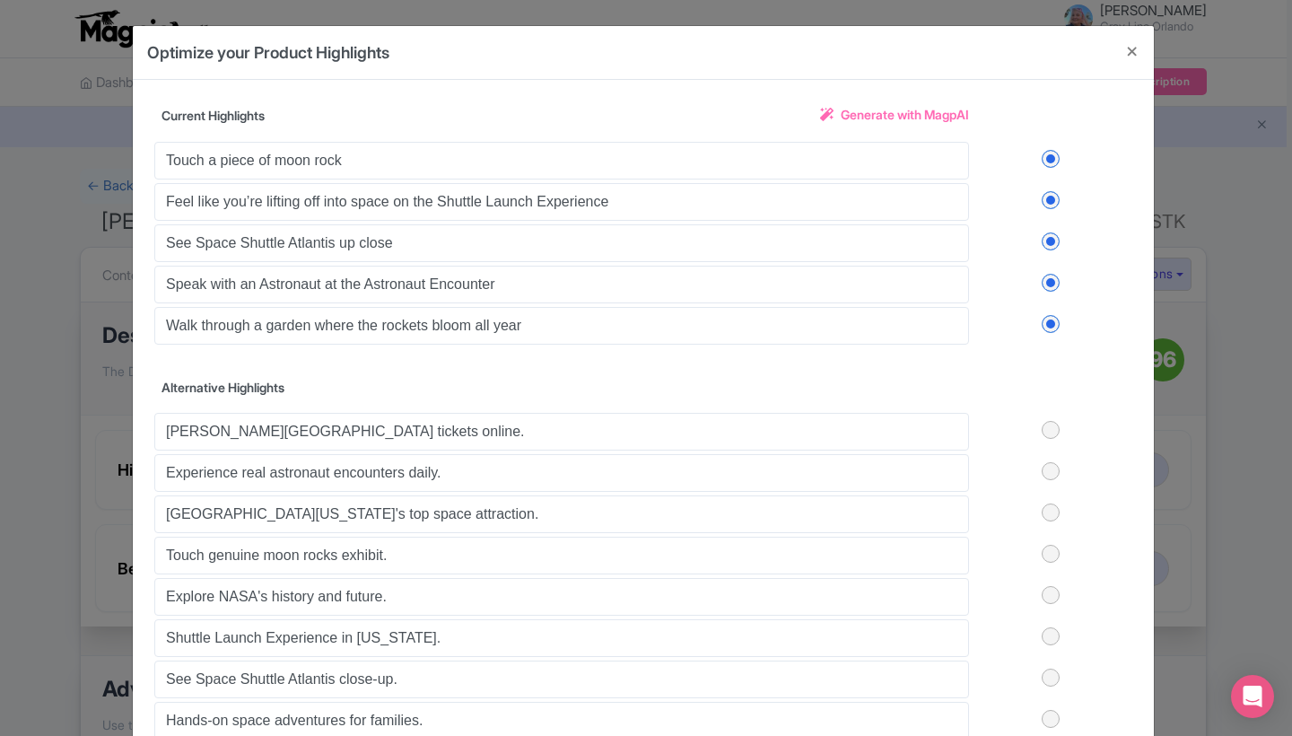
click at [1050, 468] on label at bounding box center [1050, 471] width 163 height 18
click at [0, 0] on input "checkbox" at bounding box center [0, 0] width 0 height 0
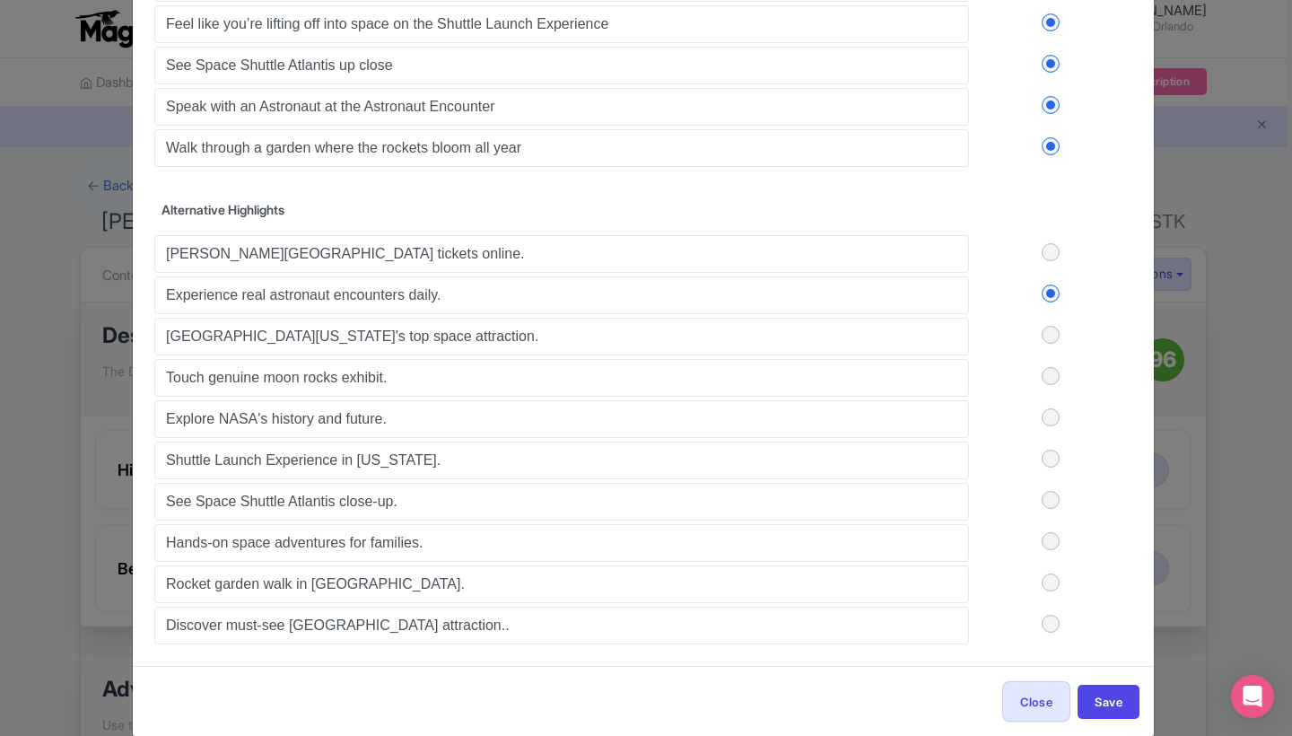
scroll to position [180, 0]
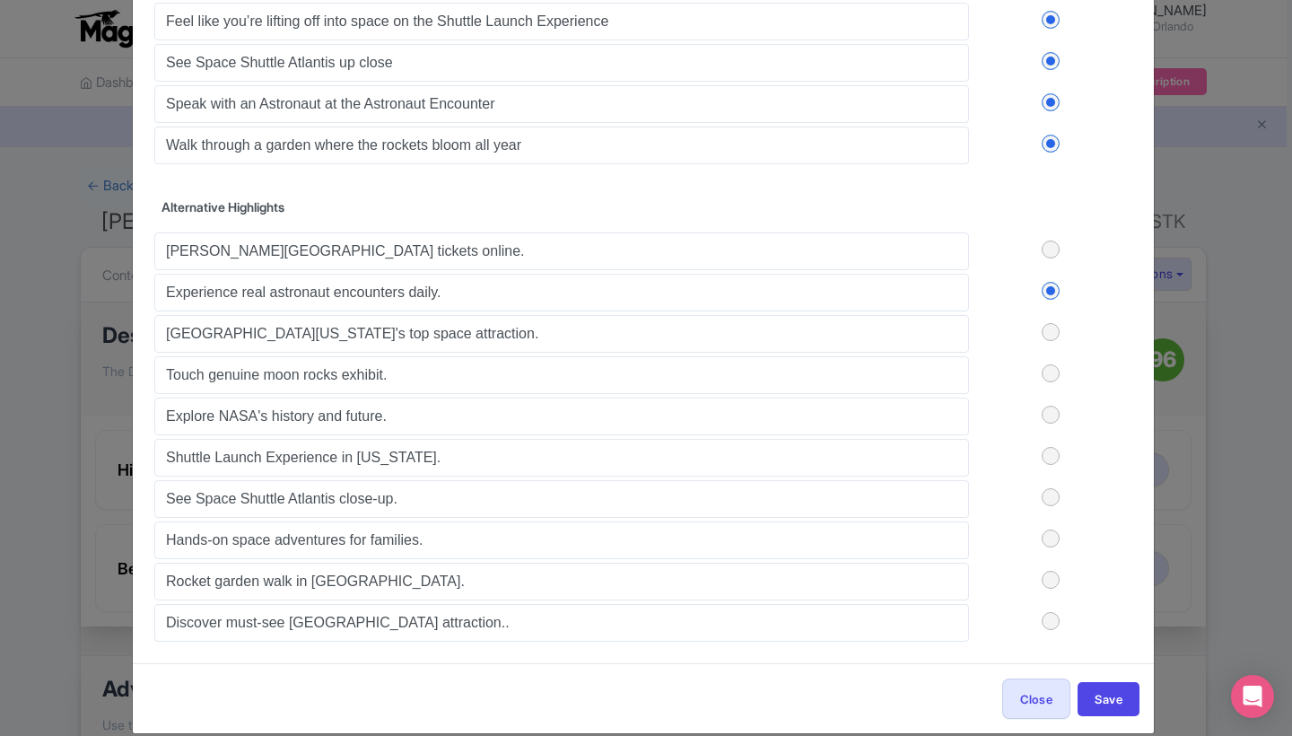
click at [1046, 490] on label at bounding box center [1050, 497] width 163 height 18
click at [0, 0] on input "checkbox" at bounding box center [0, 0] width 0 height 0
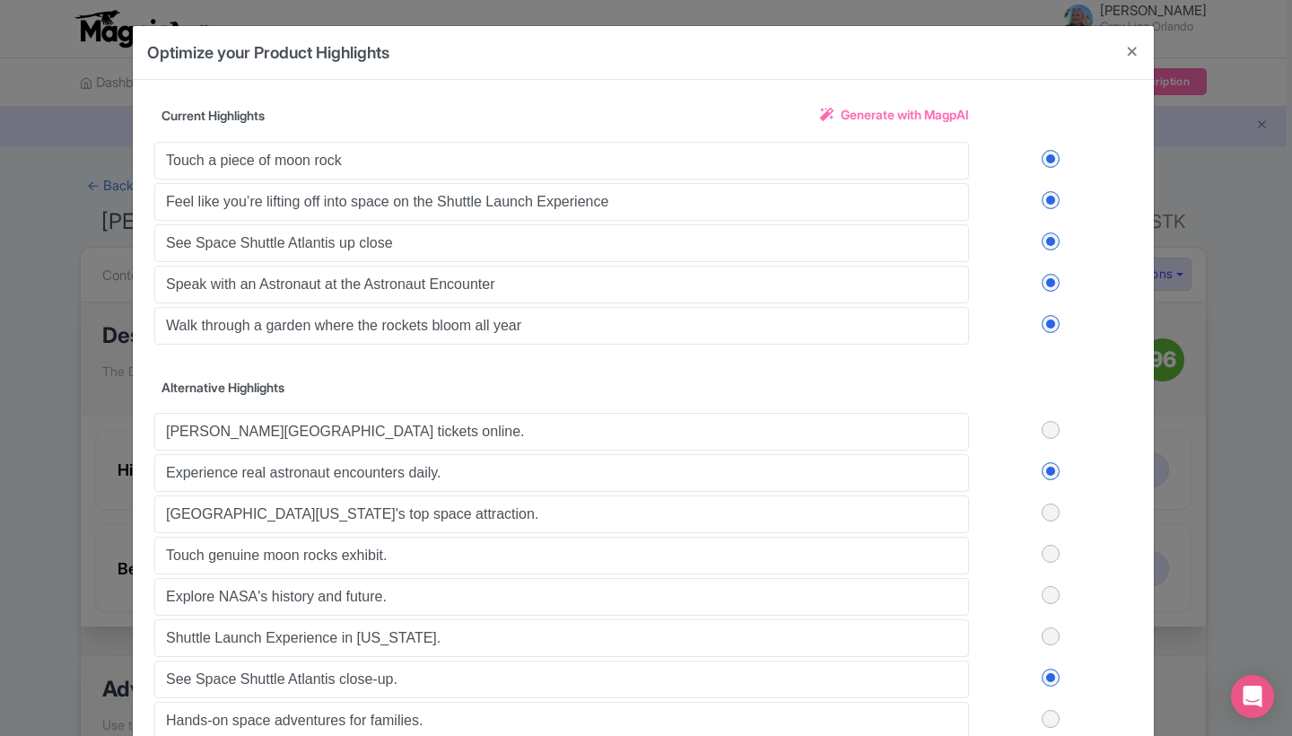
scroll to position [0, 0]
click at [1046, 282] on label at bounding box center [1050, 283] width 163 height 18
click at [0, 0] on input "checkbox" at bounding box center [0, 0] width 0 height 0
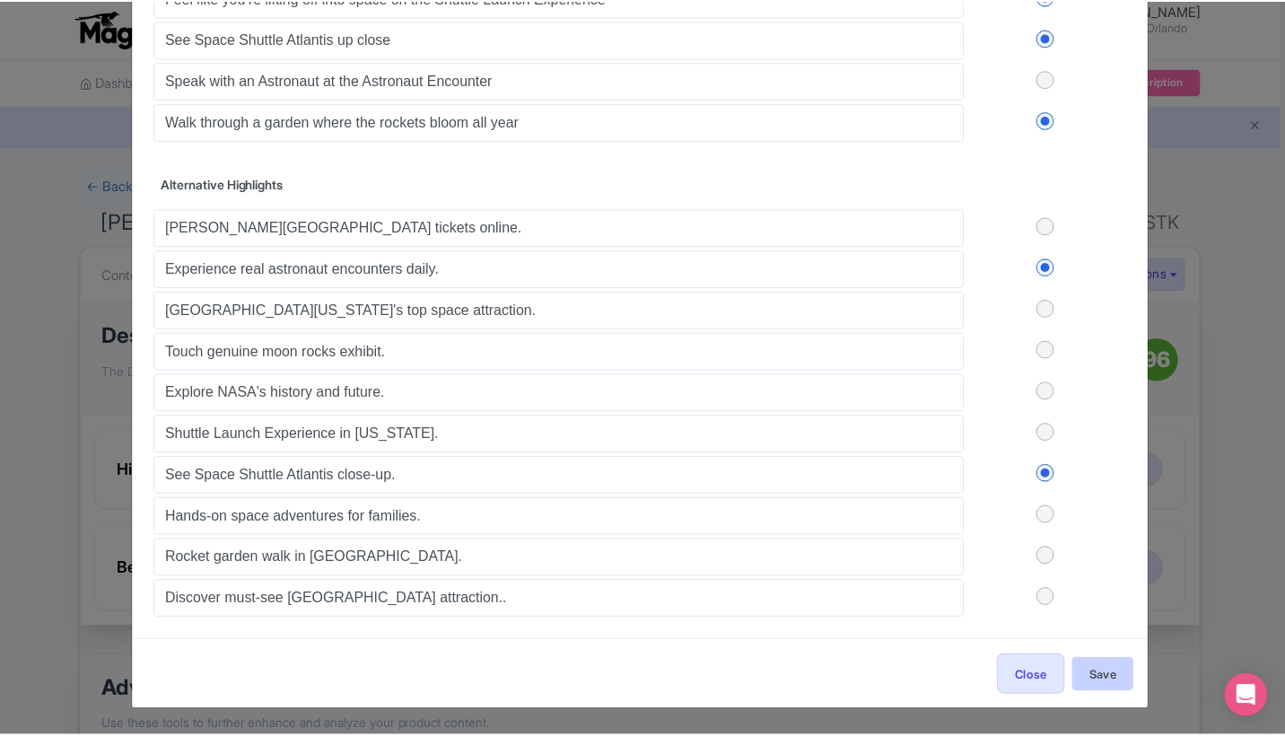
scroll to position [204, 0]
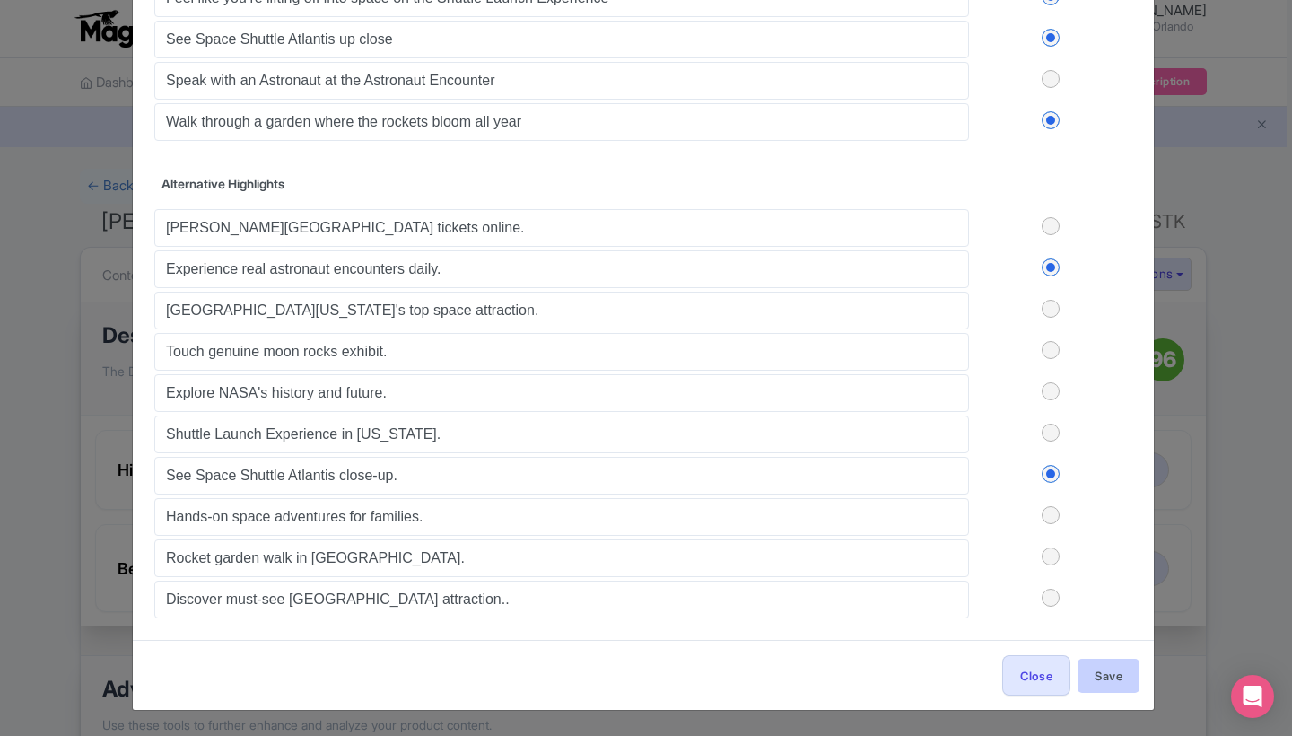
click at [1096, 674] on button "Save" at bounding box center [1109, 676] width 62 height 34
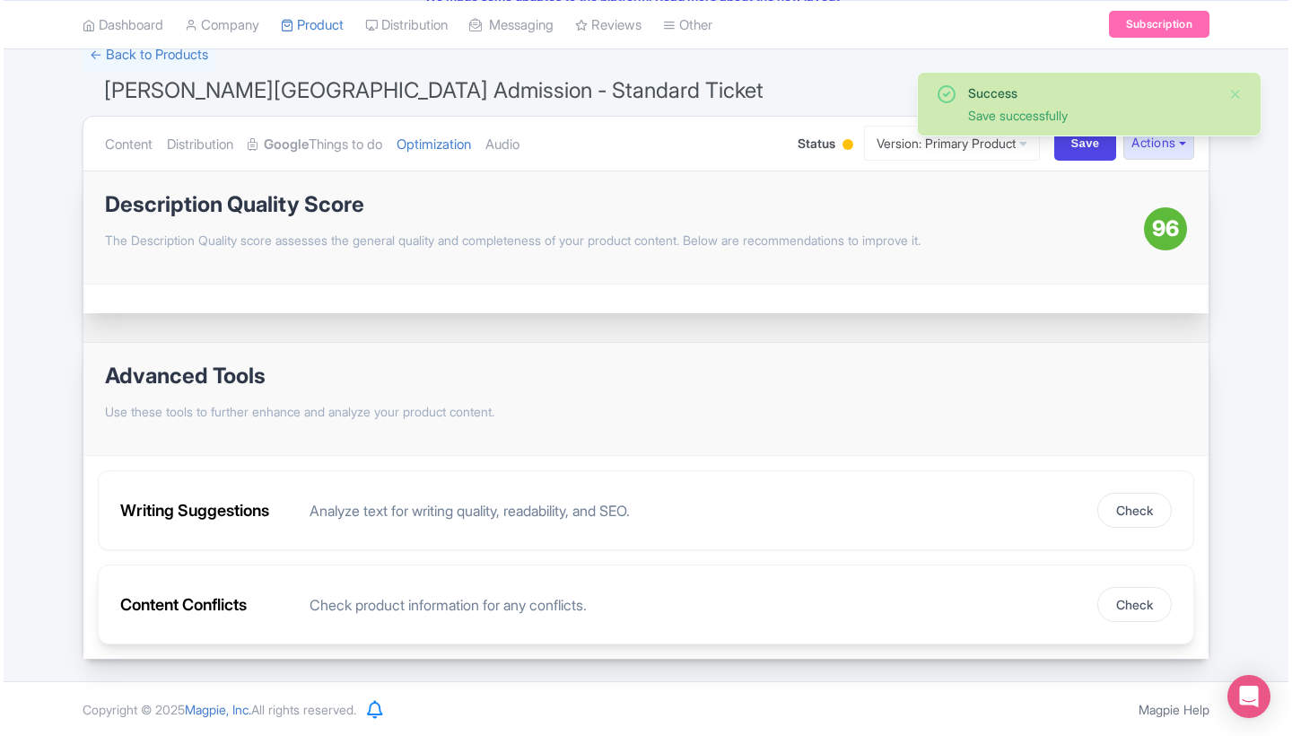
scroll to position [130, 0]
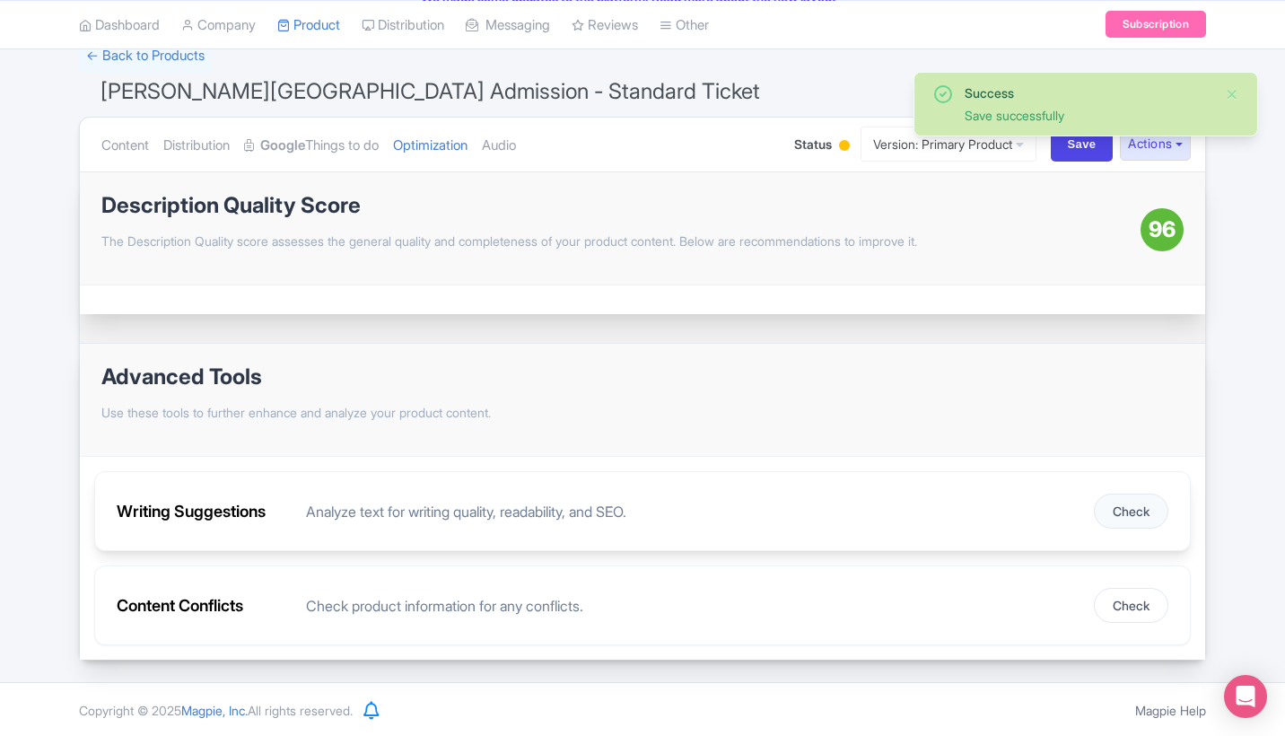
click at [1143, 511] on button "Check" at bounding box center [1131, 511] width 74 height 35
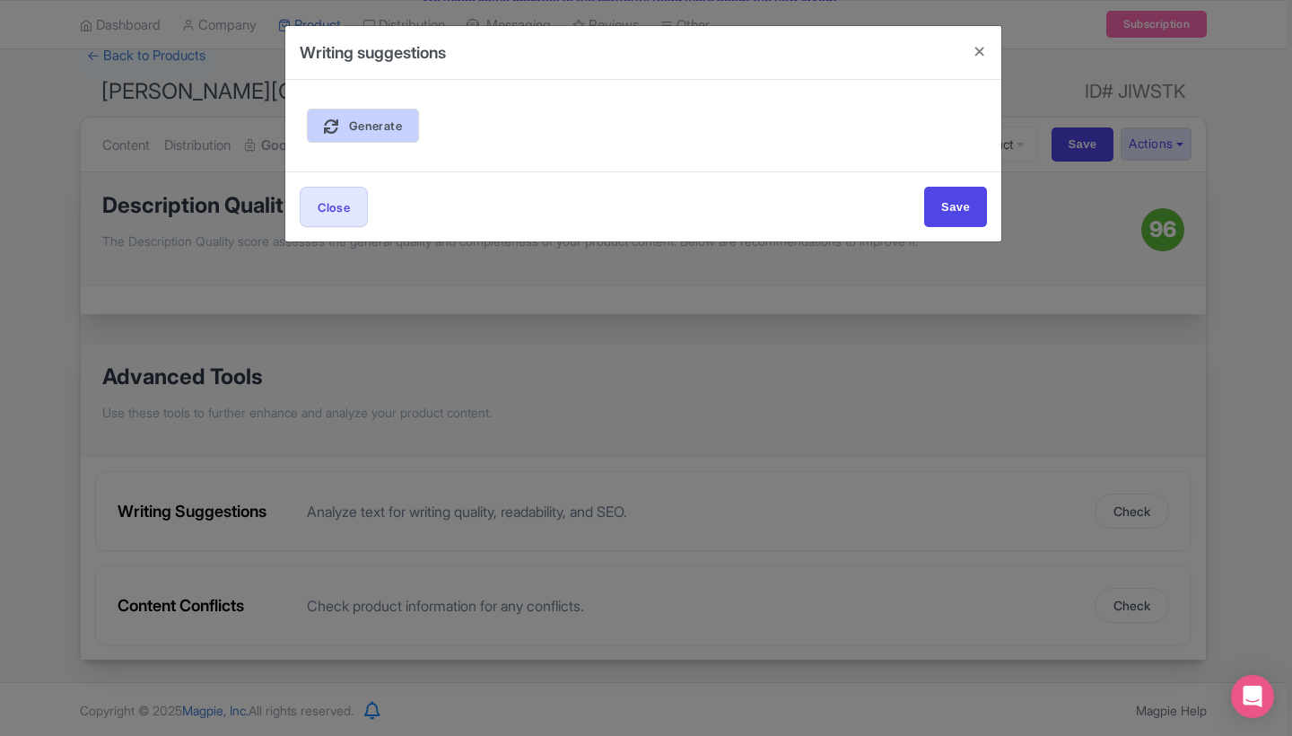
click at [398, 116] on link "Generate" at bounding box center [363, 126] width 112 height 34
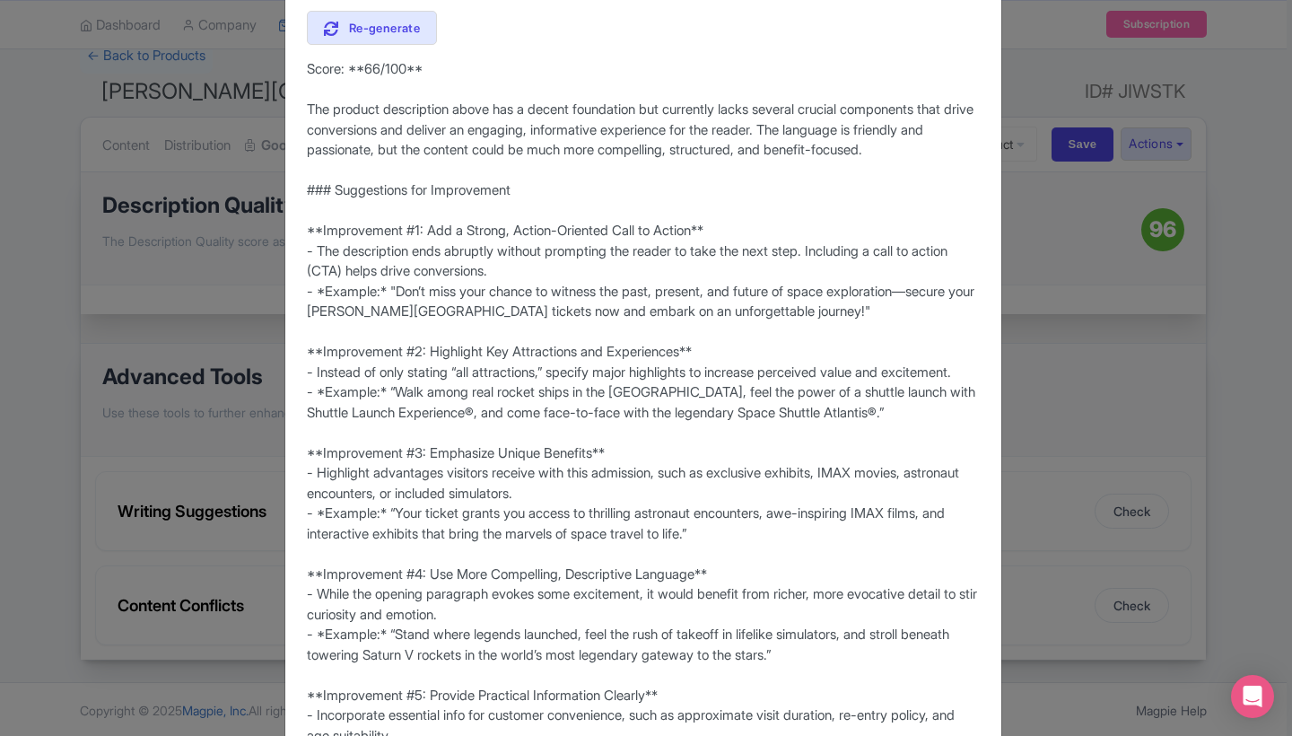
scroll to position [100, 0]
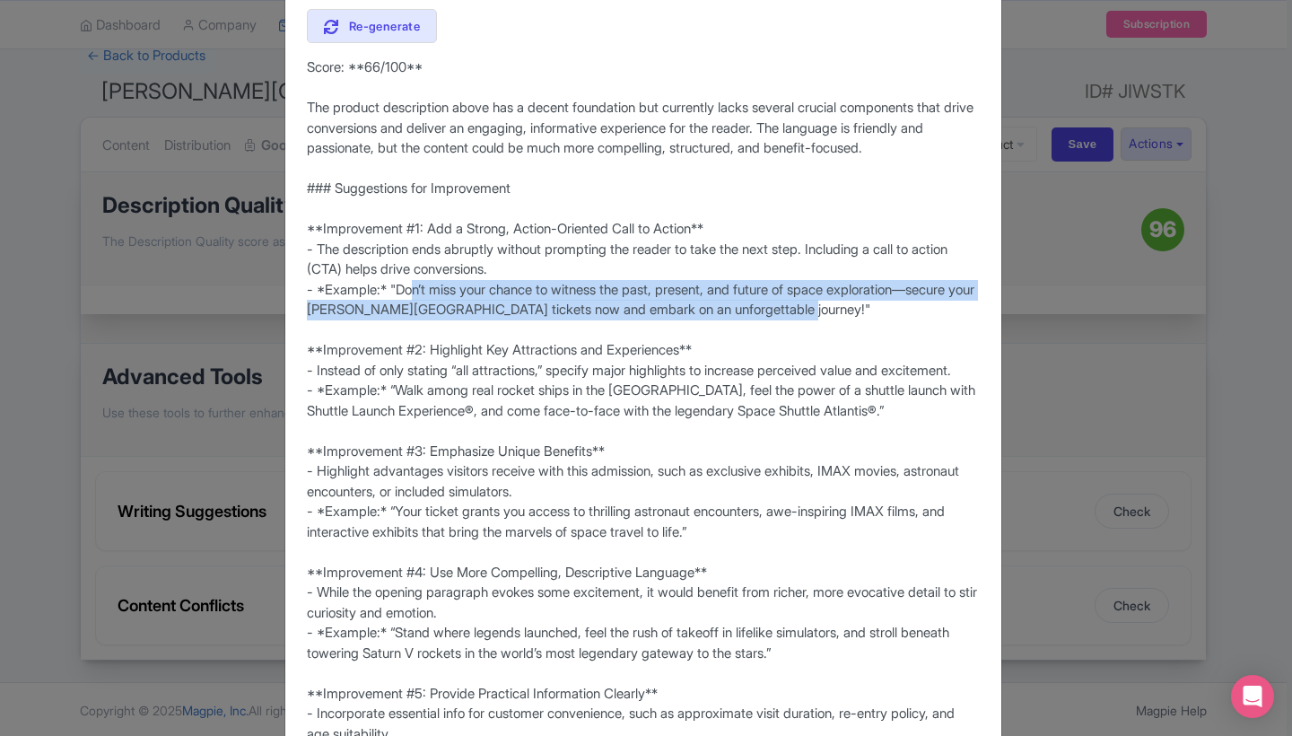
drag, startPoint x: 867, startPoint y: 302, endPoint x: 395, endPoint y: 288, distance: 472.2
click at [395, 288] on div "Score: **66/100** The product description above has a decent foundation but cur…" at bounding box center [643, 642] width 673 height 1171
copy div "Don’t miss your chance to witness the past, present, and future of space explor…"
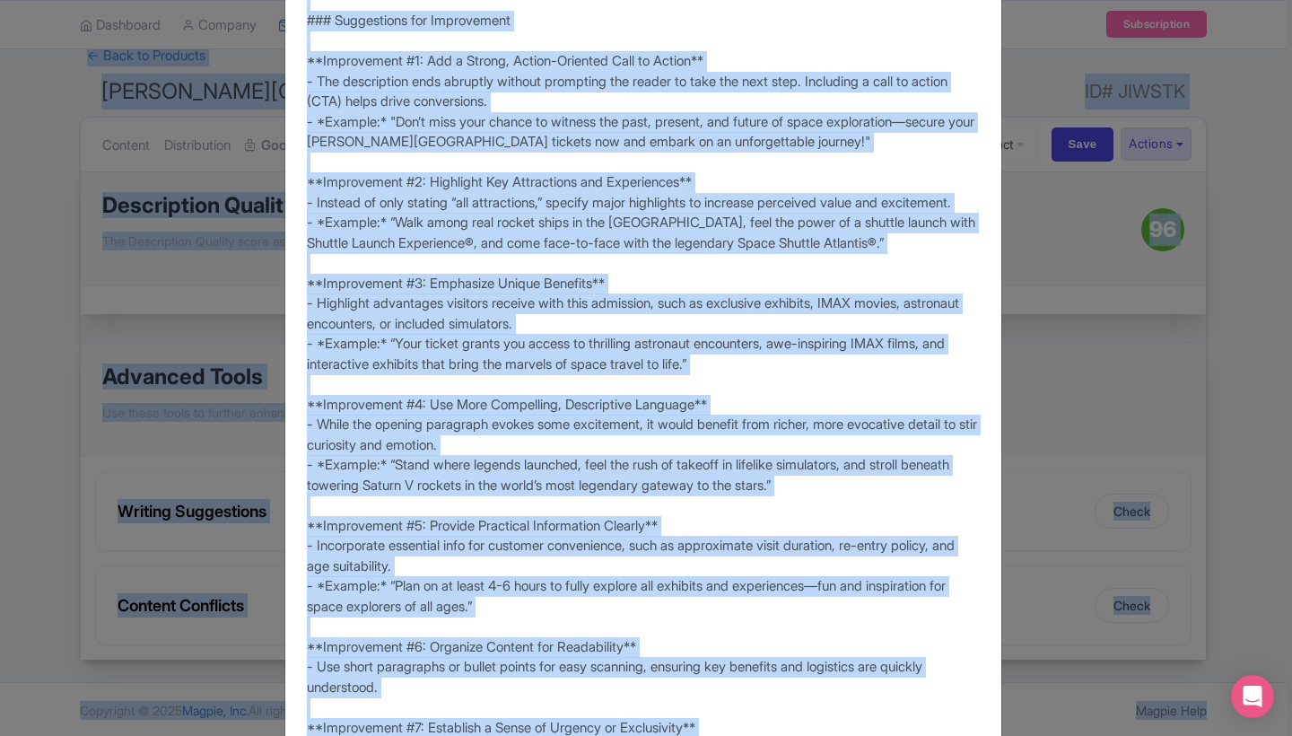
scroll to position [178, 0]
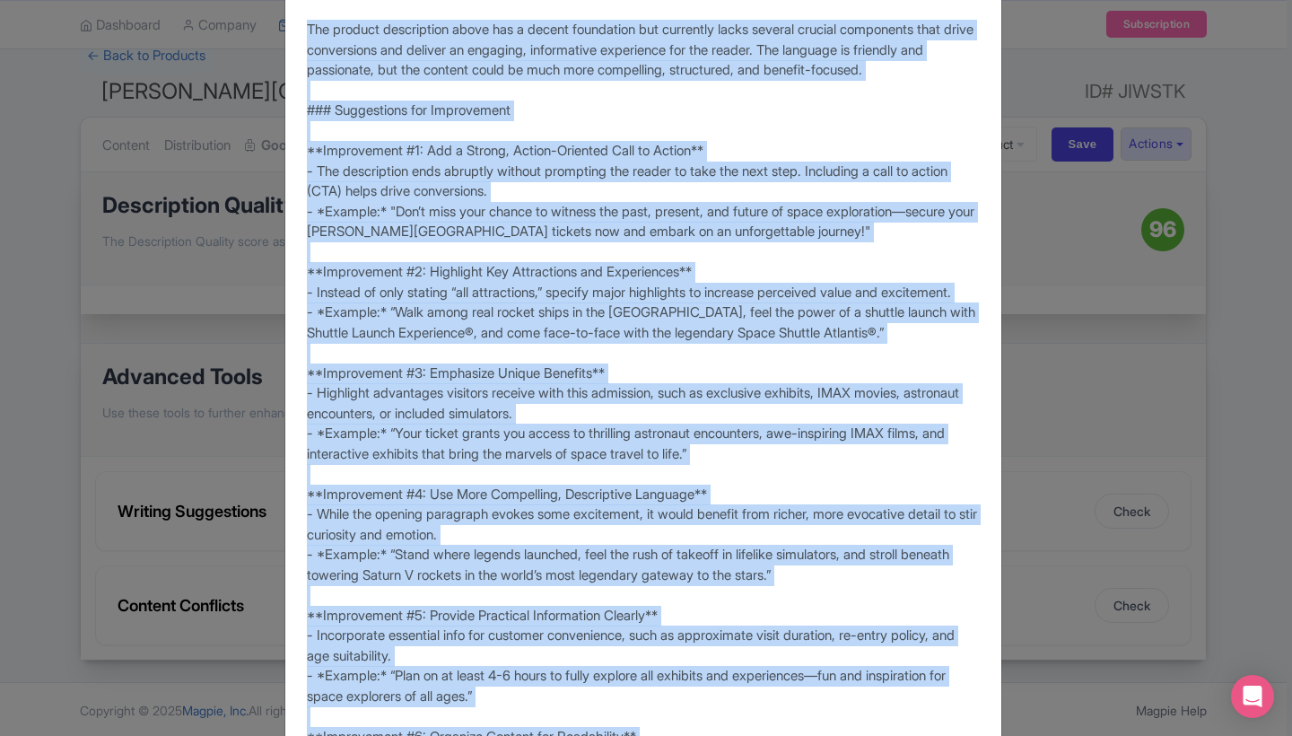
drag, startPoint x: 891, startPoint y: 607, endPoint x: 307, endPoint y: 24, distance: 825.5
click at [307, 24] on div "Score: **66/100** The product description above has a decent foundation but cur…" at bounding box center [643, 564] width 673 height 1171
copy div "Lor ipsumdo sitametcons adipi eli s doeius temporinci utl etdolorem aliqu enima…"
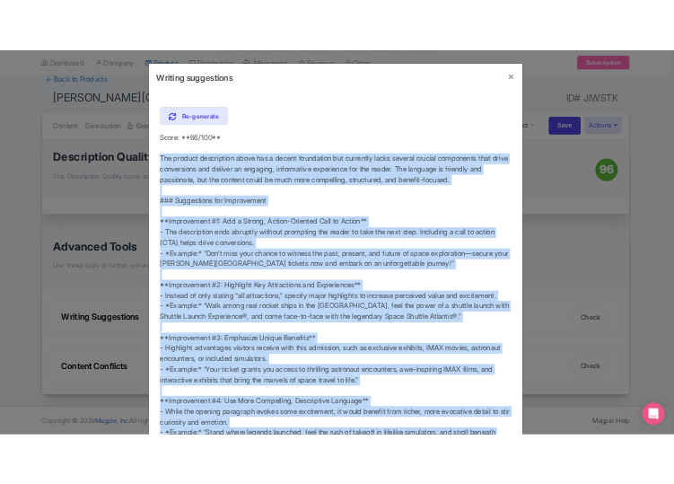
scroll to position [0, 0]
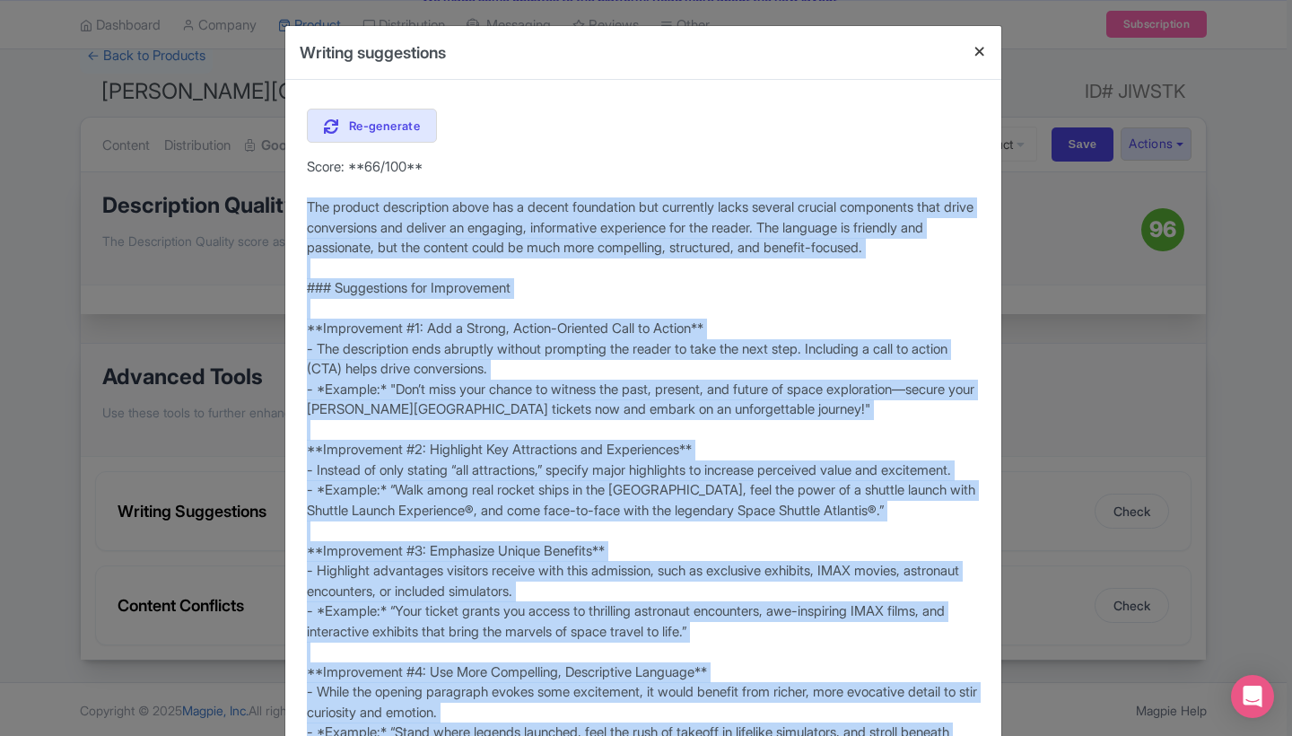
click at [980, 48] on button "Close" at bounding box center [979, 51] width 43 height 51
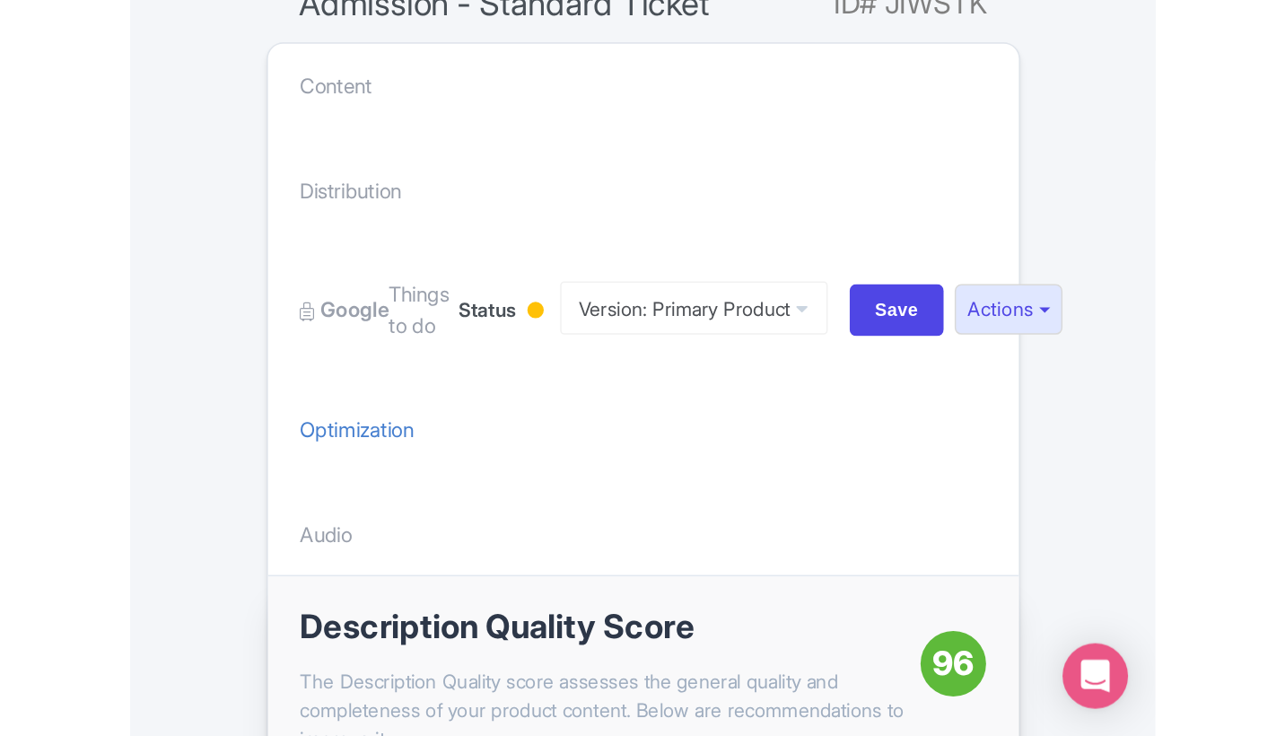
scroll to position [130, 0]
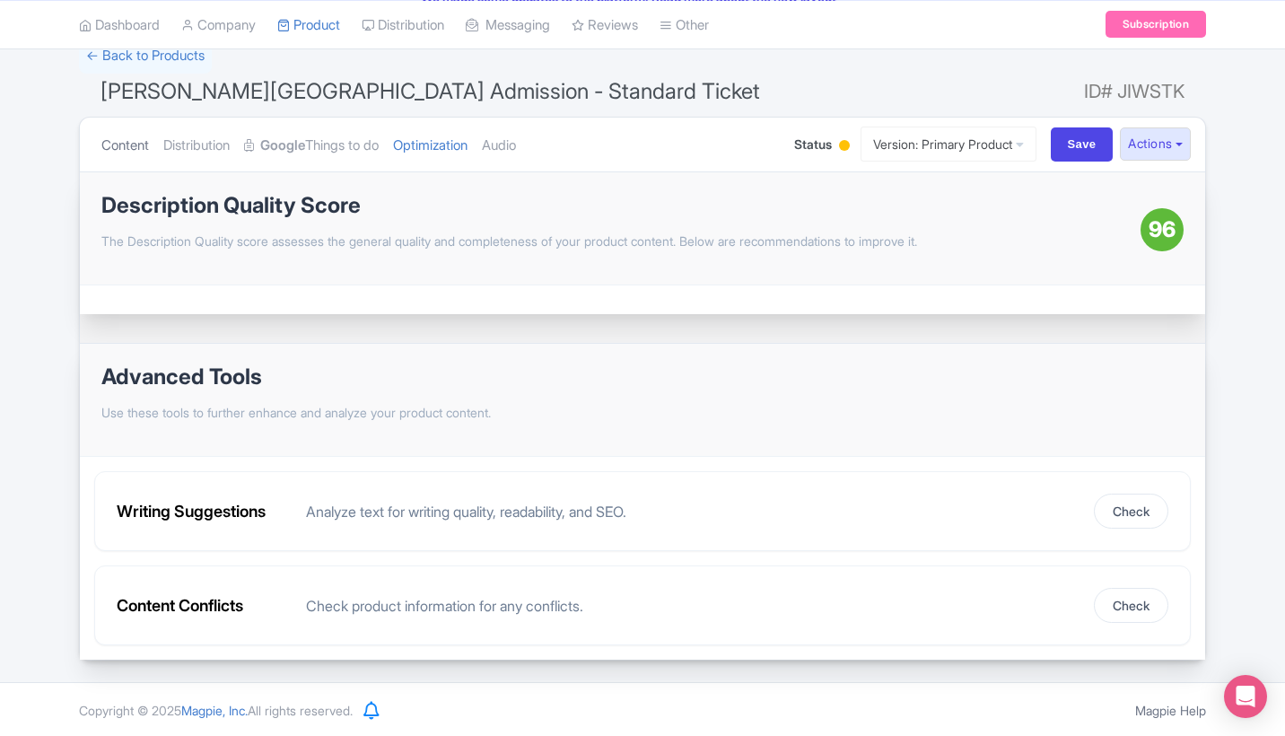
click at [131, 139] on link "Content" at bounding box center [125, 146] width 48 height 57
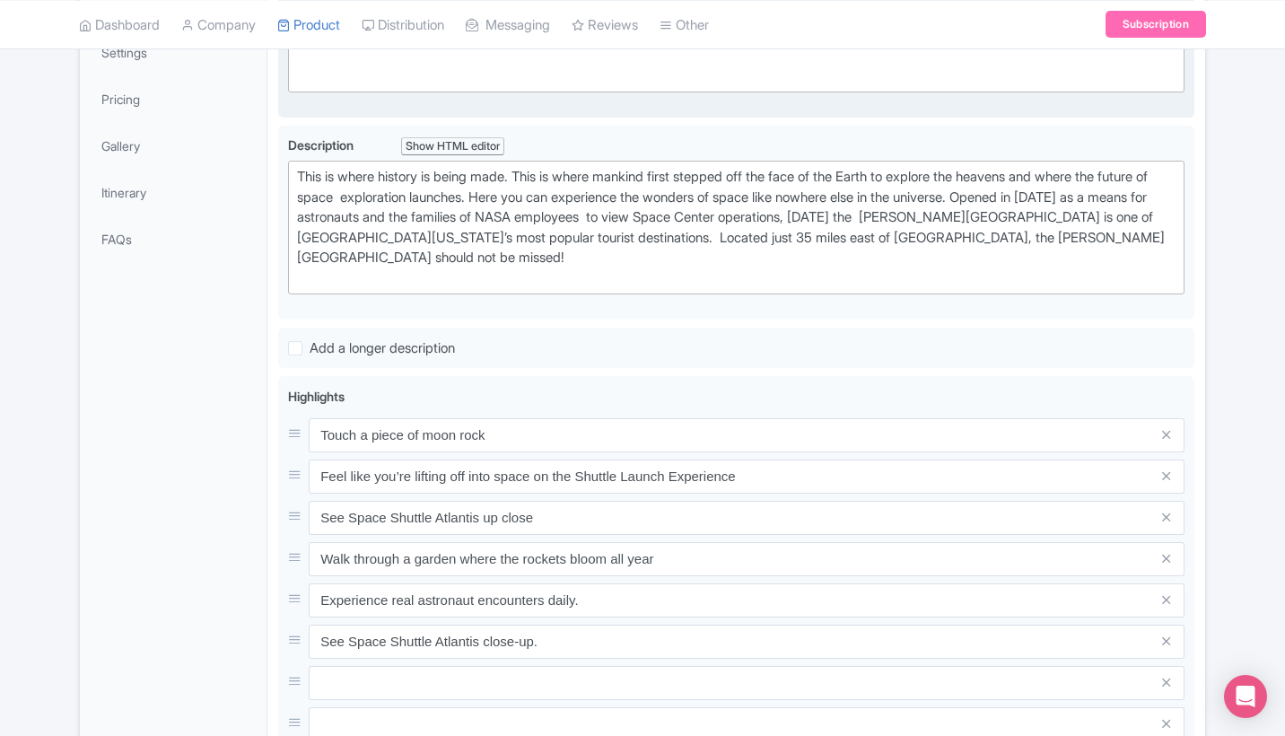
scroll to position [234, 0]
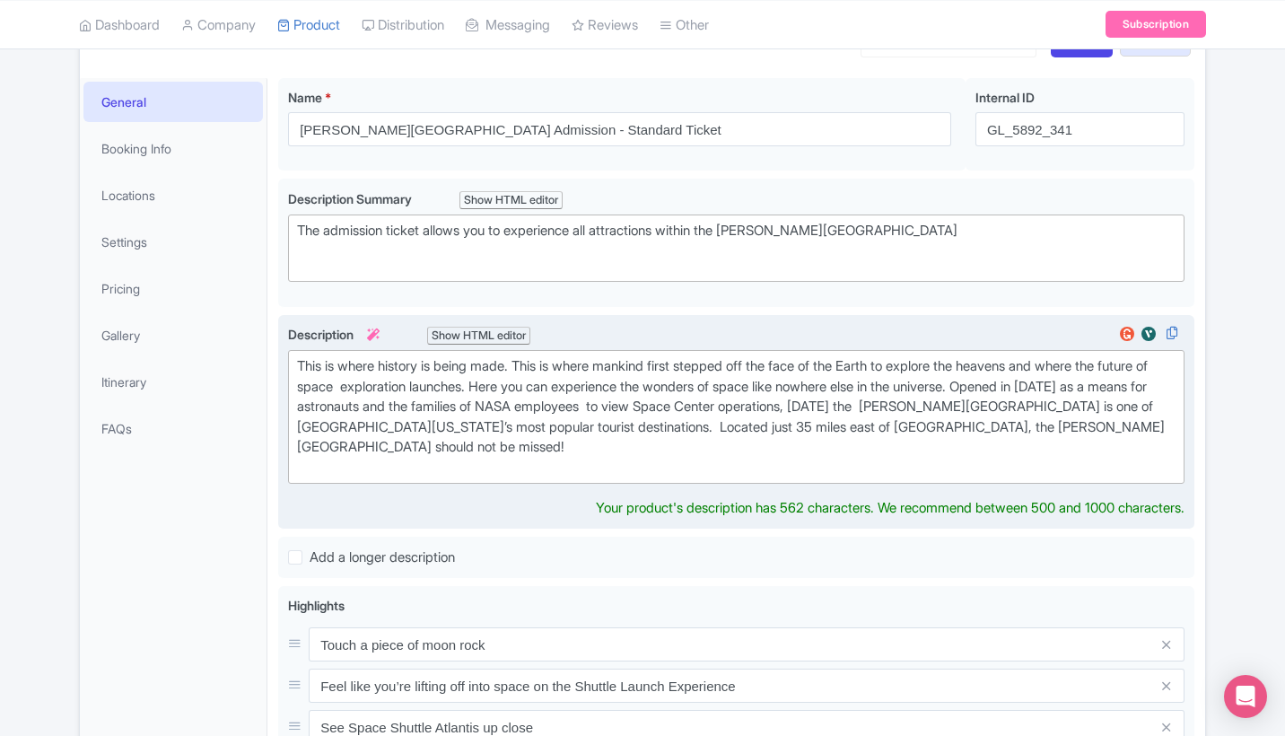
click at [460, 444] on div "This is where history is being made. This is where mankind first stepped off th…" at bounding box center [736, 416] width 878 height 121
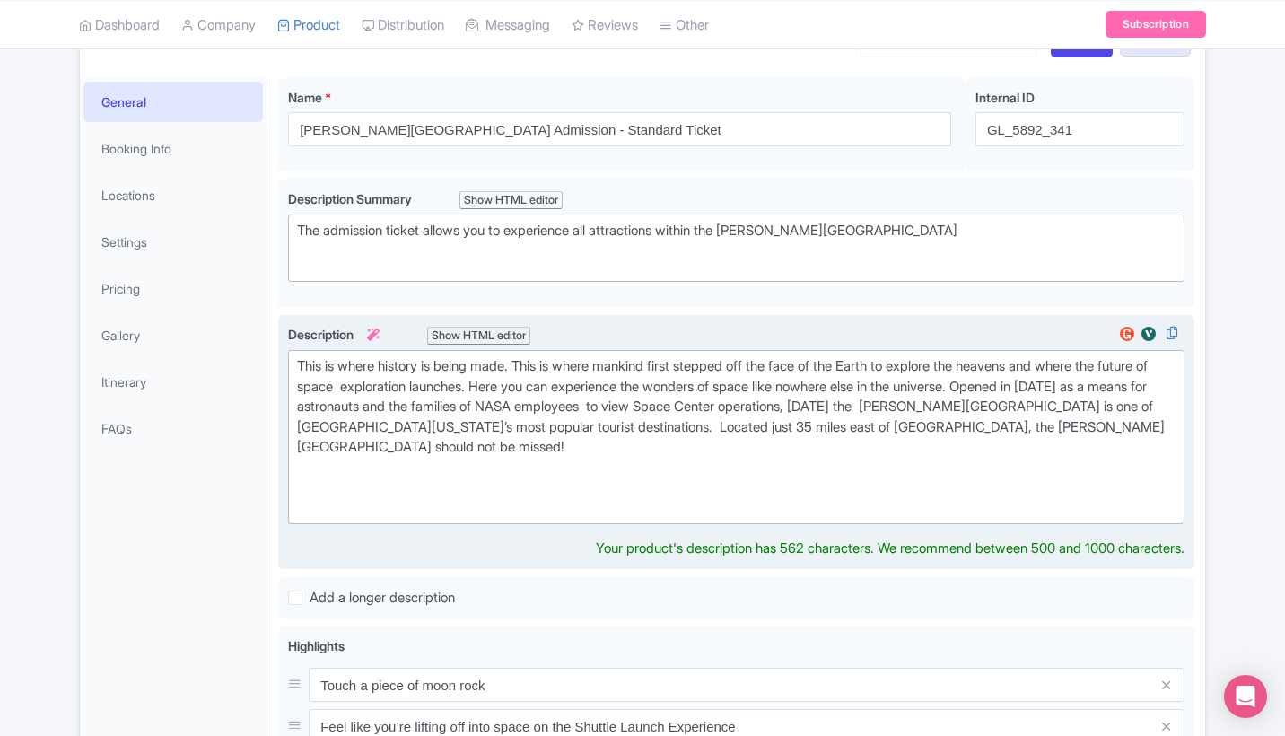
paste trix-editor "Don’t miss your chance to witness the past, present, and future of space explor…"
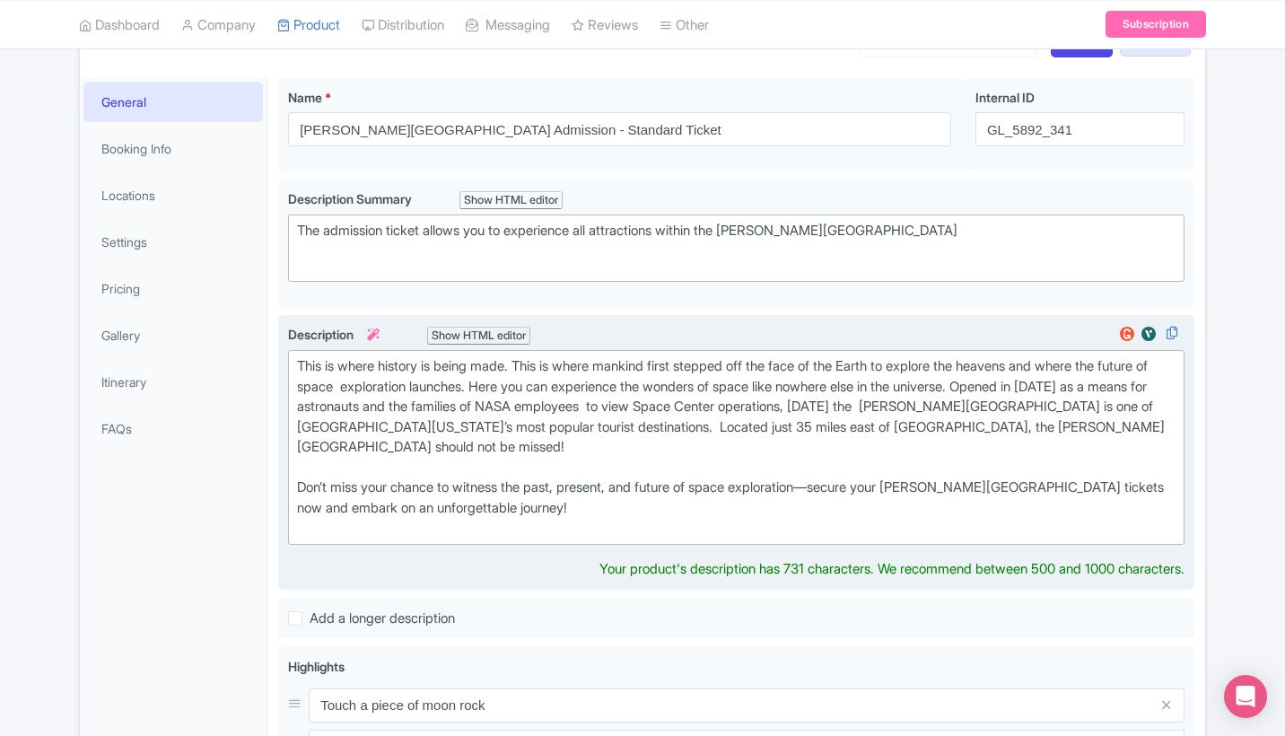
type trix-editor "<div>This is where history is being made. This is where mankind first stepped o…"
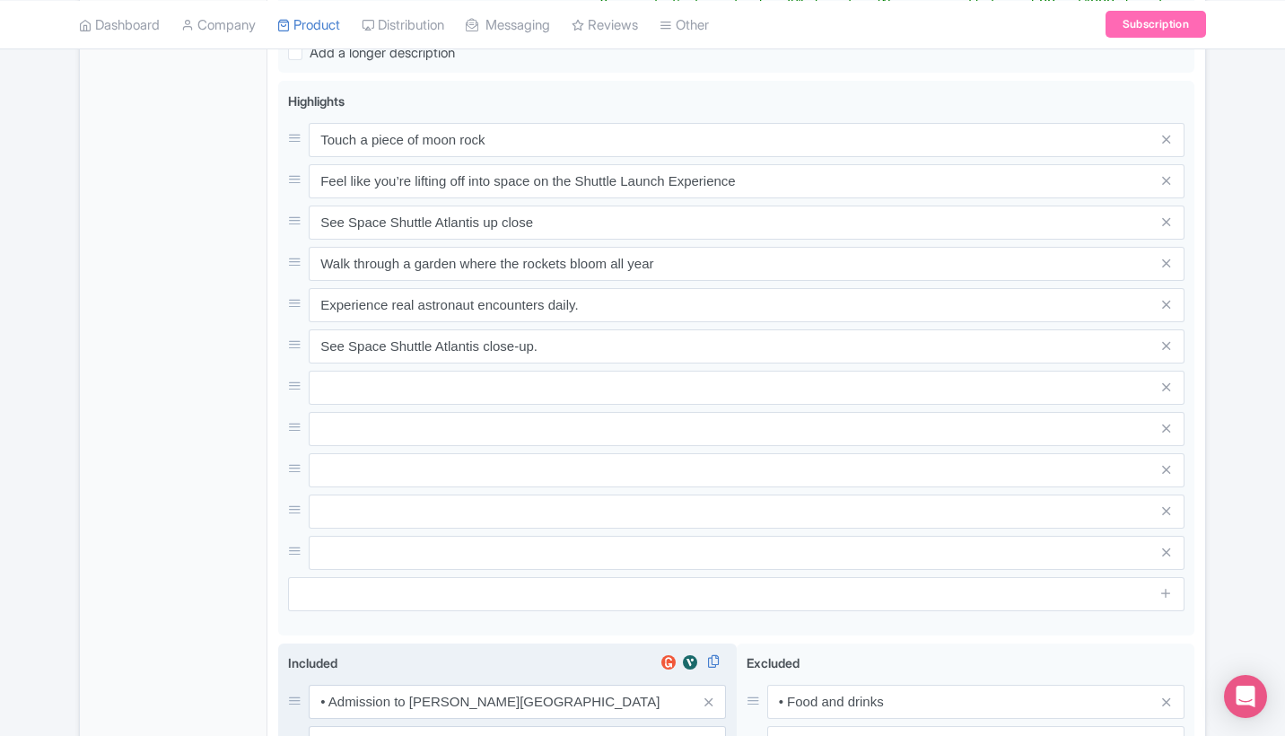
scroll to position [794, 0]
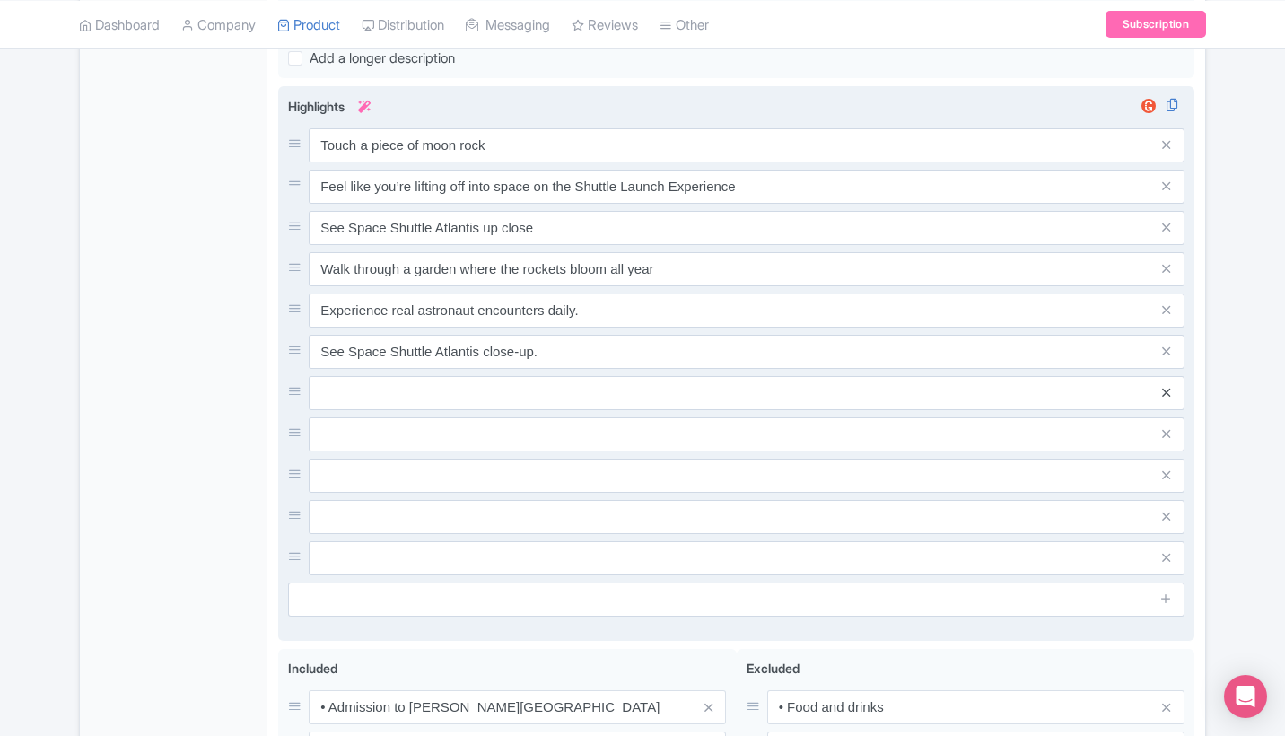
click at [1167, 385] on div "Touch a piece of moon rock Feel like you’re lifting off into space on the Shutt…" at bounding box center [736, 351] width 896 height 447
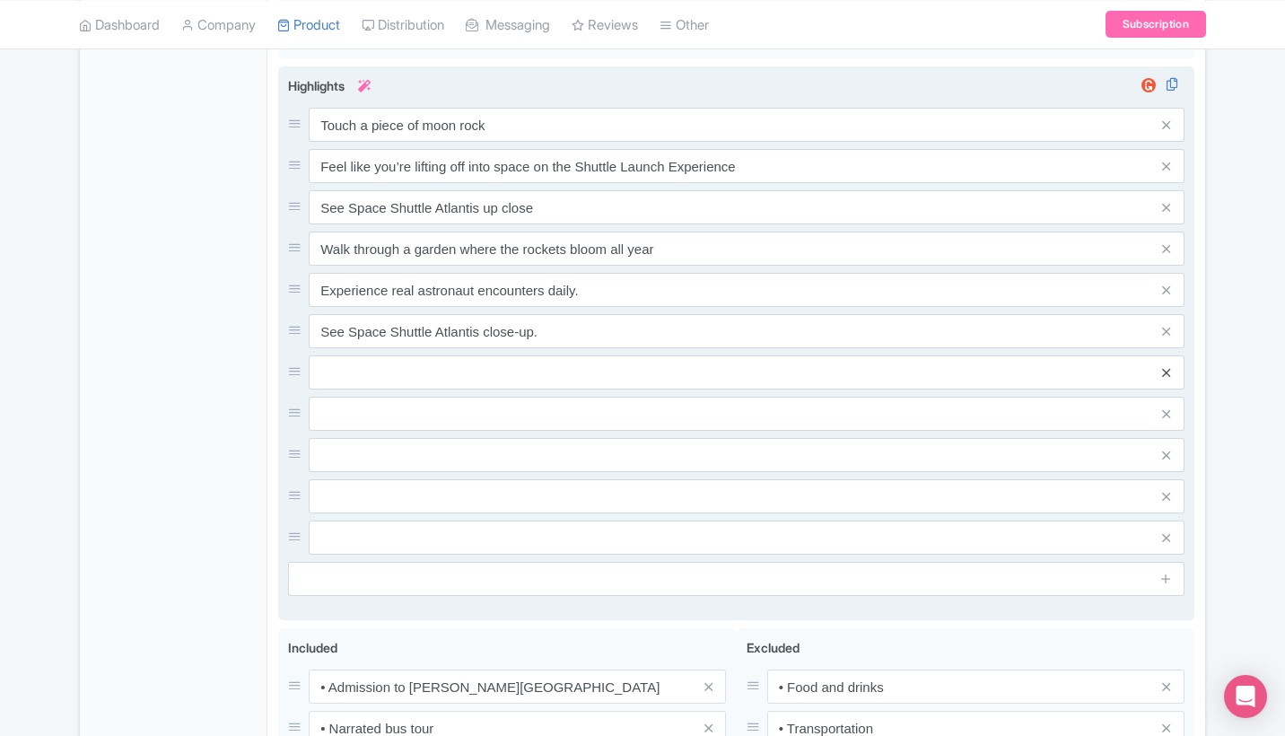
click at [1167, 366] on icon at bounding box center [1166, 372] width 8 height 13
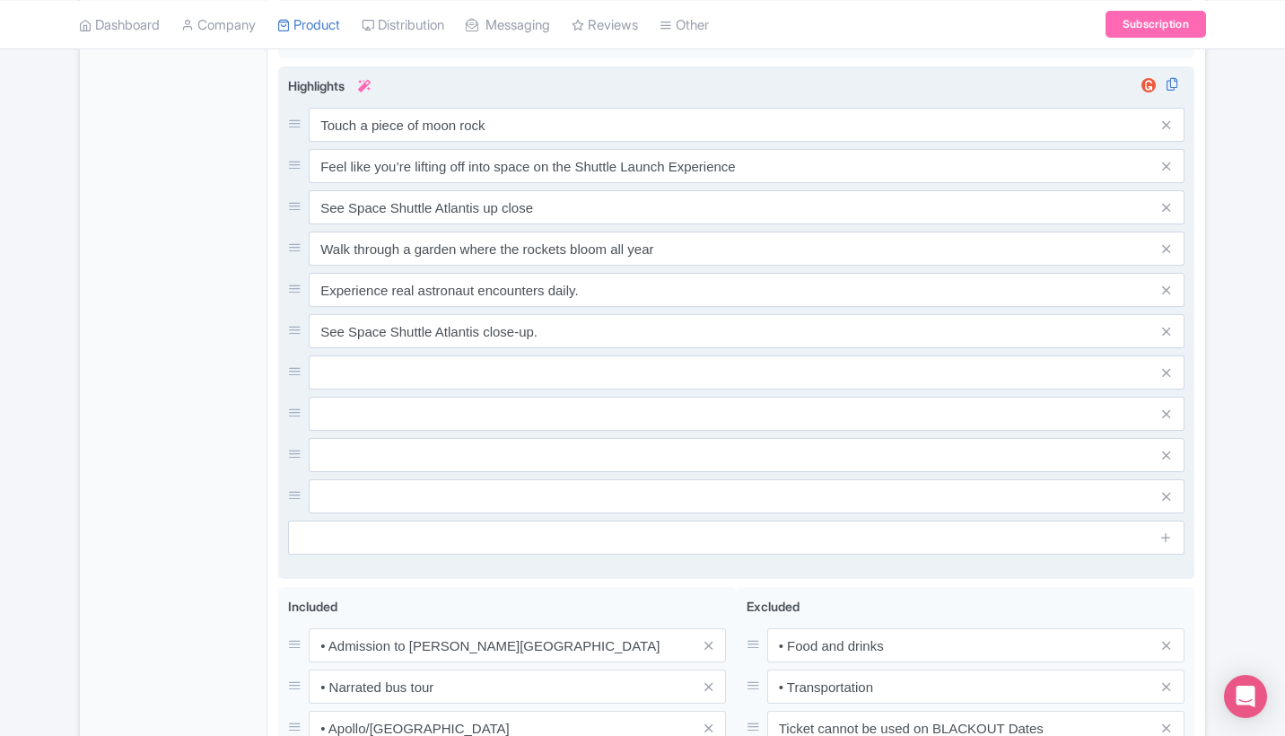
click at [1167, 366] on icon at bounding box center [1166, 372] width 8 height 13
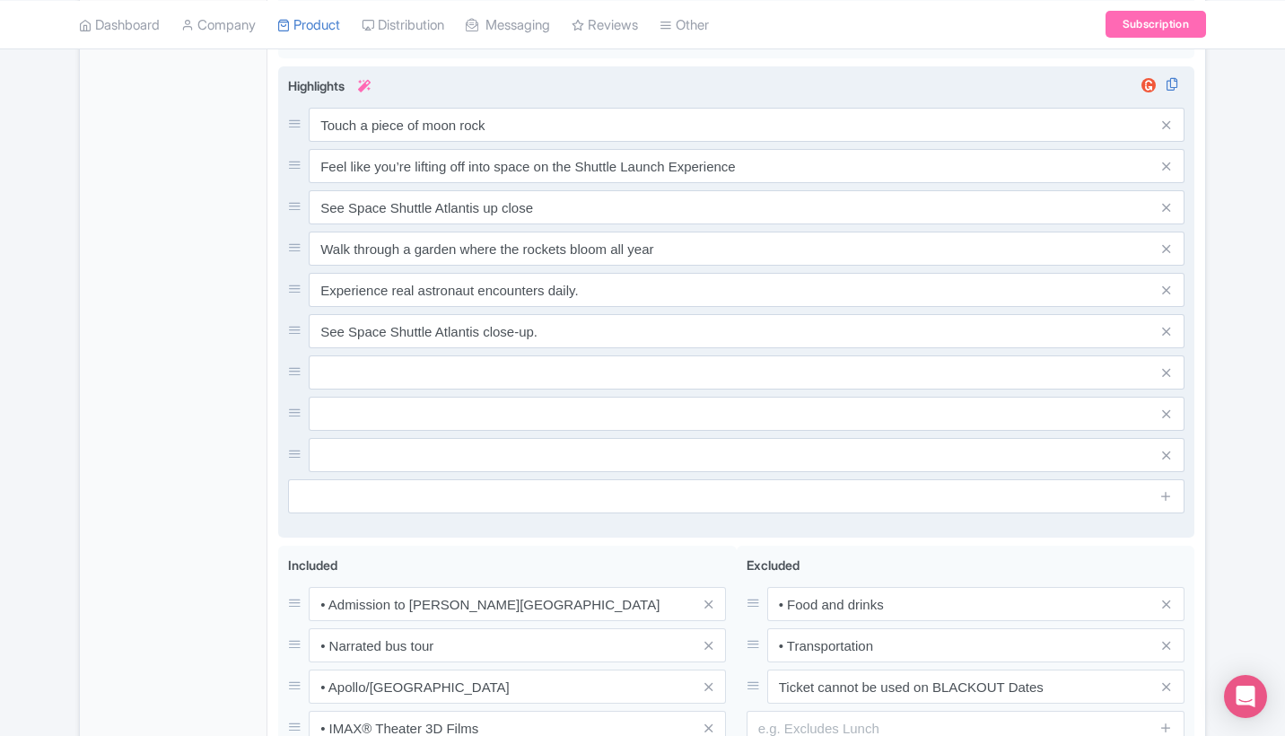
click at [1167, 366] on icon at bounding box center [1166, 372] width 8 height 13
click at [1167, 407] on icon at bounding box center [1166, 413] width 8 height 13
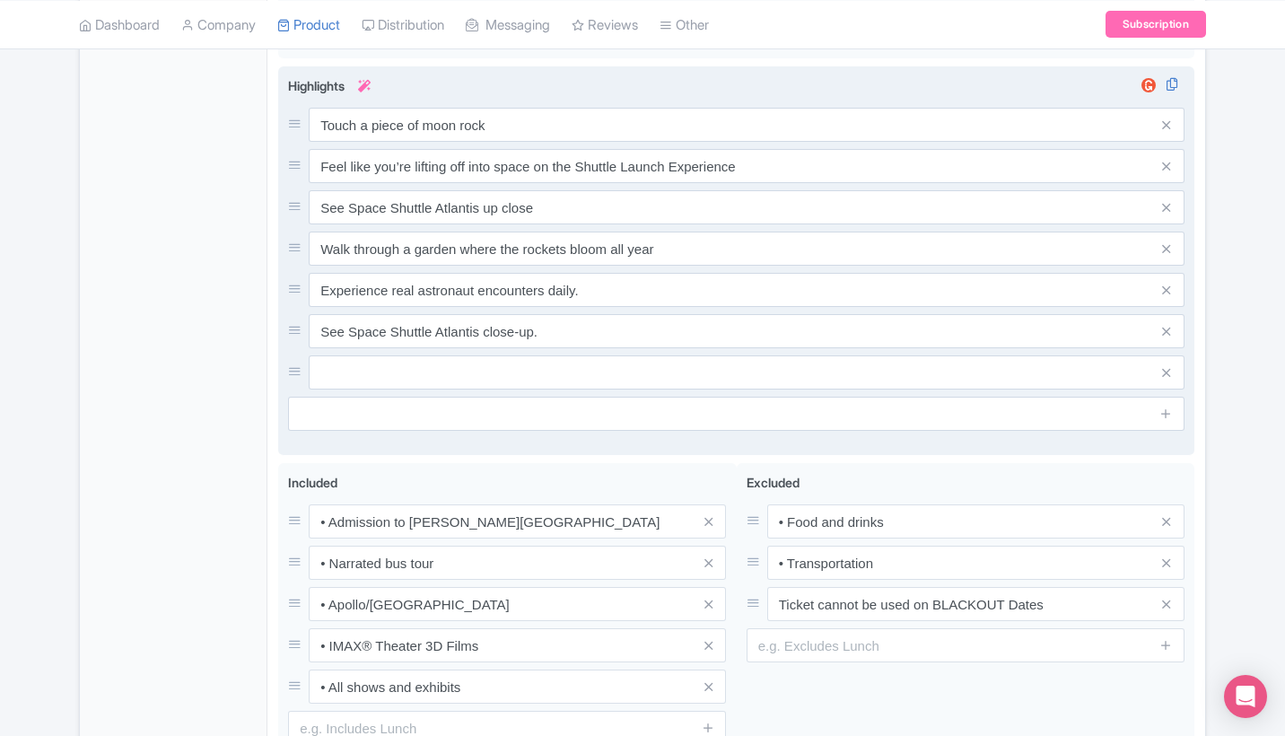
click at [1167, 366] on icon at bounding box center [1166, 372] width 8 height 13
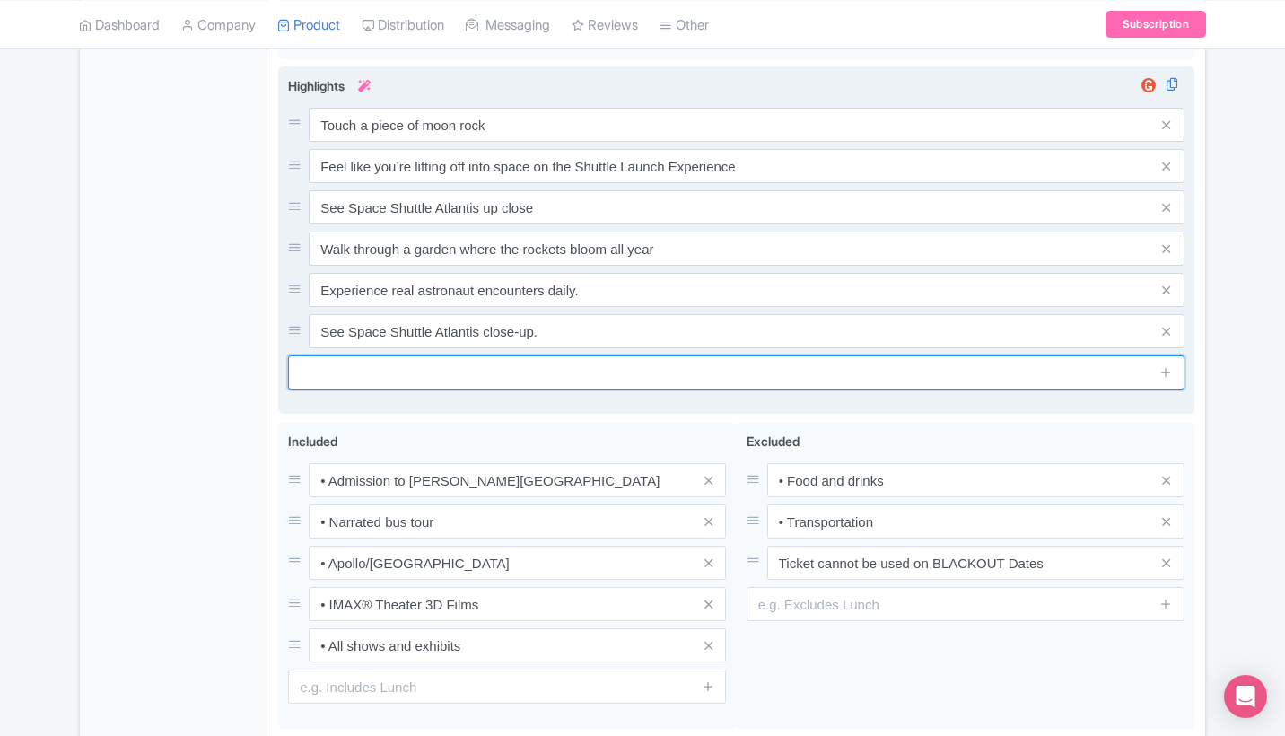
click at [860, 368] on input "text" at bounding box center [736, 372] width 896 height 34
paste input "Walk among real rocket ships in the [GEOGRAPHIC_DATA], feel the power of a shut…"
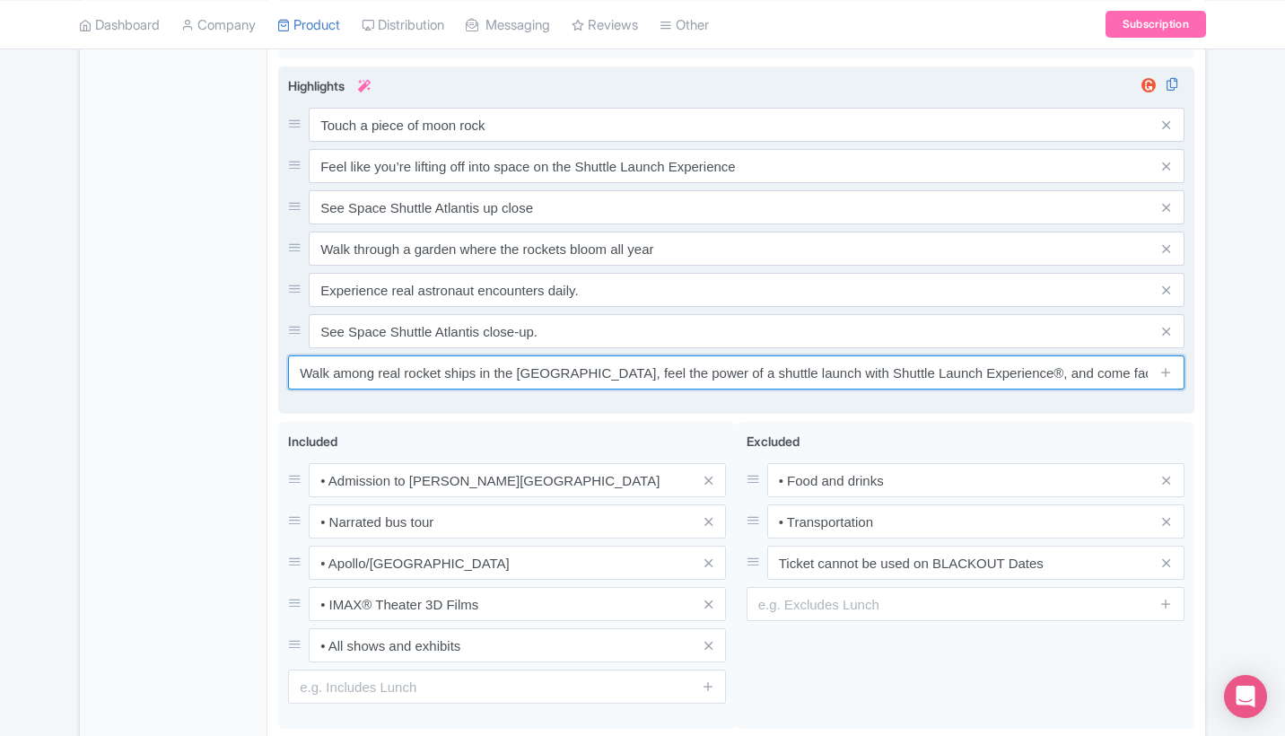
drag, startPoint x: 1128, startPoint y: 368, endPoint x: 771, endPoint y: 365, distance: 357.1
click at [771, 365] on input "Walk among real rocket ships in the [GEOGRAPHIC_DATA], feel the power of a shut…" at bounding box center [736, 372] width 896 height 34
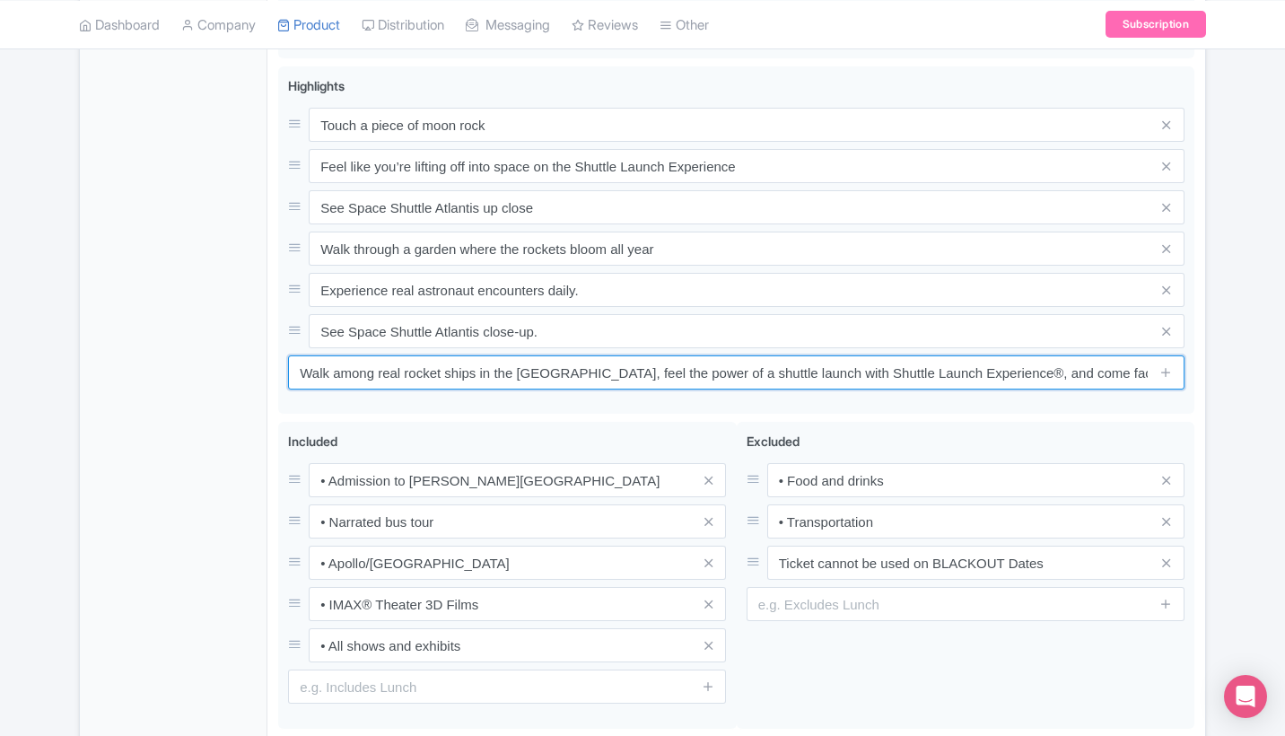
type input "Walk among real rocket ships in the [GEOGRAPHIC_DATA], feel the power of a shut…"
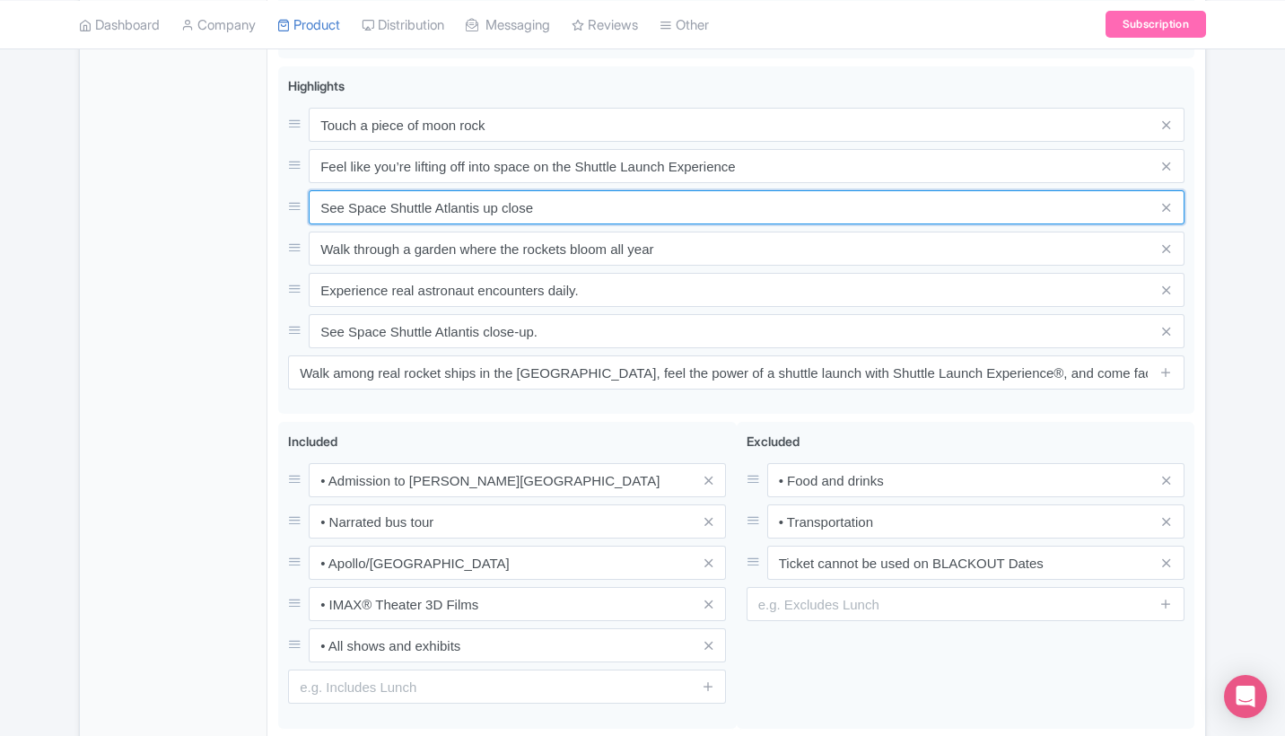
drag, startPoint x: 549, startPoint y: 206, endPoint x: 259, endPoint y: 202, distance: 289.9
click at [258, 202] on div "General Booking Info Locations Settings Pricing Gallery Itinerary FAQs [PERSON_…" at bounding box center [642, 147] width 1125 height 1281
paste input "come face-to-face with the legendary Space Shuttle Atlantis"
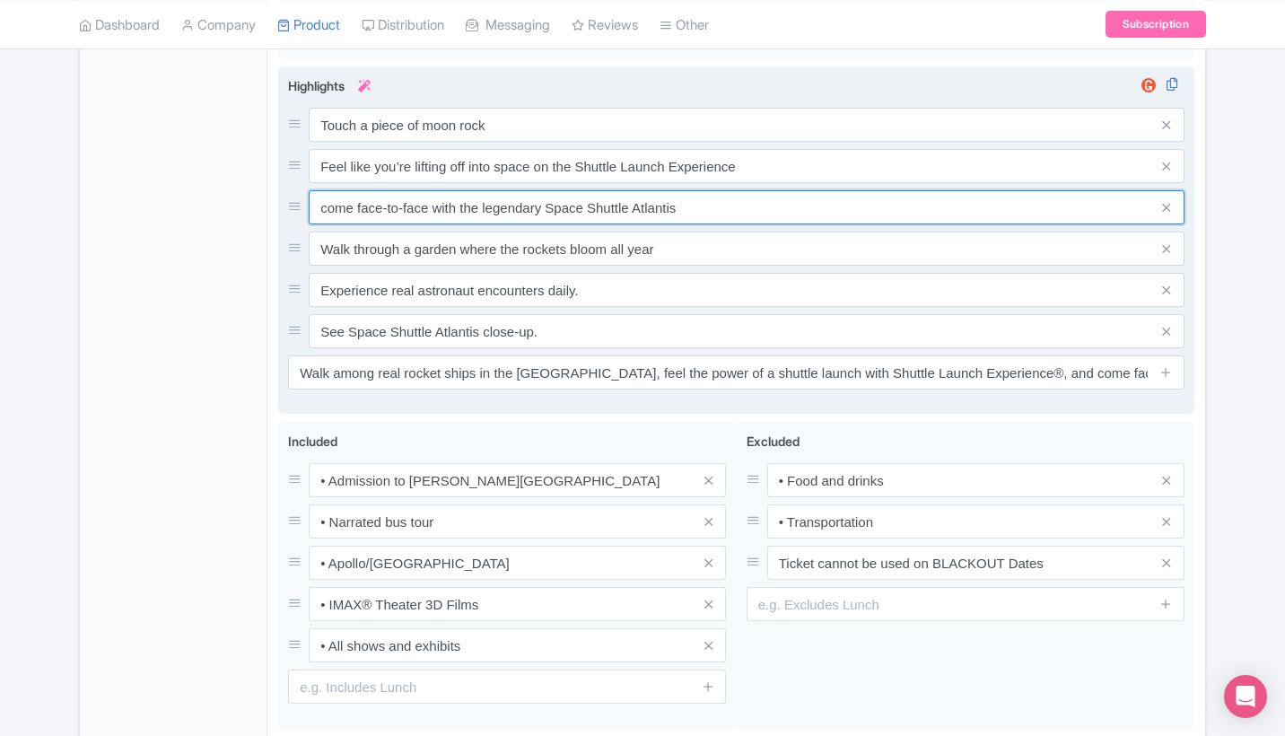
click at [328, 198] on input "come face-to-face with the legendary Space Shuttle Atlantis" at bounding box center [747, 207] width 876 height 34
type input "Come face-to-face with the legendary Space Shuttle Atlantis"
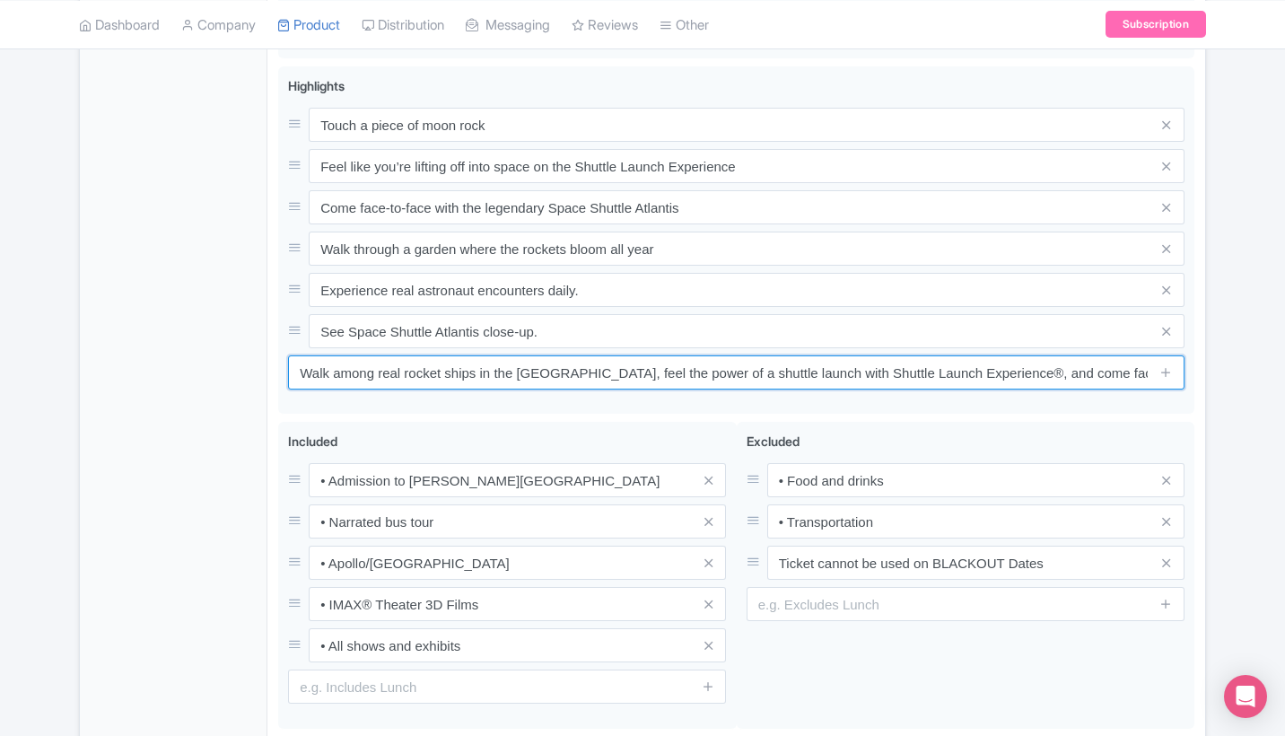
drag, startPoint x: 1022, startPoint y: 364, endPoint x: 1233, endPoint y: 380, distance: 211.5
click at [1233, 380] on div "Success Save successfully ← Back to Products [PERSON_NAME][GEOGRAPHIC_DATA] Adm…" at bounding box center [642, 82] width 1285 height 1415
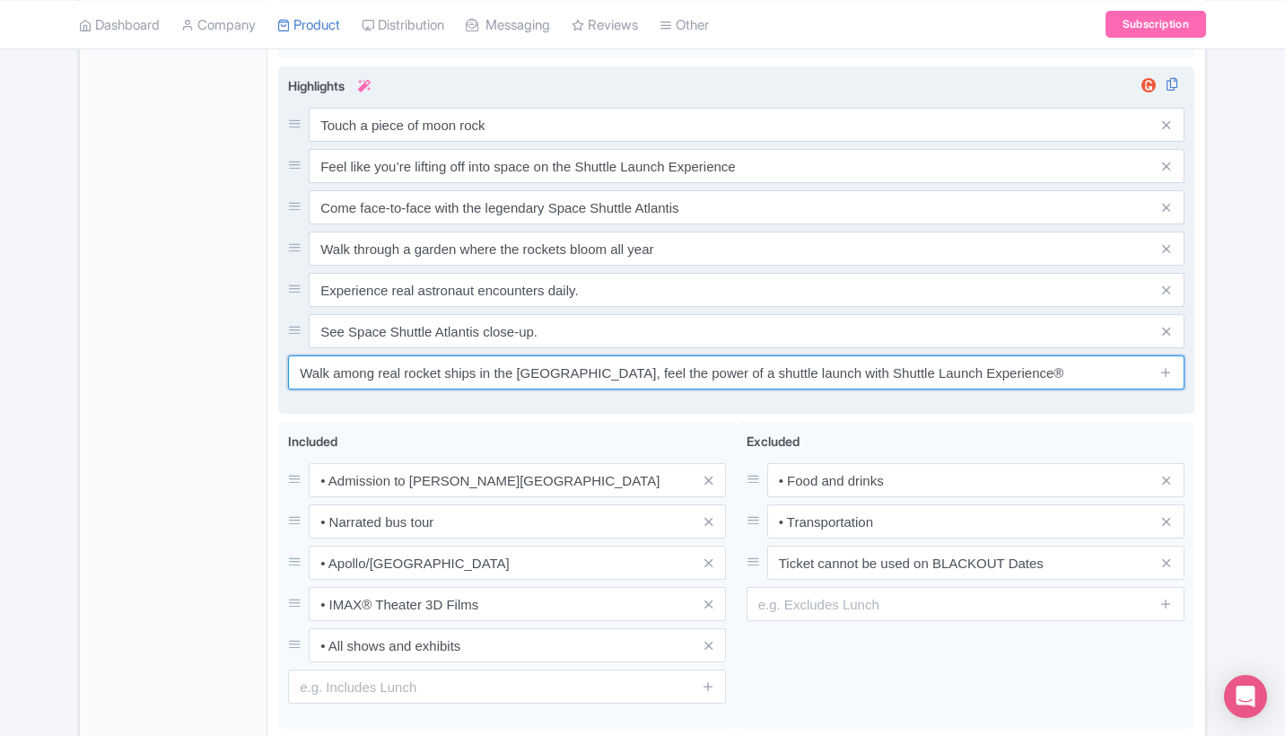
click at [618, 364] on input "Walk among real rocket ships in the [GEOGRAPHIC_DATA], feel the power of a shut…" at bounding box center [736, 372] width 896 height 34
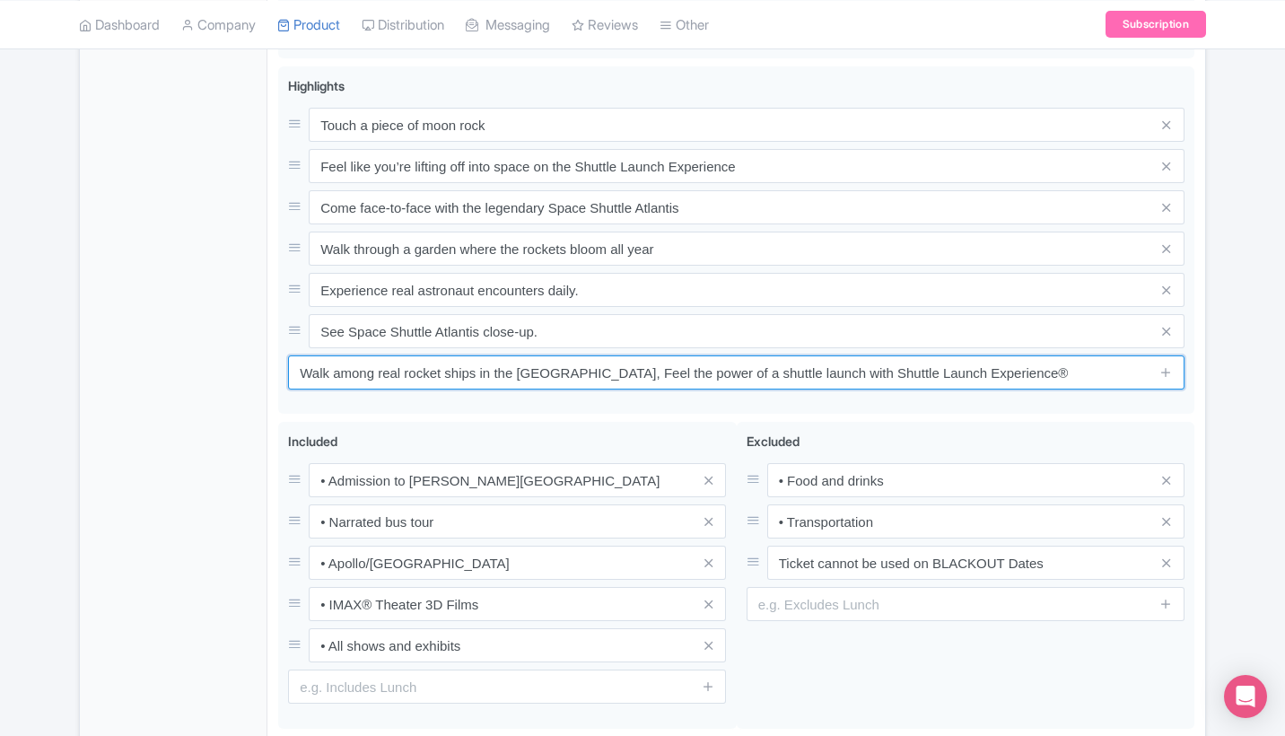
drag, startPoint x: 613, startPoint y: 369, endPoint x: 228, endPoint y: 350, distance: 385.4
click at [228, 350] on div "General Booking Info Locations Settings Pricing Gallery Itinerary FAQs [PERSON_…" at bounding box center [642, 147] width 1125 height 1281
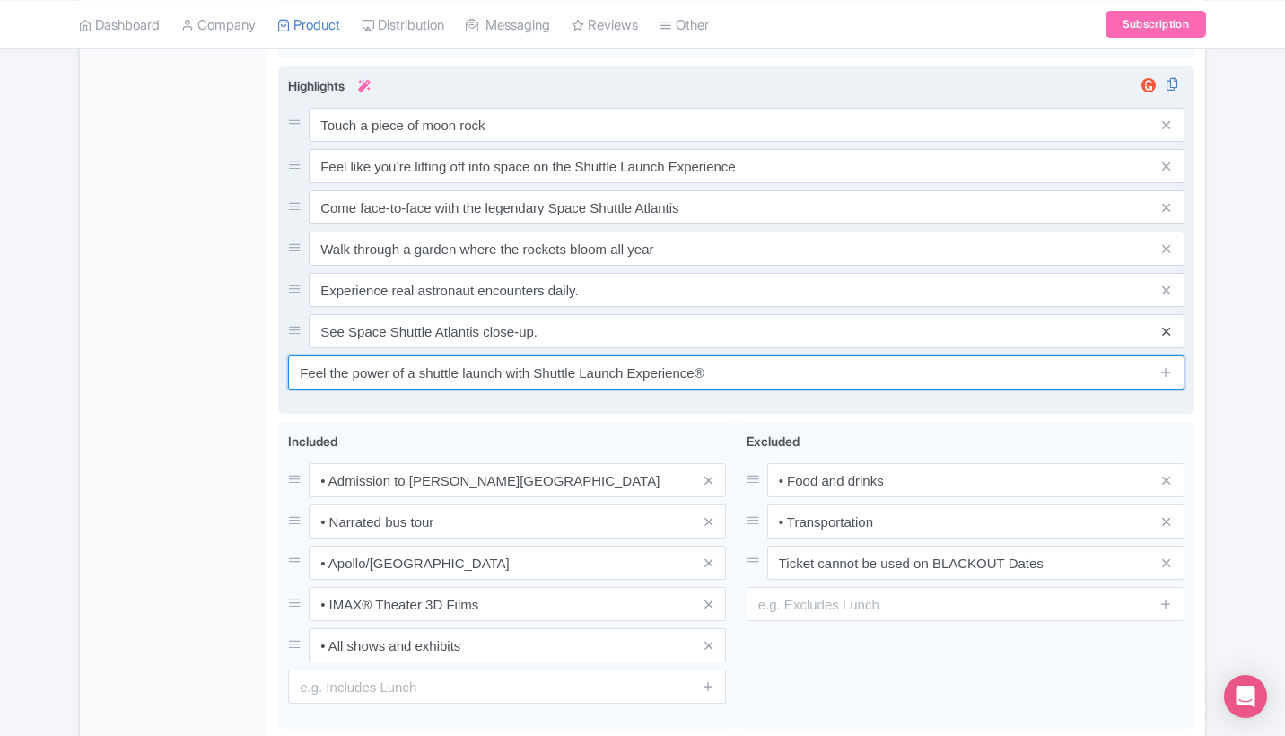
type input "Feel the power of a shuttle launch with Shuttle Launch Experience®"
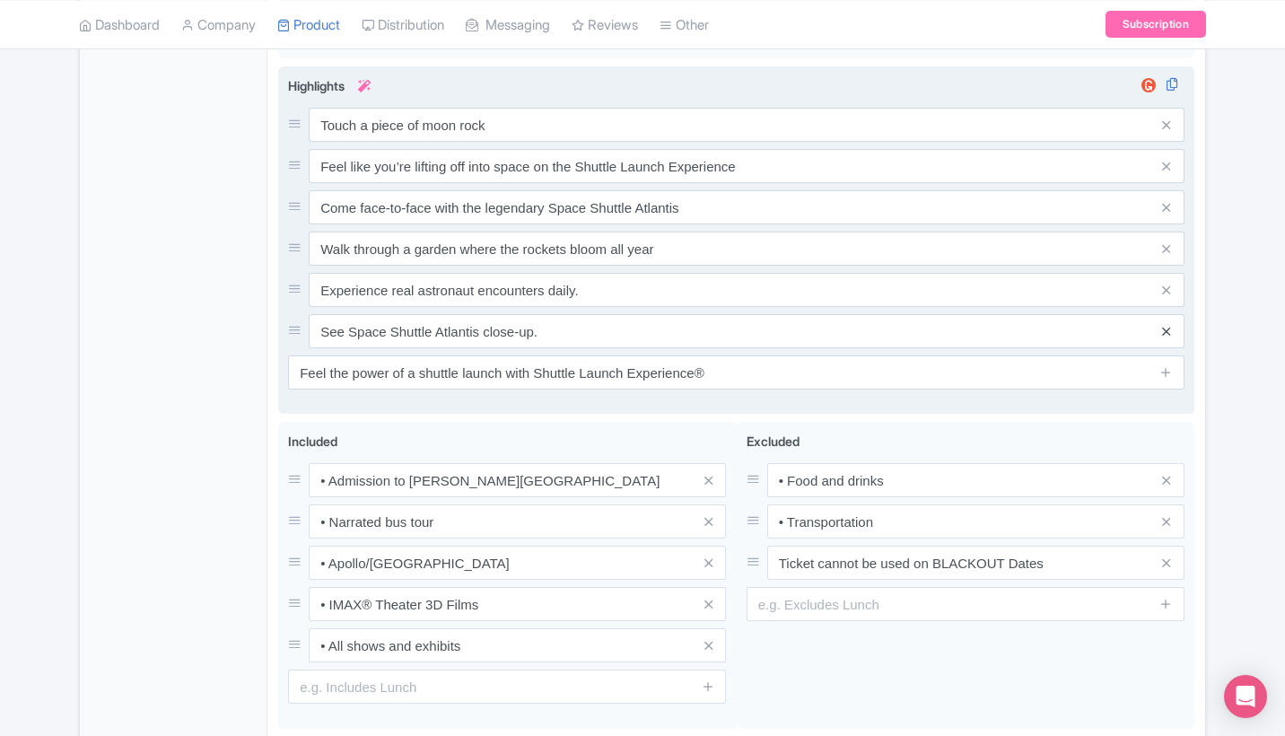
click at [1162, 325] on icon at bounding box center [1166, 331] width 8 height 13
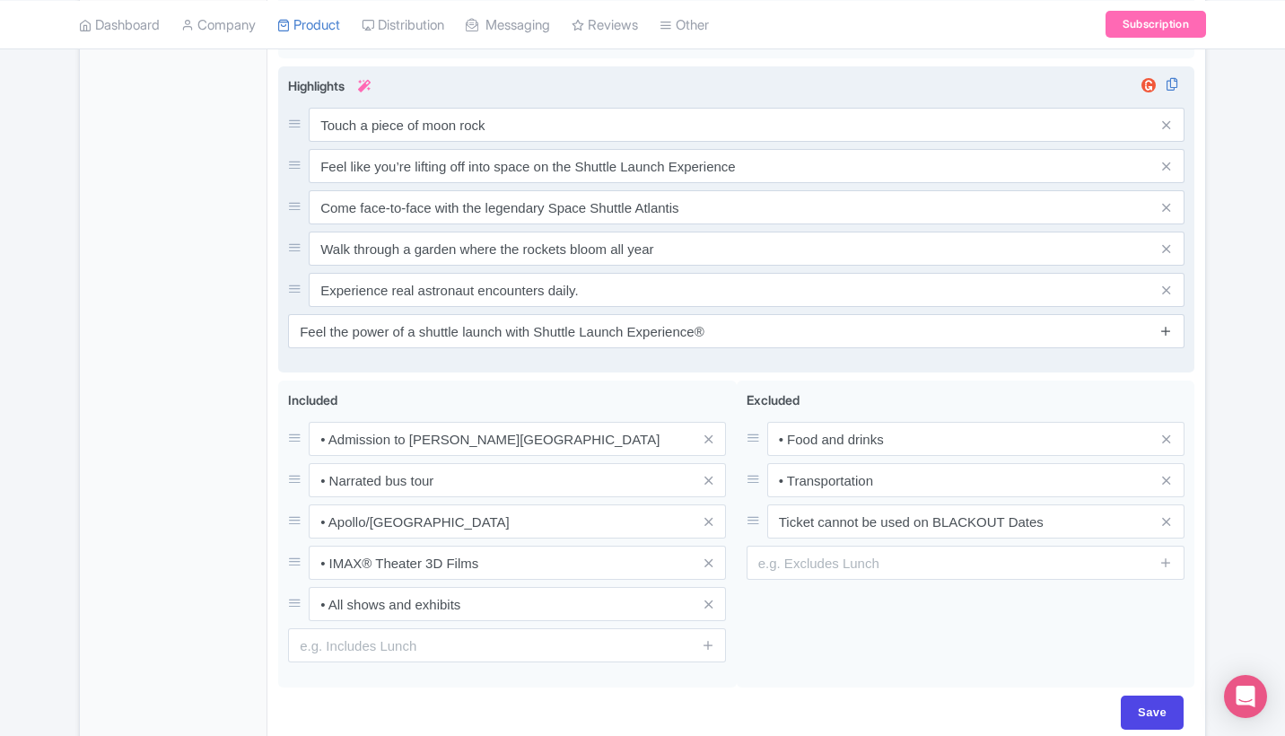
click at [1162, 326] on icon at bounding box center [1165, 330] width 13 height 13
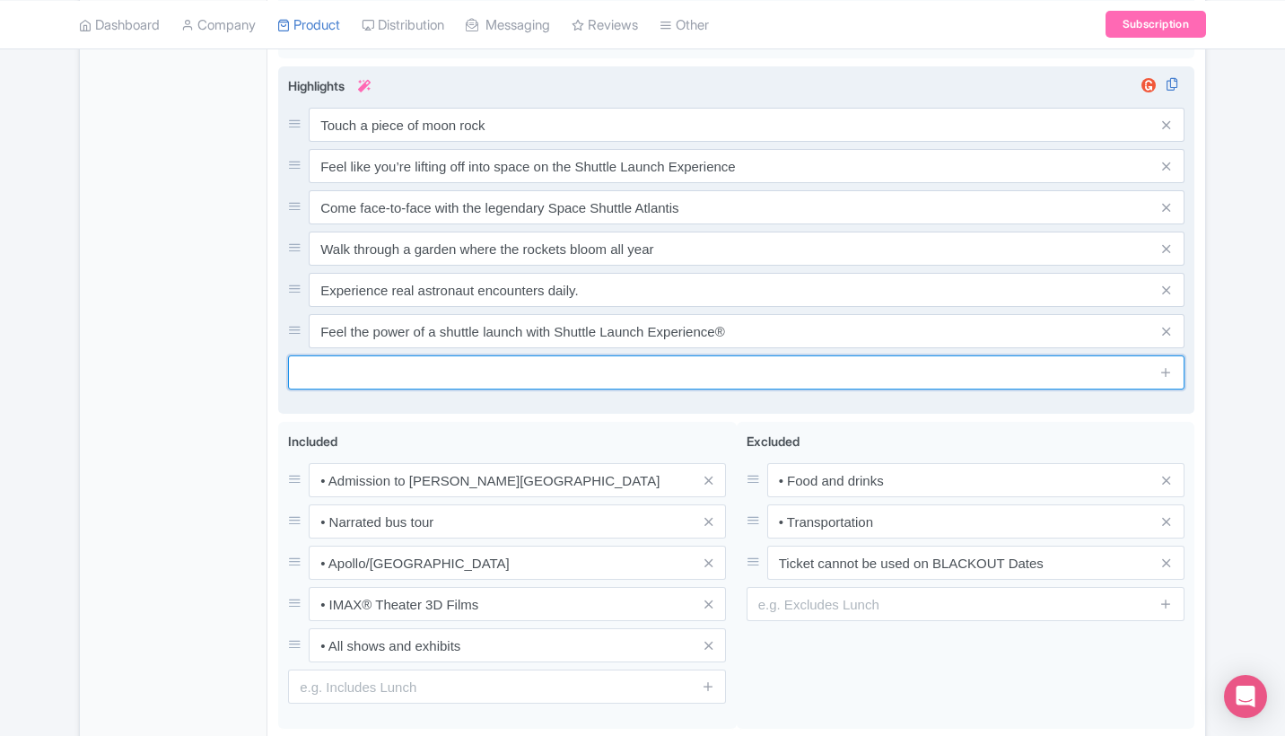
click at [852, 363] on input "text" at bounding box center [736, 372] width 896 height 34
paste input "Walk among real rocket ships in the [GEOGRAPHIC_DATA],"
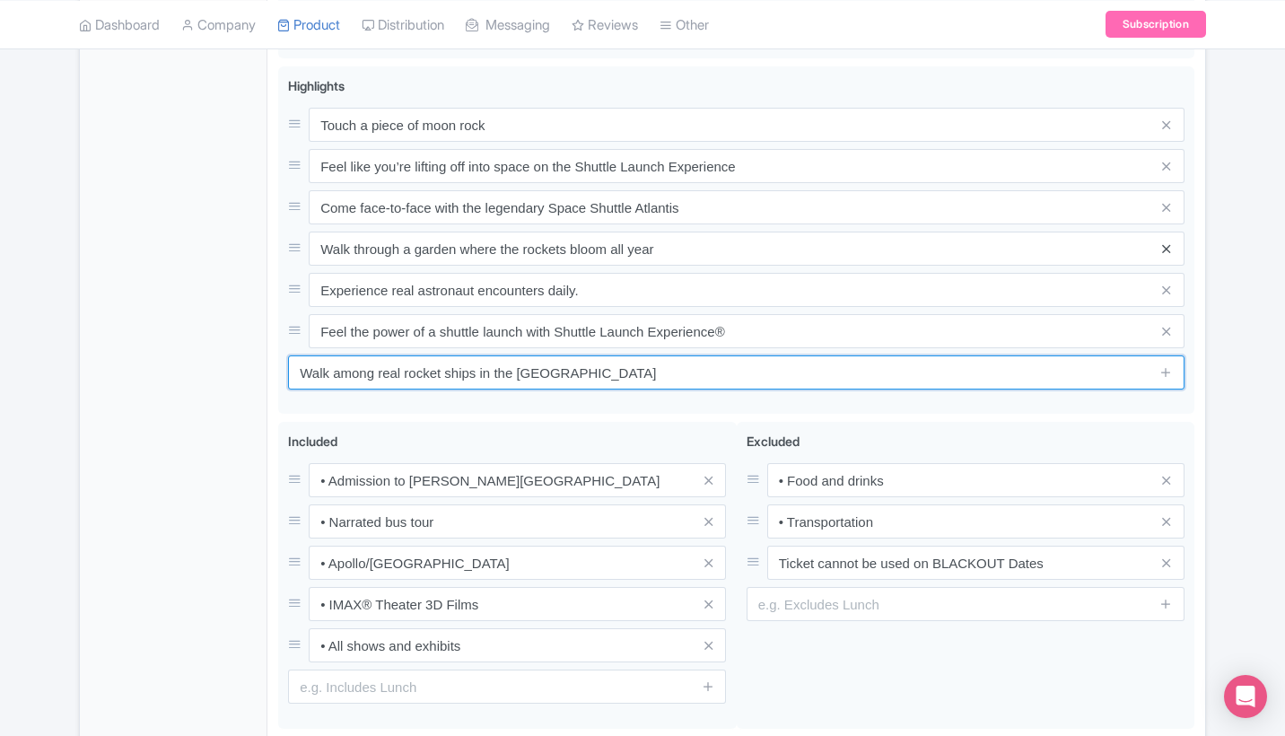
type input "Walk among real rocket ships in the [GEOGRAPHIC_DATA]"
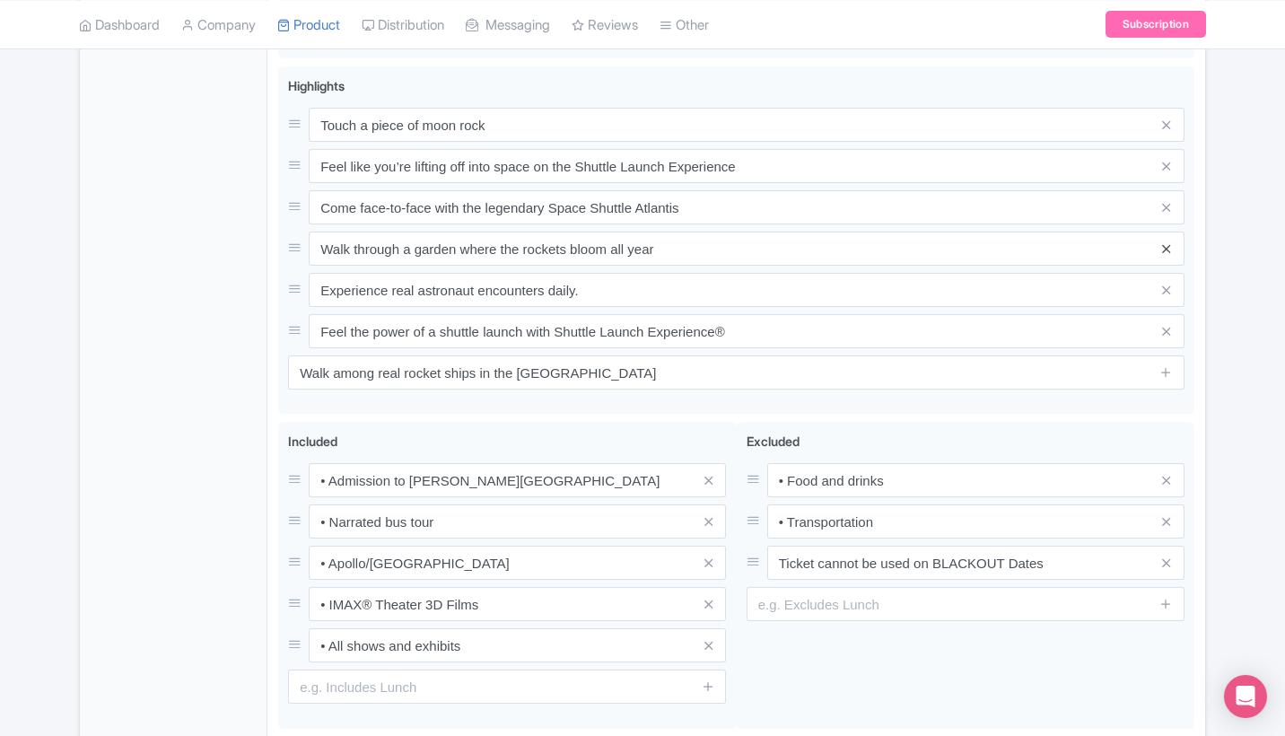
click at [1166, 244] on icon at bounding box center [1166, 248] width 8 height 13
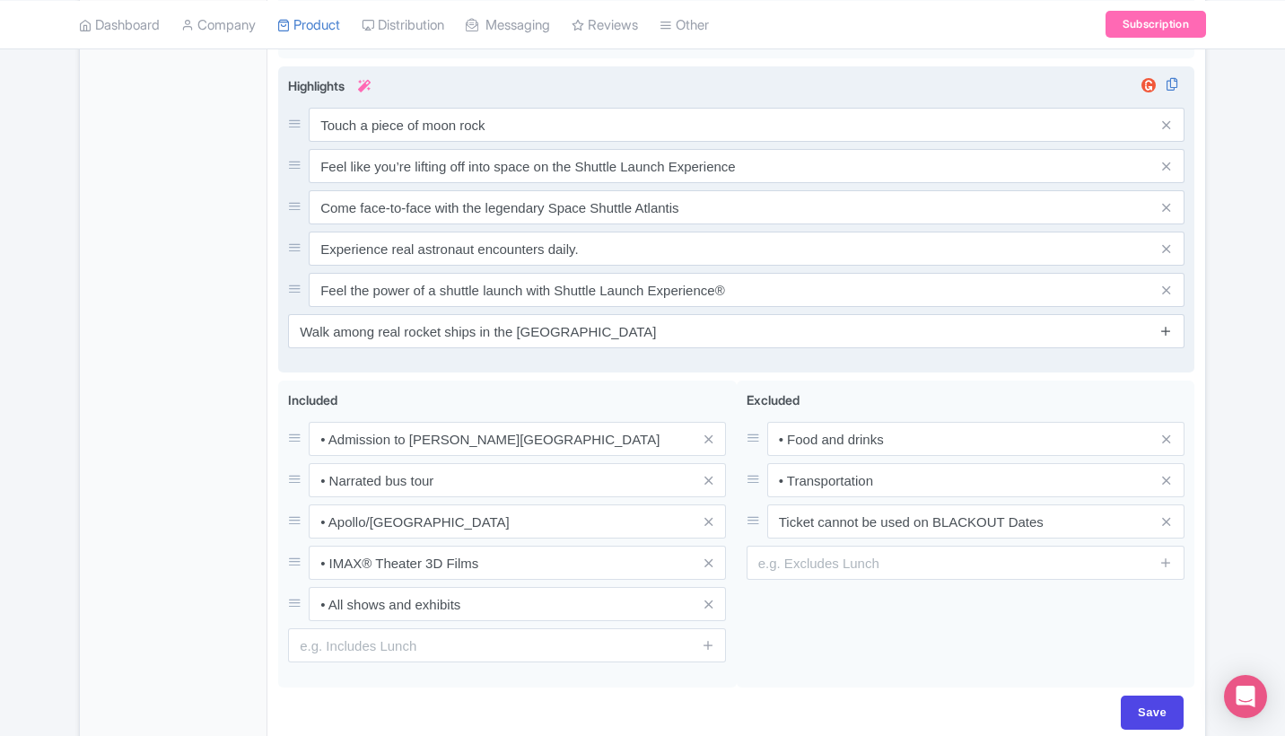
click at [1166, 326] on icon at bounding box center [1165, 330] width 13 height 13
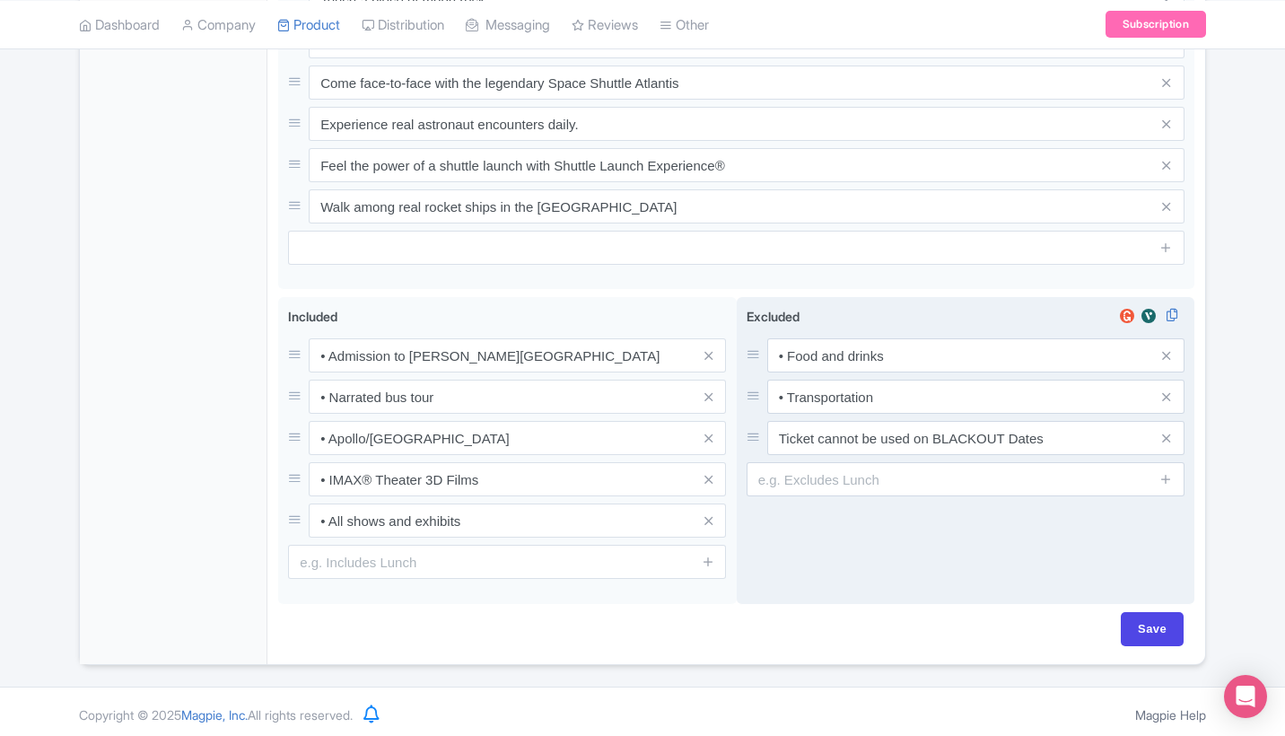
scroll to position [918, 0]
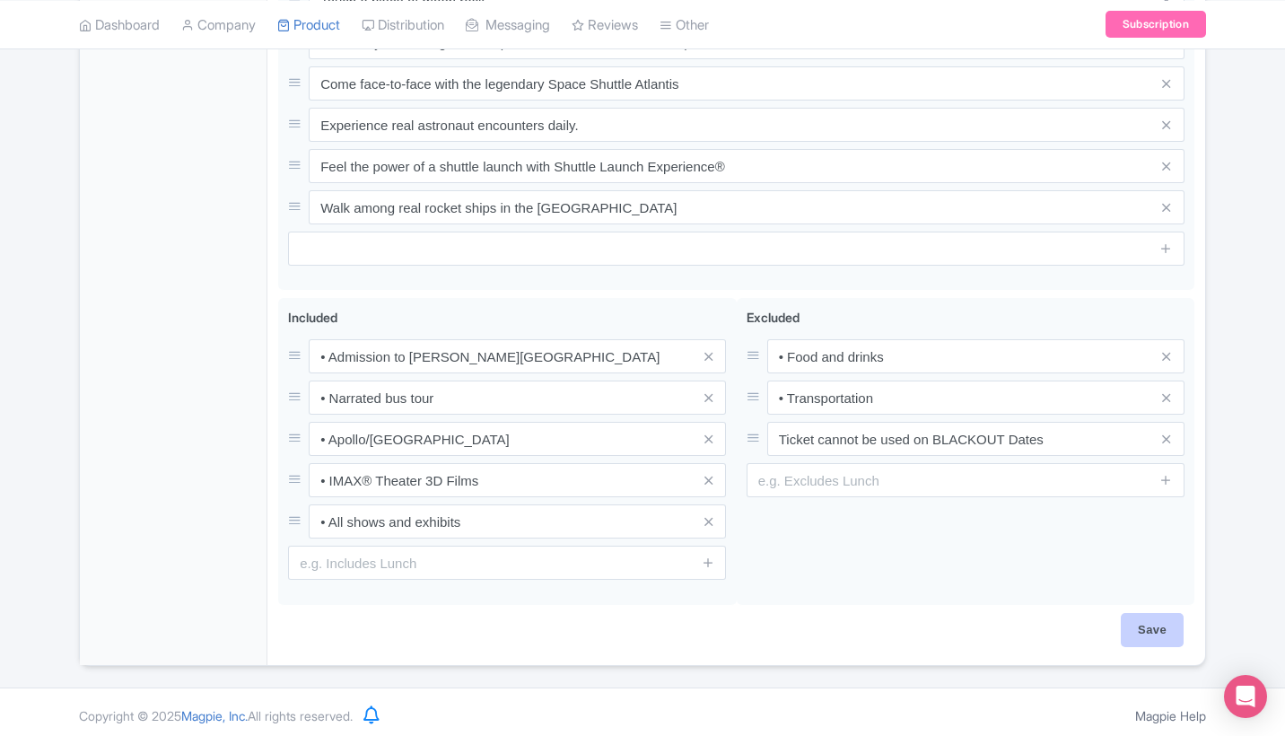
click at [1158, 620] on input "Save" at bounding box center [1152, 630] width 63 height 34
type input "Saving..."
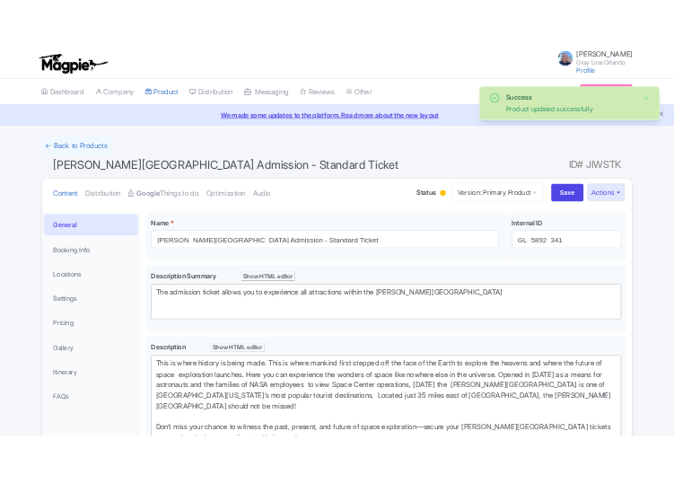
scroll to position [311, 0]
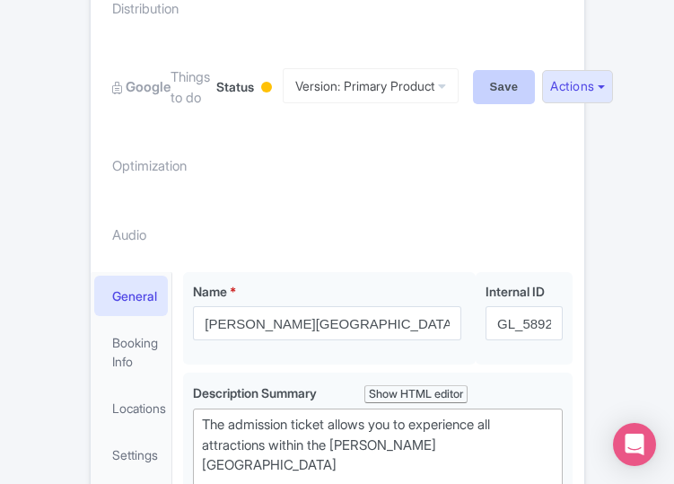
click at [533, 74] on input "Save" at bounding box center [504, 87] width 63 height 34
type input "Saving..."
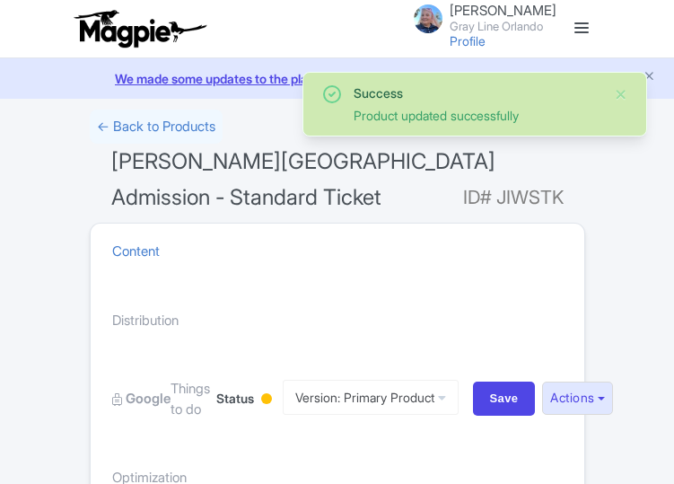
scroll to position [581, 0]
